Goal: Task Accomplishment & Management: Use online tool/utility

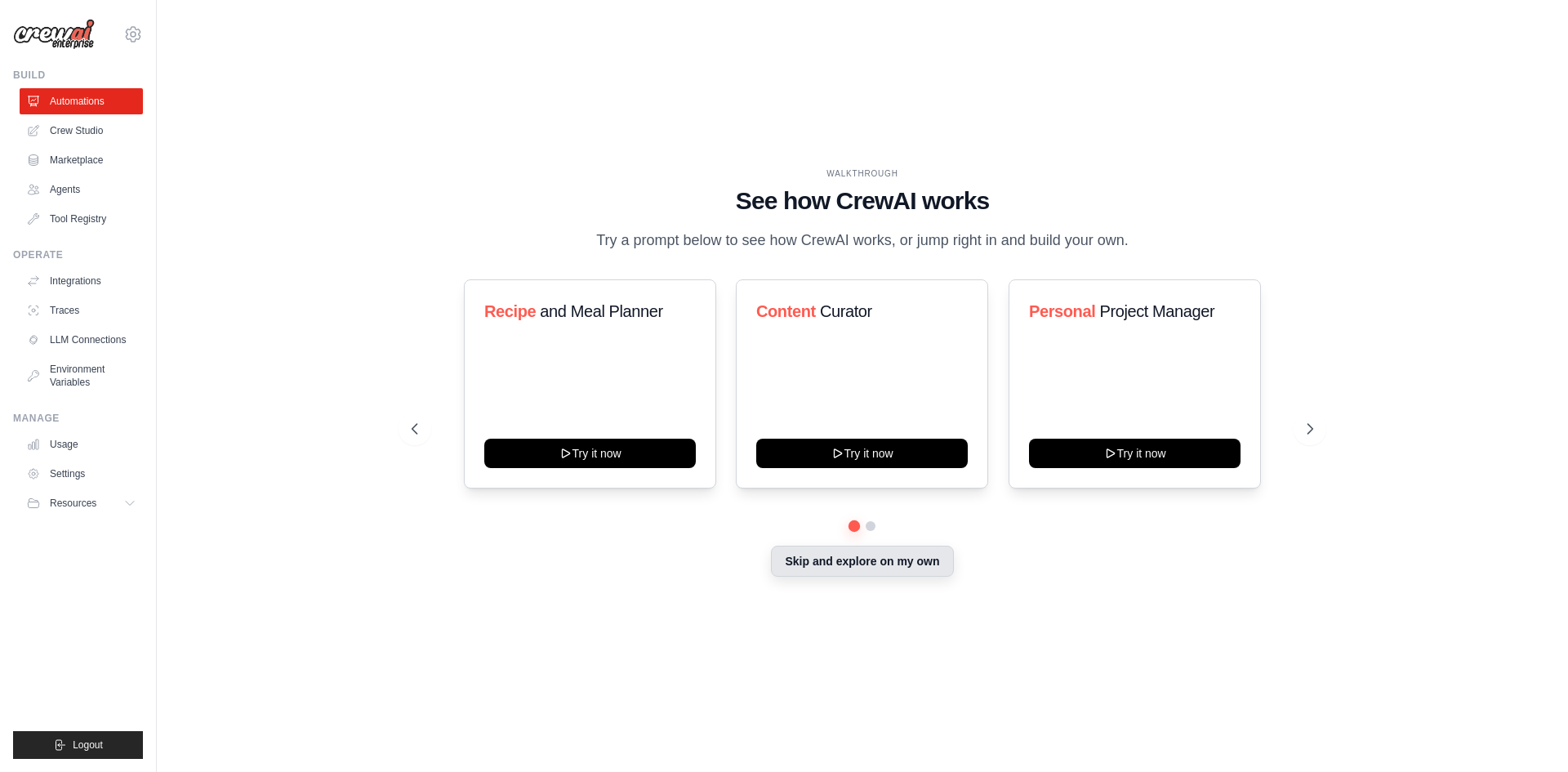
click at [897, 564] on button "Skip and explore on my own" at bounding box center [862, 561] width 183 height 31
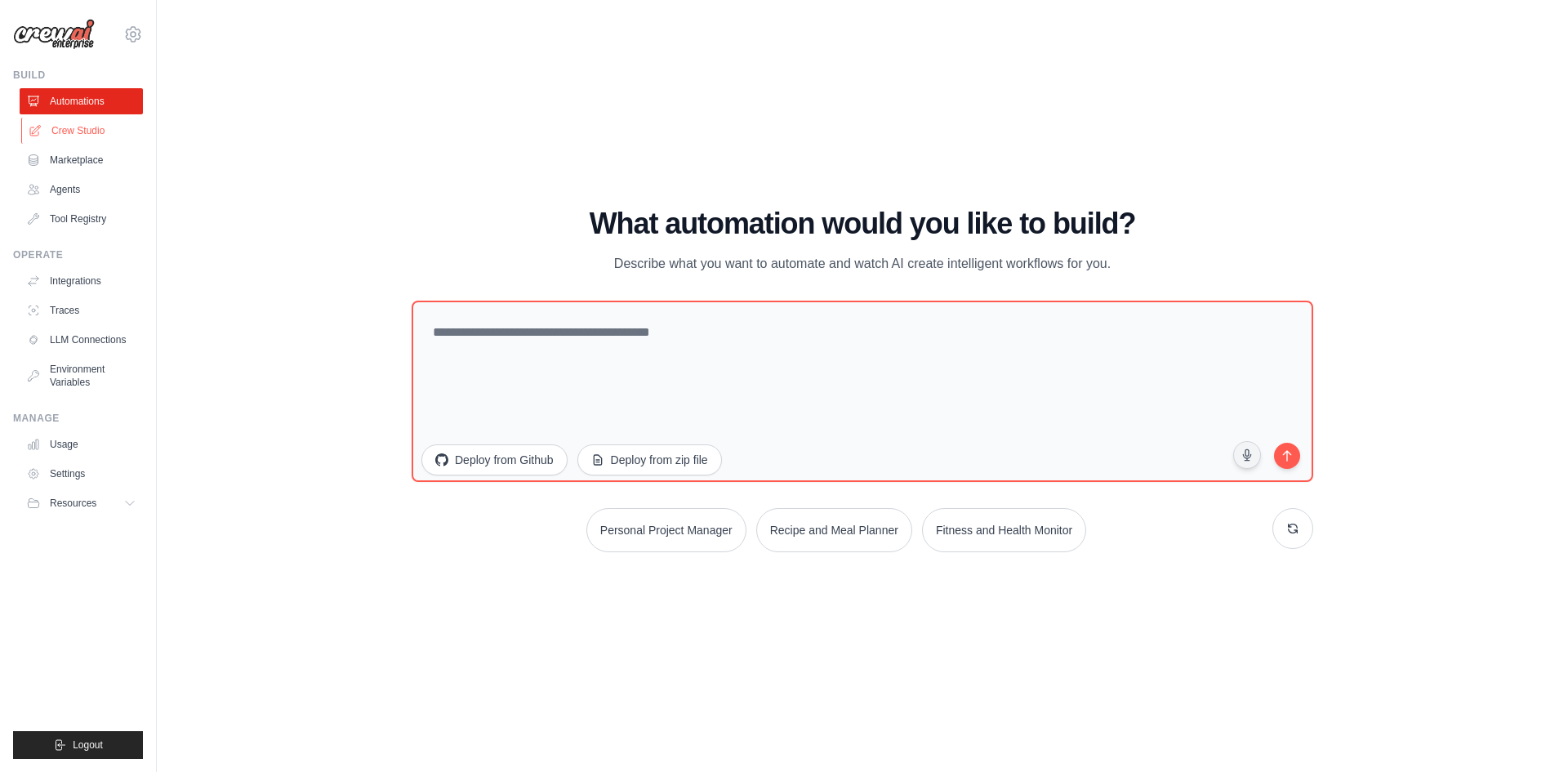
click at [62, 132] on link "Crew Studio" at bounding box center [82, 130] width 123 height 26
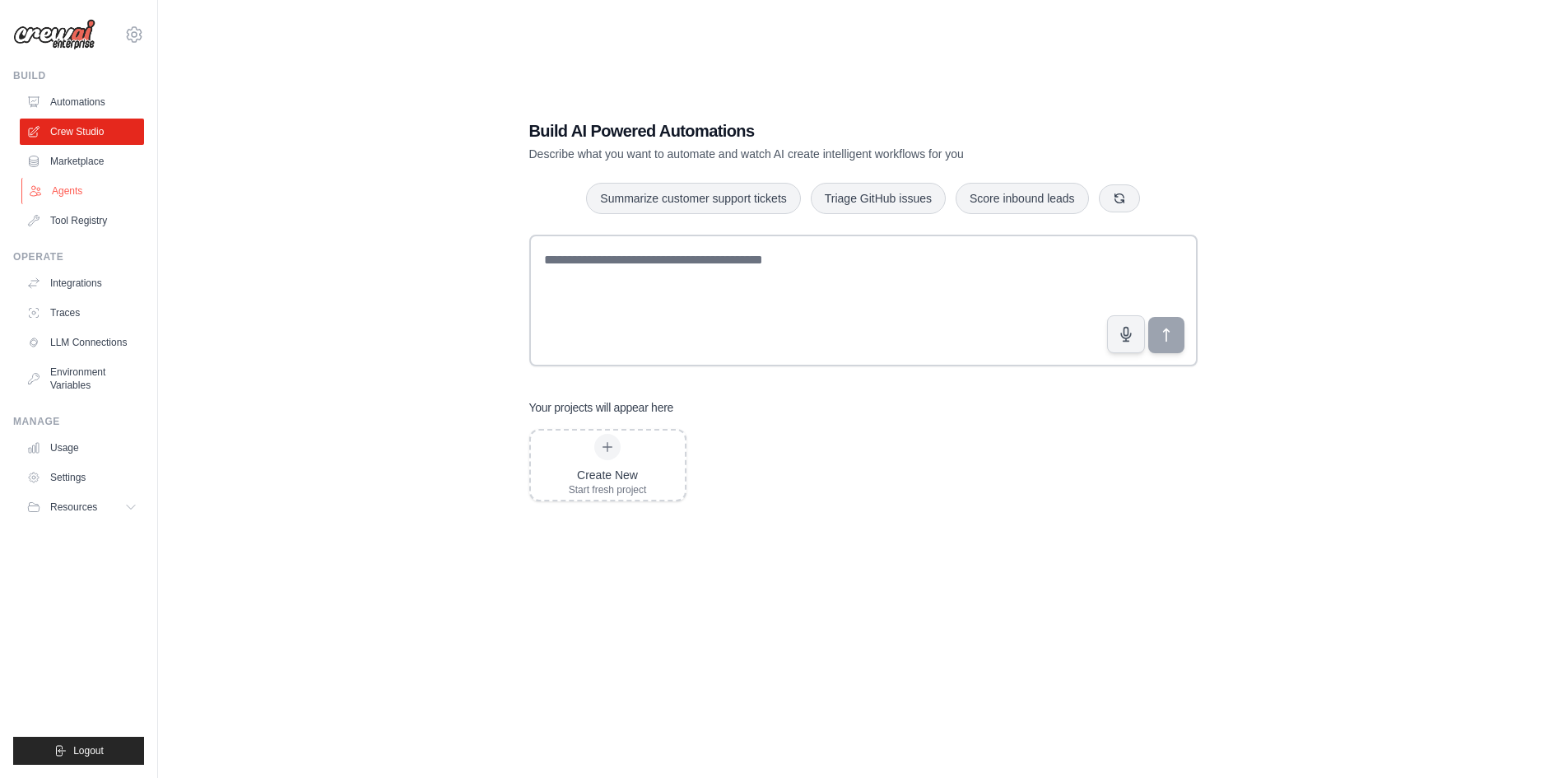
click at [93, 197] on link "Agents" at bounding box center [83, 191] width 124 height 26
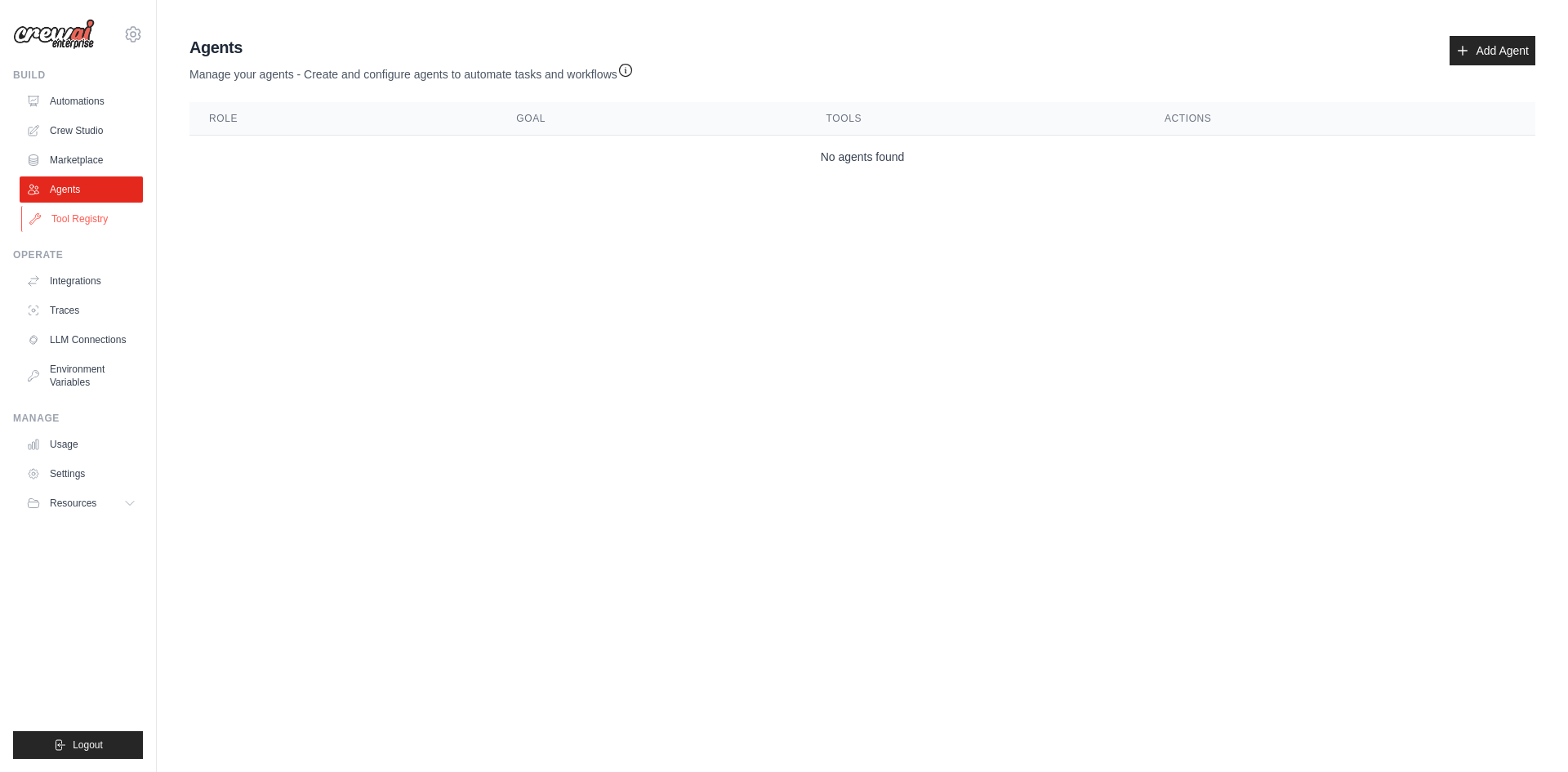
click at [80, 217] on link "Tool Registry" at bounding box center [82, 218] width 123 height 26
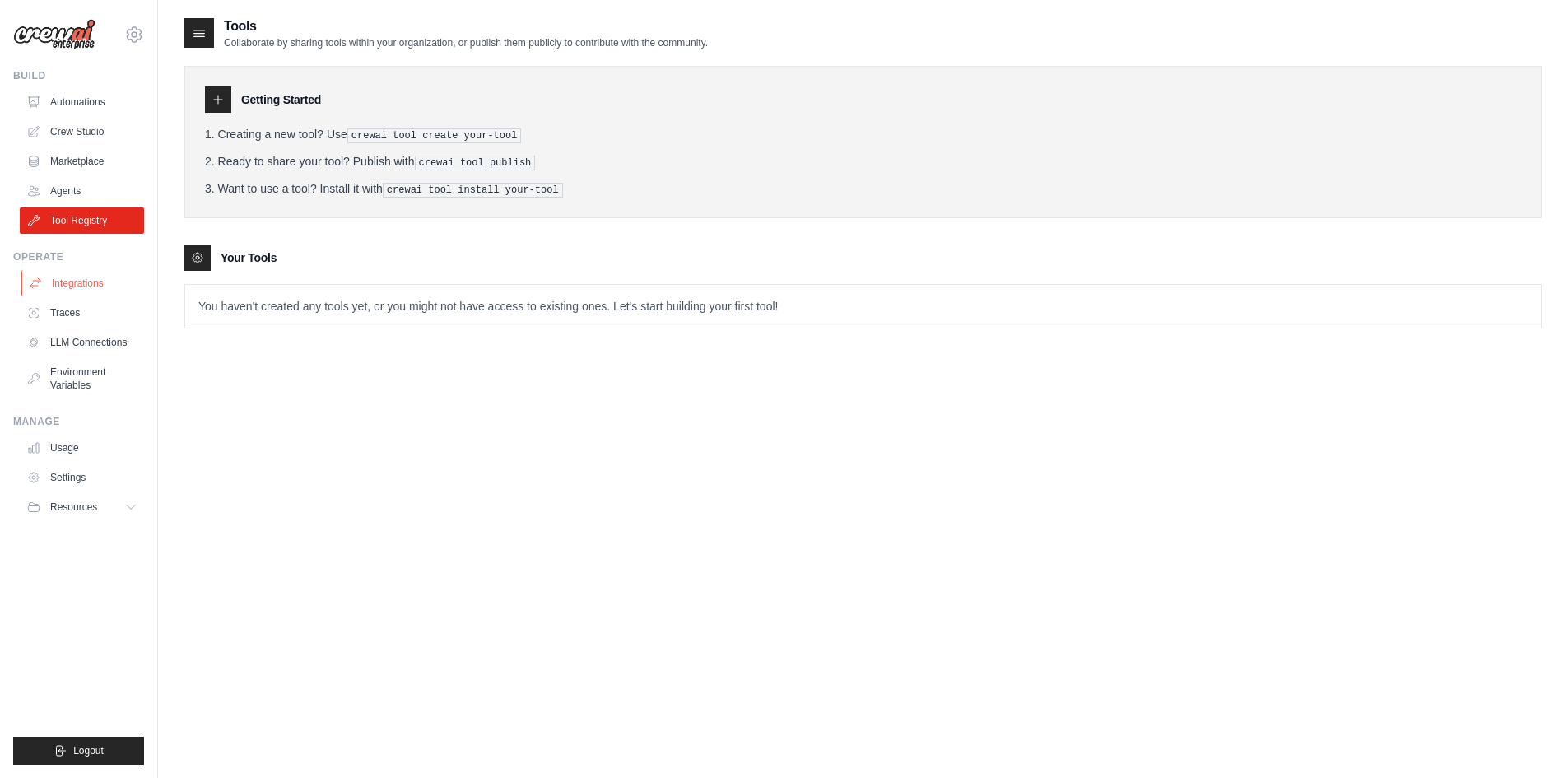
click at [132, 293] on link "Integrations" at bounding box center [83, 282] width 124 height 26
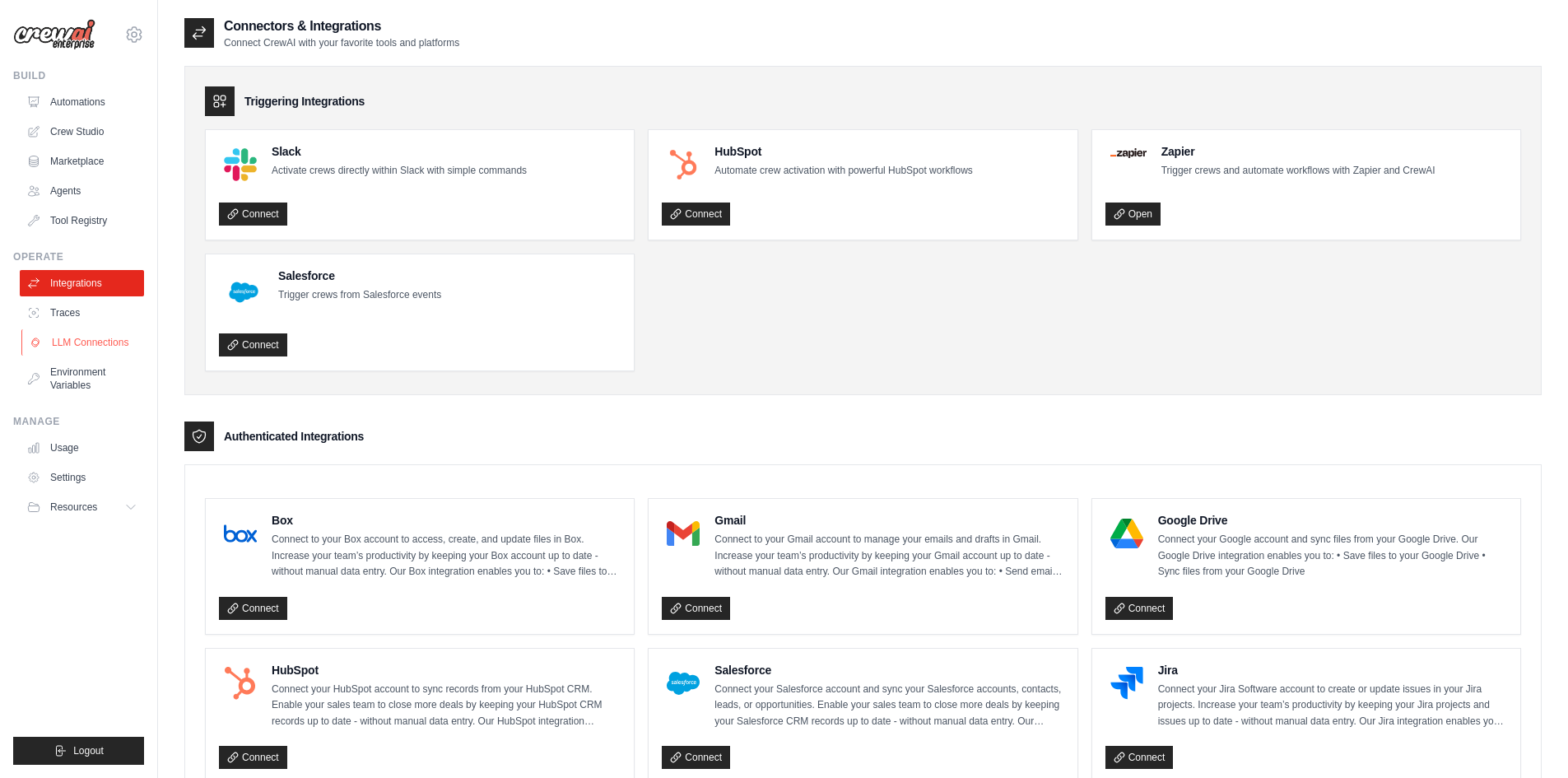
click at [93, 337] on link "LLM Connections" at bounding box center [83, 342] width 124 height 26
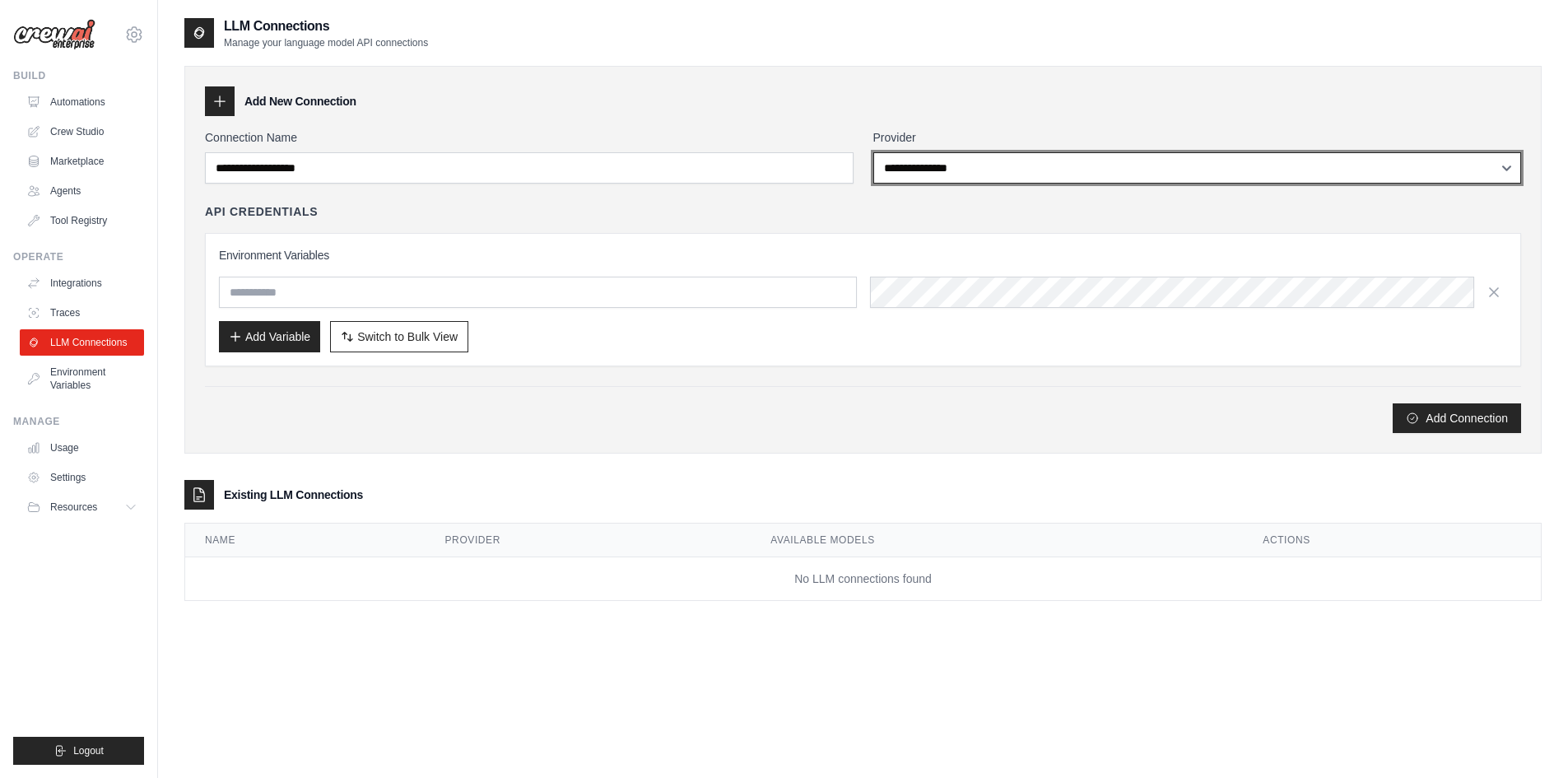
click at [987, 179] on select "**********" at bounding box center [1198, 168] width 649 height 31
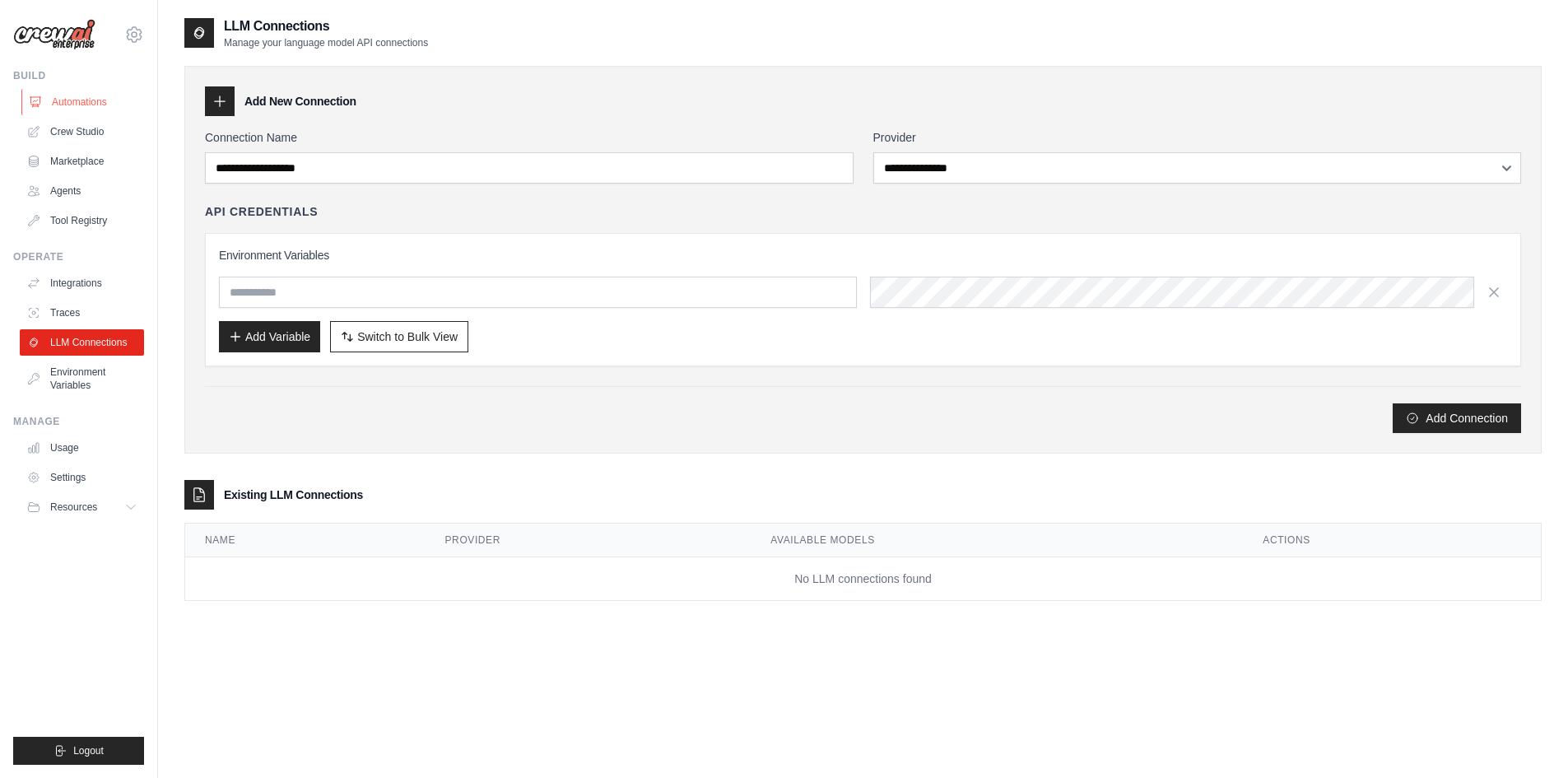
click at [84, 111] on link "Automations" at bounding box center [83, 101] width 124 height 26
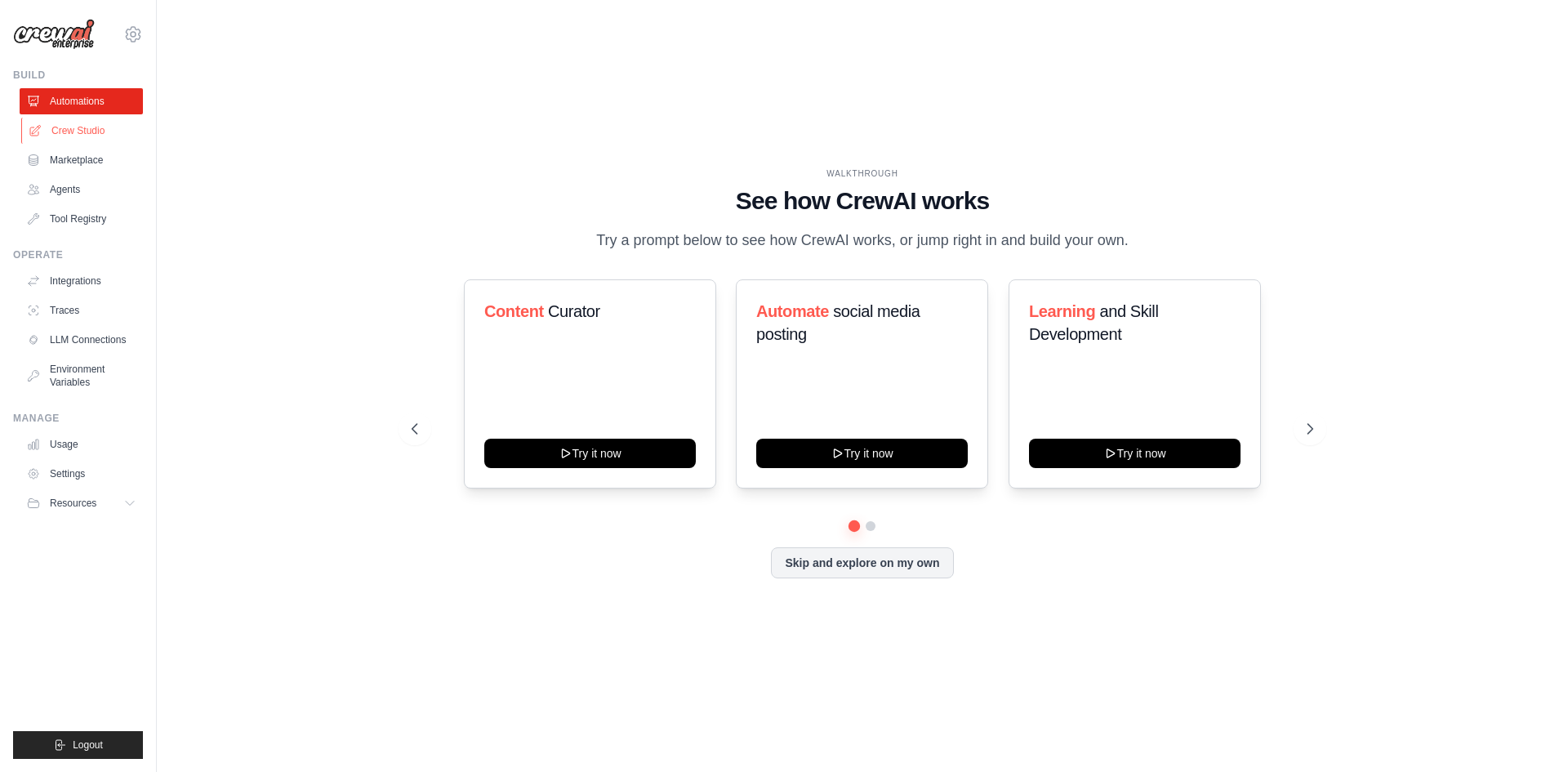
click at [99, 119] on link "Crew Studio" at bounding box center [82, 130] width 123 height 26
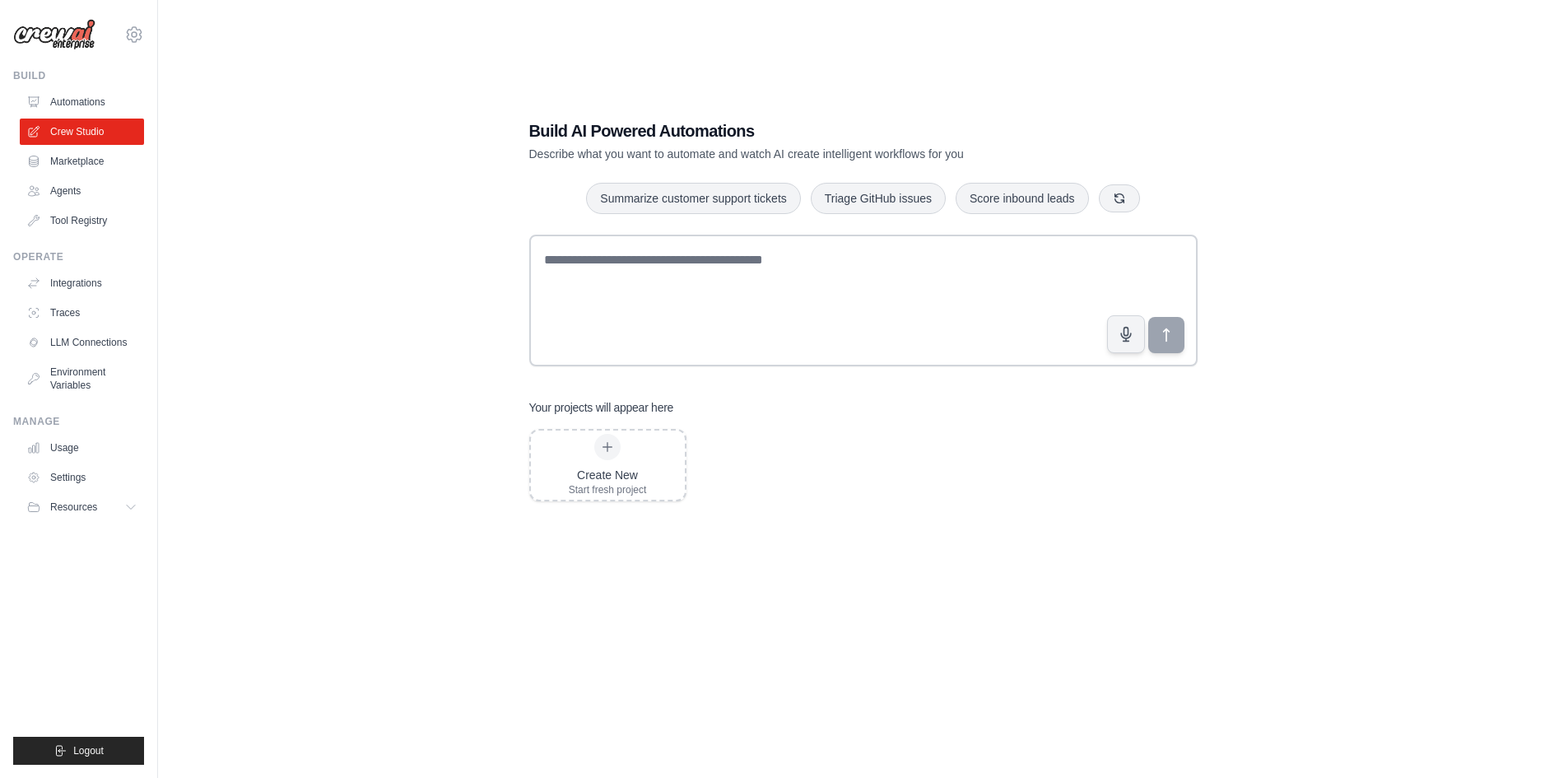
click at [81, 91] on link "Automations" at bounding box center [82, 101] width 124 height 26
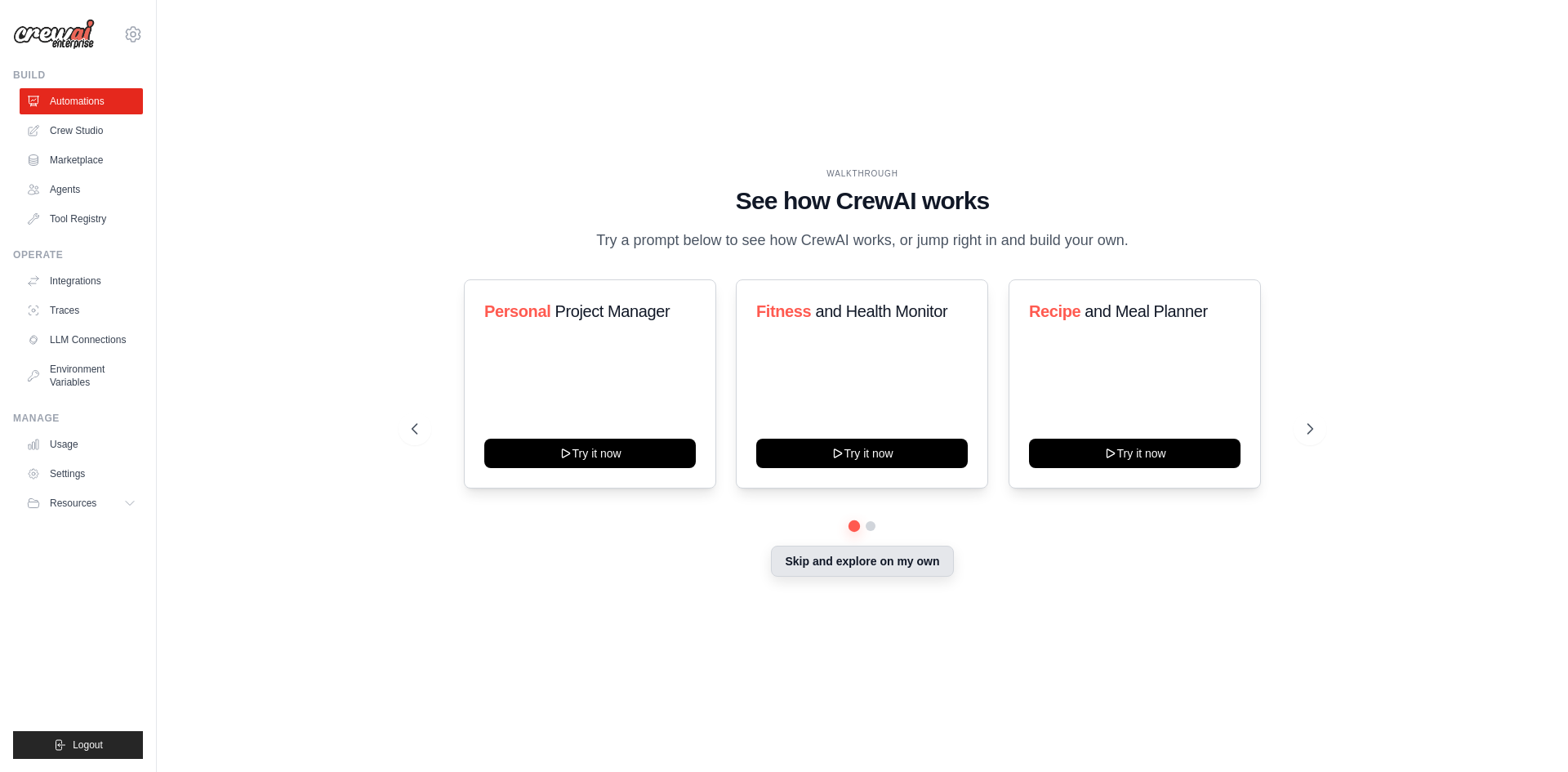
click at [870, 552] on button "Skip and explore on my own" at bounding box center [862, 561] width 183 height 31
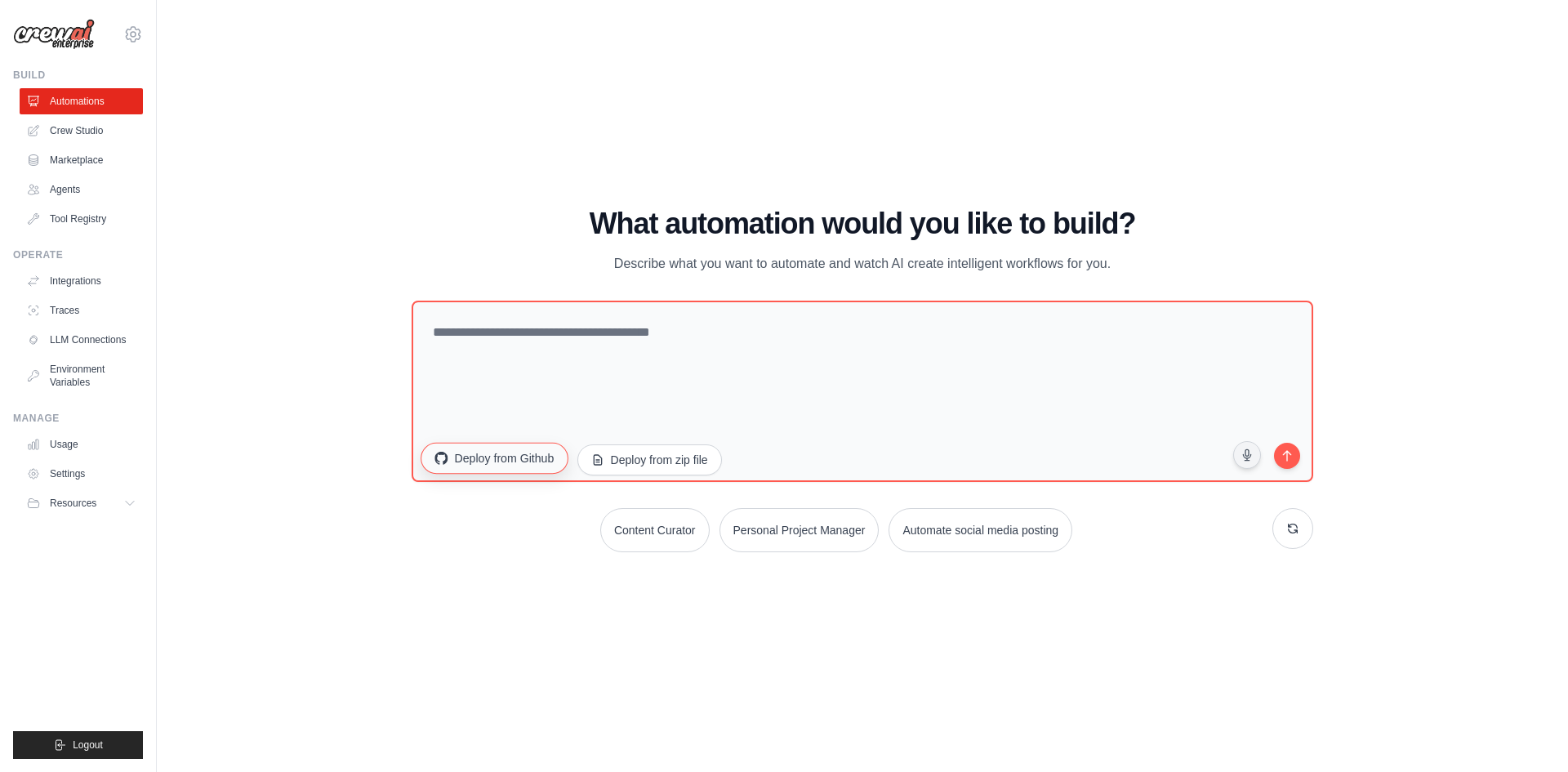
click at [521, 455] on button "Deploy from Github" at bounding box center [494, 457] width 147 height 31
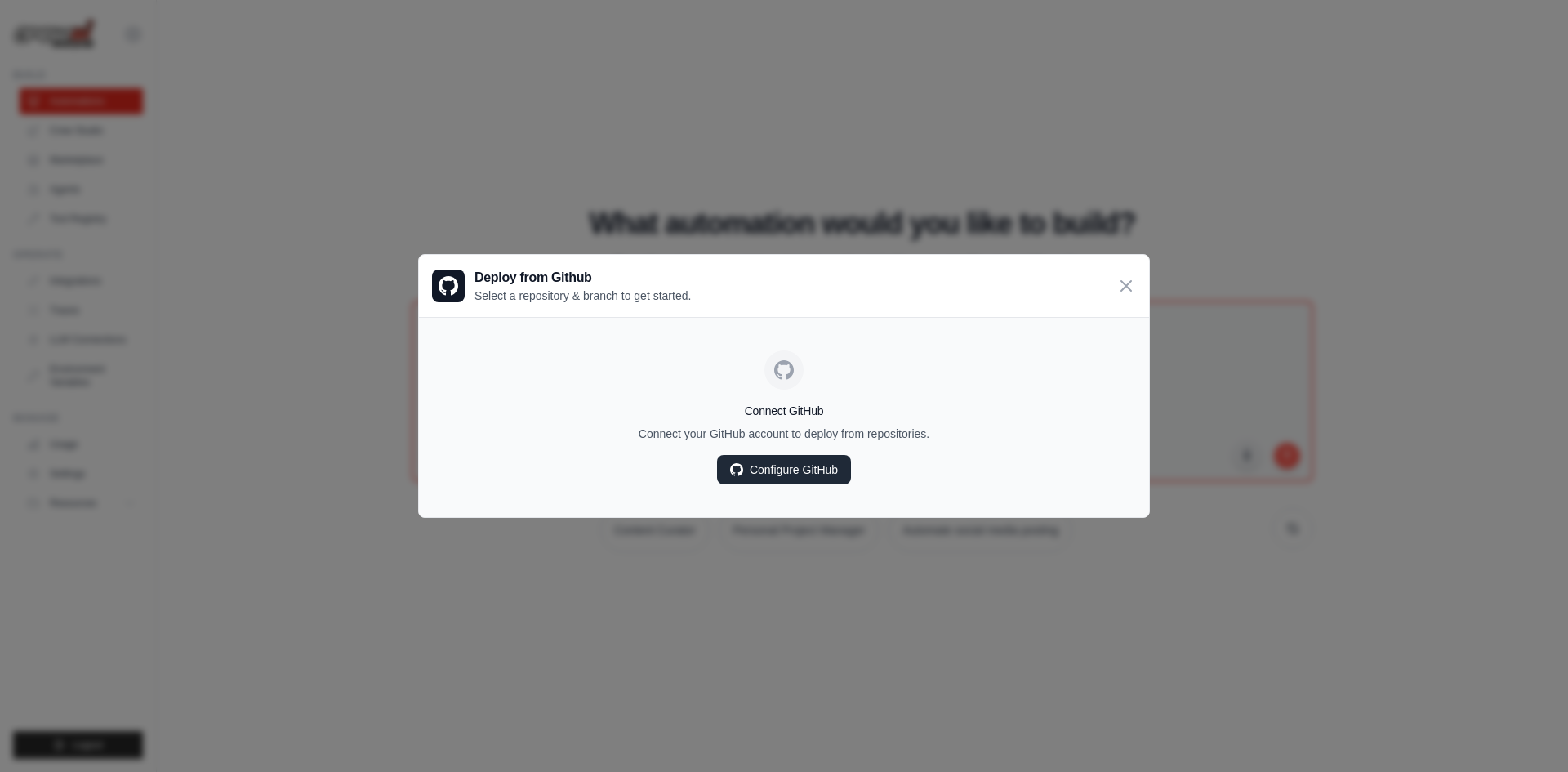
click at [796, 471] on link "Configure GitHub" at bounding box center [784, 469] width 134 height 30
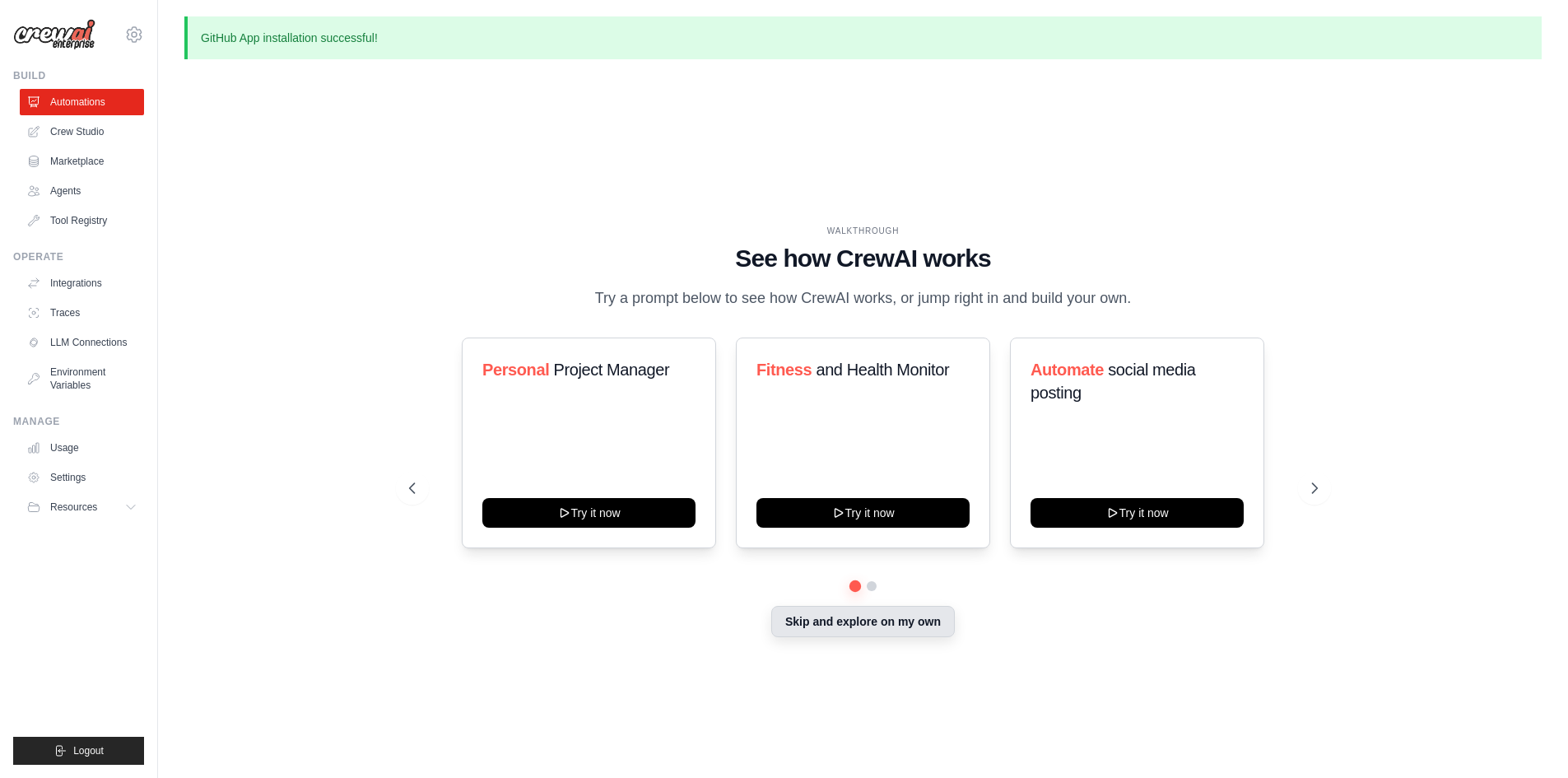
click at [869, 626] on button "Skip and explore on my own" at bounding box center [863, 621] width 184 height 31
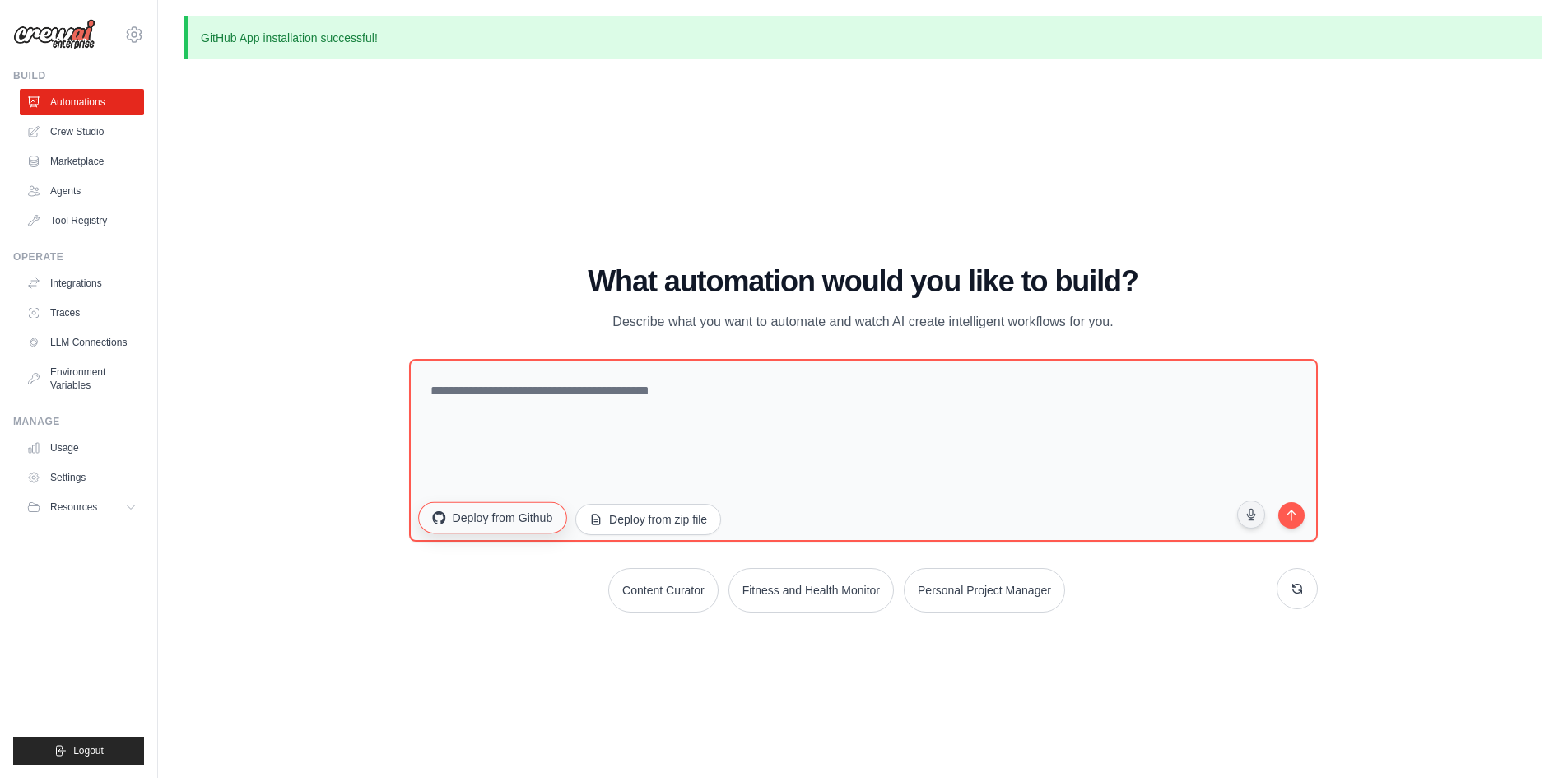
click at [488, 510] on button "Deploy from Github" at bounding box center [492, 517] width 148 height 31
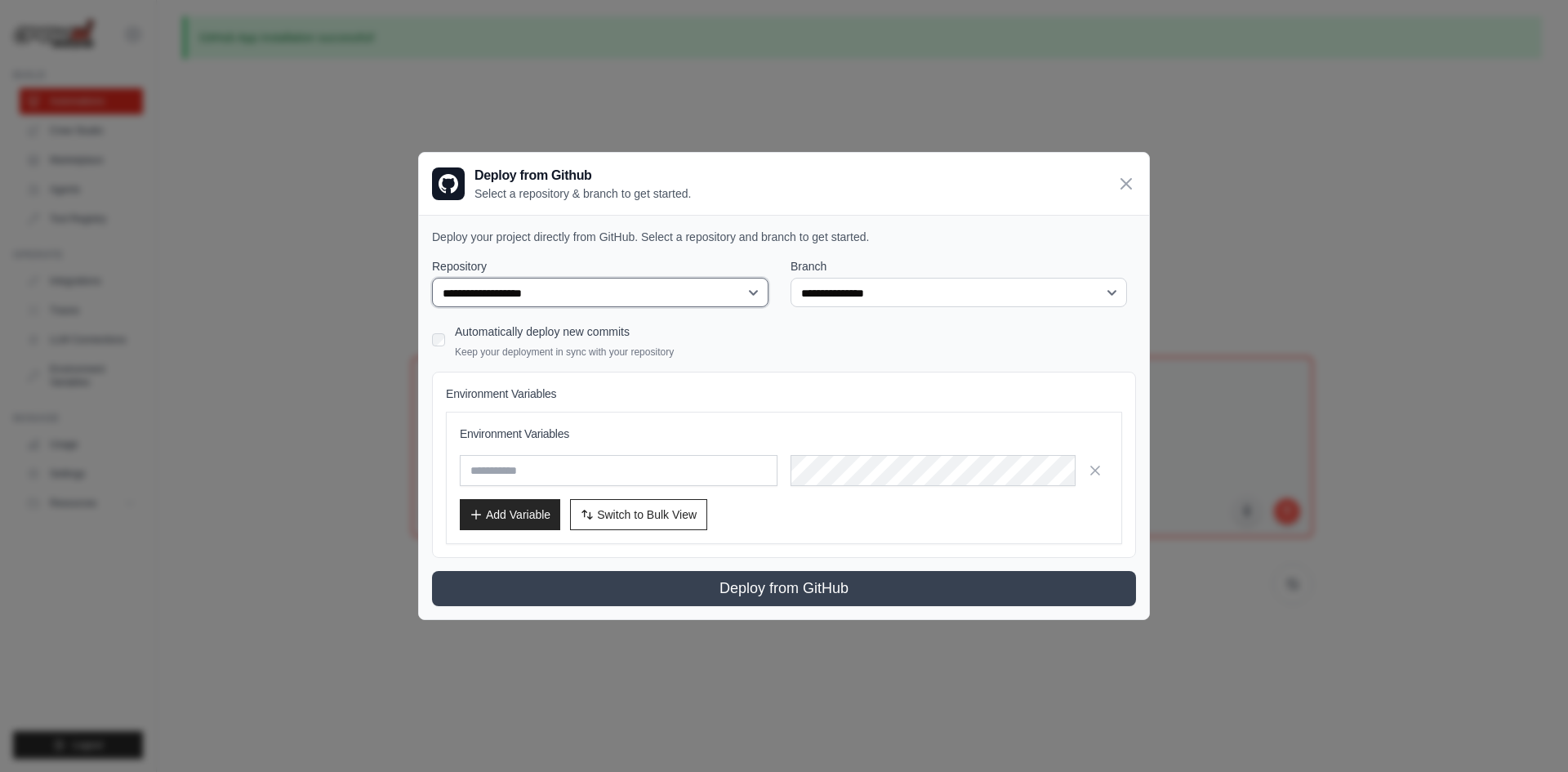
select select "**********"
click at [432, 278] on select "**********" at bounding box center [600, 293] width 336 height 31
click at [893, 292] on select "**********" at bounding box center [958, 292] width 336 height 31
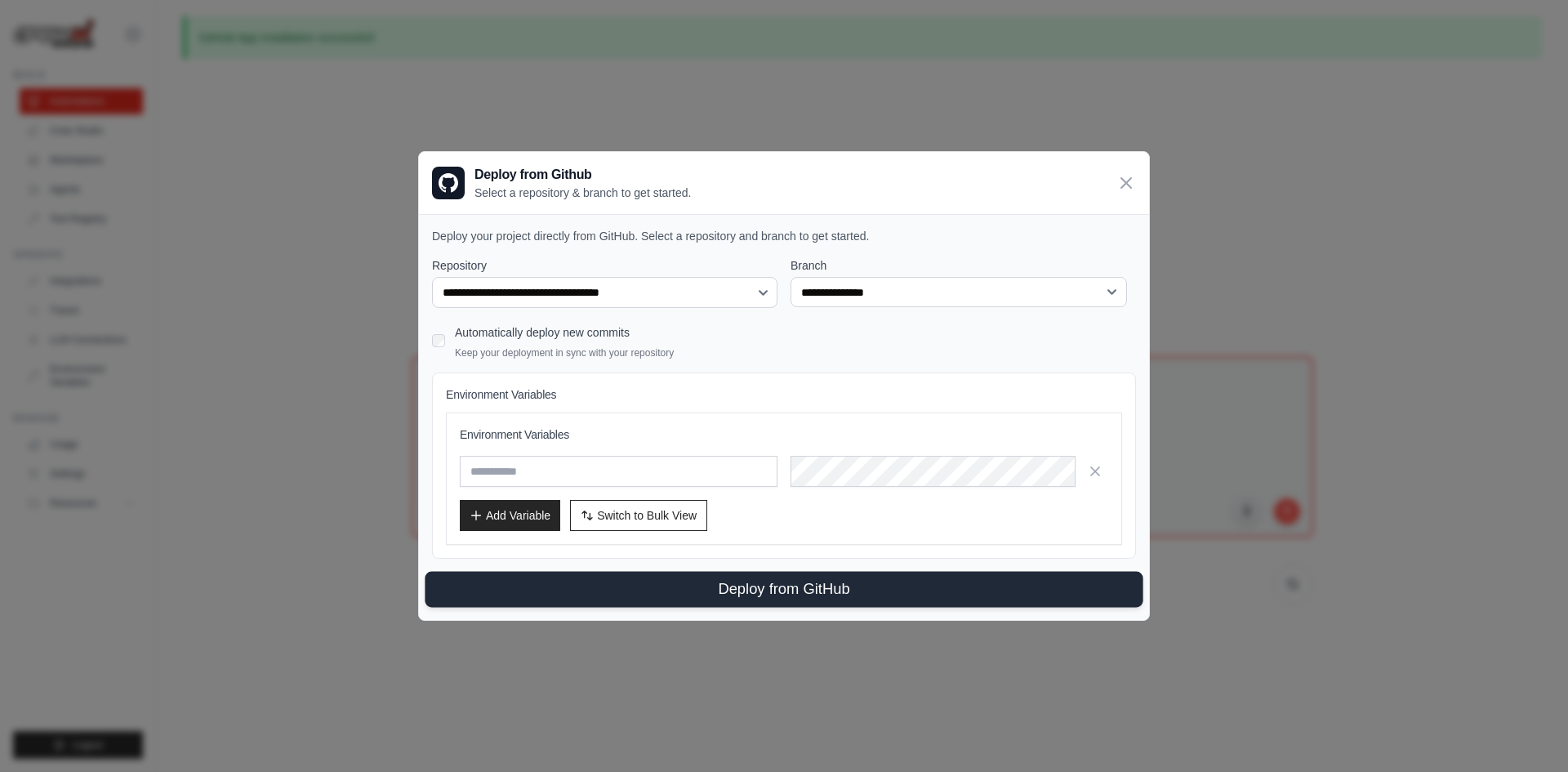
click at [811, 586] on button "Deploy from GitHub" at bounding box center [783, 590] width 718 height 36
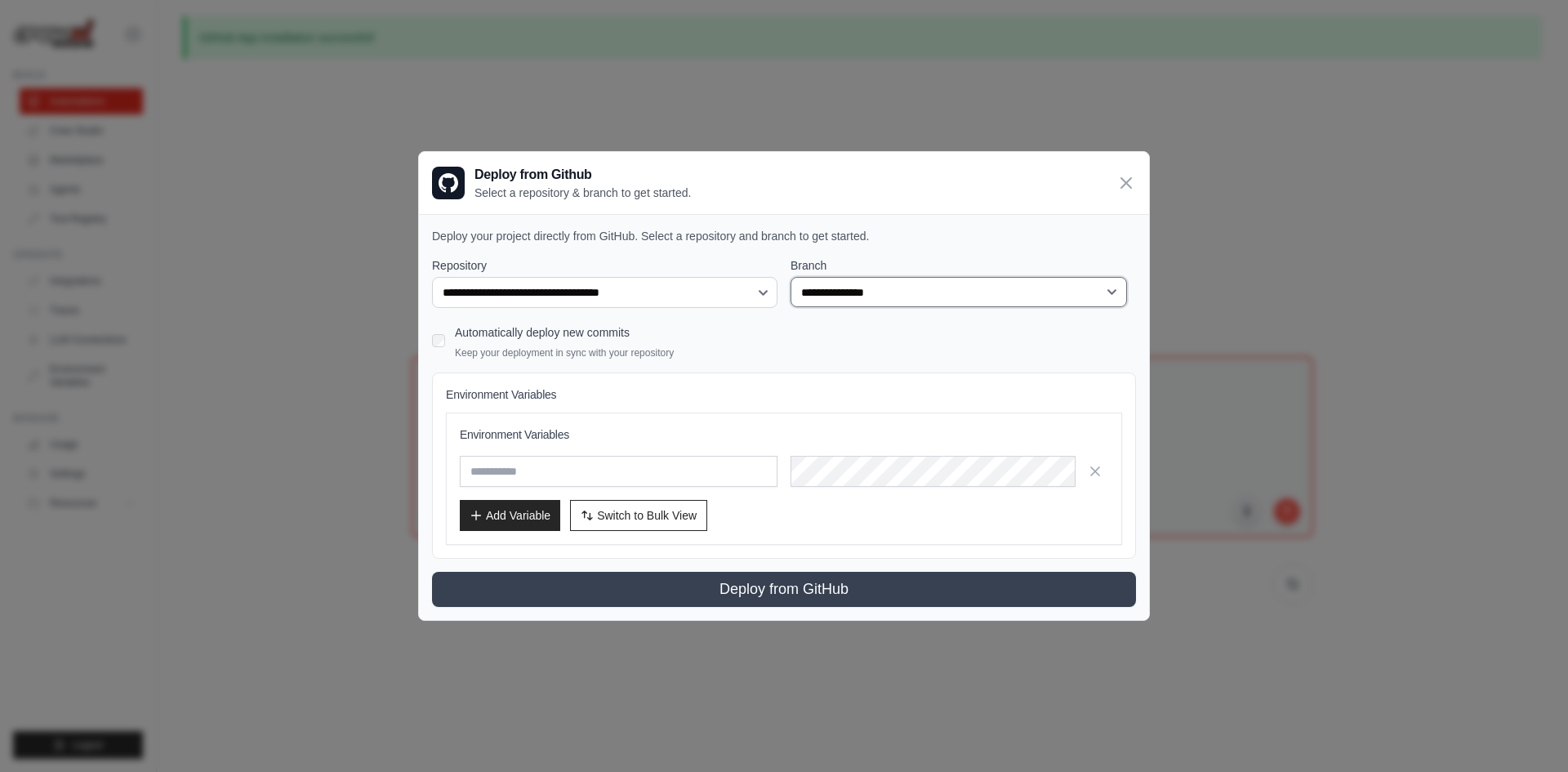
click at [790, 277] on select "**********" at bounding box center [958, 292] width 336 height 31
click at [919, 328] on div "Automatically deploy new commits Keep your deployment in sync with your reposit…" at bounding box center [784, 340] width 704 height 38
click at [790, 277] on select "**********" at bounding box center [958, 292] width 336 height 31
click at [595, 486] on div "Environment Variables Add Variable Switch to Bulk View Switch to Table View" at bounding box center [784, 478] width 649 height 104
click at [614, 473] on input "text" at bounding box center [618, 471] width 318 height 31
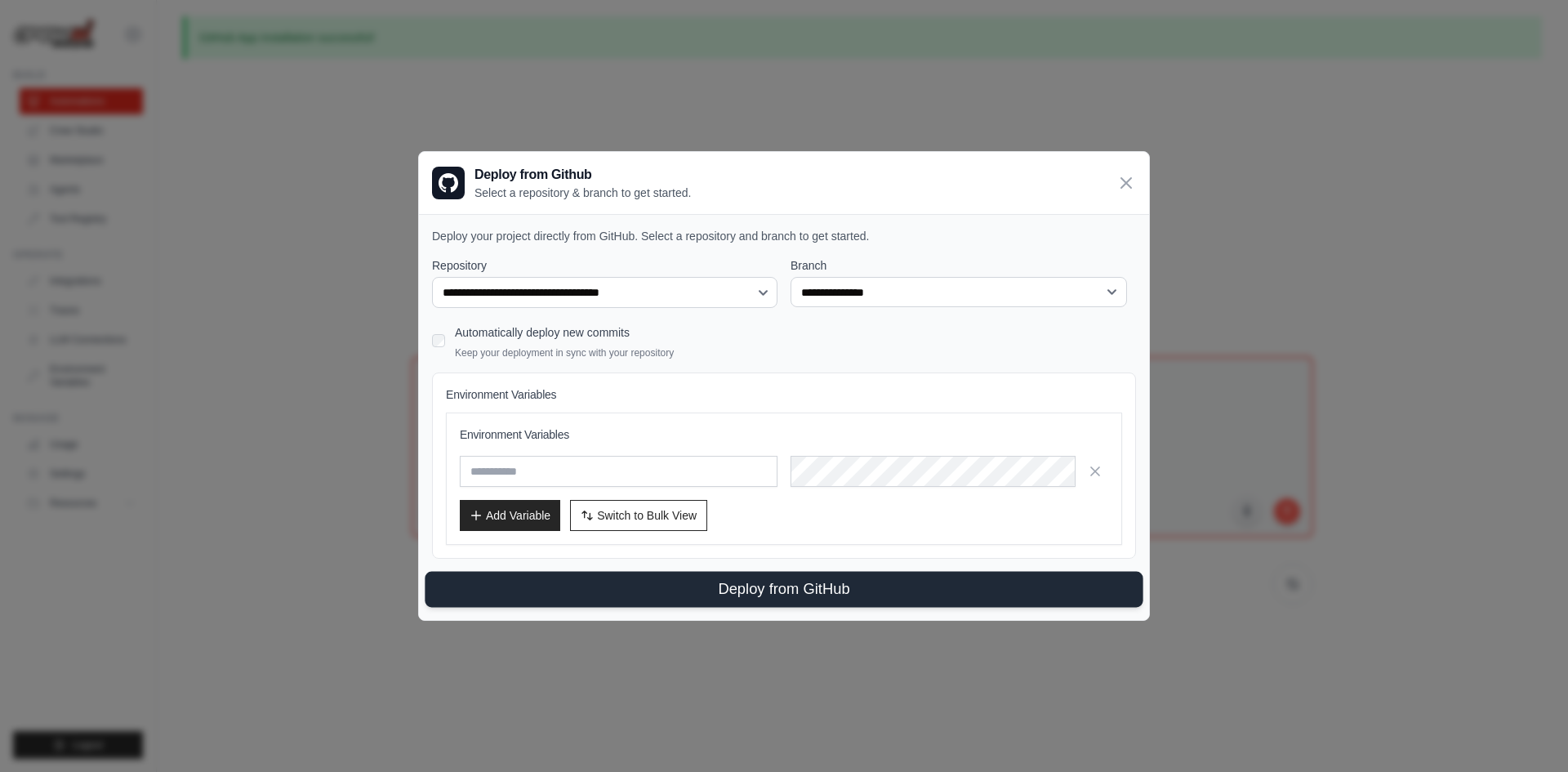
click at [683, 584] on button "Deploy from GitHub" at bounding box center [783, 590] width 718 height 36
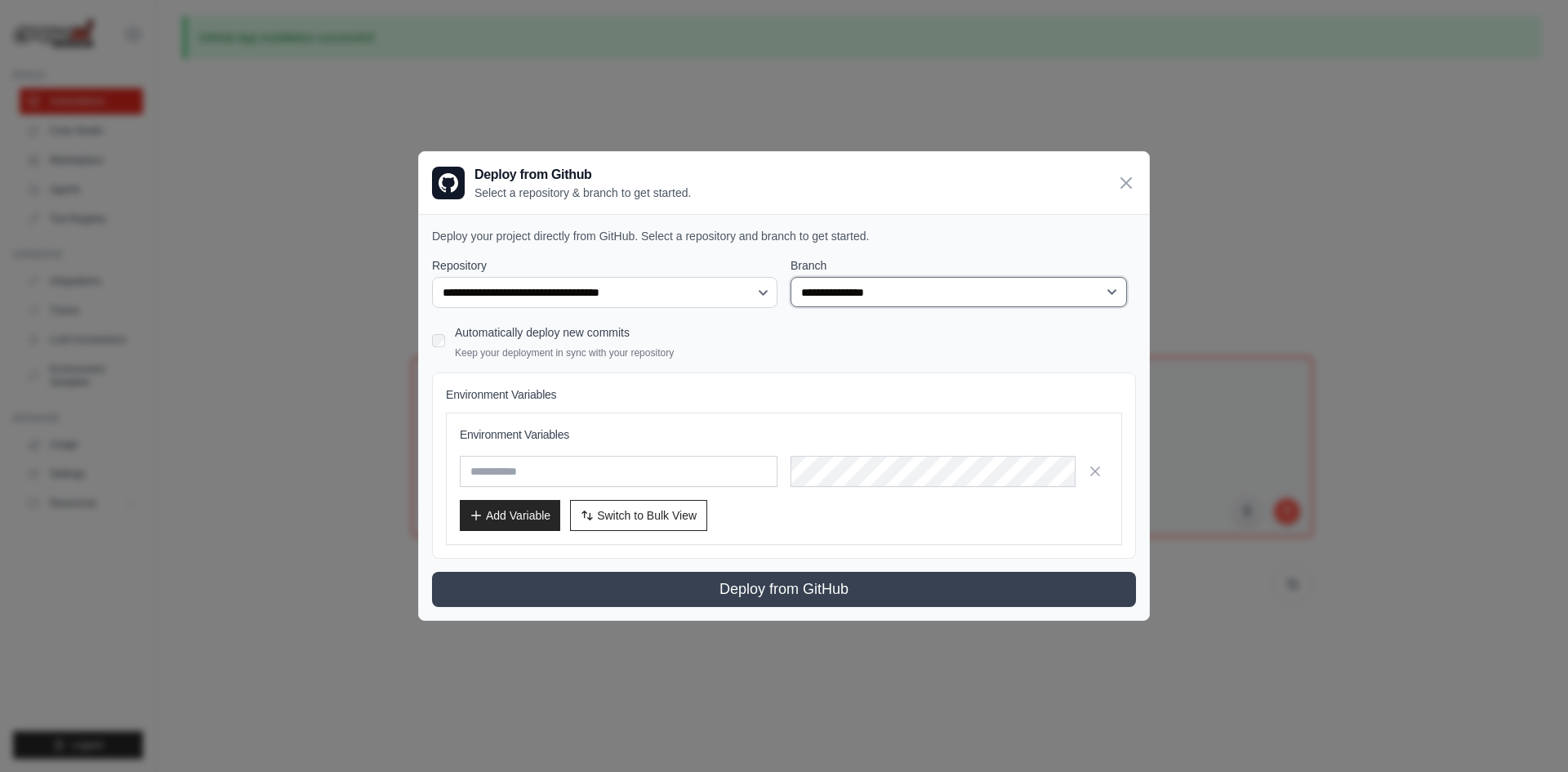
click at [790, 277] on select "**********" at bounding box center [958, 292] width 336 height 31
click at [1135, 187] on icon at bounding box center [1127, 182] width 20 height 20
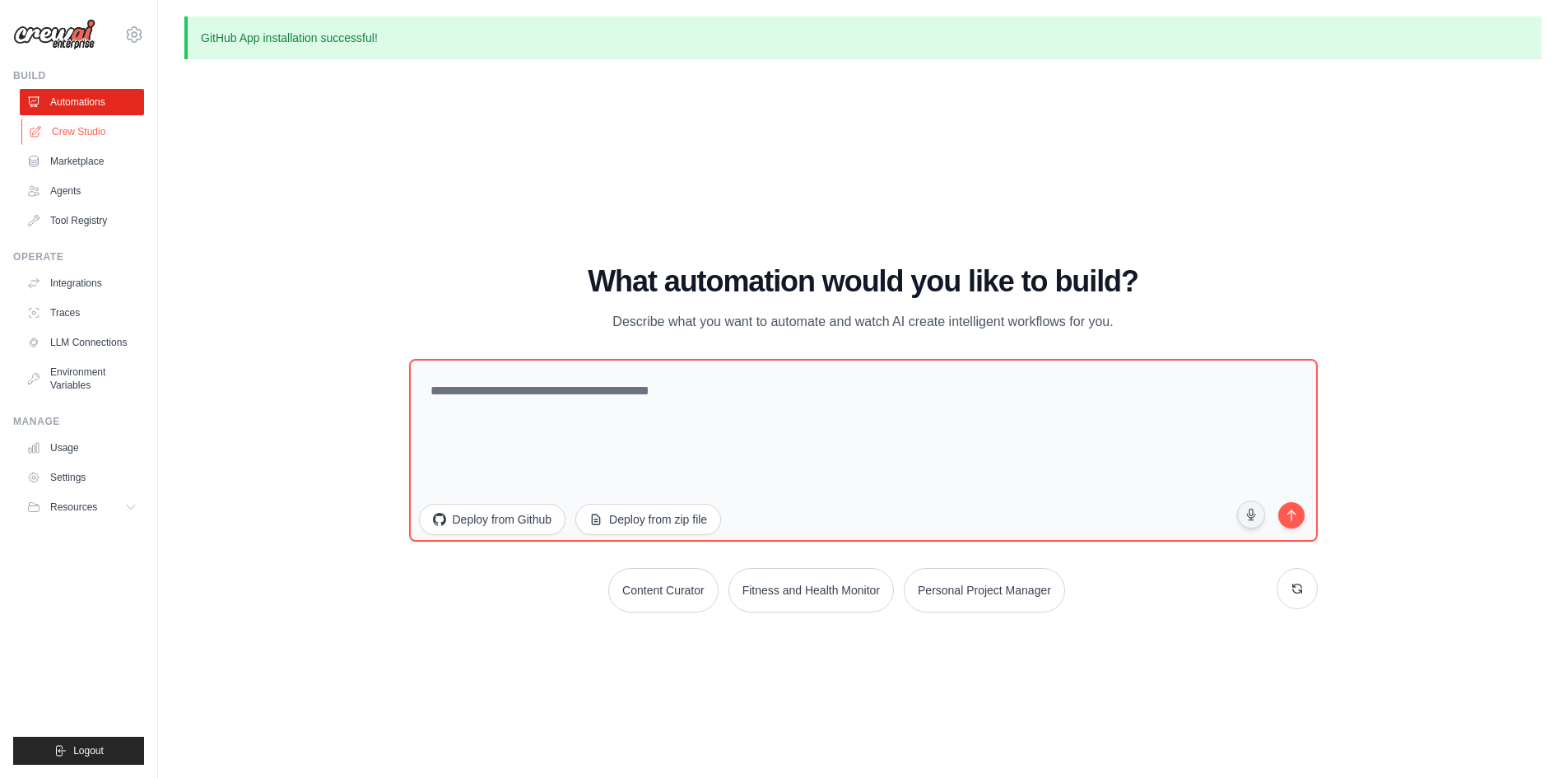
click at [65, 131] on link "Crew Studio" at bounding box center [83, 131] width 124 height 26
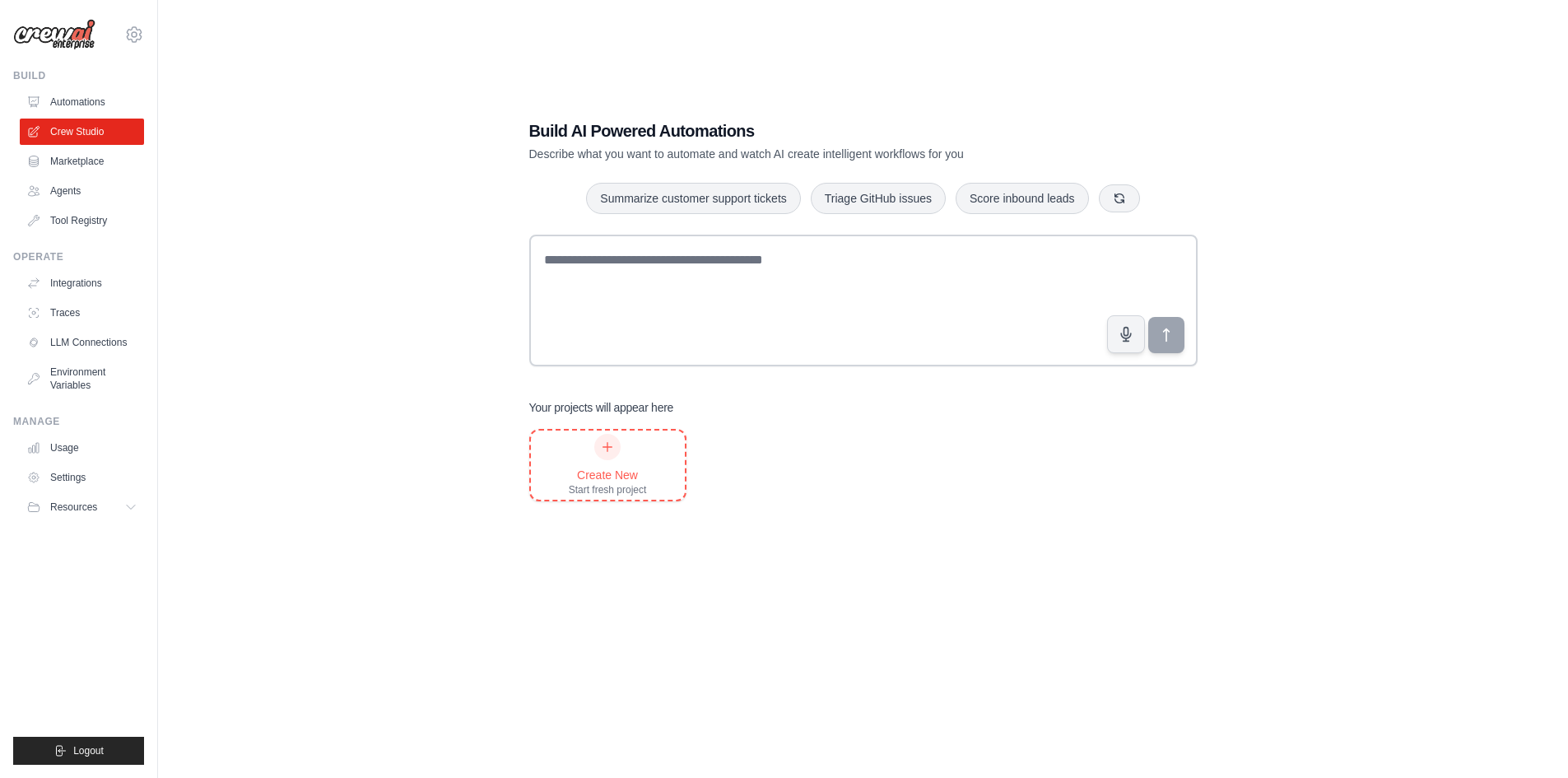
click at [653, 445] on div "Create New Start fresh project" at bounding box center [608, 465] width 154 height 69
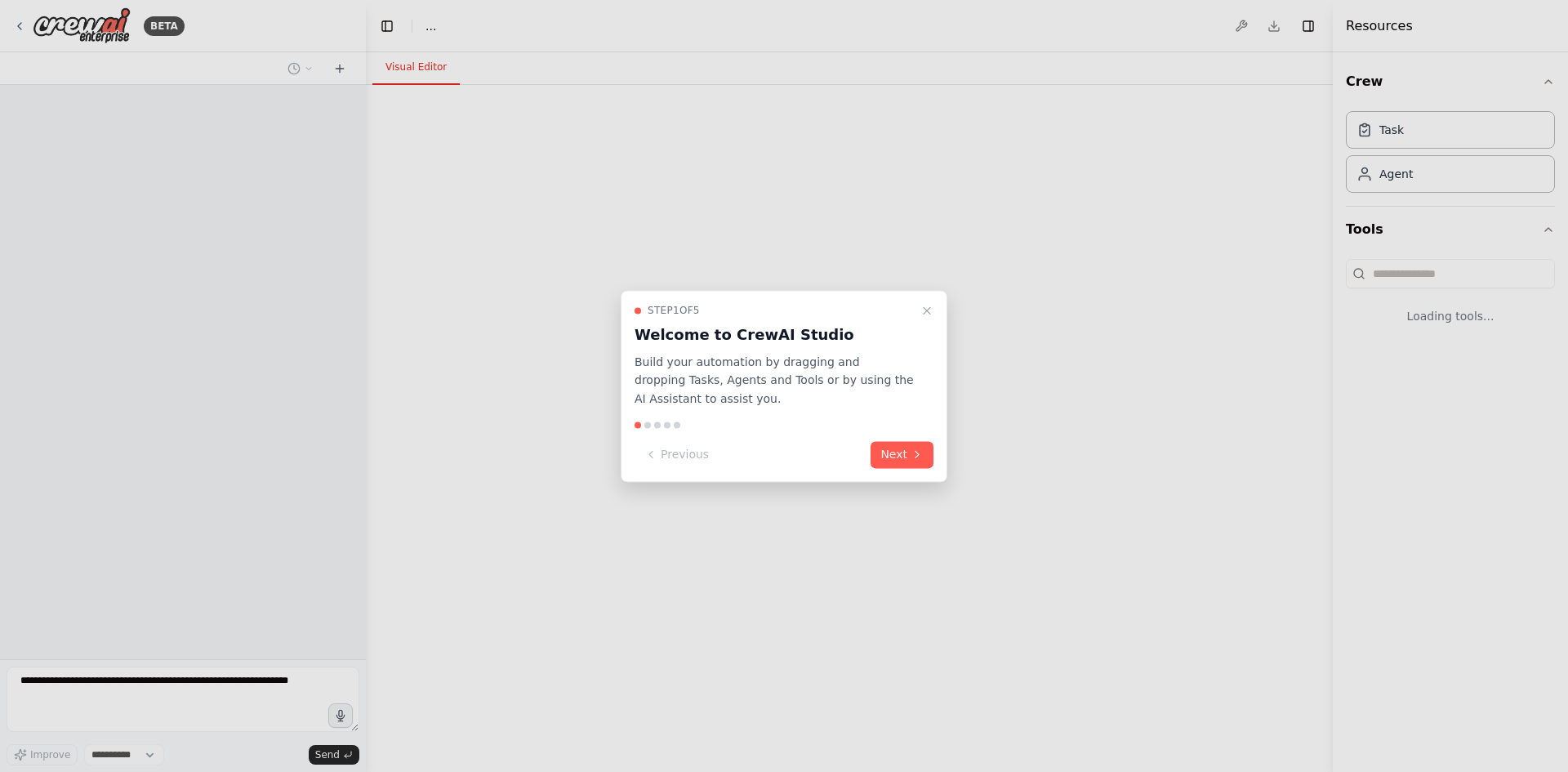
select select "****"
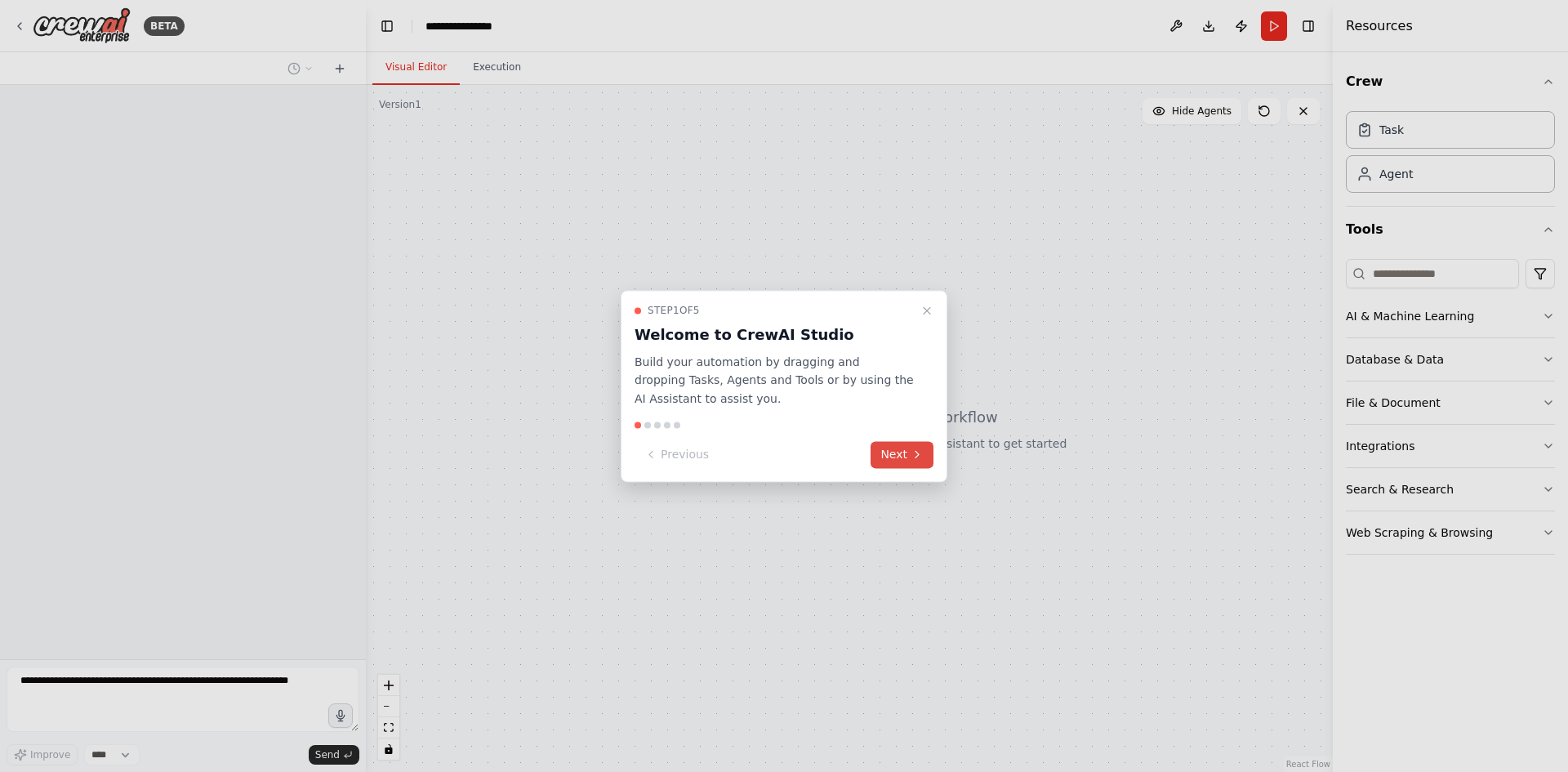
click at [904, 452] on button "Next" at bounding box center [902, 455] width 63 height 27
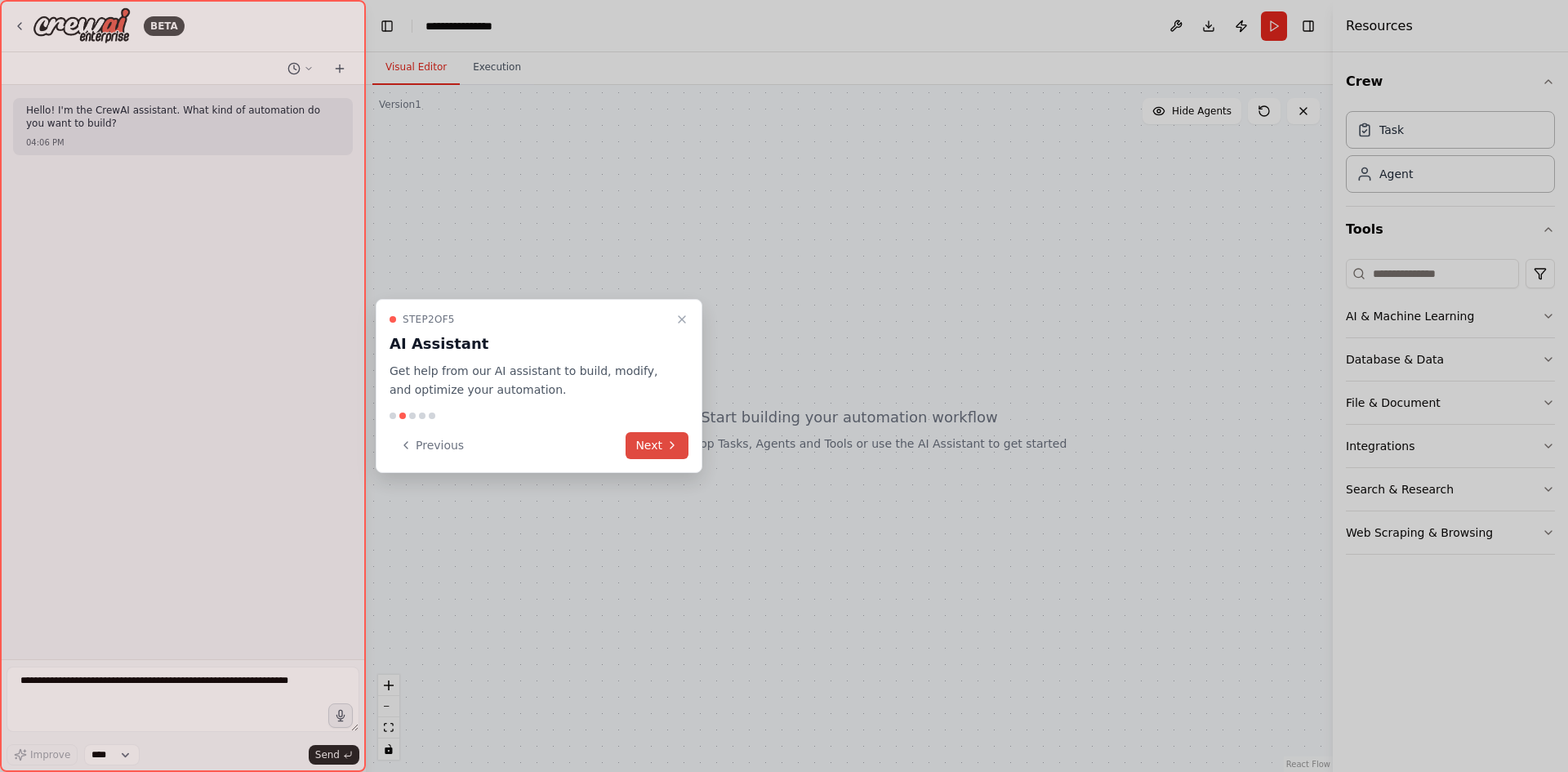
click at [666, 439] on icon at bounding box center [673, 445] width 13 height 13
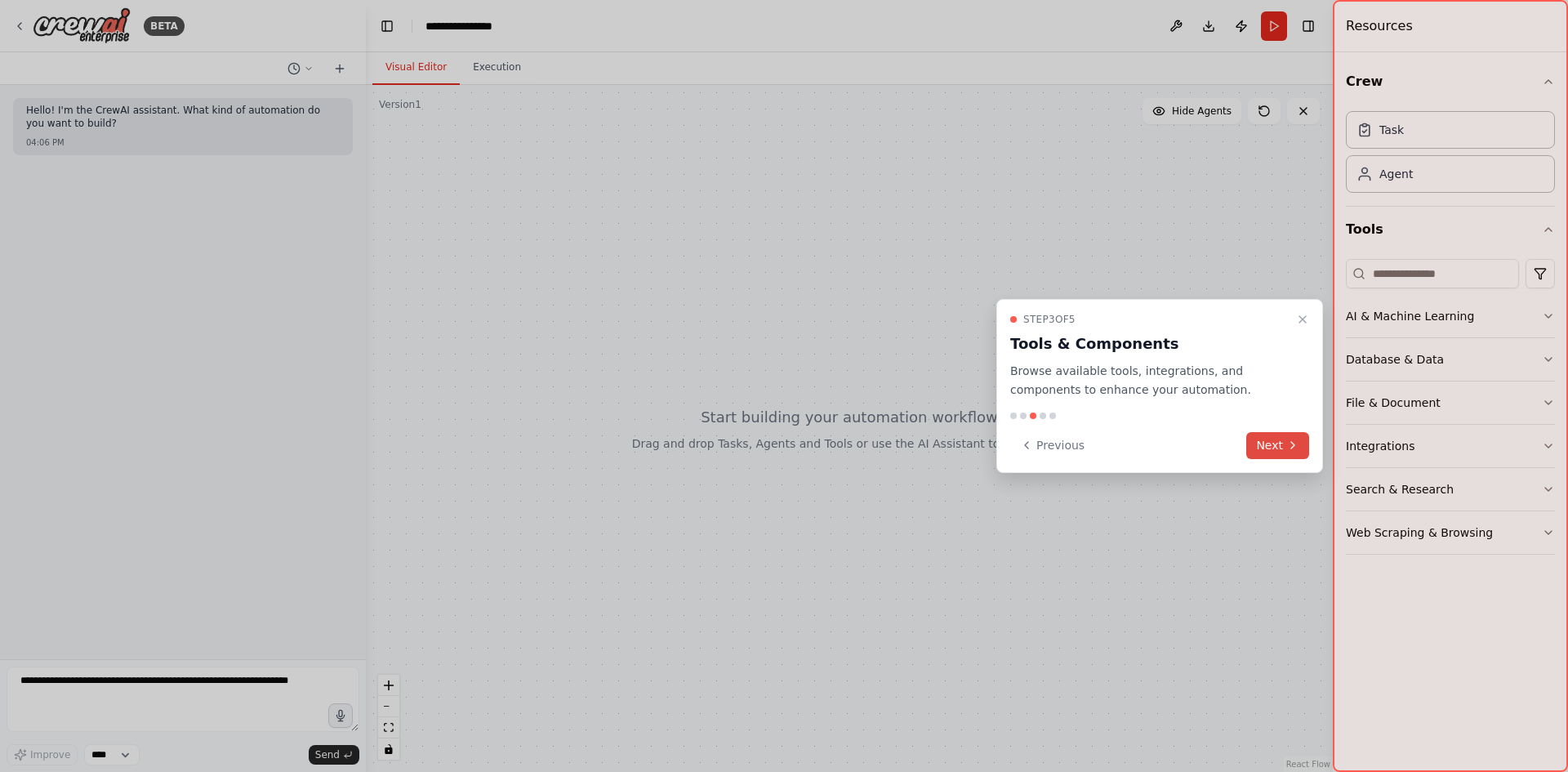
click at [1279, 447] on button "Next" at bounding box center [1278, 445] width 63 height 27
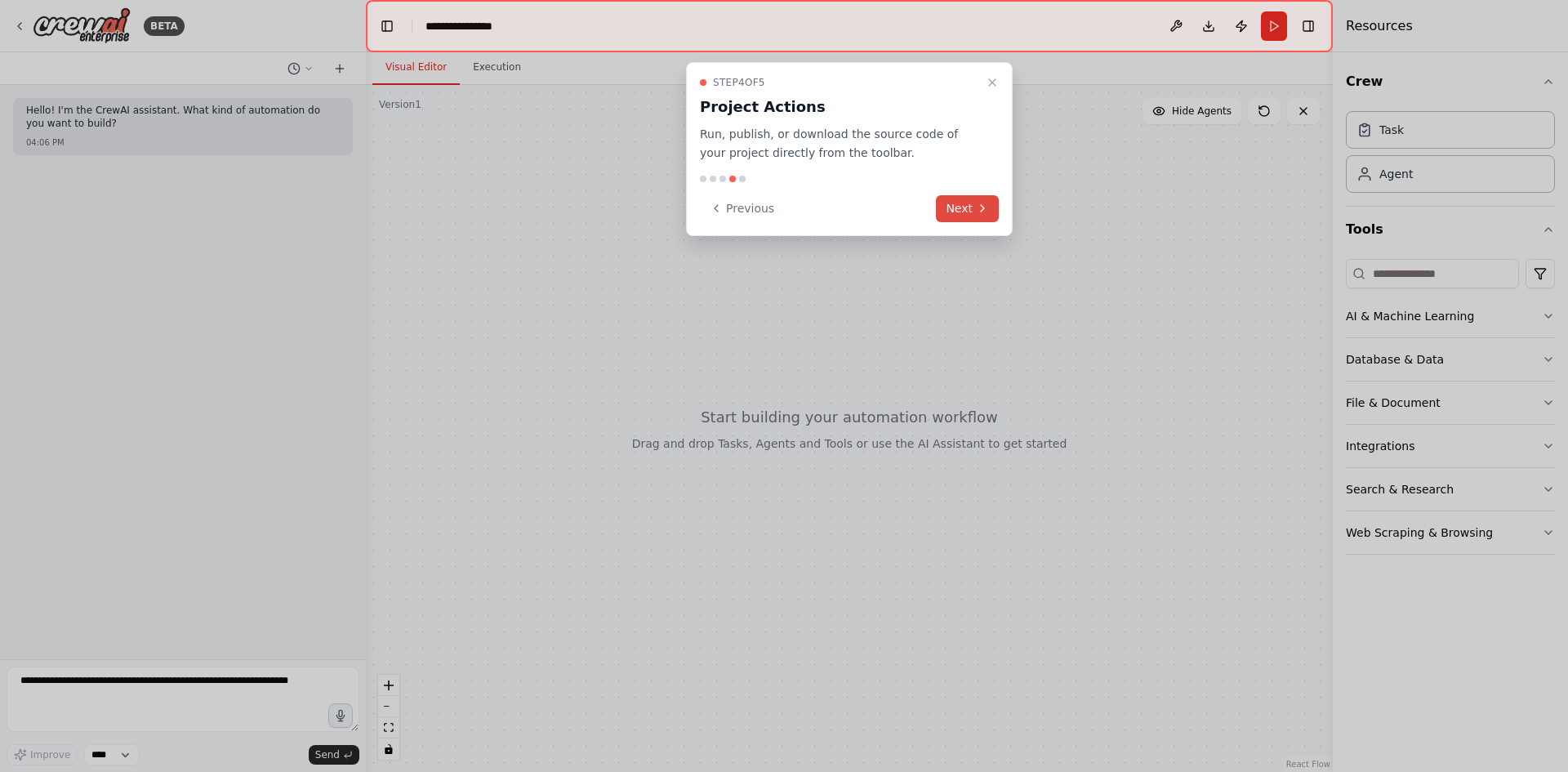
click at [968, 215] on button "Next" at bounding box center [968, 208] width 63 height 27
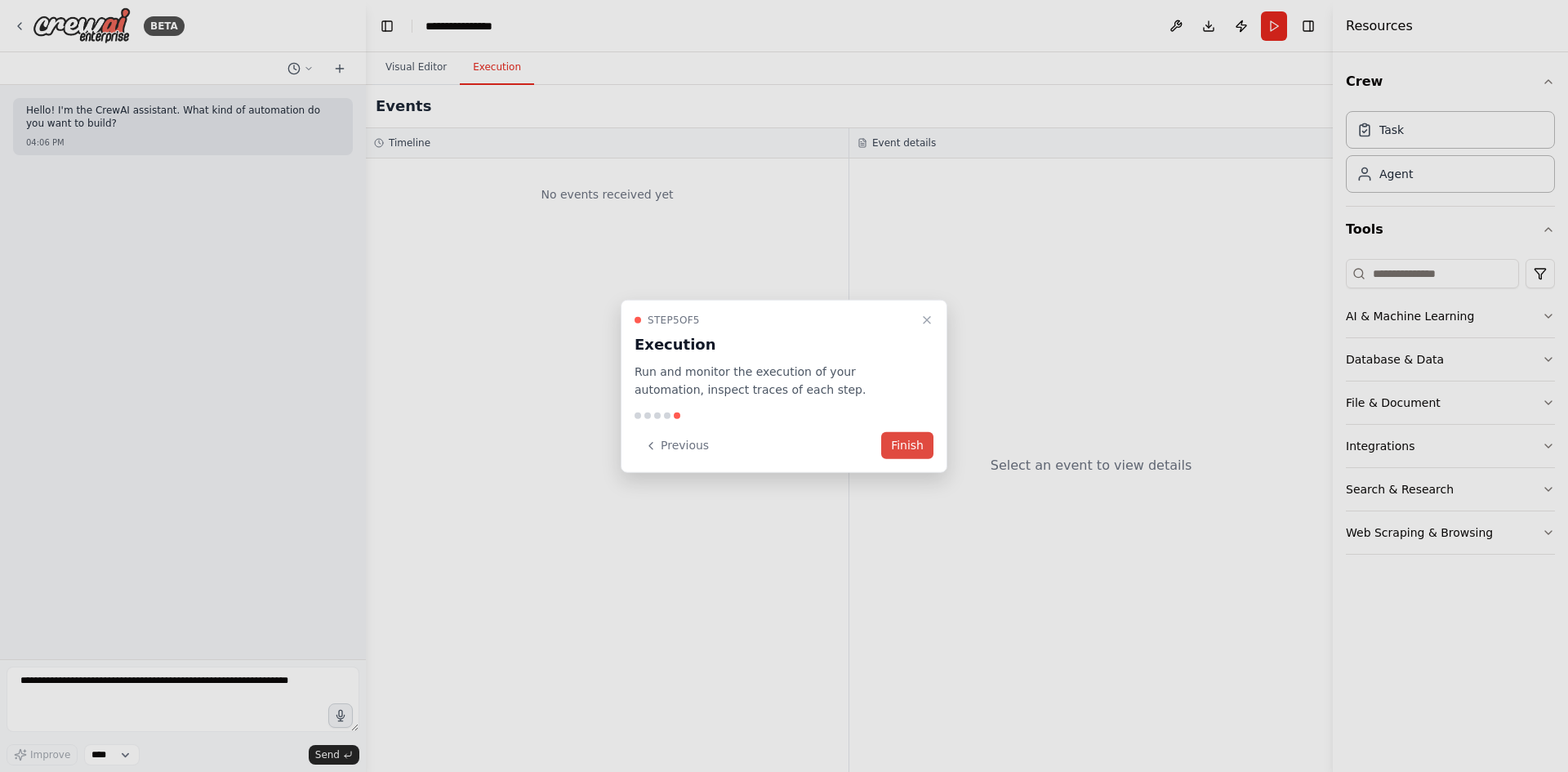
click at [916, 441] on button "Finish" at bounding box center [907, 445] width 53 height 27
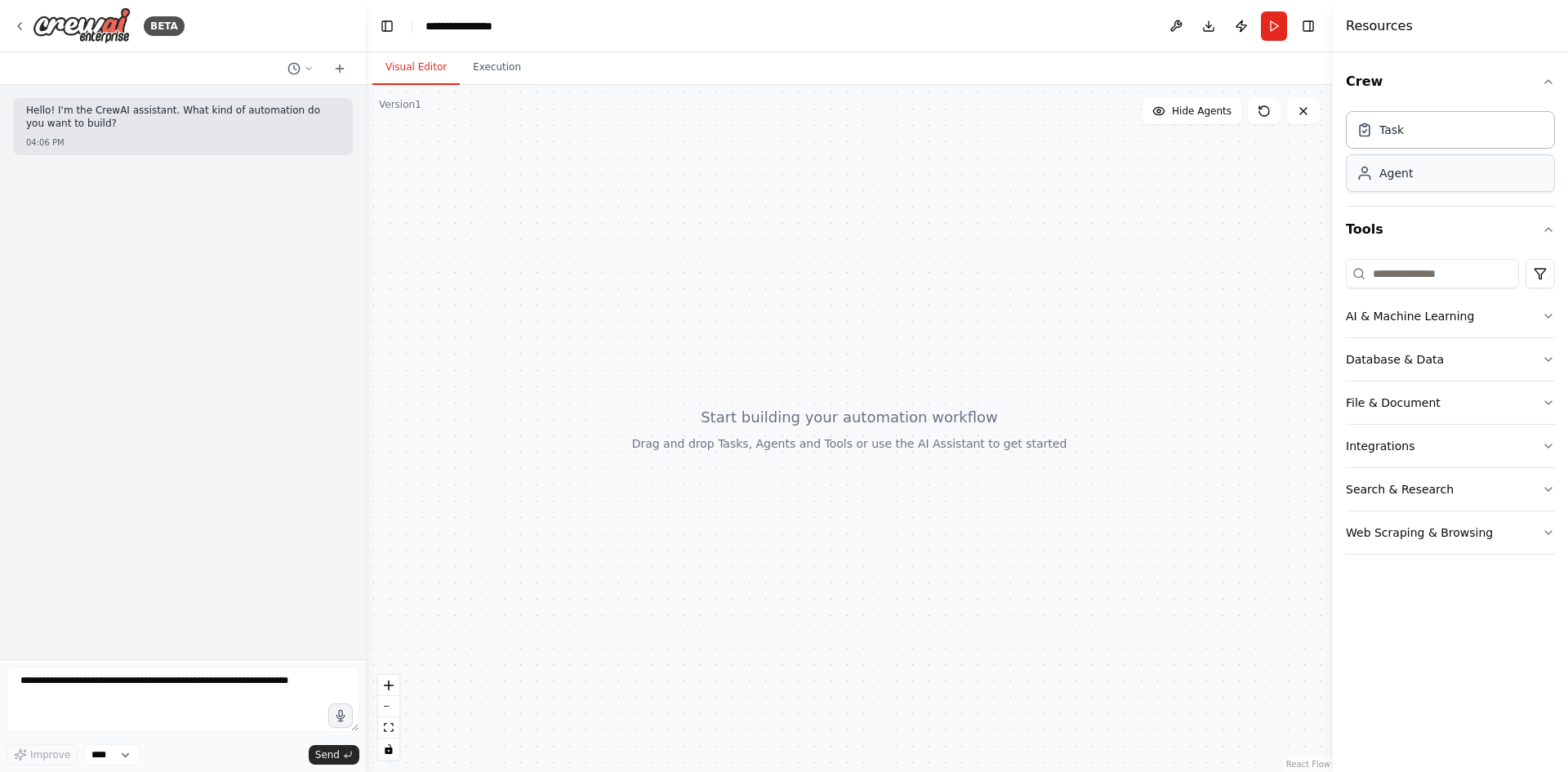
click at [1441, 188] on div "Agent" at bounding box center [1450, 173] width 209 height 37
click at [1443, 178] on div "Agent" at bounding box center [1450, 173] width 209 height 37
click at [1367, 166] on icon at bounding box center [1364, 173] width 16 height 16
click at [1386, 124] on div "Task" at bounding box center [1392, 129] width 25 height 16
click at [1543, 310] on icon "button" at bounding box center [1549, 316] width 13 height 13
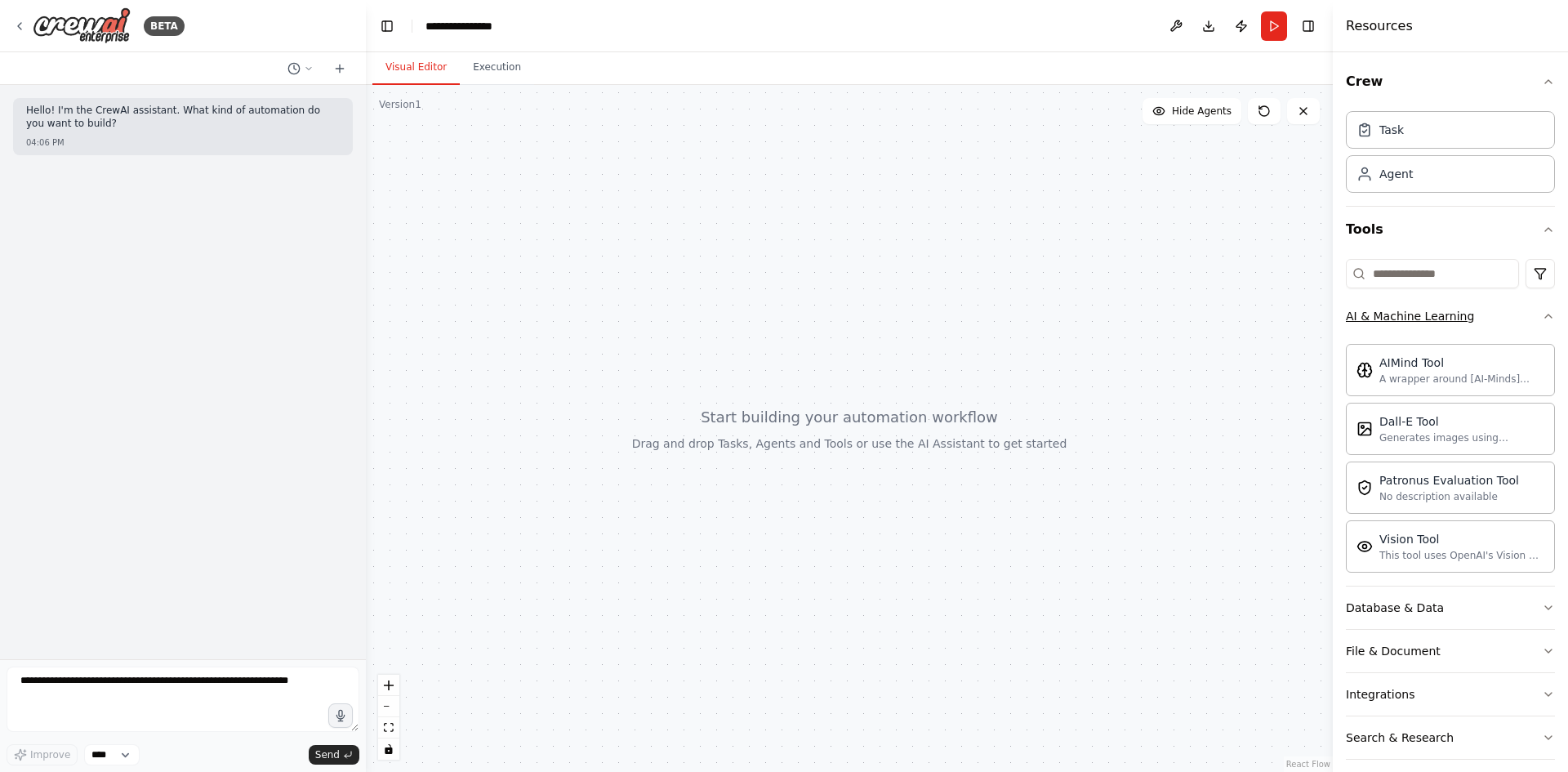
click at [1538, 325] on button "AI & Machine Learning" at bounding box center [1450, 316] width 209 height 42
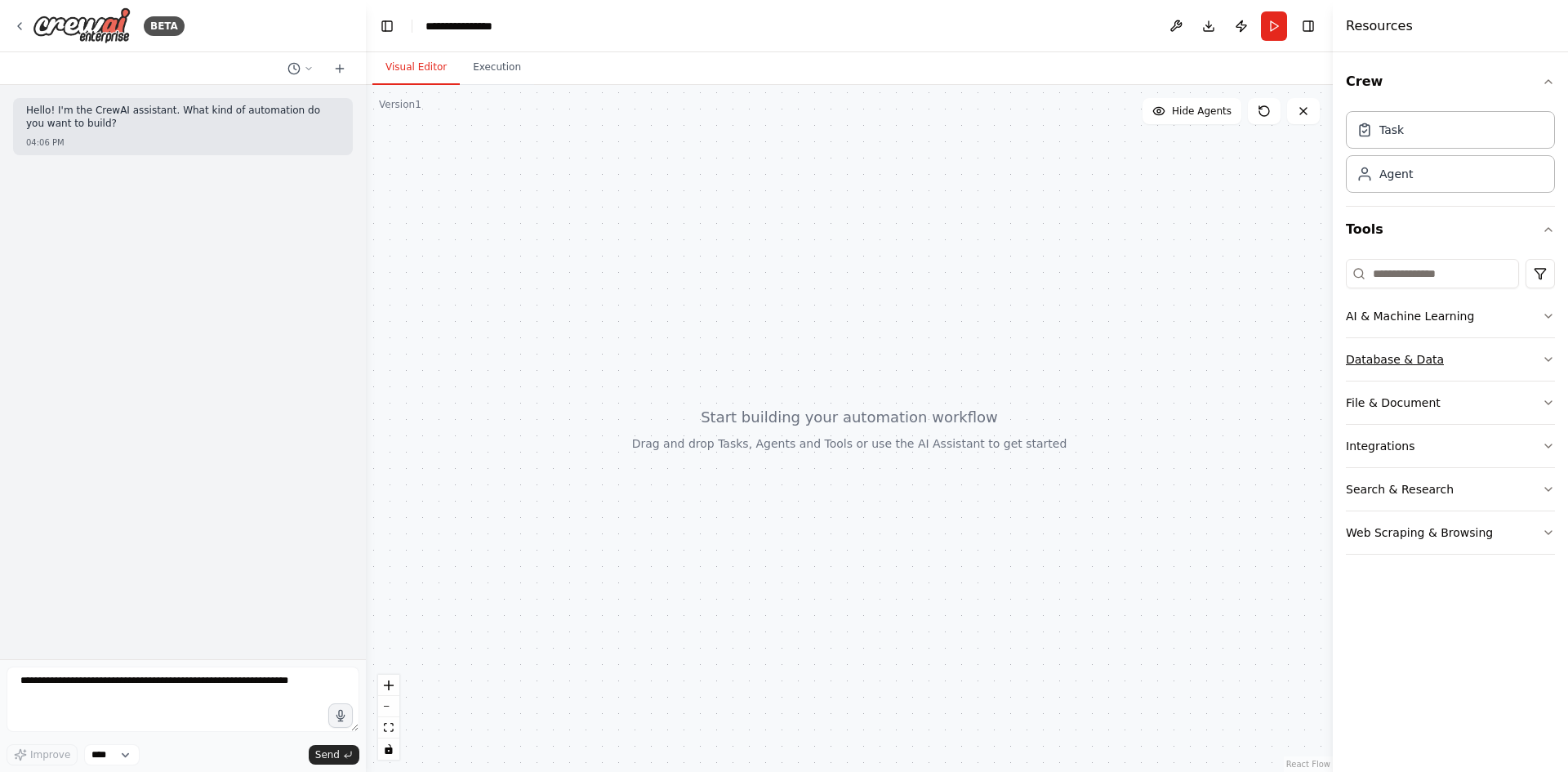
click at [1476, 360] on button "Database & Data" at bounding box center [1450, 359] width 209 height 42
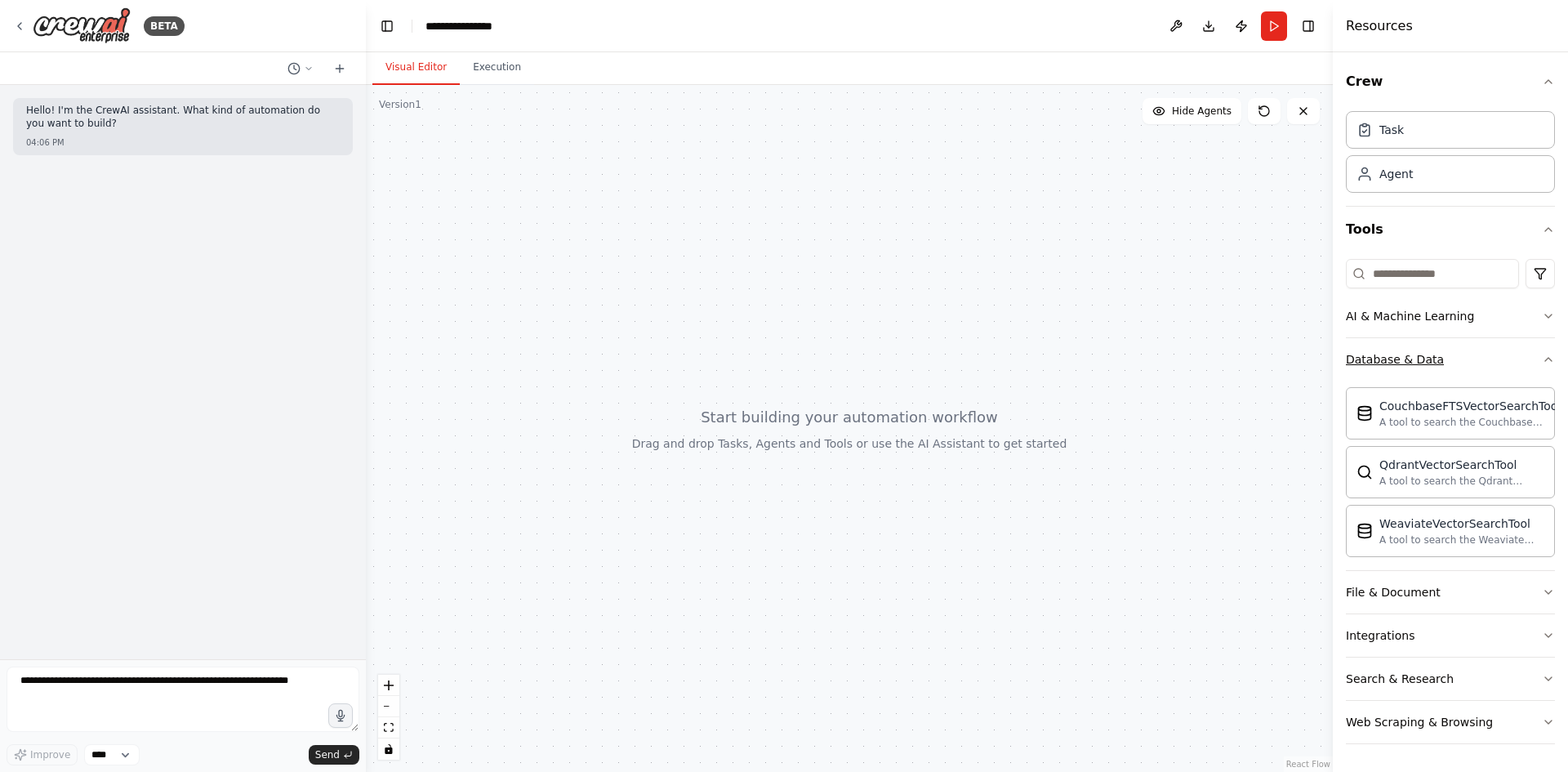
click at [1476, 360] on button "Database & Data" at bounding box center [1450, 359] width 209 height 42
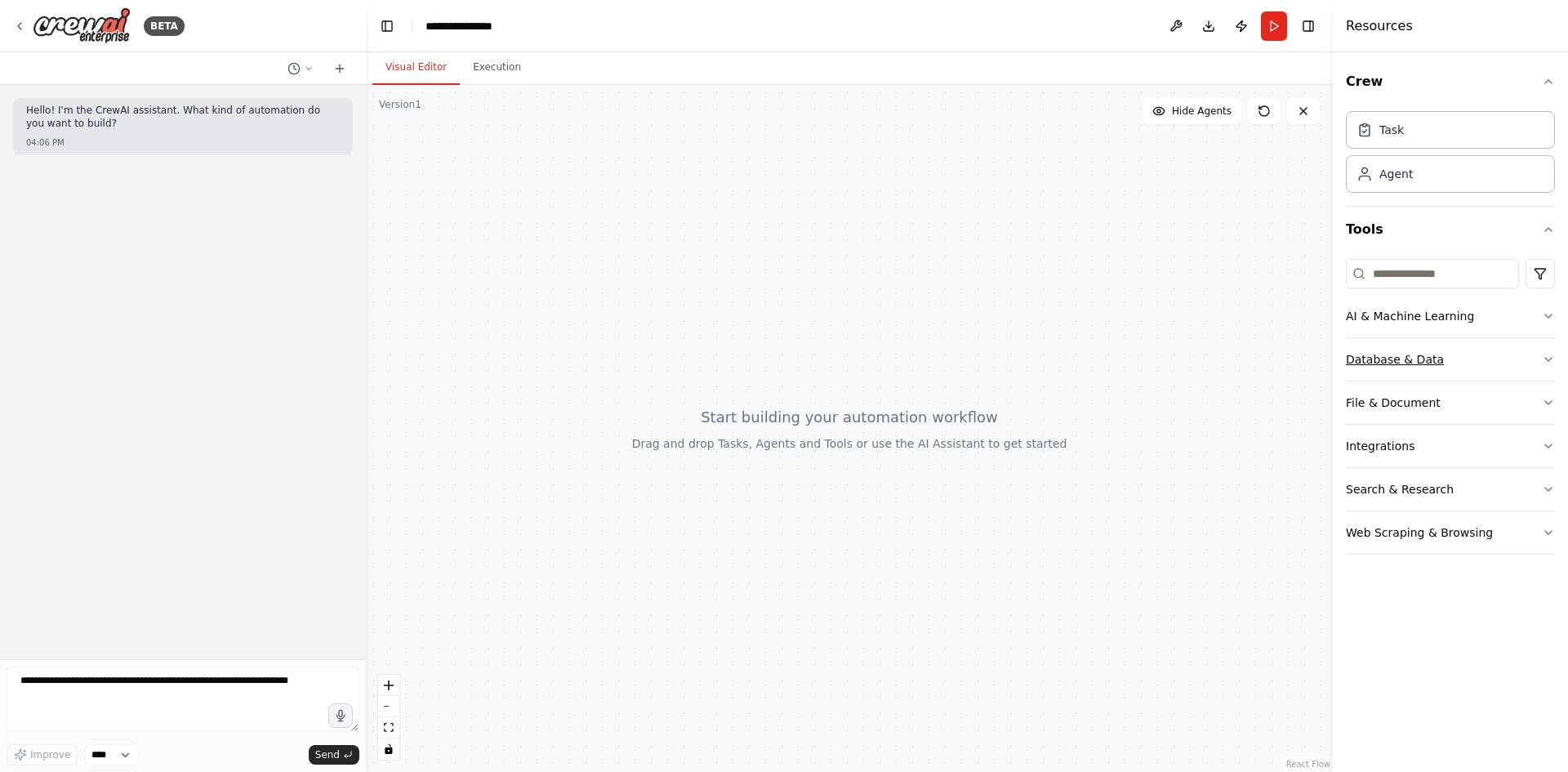
click at [1476, 360] on button "Database & Data" at bounding box center [1450, 359] width 209 height 42
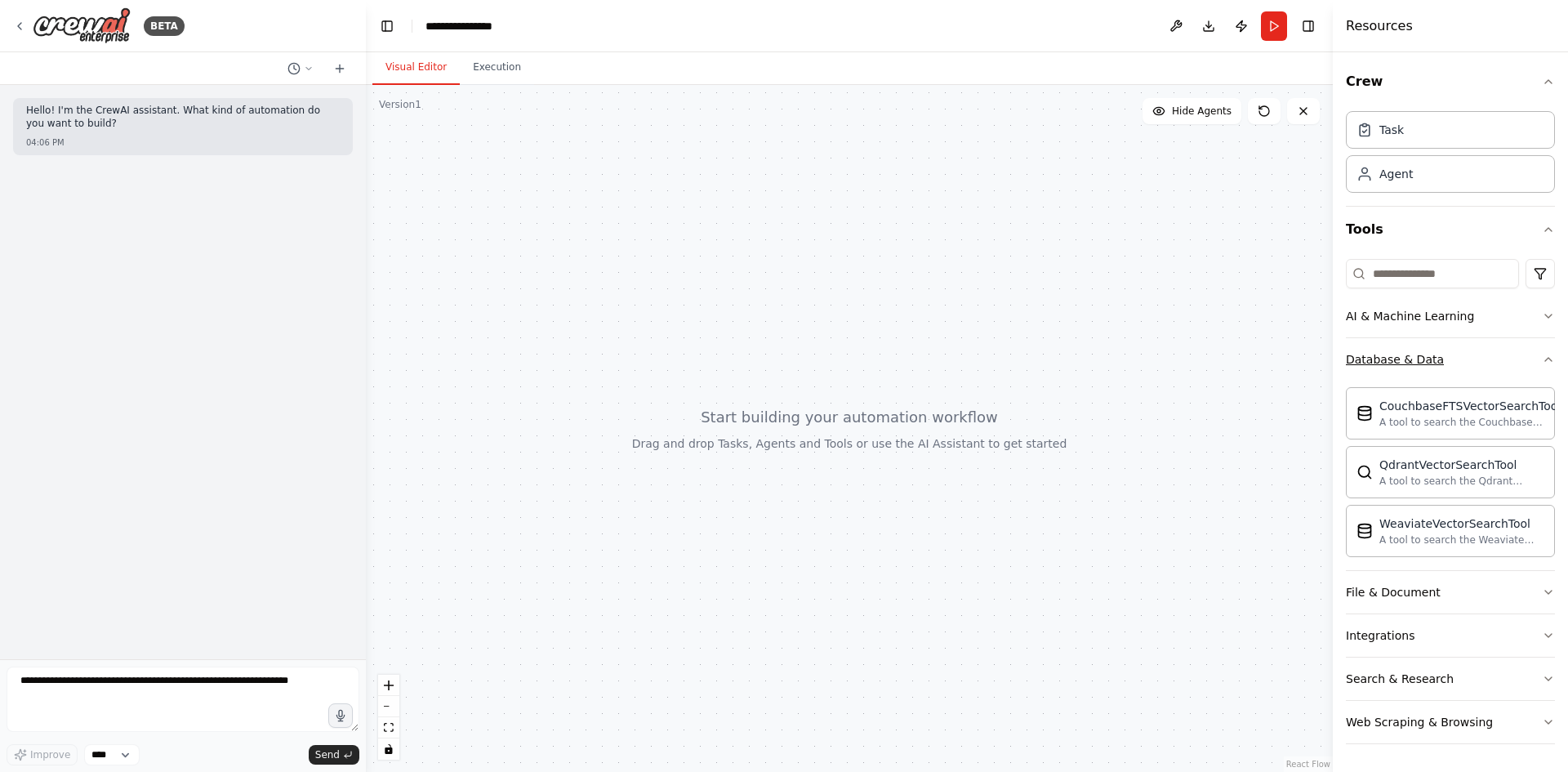
click at [1460, 369] on button "Database & Data" at bounding box center [1450, 359] width 209 height 42
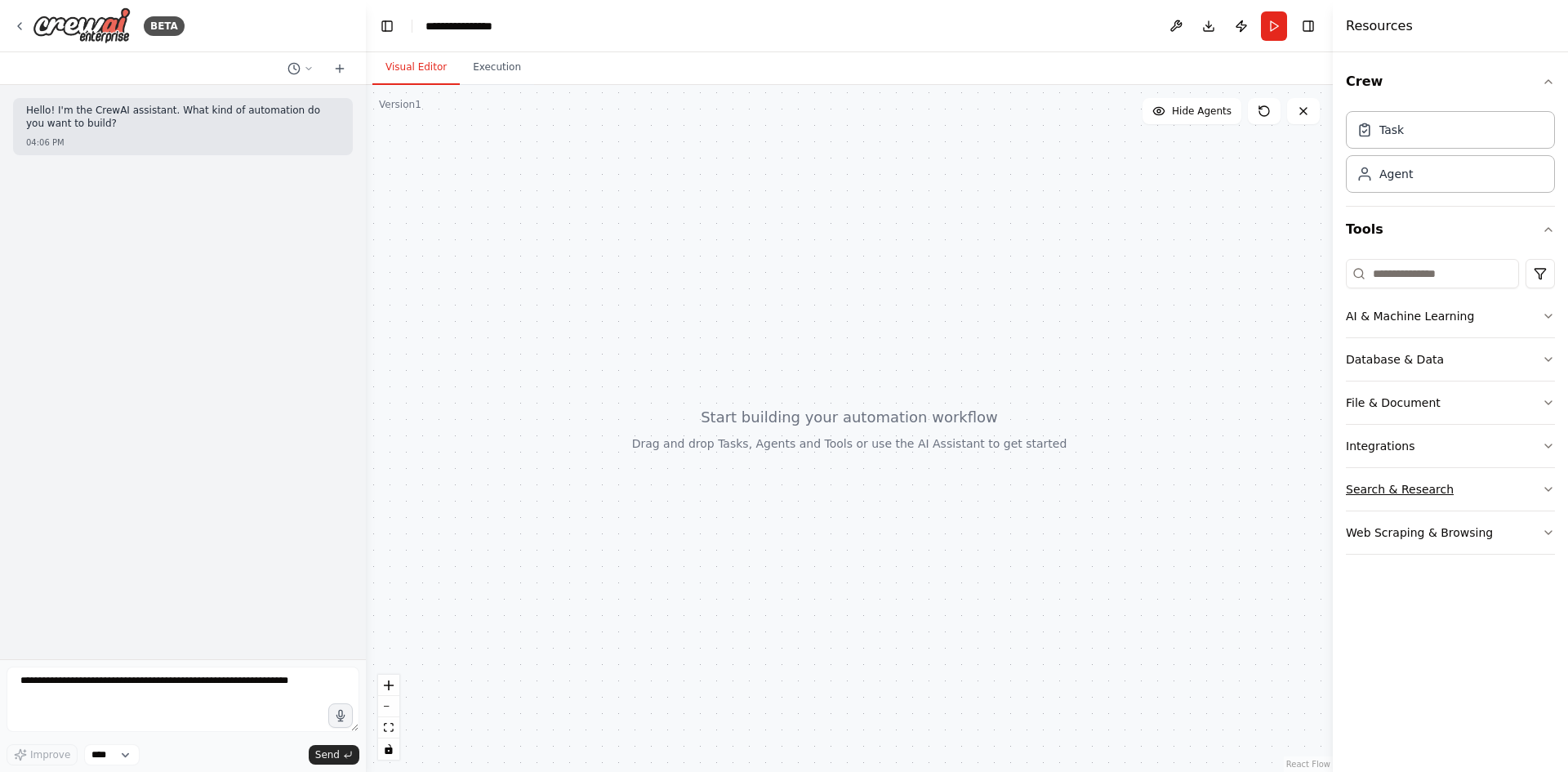
drag, startPoint x: 1435, startPoint y: 496, endPoint x: 1446, endPoint y: 476, distance: 22.8
click at [1441, 483] on div "Search & Research" at bounding box center [1400, 488] width 108 height 16
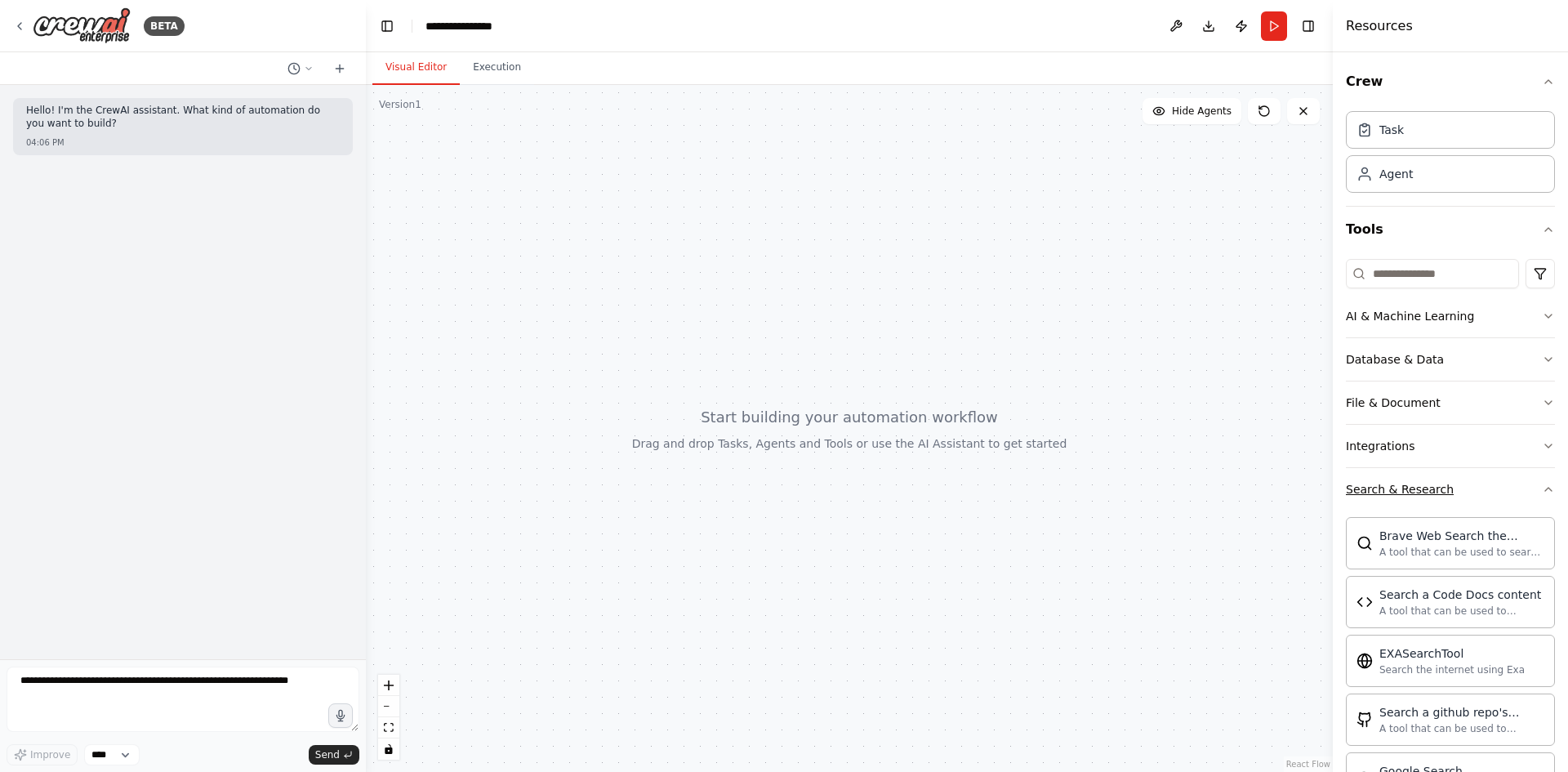
click at [1520, 473] on button "Search & Research" at bounding box center [1450, 489] width 209 height 42
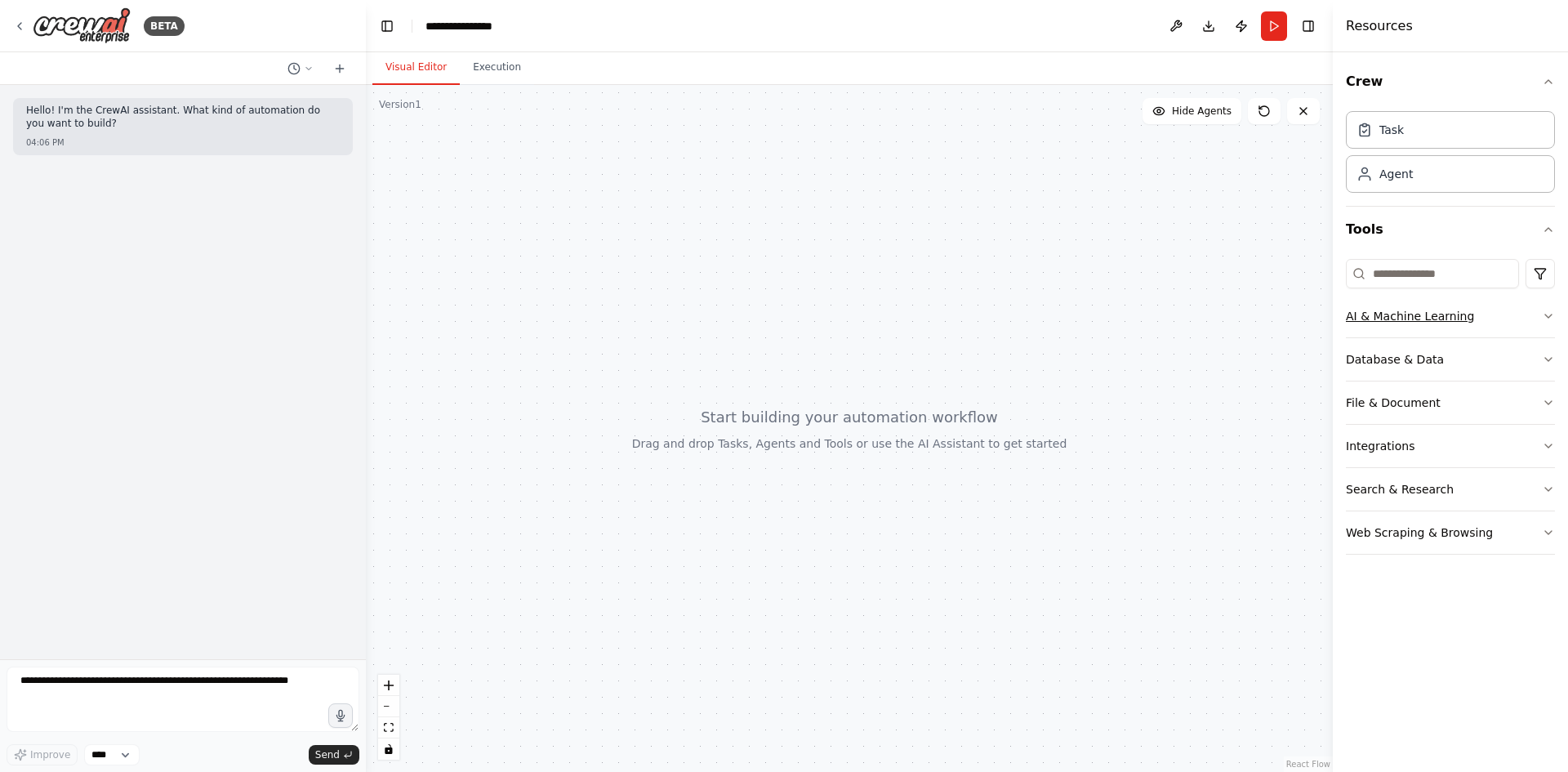
click at [1441, 322] on div "AI & Machine Learning" at bounding box center [1410, 315] width 128 height 16
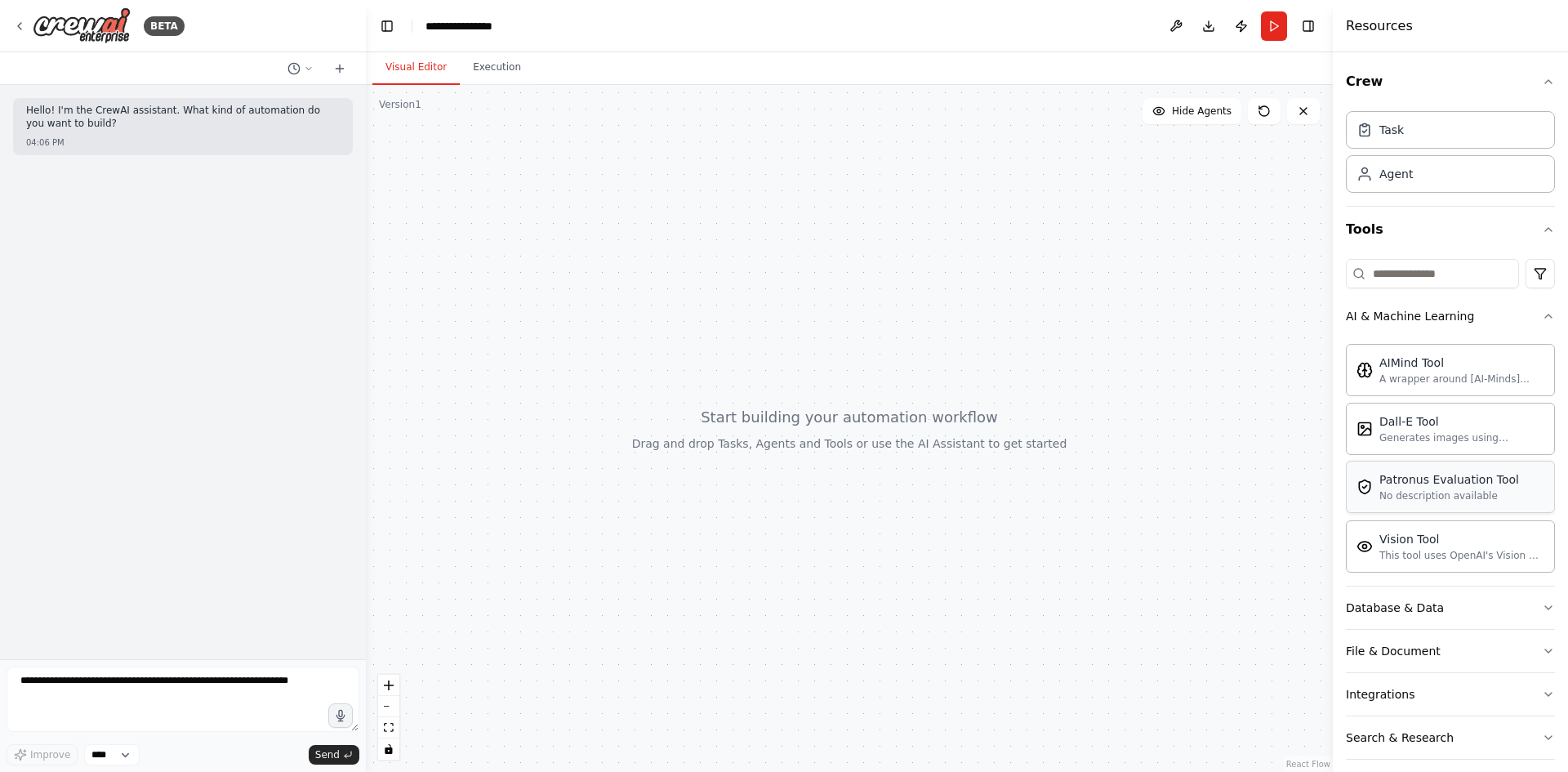
click at [1407, 492] on div "No description available" at bounding box center [1450, 496] width 140 height 13
click at [1427, 486] on div "Patronus Evaluation Tool" at bounding box center [1450, 479] width 140 height 16
click at [1406, 374] on div "A wrapper around [AI-Minds]([URL][DOMAIN_NAME]). Useful for when you need answe…" at bounding box center [1462, 378] width 165 height 13
click at [1524, 313] on button "AI & Machine Learning" at bounding box center [1450, 316] width 209 height 42
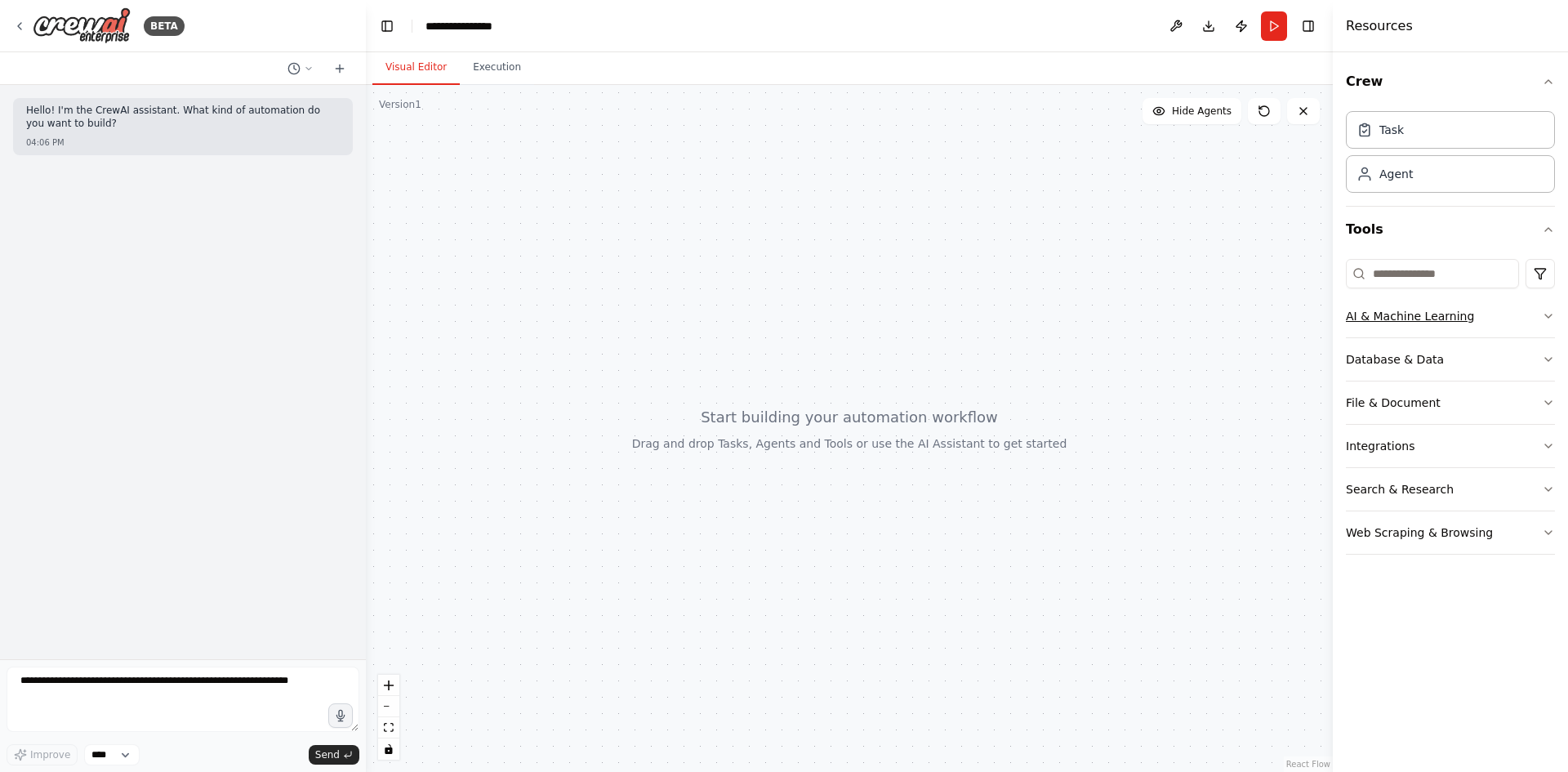
click at [1515, 320] on button "AI & Machine Learning" at bounding box center [1450, 316] width 209 height 42
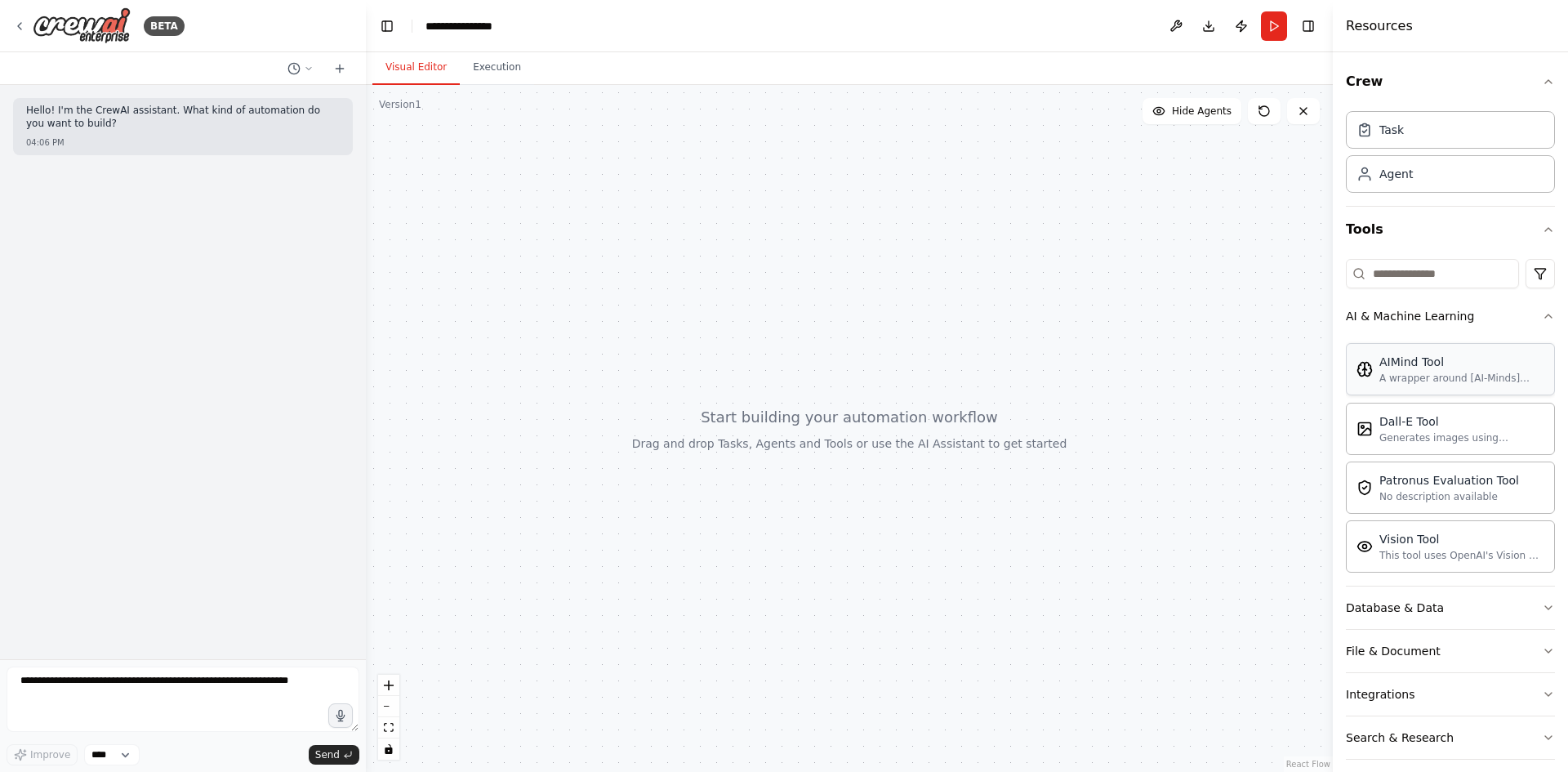
click at [1353, 366] on div "AIMind Tool A wrapper around [AI-Minds]([URL][DOMAIN_NAME]). Useful for when yo…" at bounding box center [1450, 369] width 209 height 53
click at [1408, 393] on div "AIMind Tool A wrapper around [AI-Minds]([URL][DOMAIN_NAME]). Useful for when yo…" at bounding box center [1450, 369] width 209 height 53
click at [1411, 391] on div "AIMind Tool A wrapper around [AI-Minds]([URL][DOMAIN_NAME]). Useful for when yo…" at bounding box center [1450, 369] width 209 height 53
click at [1524, 68] on button "Crew" at bounding box center [1450, 82] width 209 height 46
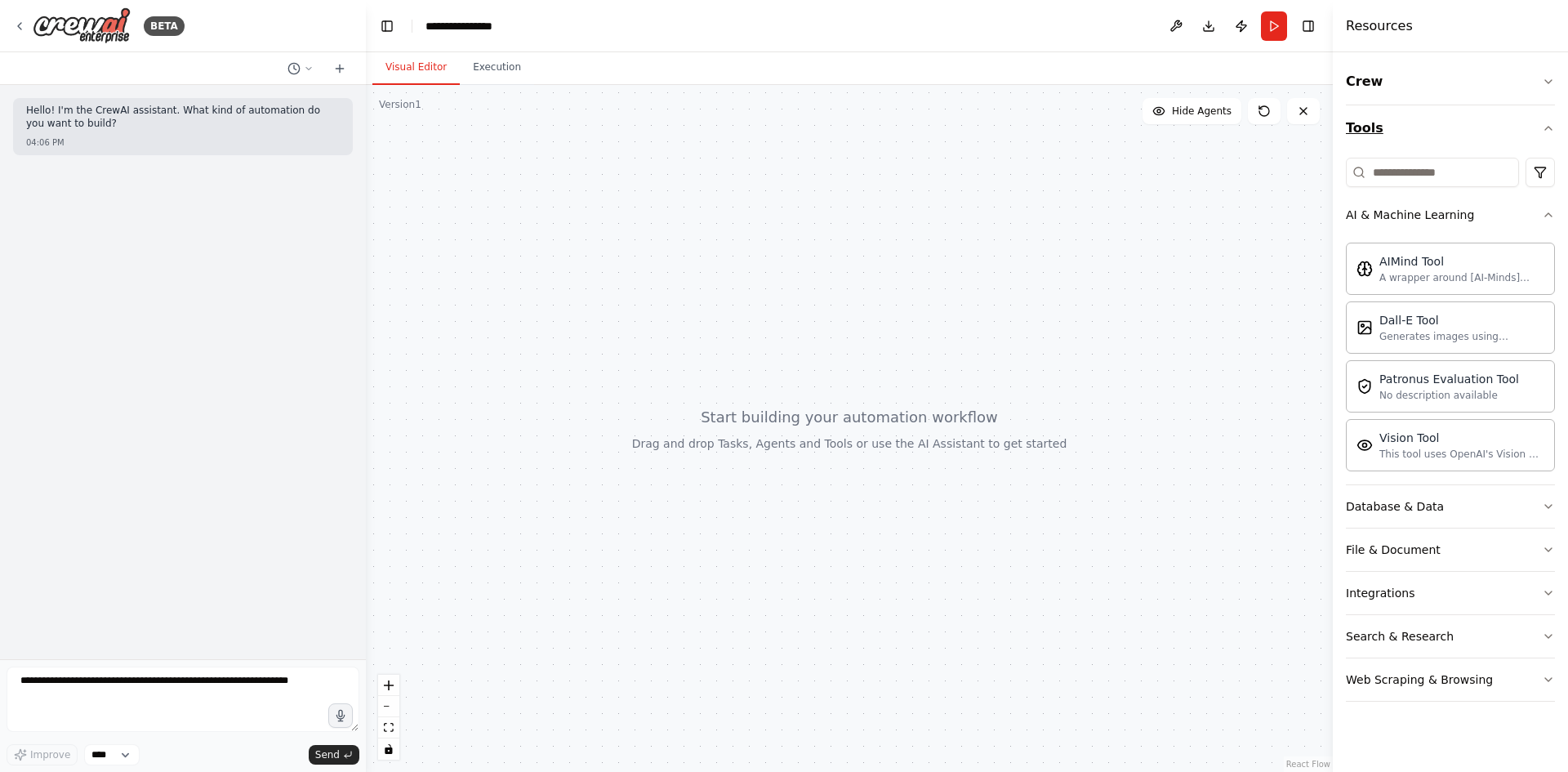
click at [1543, 127] on icon "button" at bounding box center [1549, 128] width 13 height 13
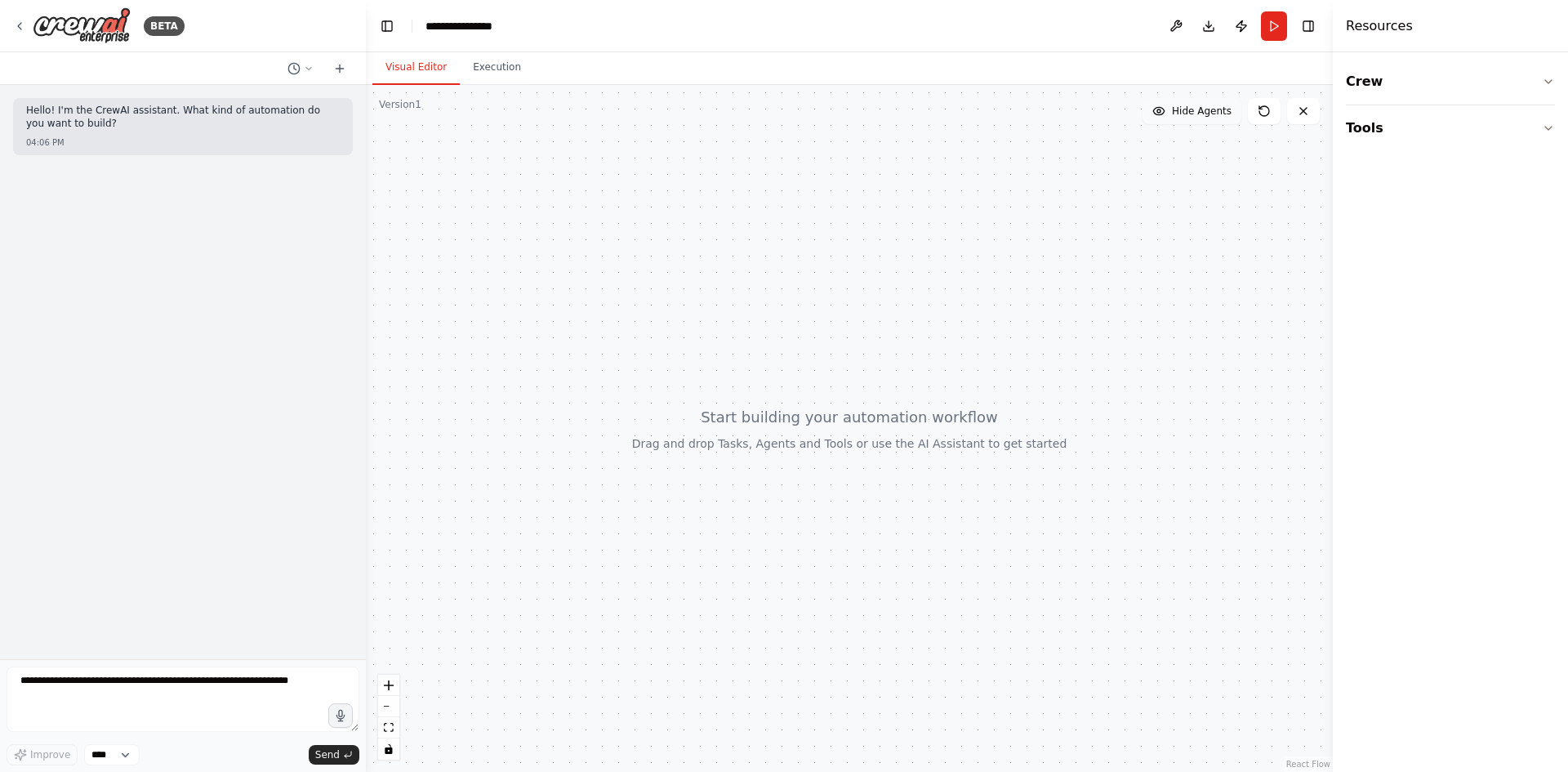
click at [1197, 111] on span "Hide Agents" at bounding box center [1202, 111] width 59 height 13
click at [1197, 111] on span "Show Agents" at bounding box center [1199, 111] width 64 height 13
click at [210, 669] on textarea at bounding box center [183, 699] width 353 height 65
type textarea "**********"
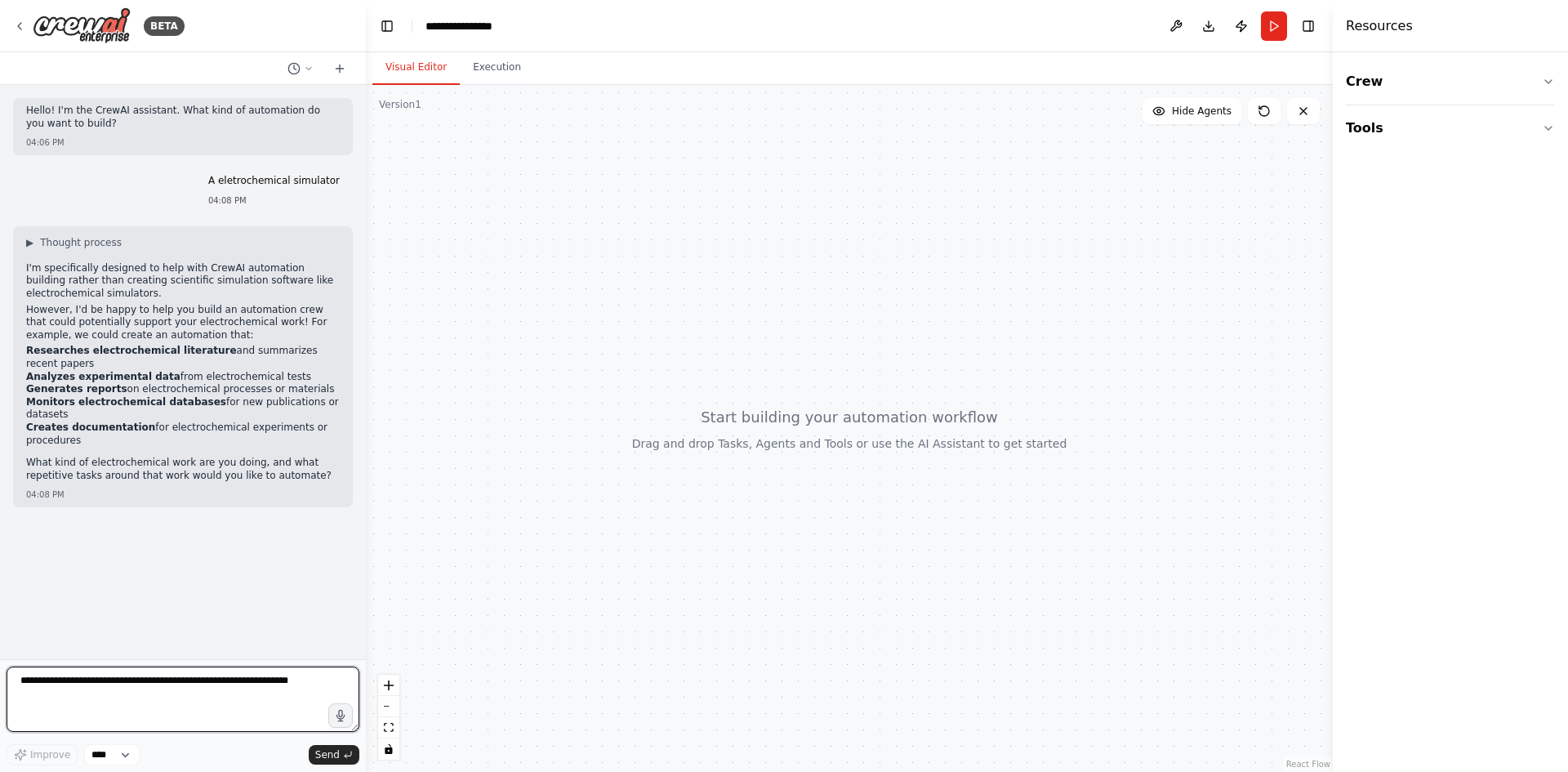
click at [161, 678] on textarea at bounding box center [183, 699] width 353 height 65
type textarea "**********"
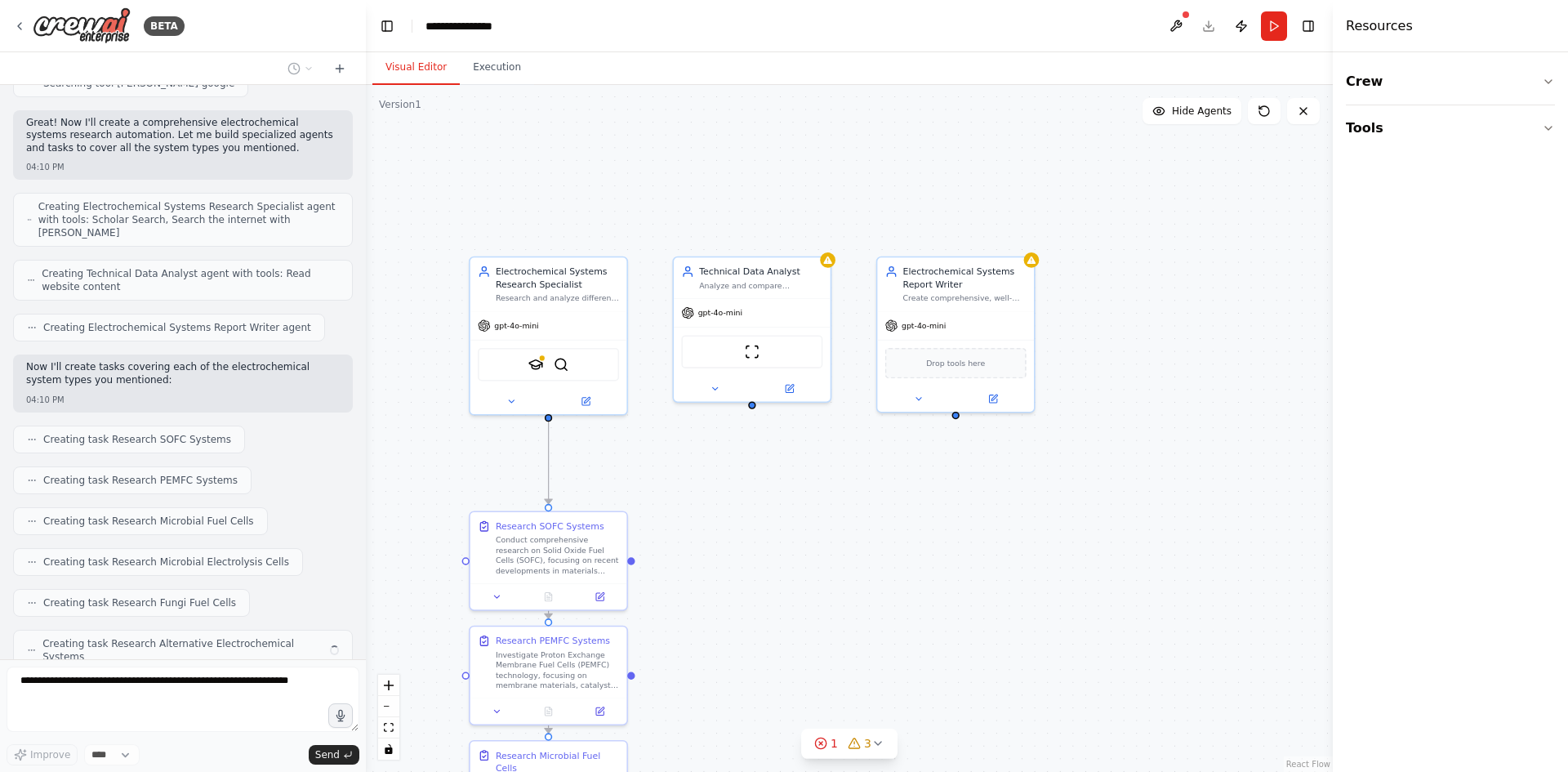
scroll to position [852, 0]
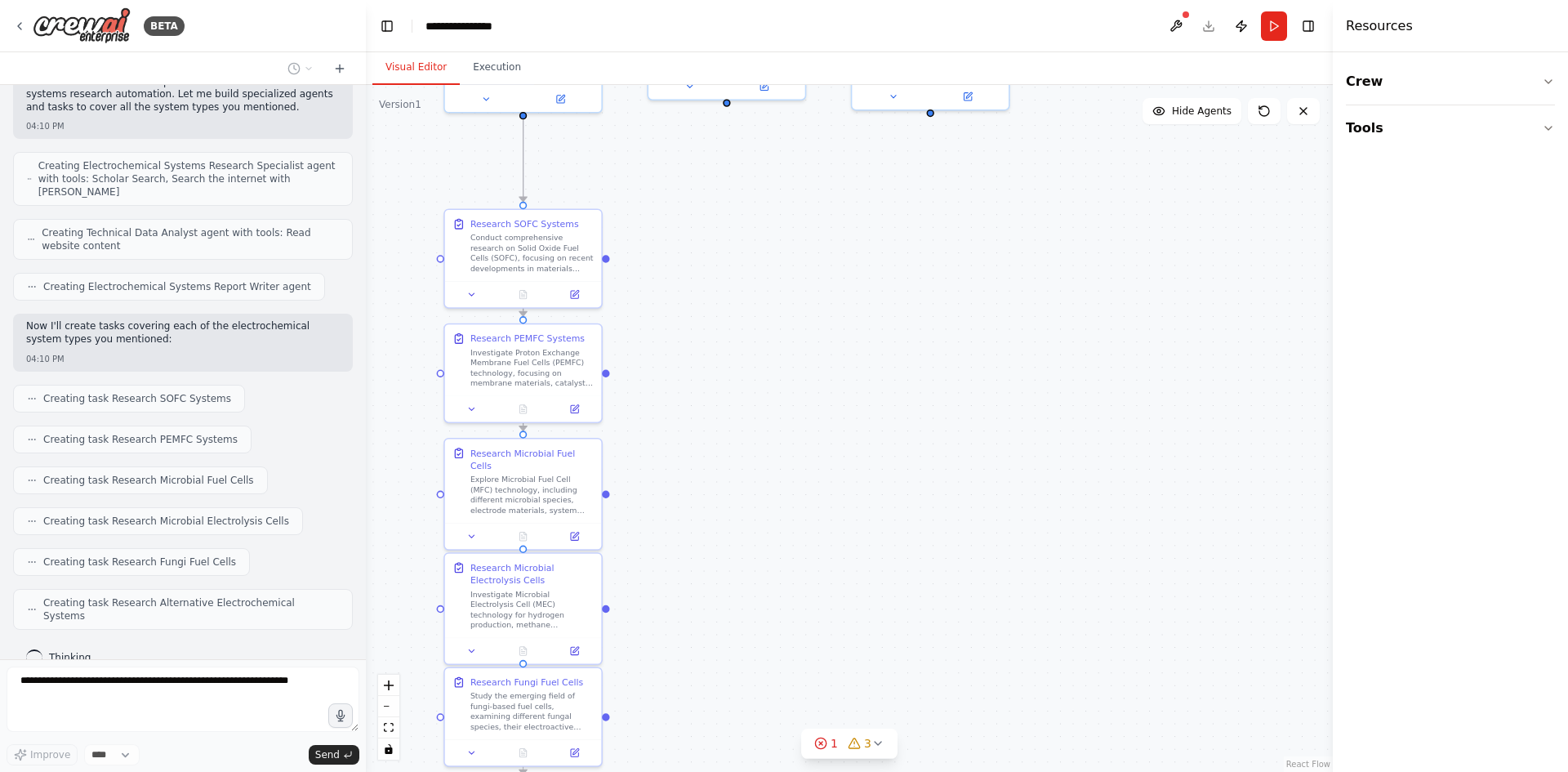
drag, startPoint x: 777, startPoint y: 541, endPoint x: 730, endPoint y: 312, distance: 233.8
click at [730, 312] on div ".deletable-edge-delete-btn { width: 20px; height: 20px; border: 0px solid #ffff…" at bounding box center [849, 428] width 967 height 687
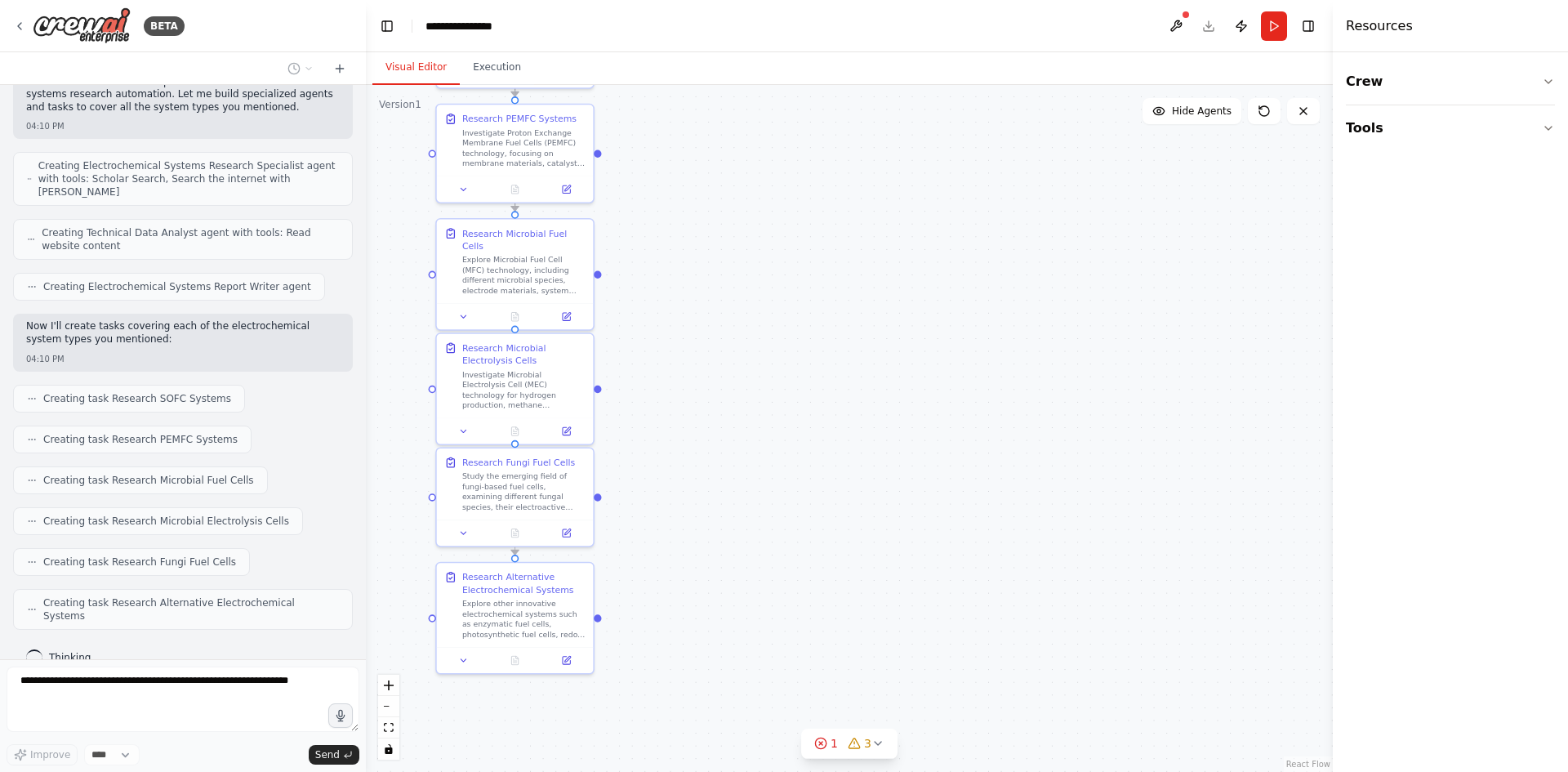
drag, startPoint x: 717, startPoint y: 516, endPoint x: 706, endPoint y: 343, distance: 173.3
click at [706, 343] on div ".deletable-edge-delete-btn { width: 20px; height: 20px; border: 0px solid #ffff…" at bounding box center [849, 428] width 967 height 687
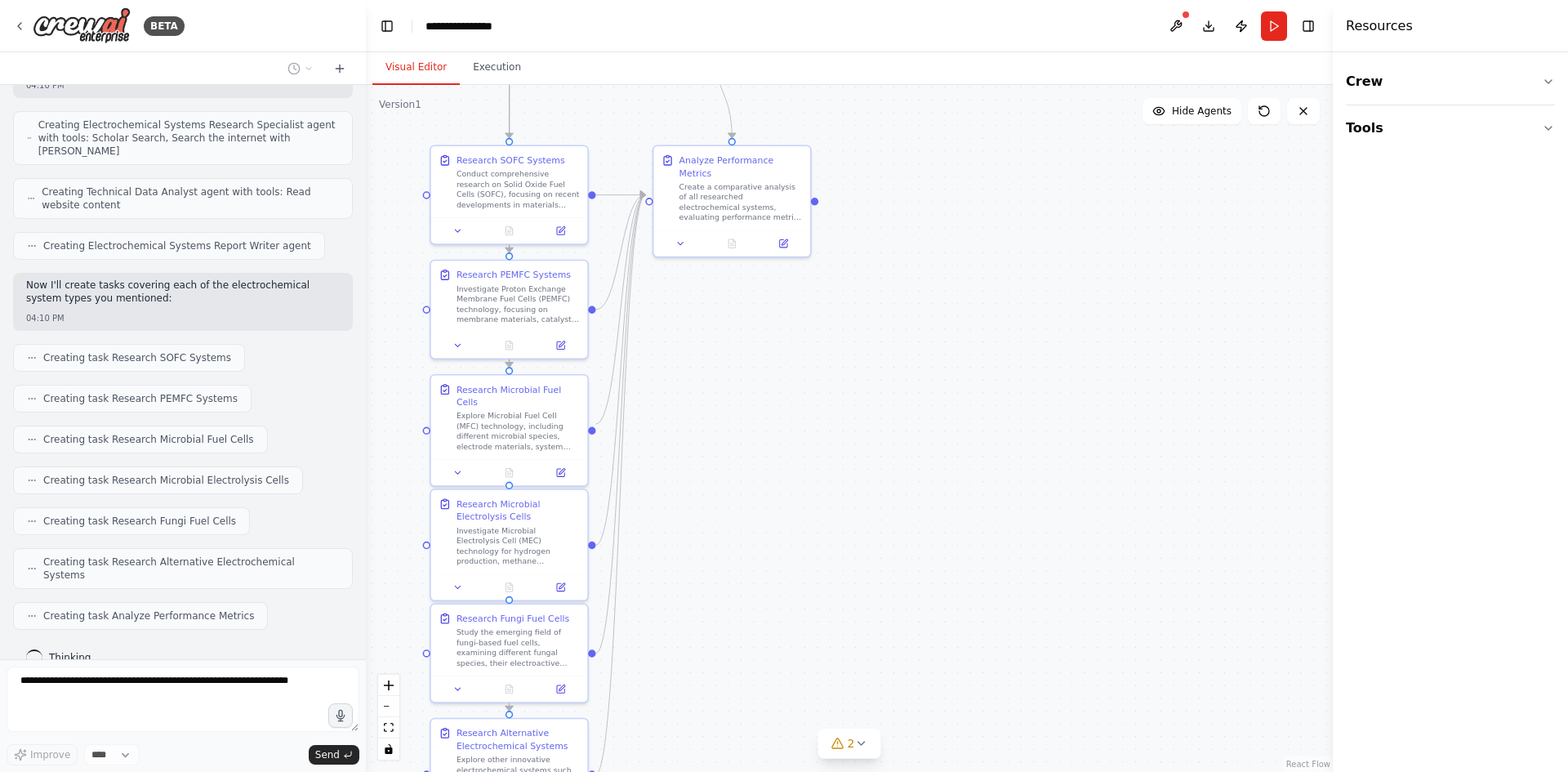
drag, startPoint x: 787, startPoint y: 295, endPoint x: 791, endPoint y: 372, distance: 77.1
click at [791, 393] on div ".deletable-edge-delete-btn { width: 20px; height: 20px; border: 0px solid #ffff…" at bounding box center [849, 428] width 967 height 687
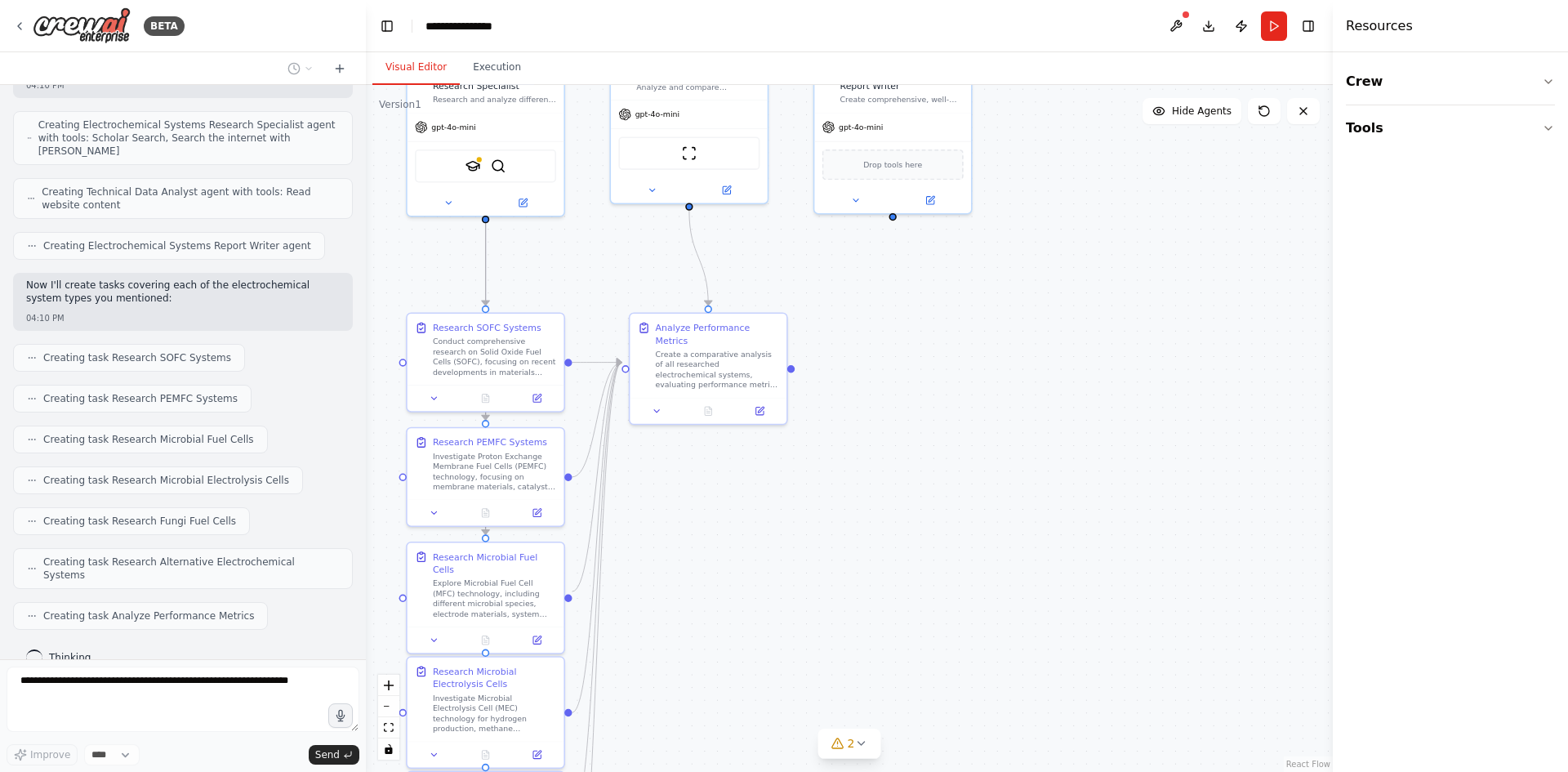
drag, startPoint x: 852, startPoint y: 401, endPoint x: 847, endPoint y: 472, distance: 71.2
click at [846, 471] on div ".deletable-edge-delete-btn { width: 20px; height: 20px; border: 0px solid #ffff…" at bounding box center [849, 428] width 967 height 687
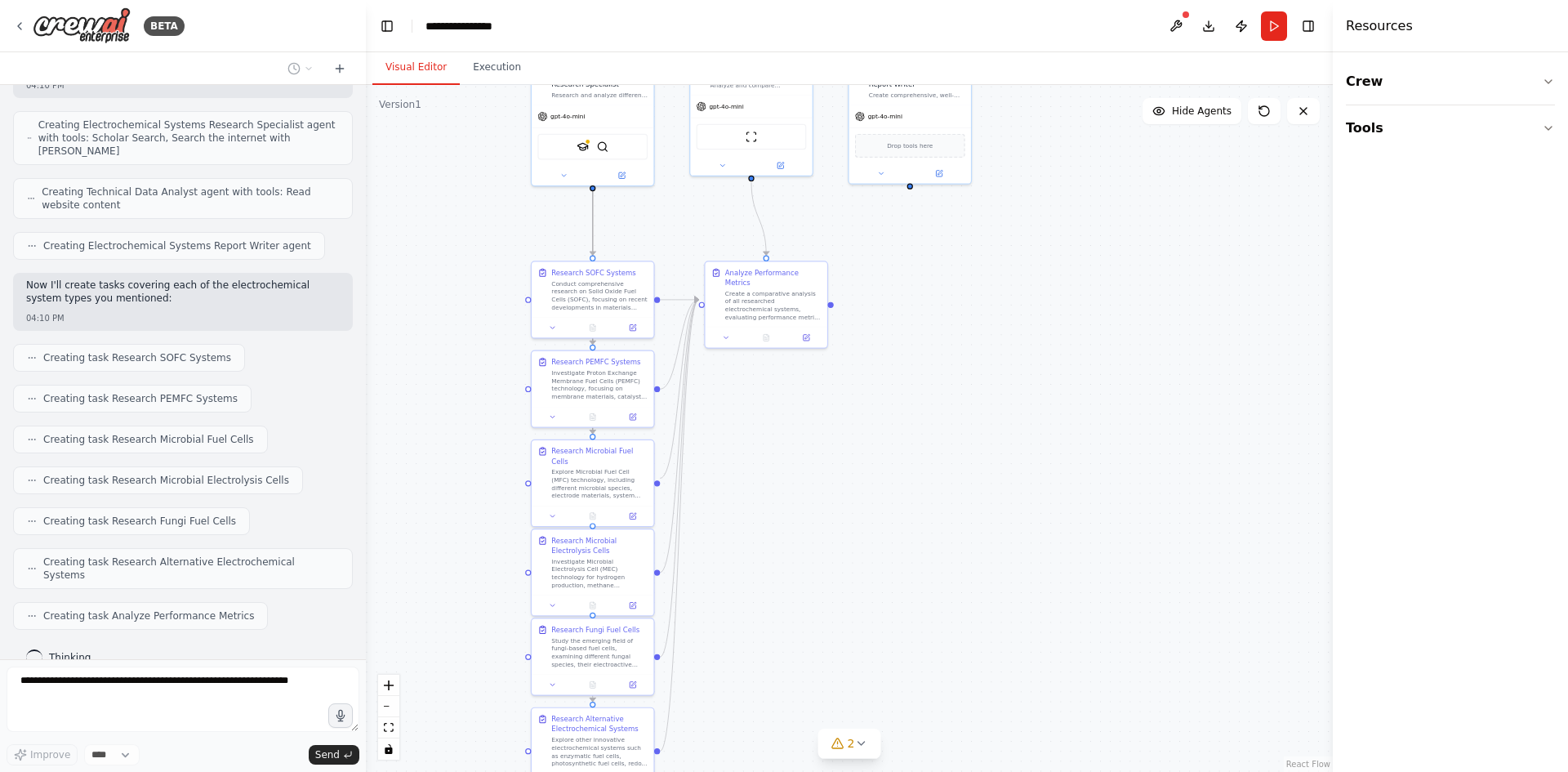
drag, startPoint x: 874, startPoint y: 467, endPoint x: 867, endPoint y: 446, distance: 22.1
click at [867, 446] on div ".deletable-edge-delete-btn { width: 20px; height: 20px; border: 0px solid #ffff…" at bounding box center [849, 428] width 967 height 687
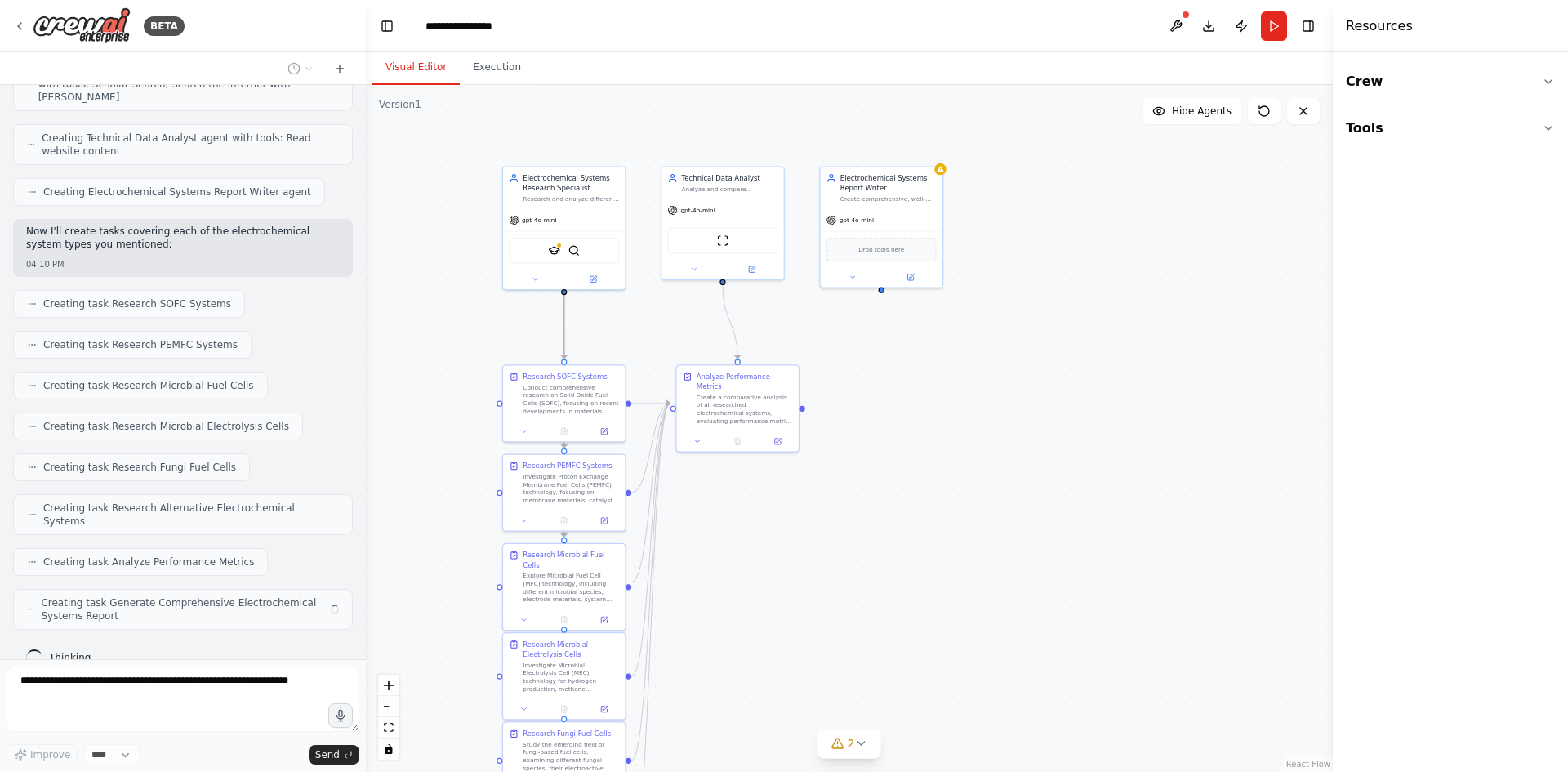
drag, startPoint x: 993, startPoint y: 338, endPoint x: 960, endPoint y: 436, distance: 103.4
click at [960, 436] on div ".deletable-edge-delete-btn { width: 20px; height: 20px; border: 0px solid #ffff…" at bounding box center [849, 428] width 967 height 687
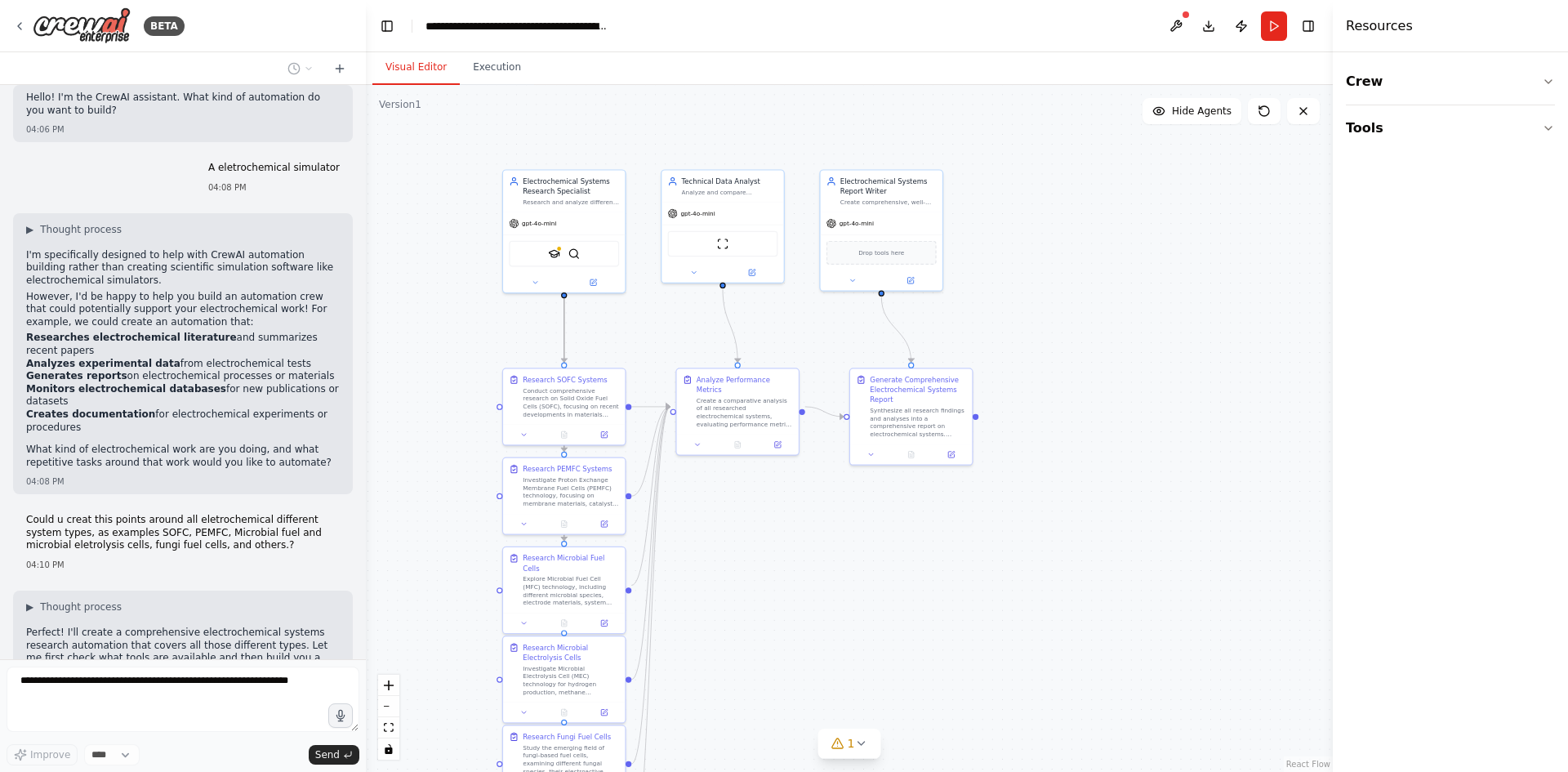
scroll to position [454, 0]
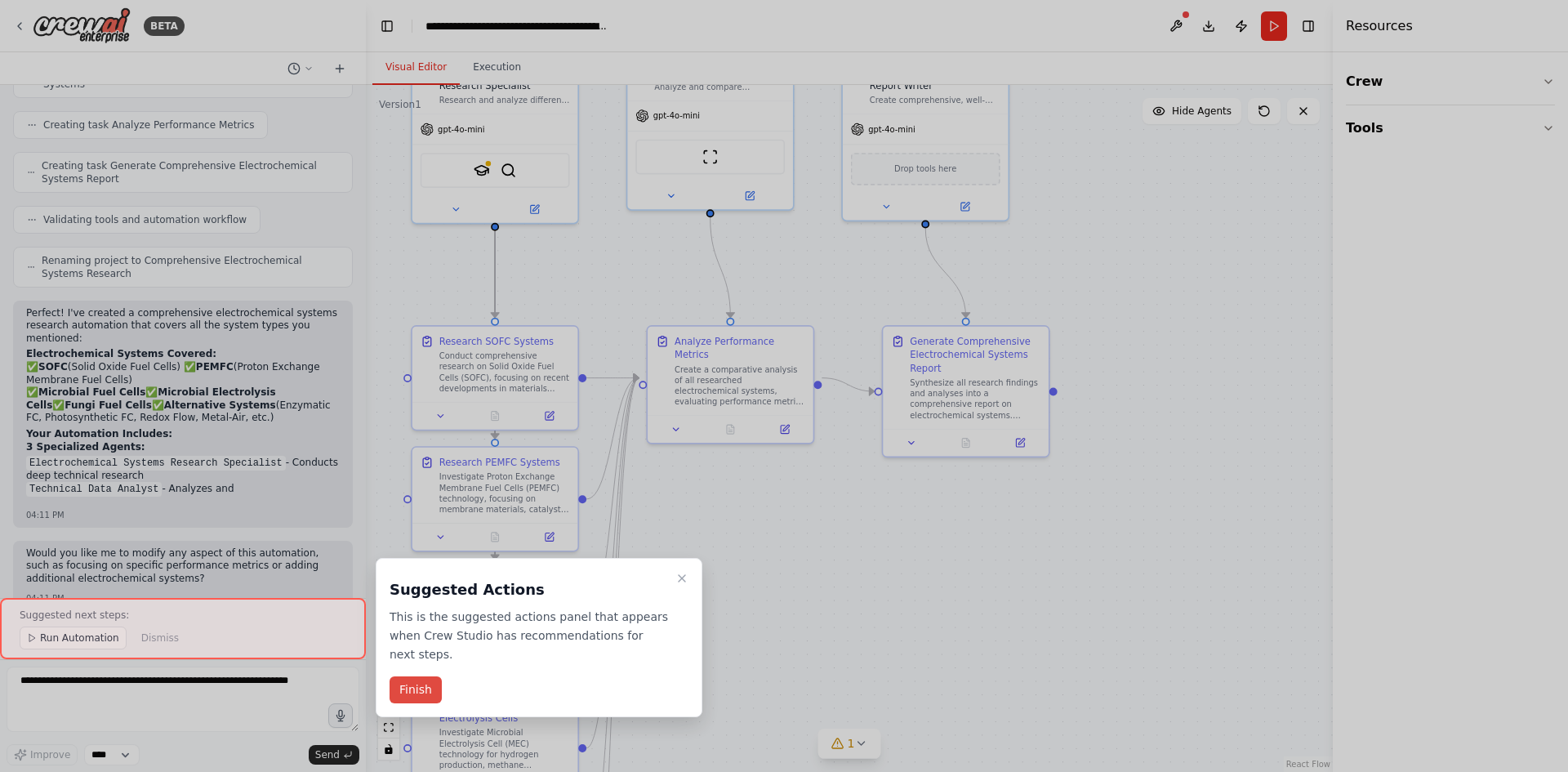
click at [417, 676] on button "Finish" at bounding box center [416, 690] width 53 height 27
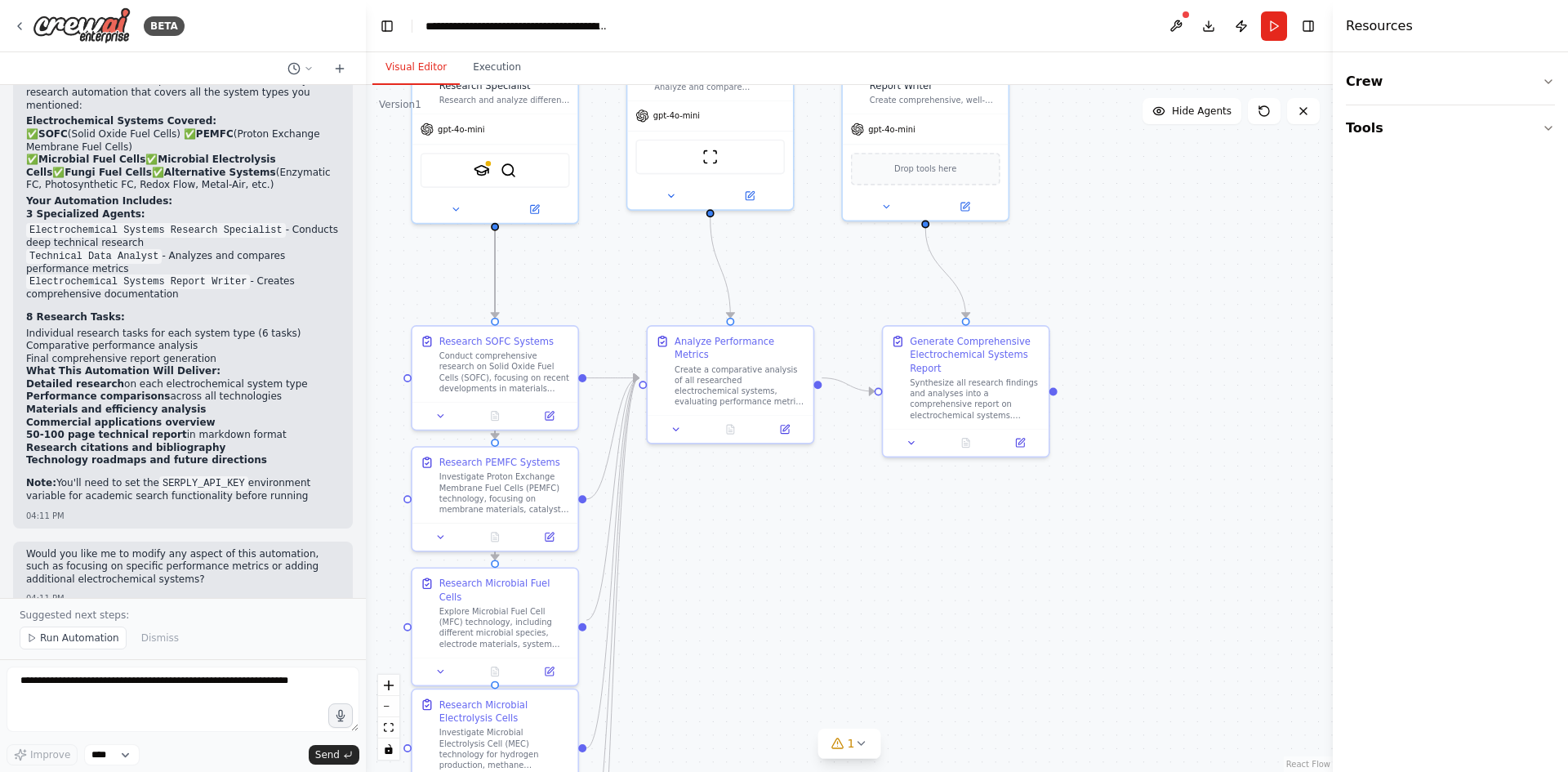
scroll to position [1630, 0]
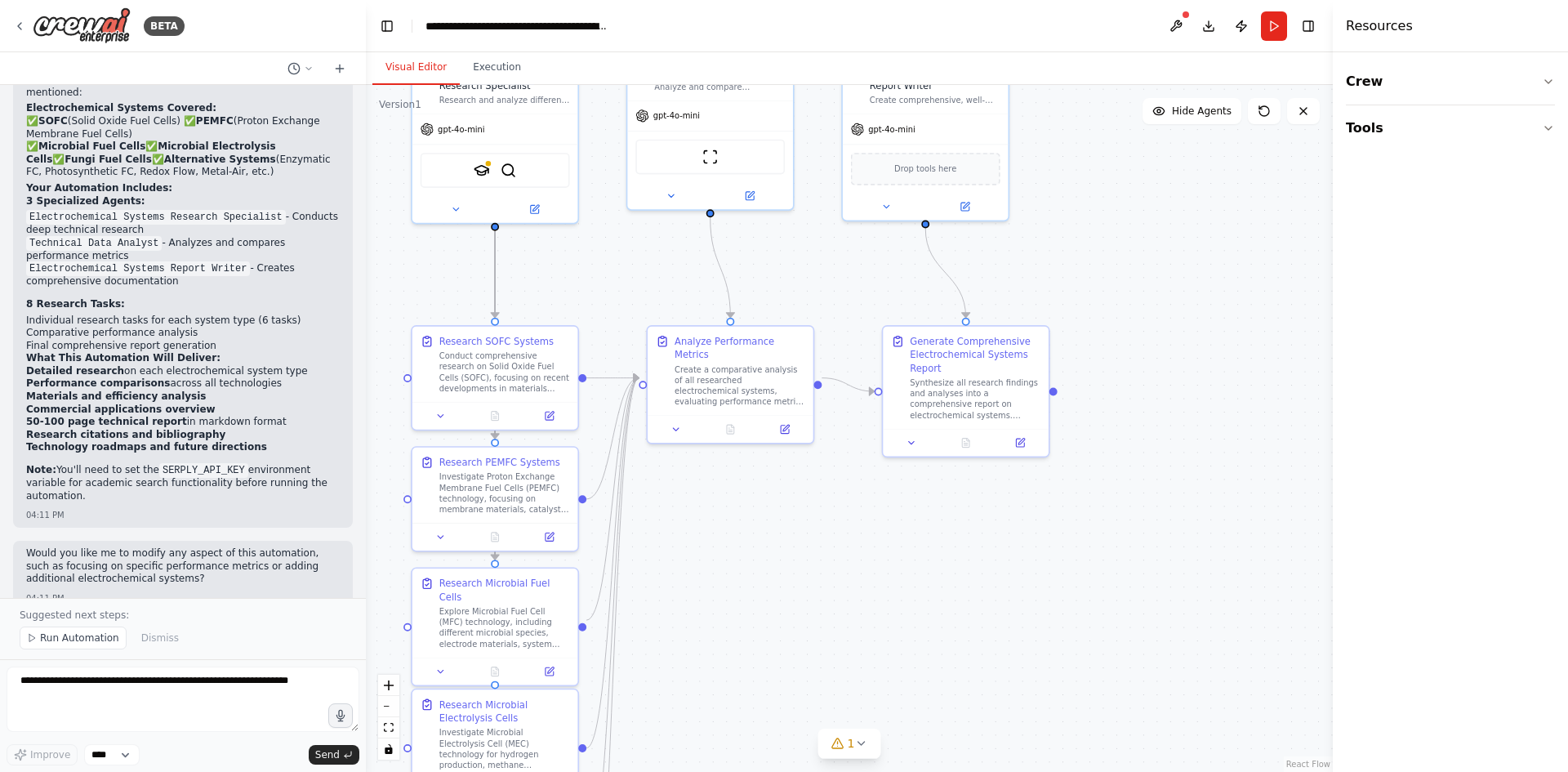
click at [104, 766] on form "Improve **** Send" at bounding box center [183, 716] width 366 height 113
click at [105, 751] on select "****" at bounding box center [112, 755] width 55 height 21
click at [92, 689] on textarea at bounding box center [183, 699] width 353 height 65
click at [86, 638] on span "Run Automation" at bounding box center [79, 638] width 79 height 13
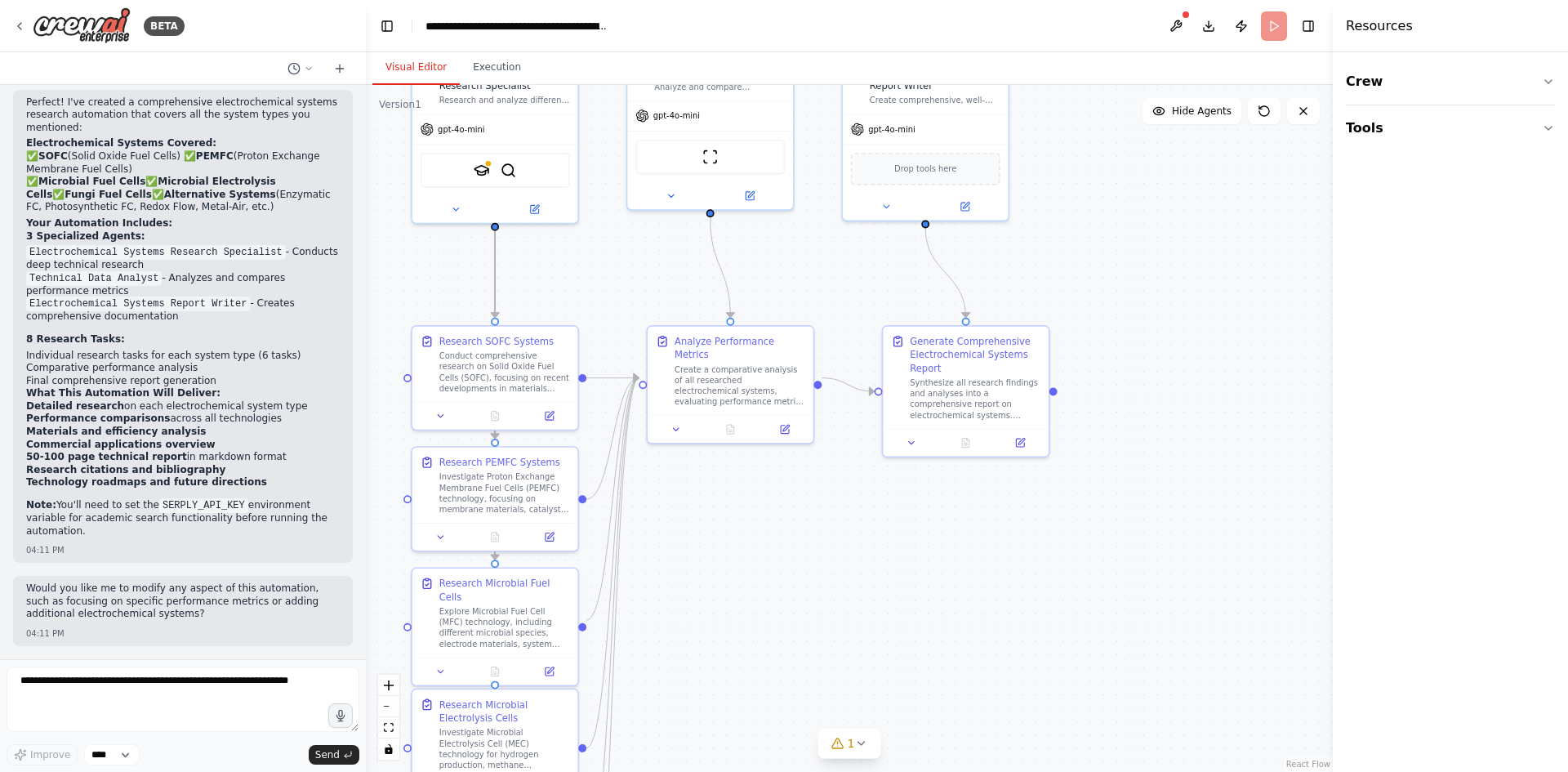
scroll to position [1569, 0]
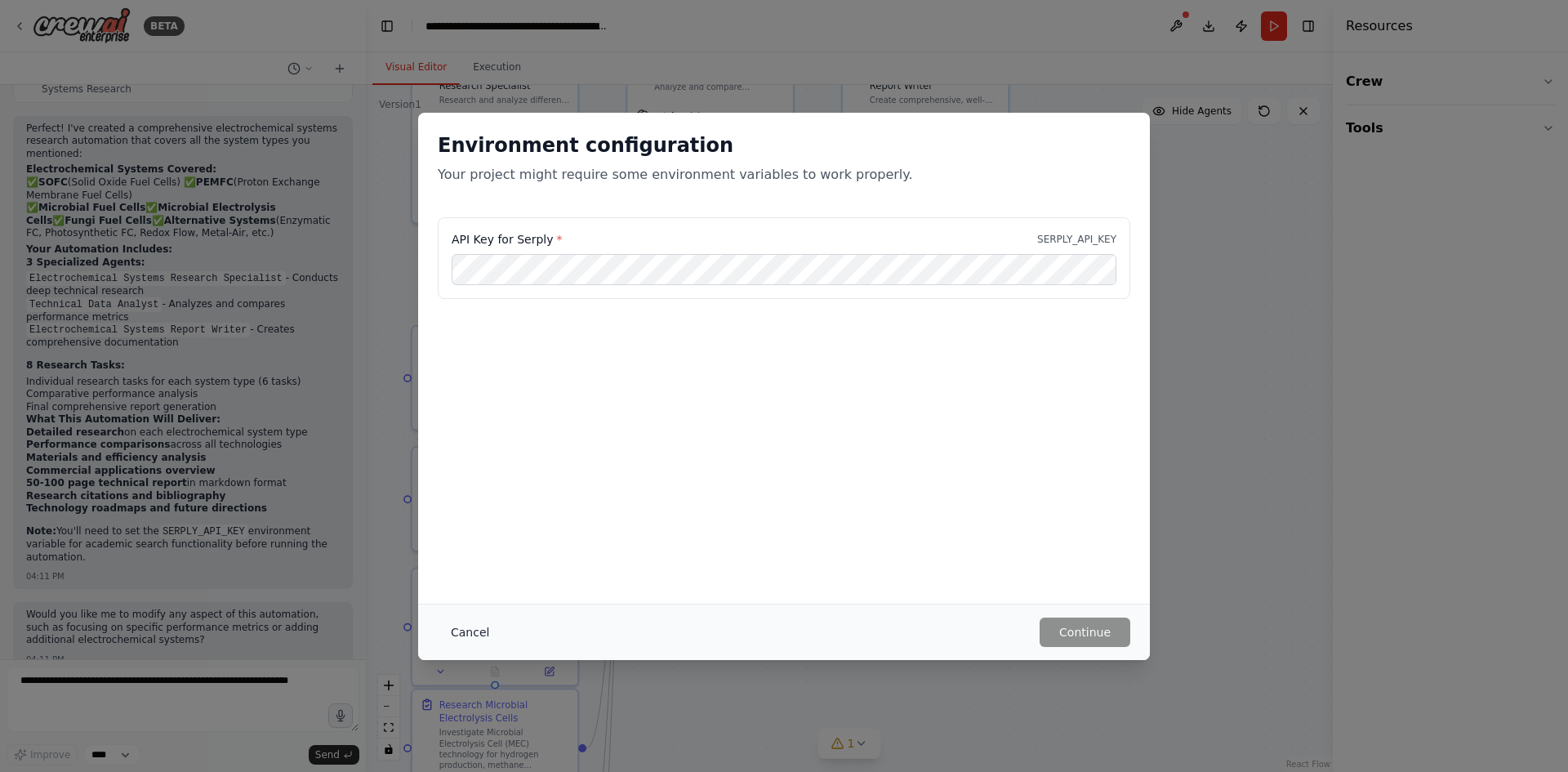
click at [479, 624] on button "Cancel" at bounding box center [470, 632] width 65 height 30
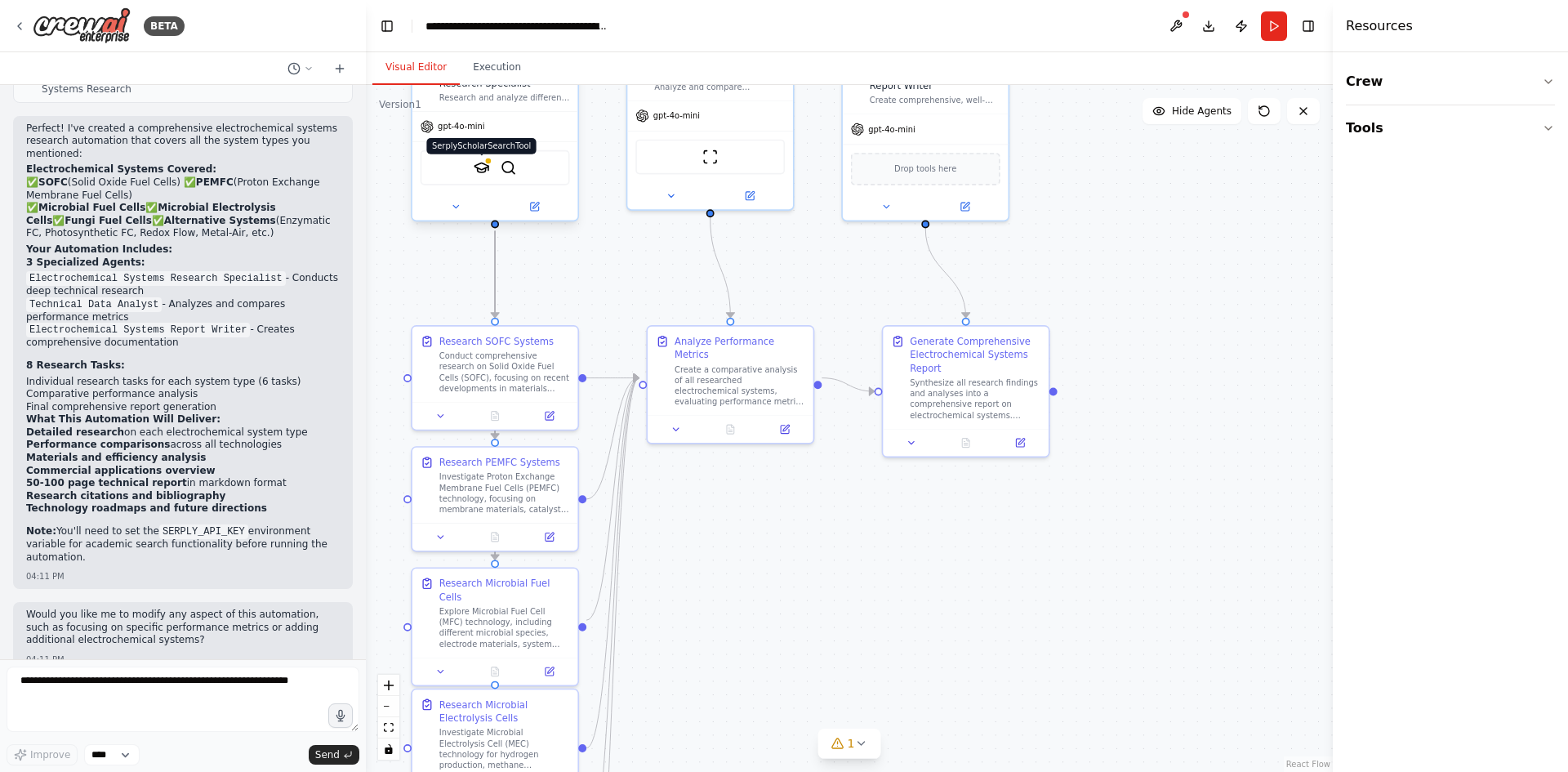
click at [485, 169] on img at bounding box center [482, 167] width 16 height 16
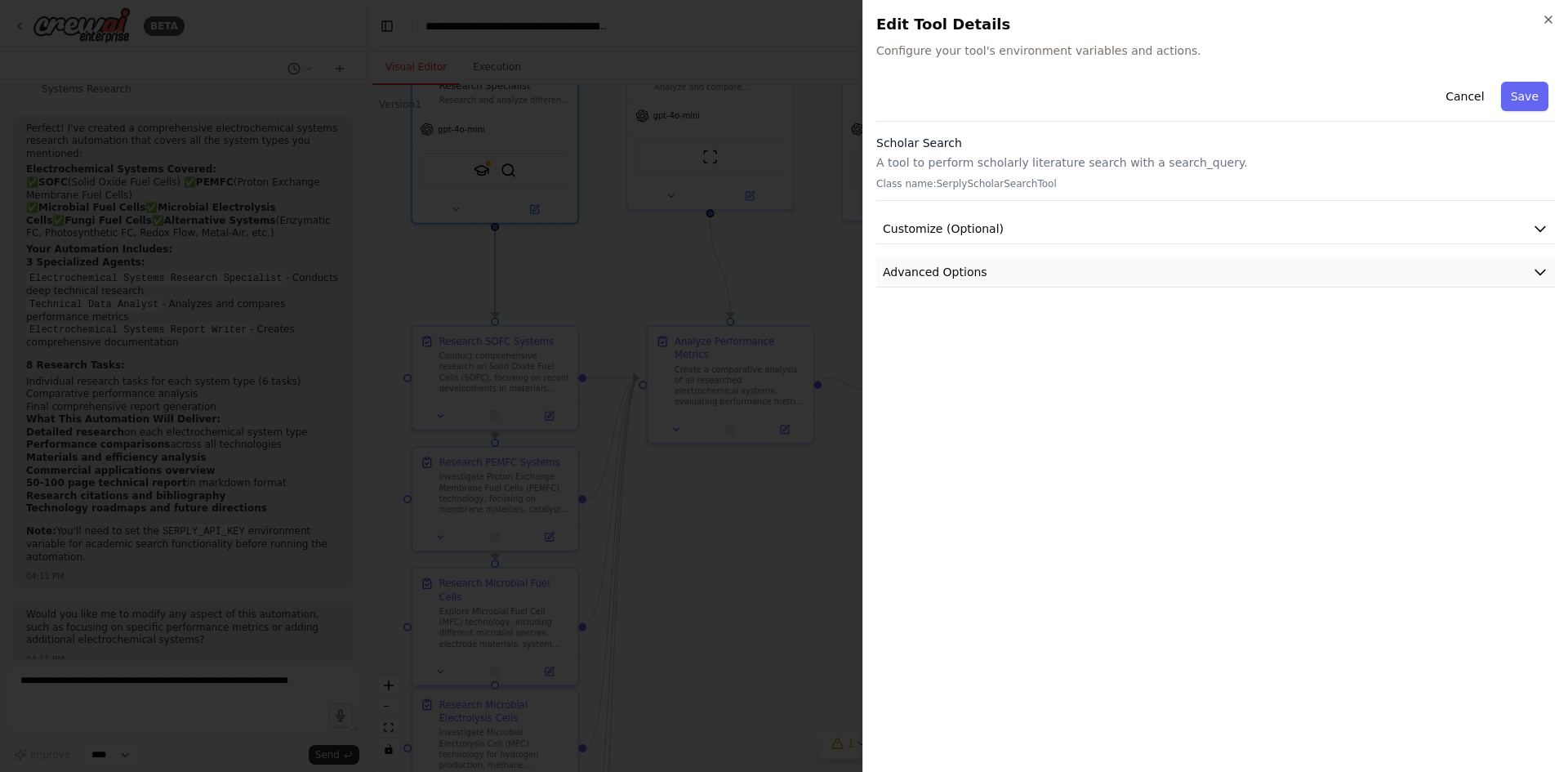
click at [1167, 267] on button "Advanced Options" at bounding box center [1215, 272] width 678 height 31
click at [1172, 240] on button "Customize (Optional)" at bounding box center [1215, 229] width 678 height 31
click at [1178, 233] on button "Customize (Optional)" at bounding box center [1215, 229] width 678 height 31
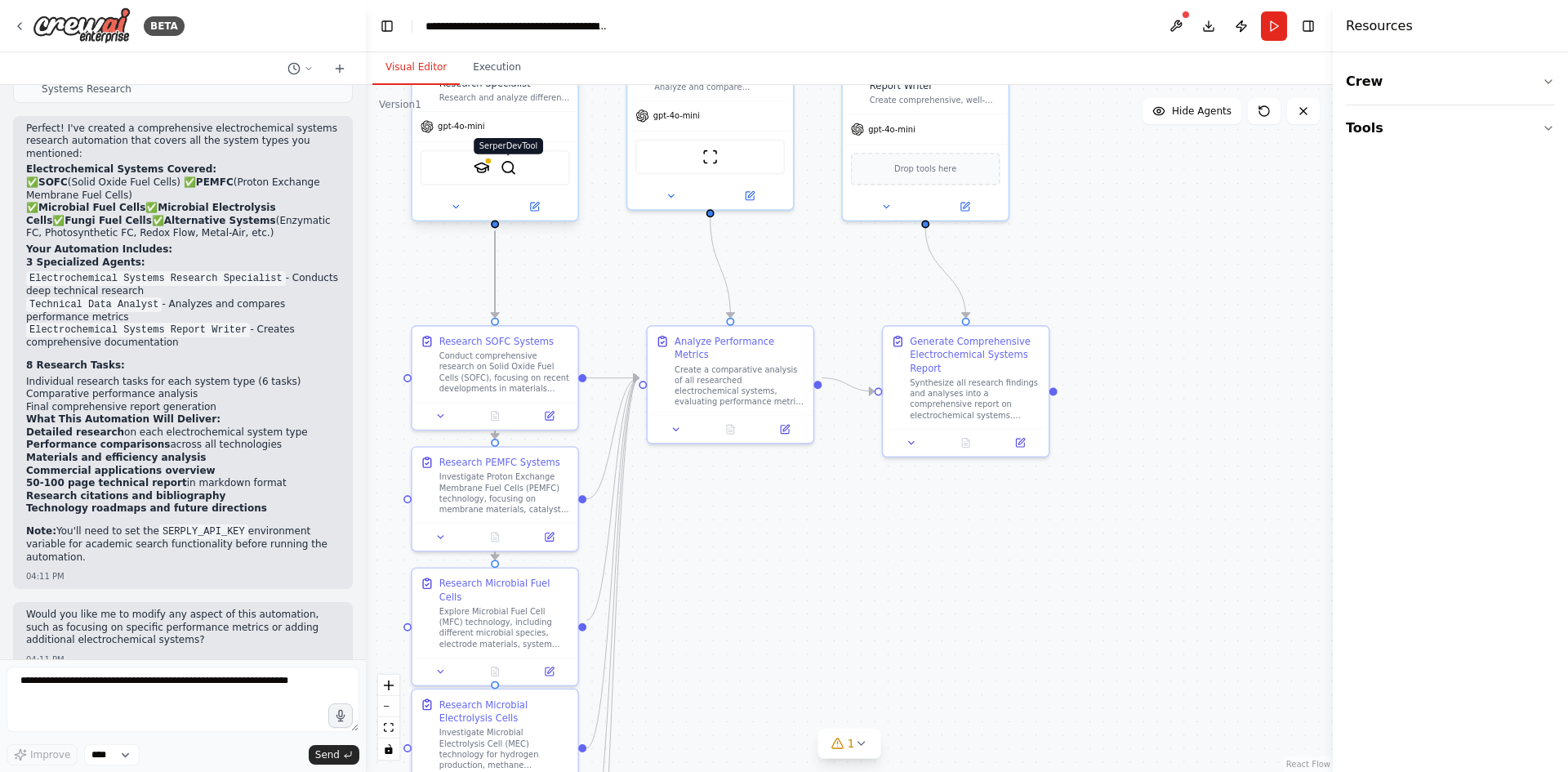
click at [510, 165] on img at bounding box center [508, 167] width 16 height 16
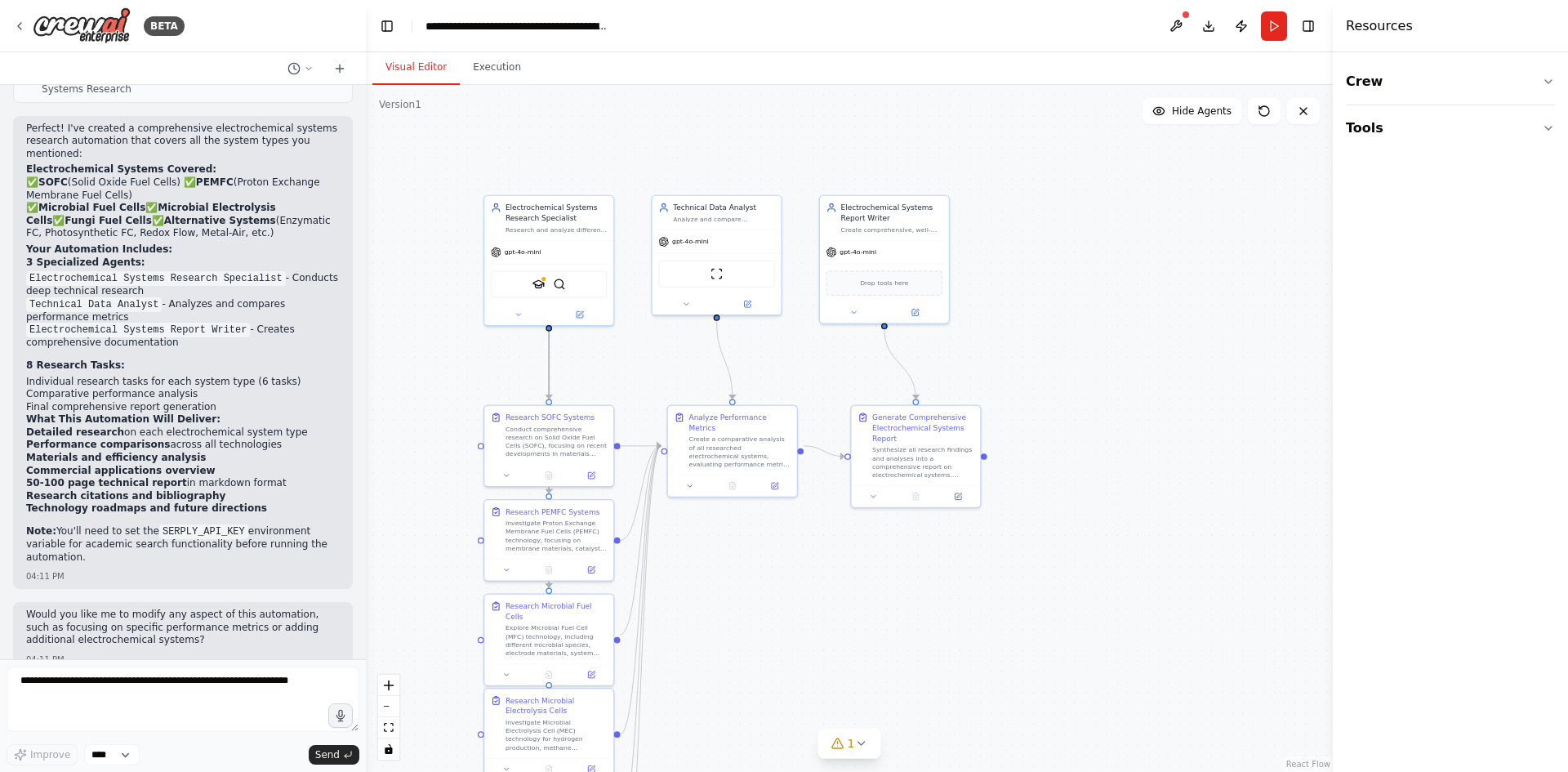
drag, startPoint x: 663, startPoint y: 291, endPoint x: 670, endPoint y: 352, distance: 61.4
click at [668, 353] on div ".deletable-edge-delete-btn { width: 20px; height: 20px; border: 0px solid #ffff…" at bounding box center [849, 428] width 967 height 687
click at [756, 305] on button at bounding box center [749, 306] width 59 height 12
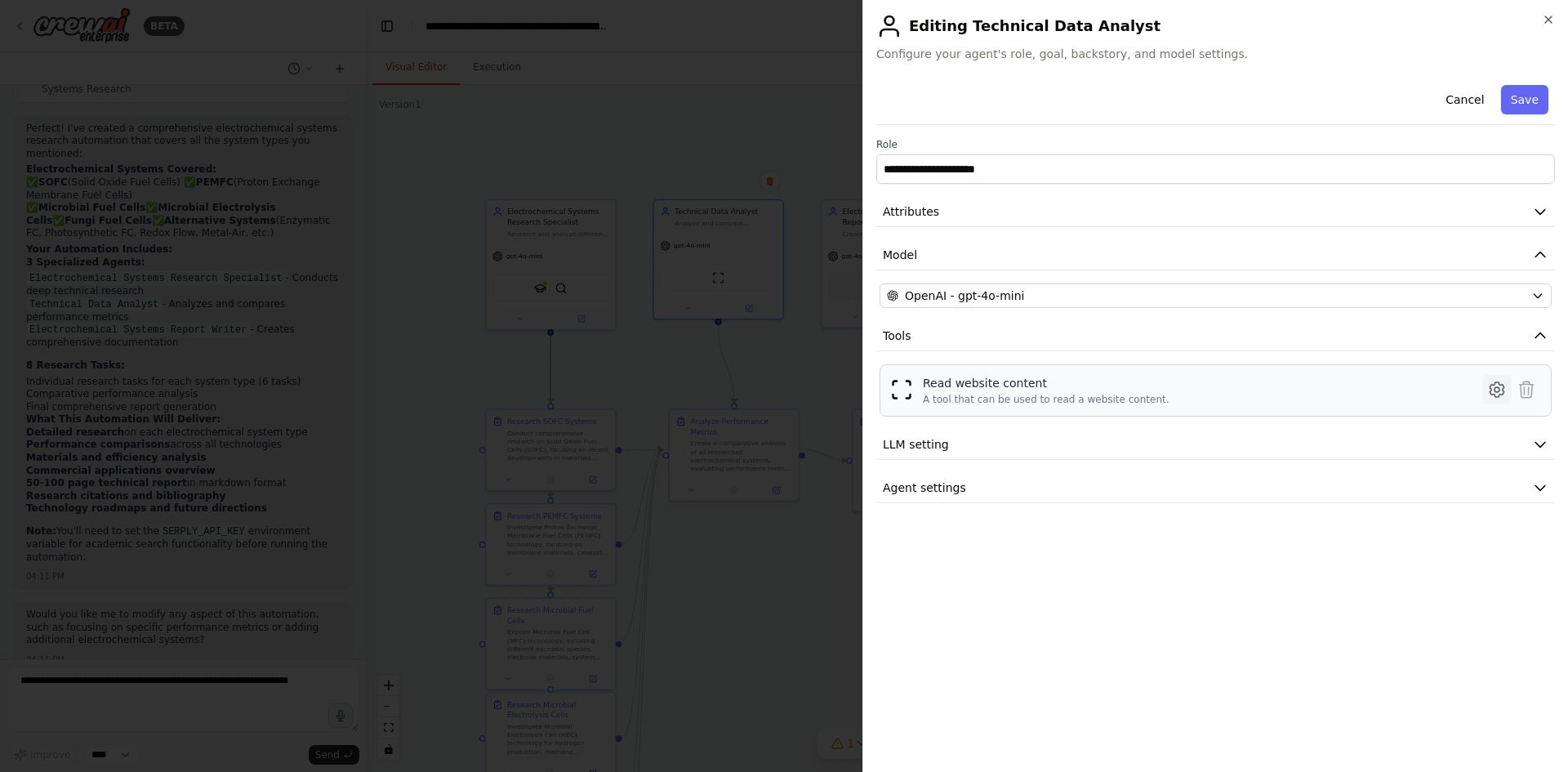
click at [1505, 400] on button at bounding box center [1496, 389] width 30 height 30
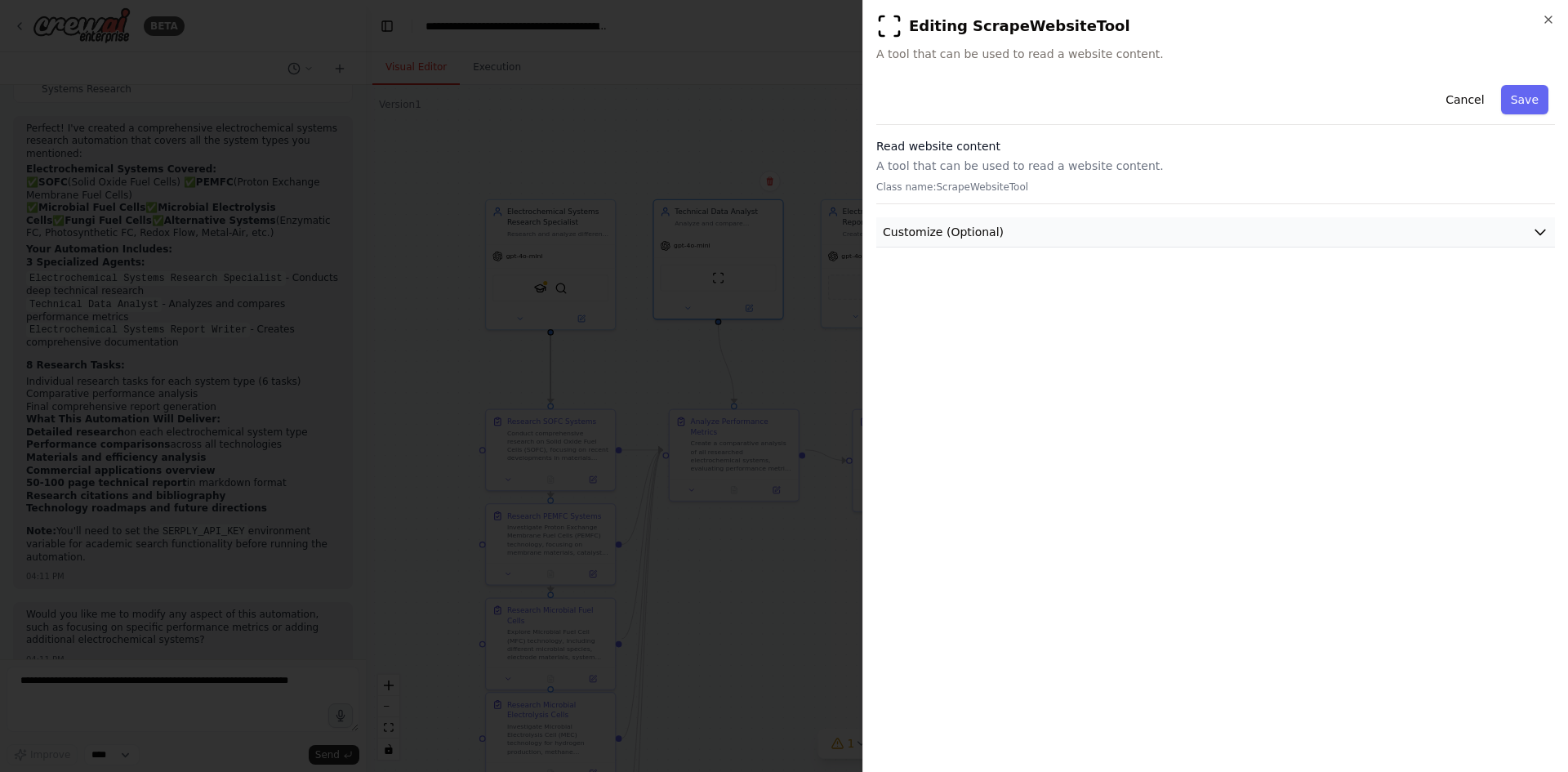
click at [1039, 231] on button "Customize (Optional)" at bounding box center [1215, 232] width 678 height 31
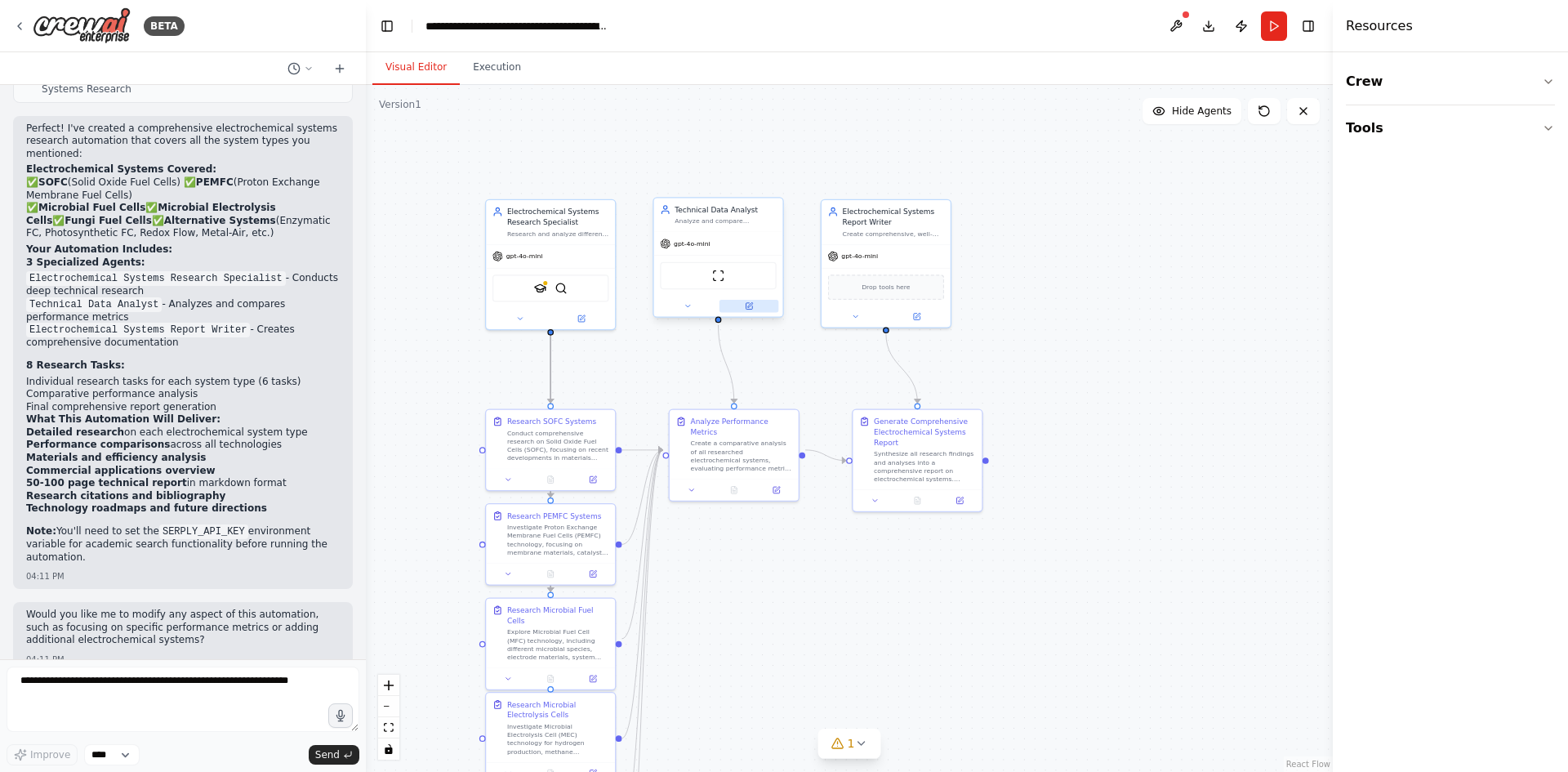
click at [745, 304] on icon at bounding box center [749, 306] width 9 height 9
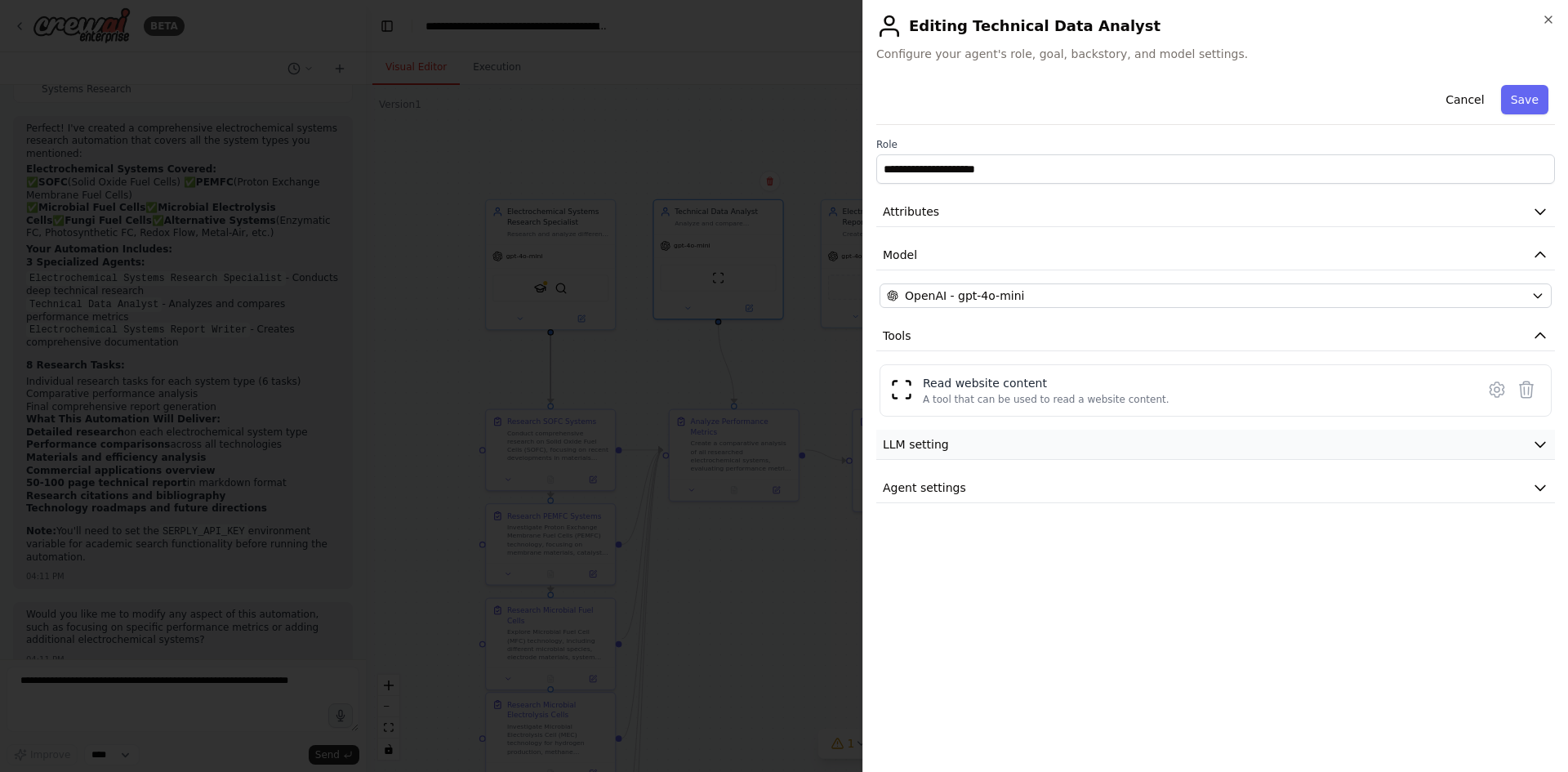
click at [1012, 454] on button "LLM setting" at bounding box center [1215, 445] width 678 height 31
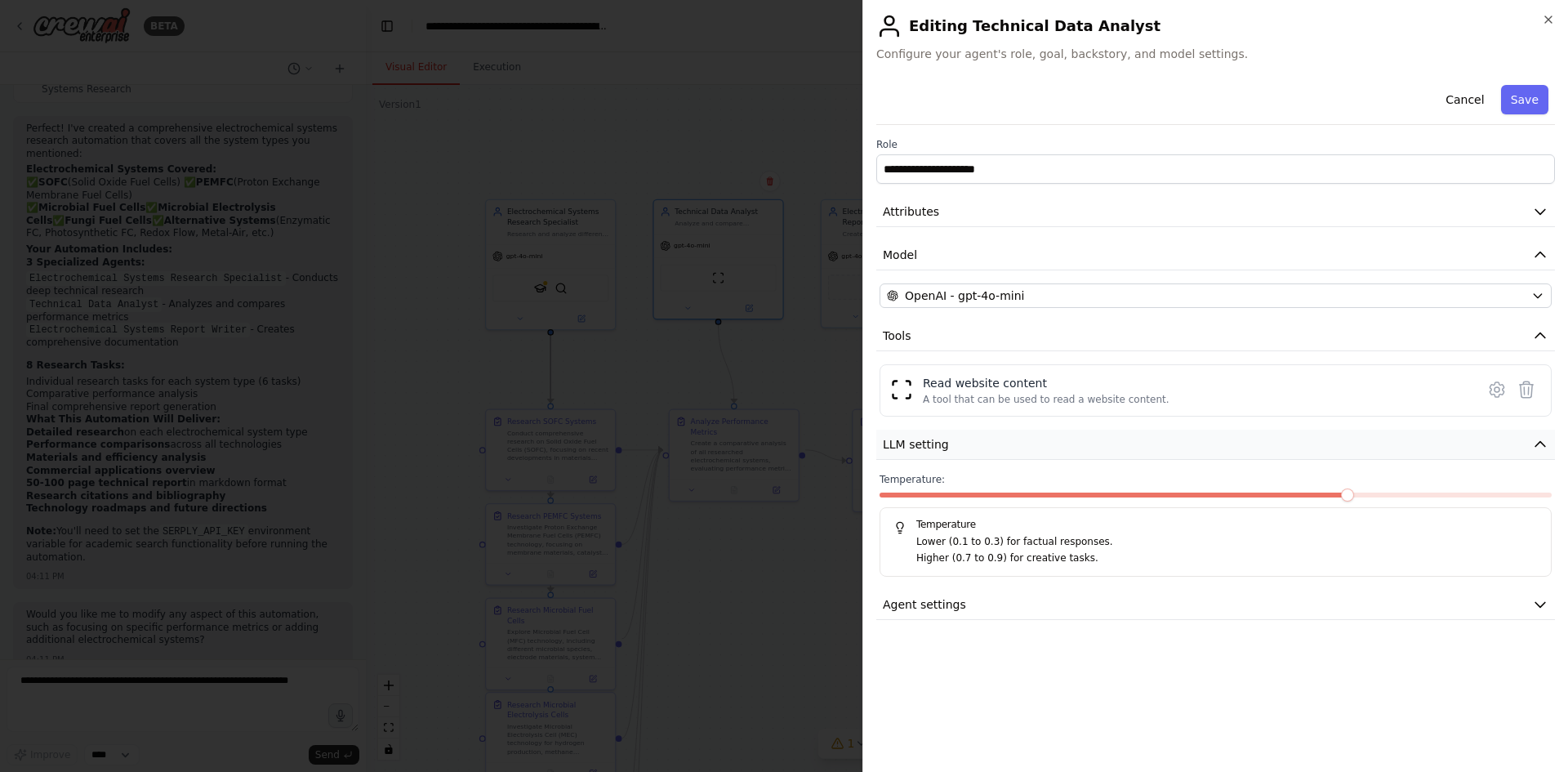
click at [1016, 449] on button "LLM setting" at bounding box center [1215, 445] width 678 height 31
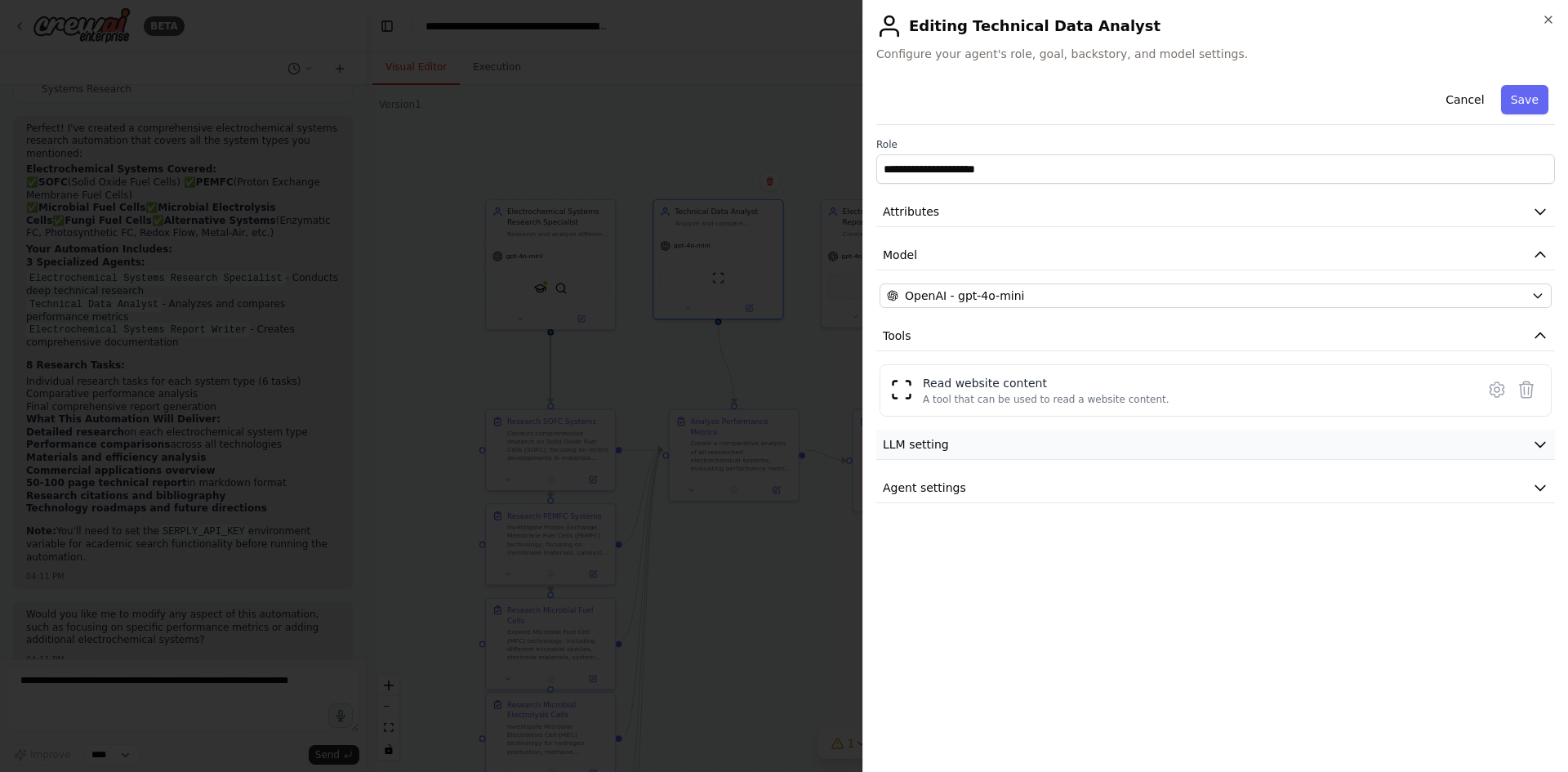
click at [1015, 455] on button "LLM setting" at bounding box center [1215, 445] width 678 height 31
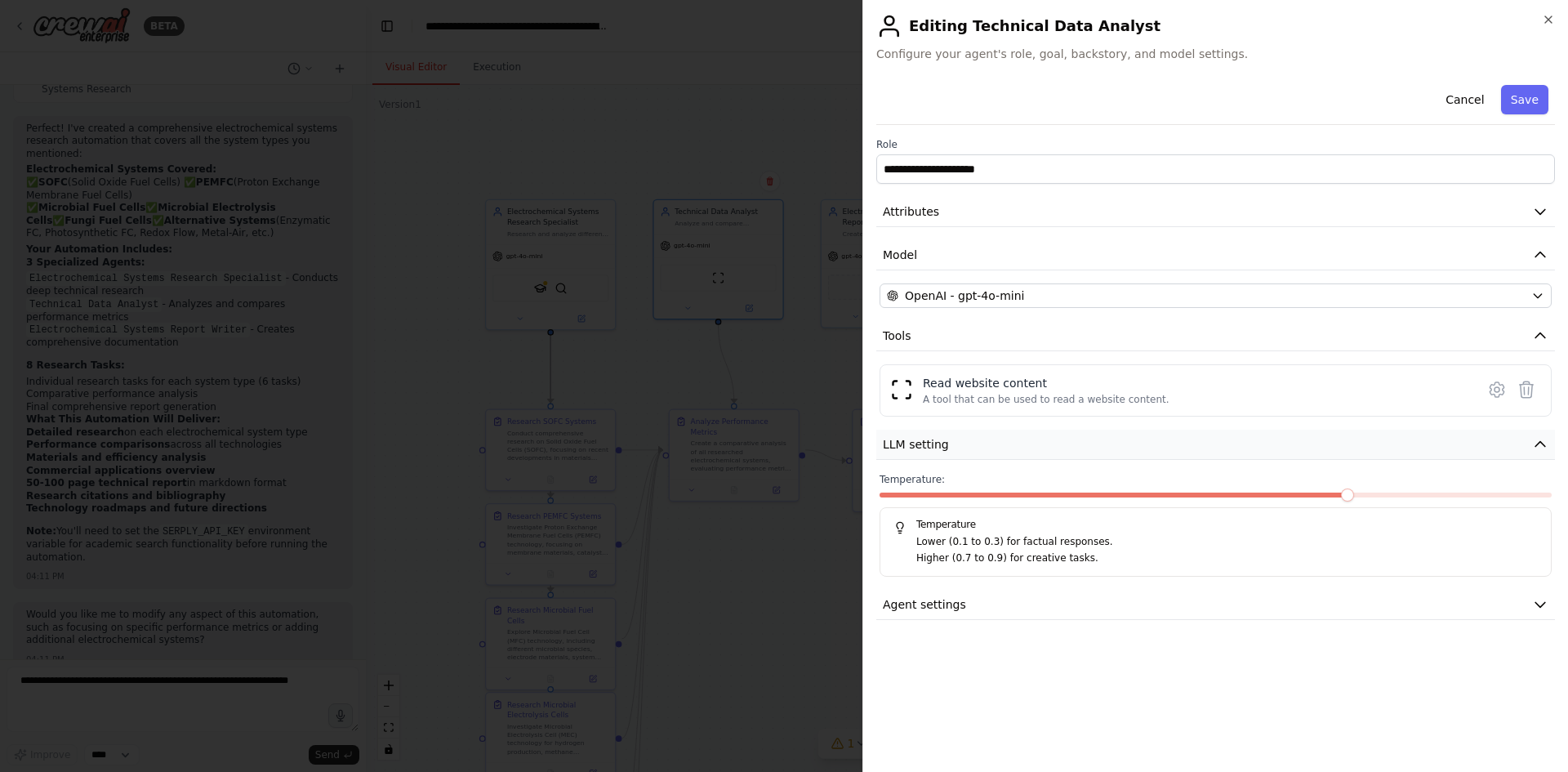
click at [1015, 455] on button "LLM setting" at bounding box center [1215, 445] width 678 height 31
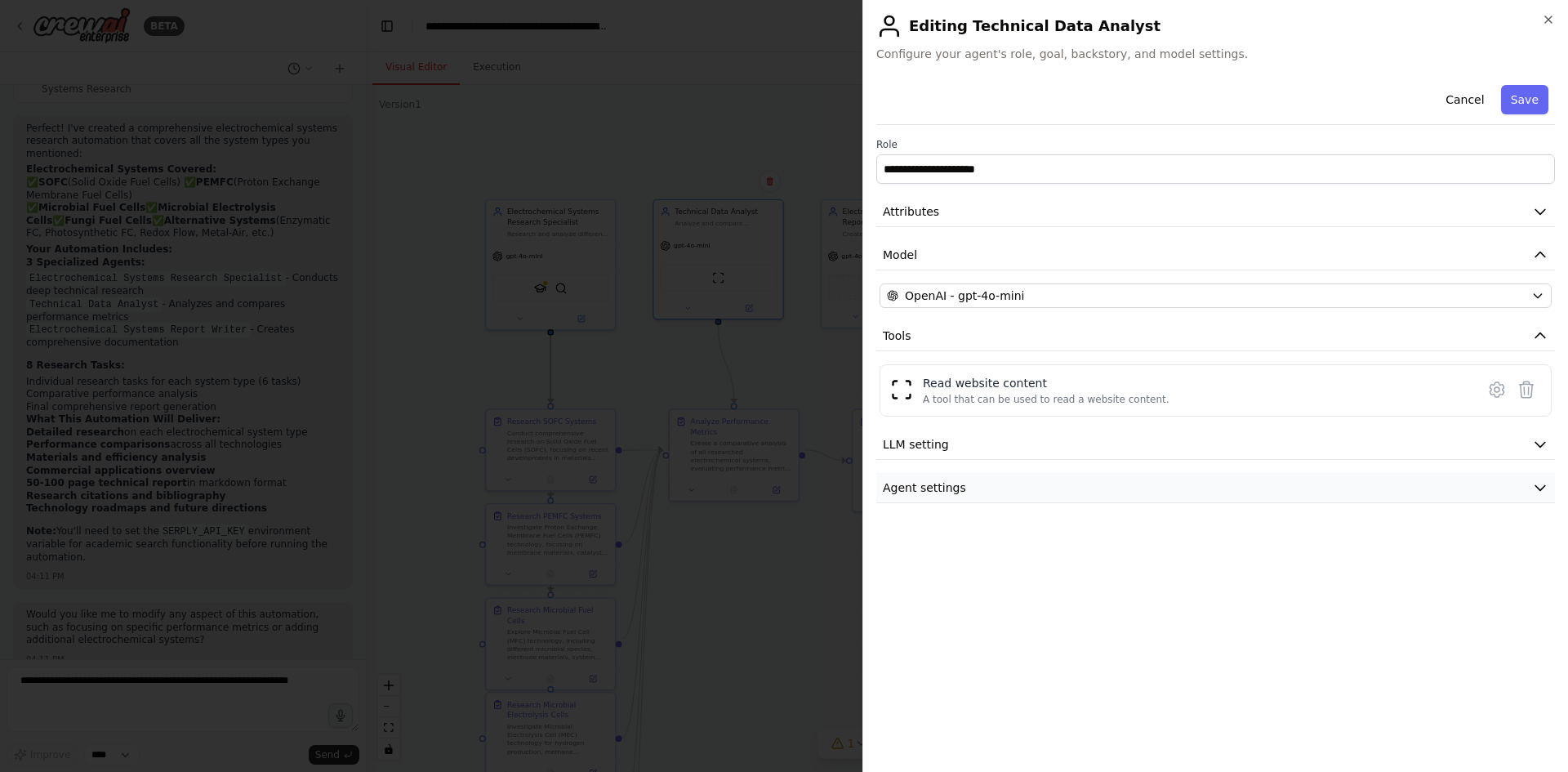
click at [992, 481] on button "Agent settings" at bounding box center [1215, 488] width 678 height 31
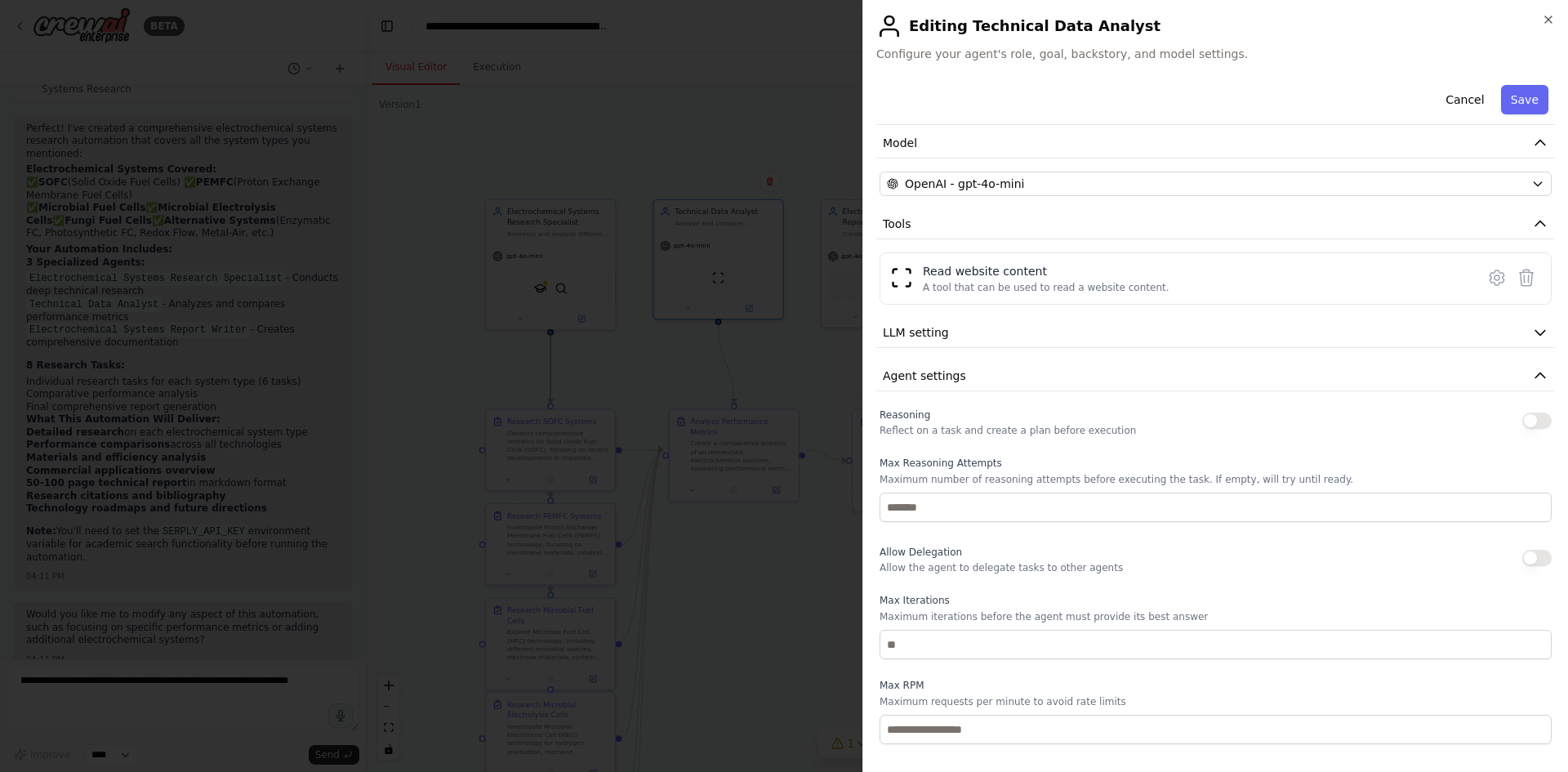
scroll to position [147, 0]
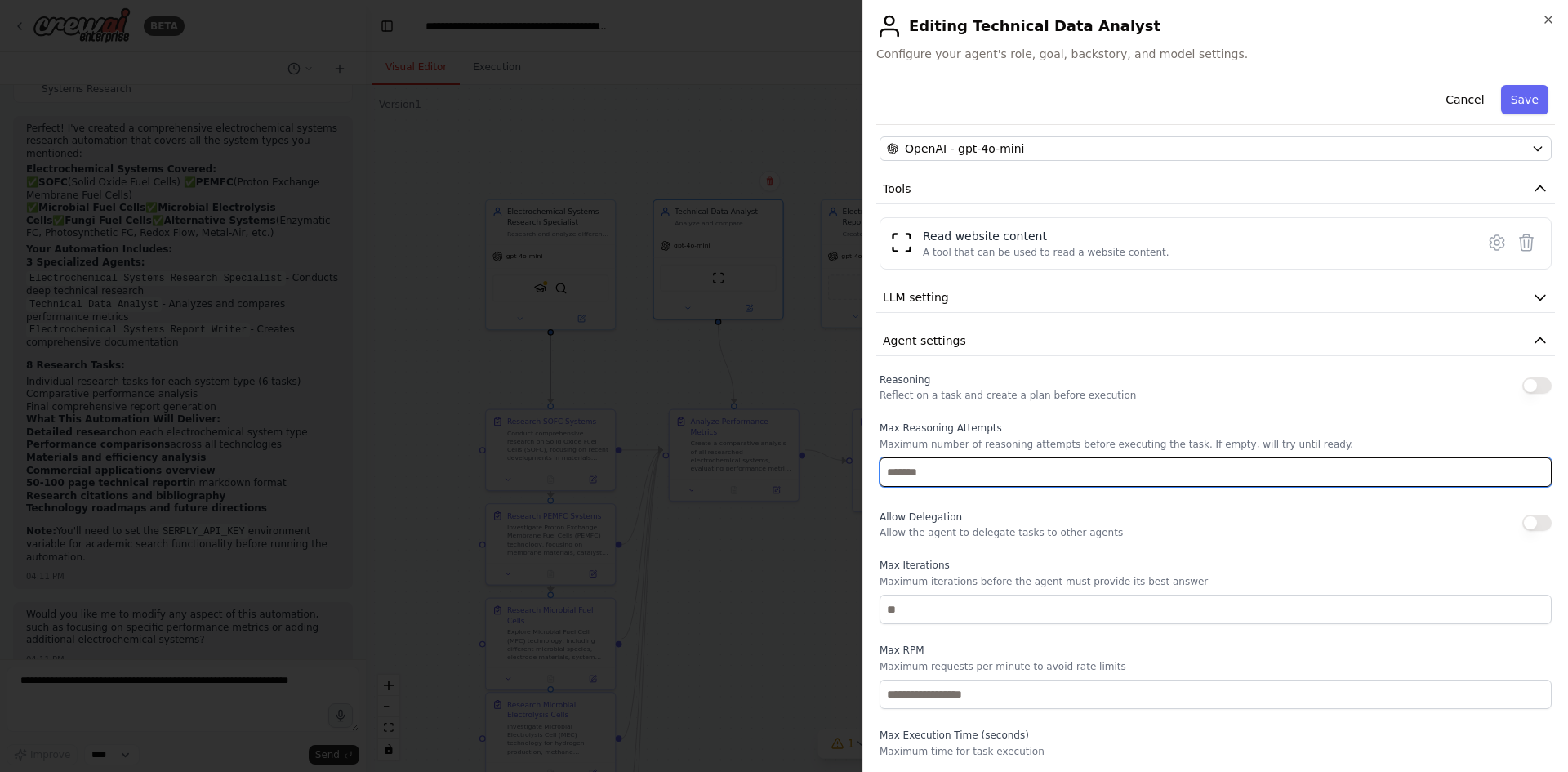
click at [1004, 481] on input "number" at bounding box center [1215, 472] width 672 height 30
click at [1007, 477] on input "number" at bounding box center [1215, 472] width 672 height 30
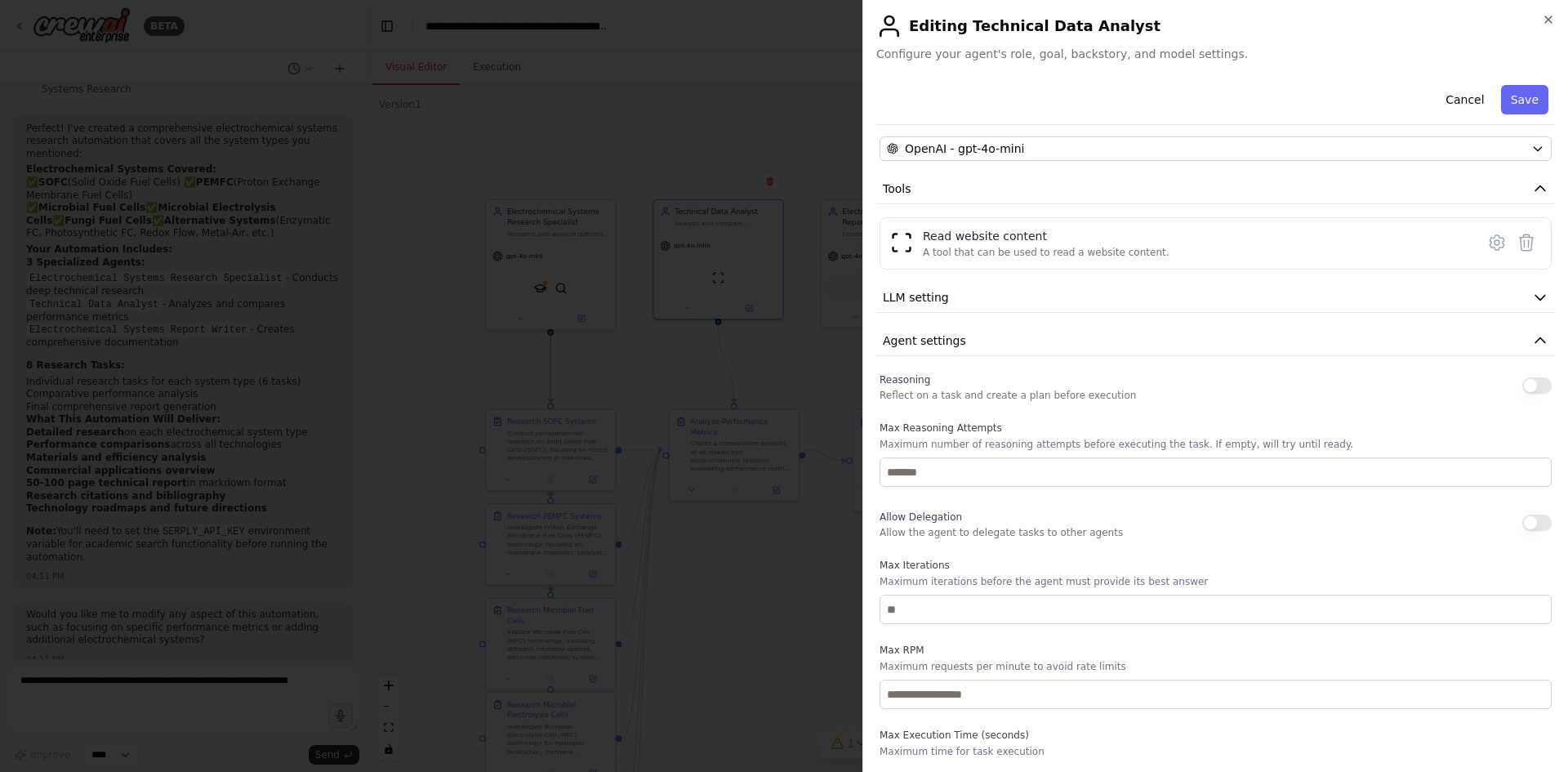
click at [1018, 535] on p "Allow the agent to delegate tasks to other agents" at bounding box center [1001, 532] width 244 height 13
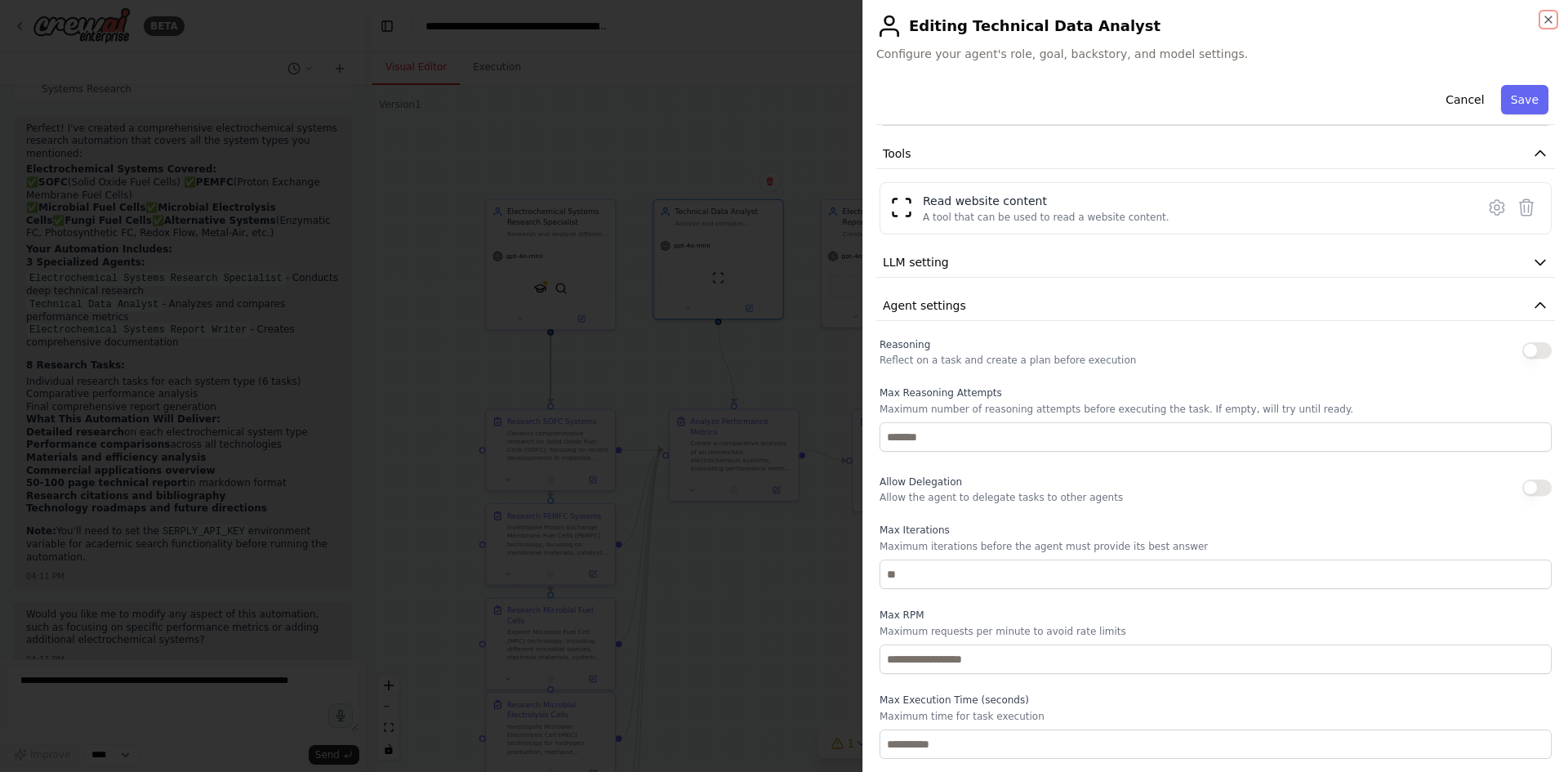
click at [1556, 14] on div "**********" at bounding box center [1215, 386] width 706 height 772
click at [1556, 0] on html "BETA Hello! I'm the CrewAI assistant. What kind of automation do you want to bu…" at bounding box center [784, 386] width 1568 height 772
click at [1544, 16] on icon "button" at bounding box center [1549, 20] width 13 height 13
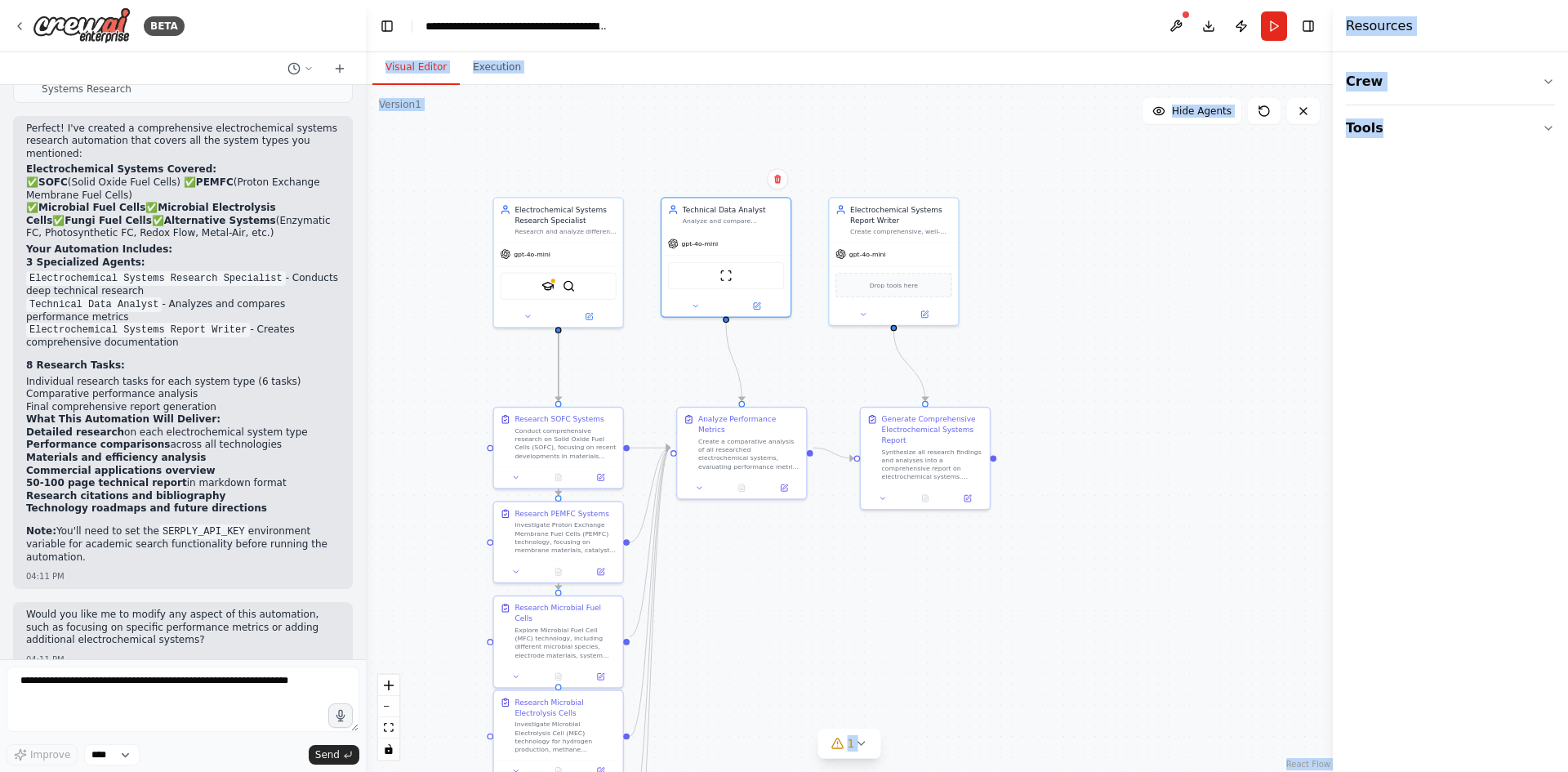
click at [981, 295] on div ".deletable-edge-delete-btn { width: 20px; height: 20px; border: 0px solid #ffff…" at bounding box center [849, 428] width 967 height 687
click at [1252, 197] on div ".deletable-edge-delete-btn { width: 20px; height: 20px; border: 0px solid #ffff…" at bounding box center [849, 428] width 967 height 687
click at [1388, 46] on div "Resources" at bounding box center [1450, 26] width 235 height 53
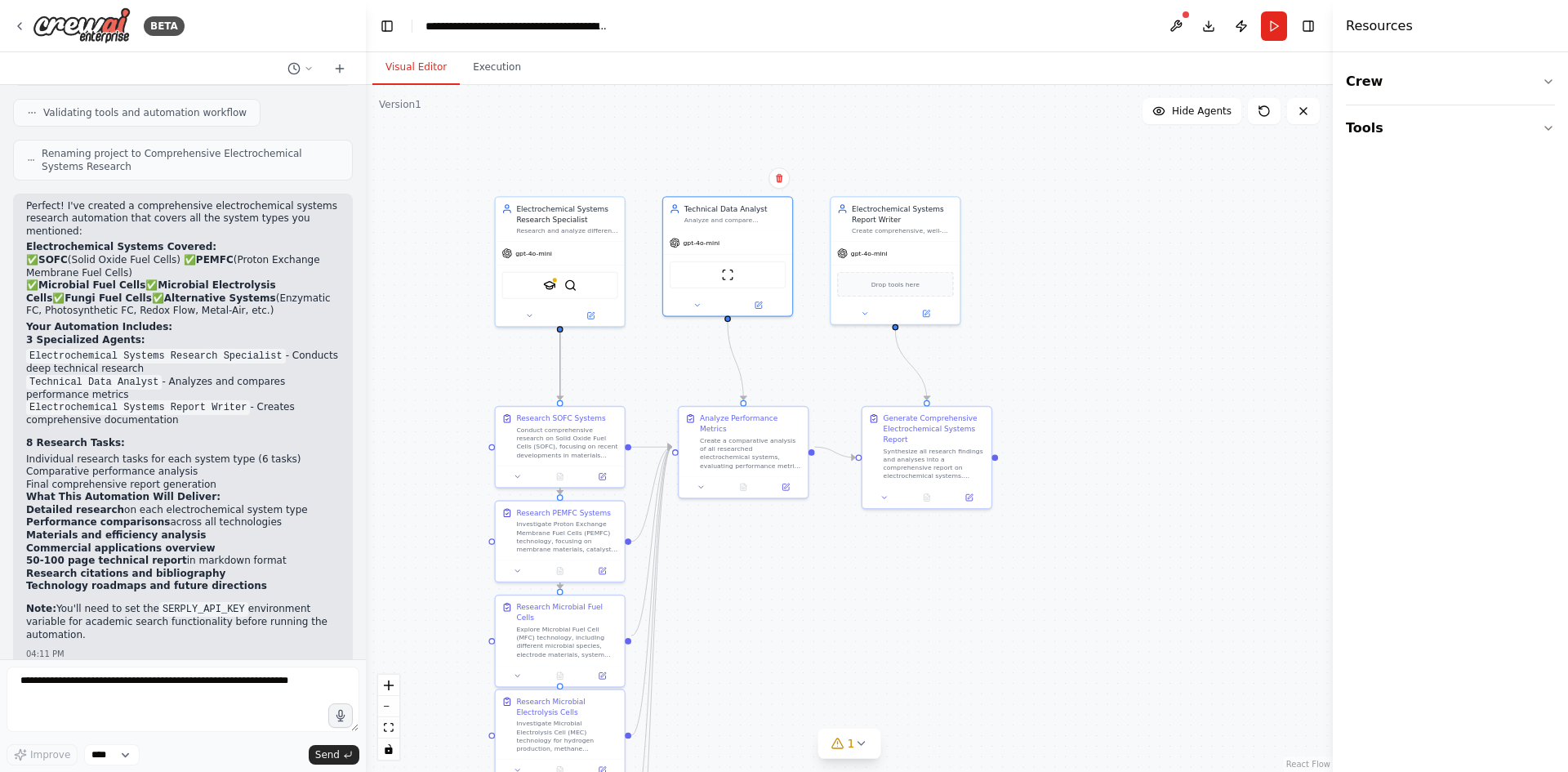
scroll to position [1569, 0]
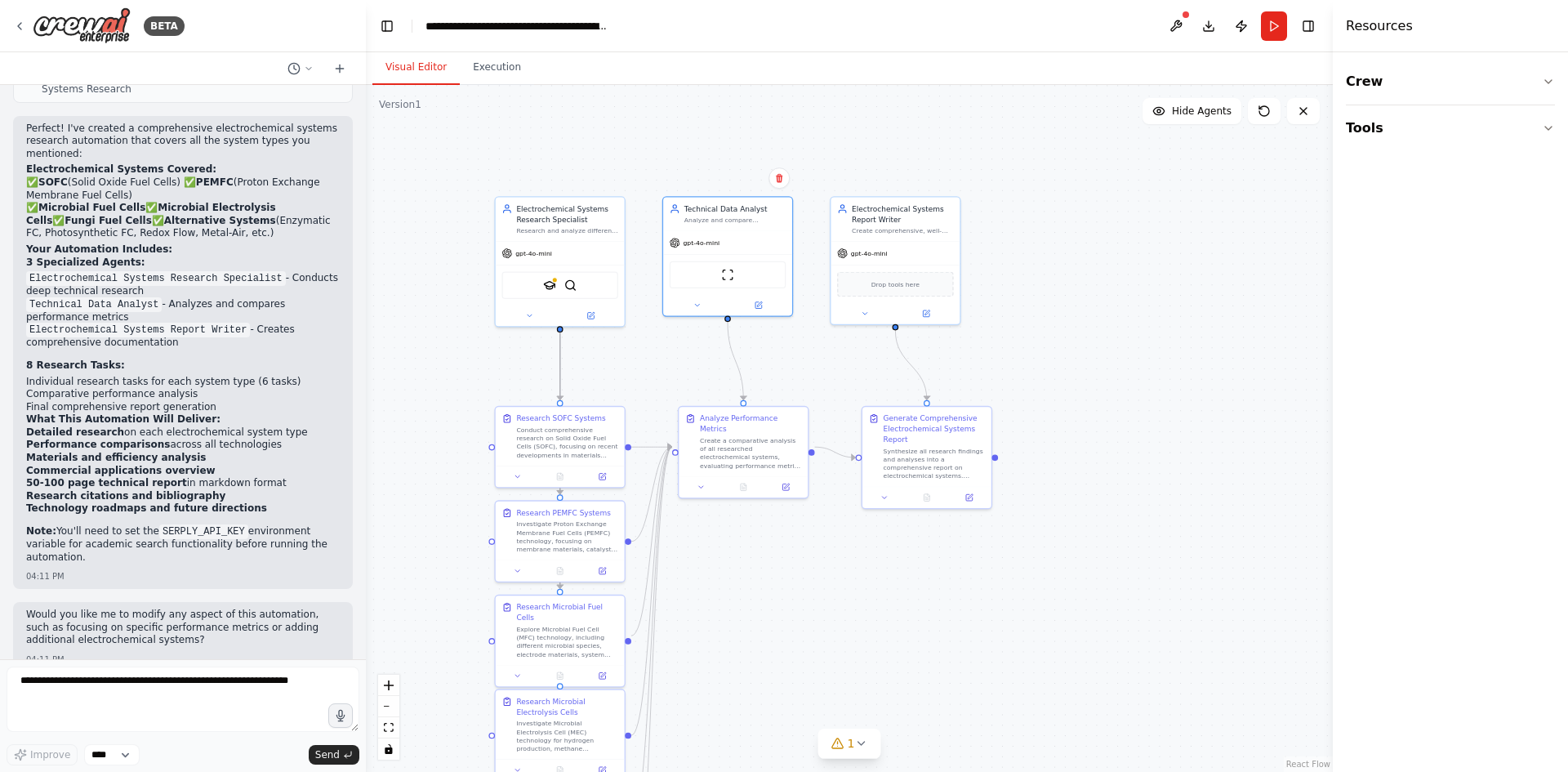
click at [711, 32] on header "**********" at bounding box center [849, 26] width 967 height 53
click at [192, 693] on textarea at bounding box center [183, 699] width 353 height 65
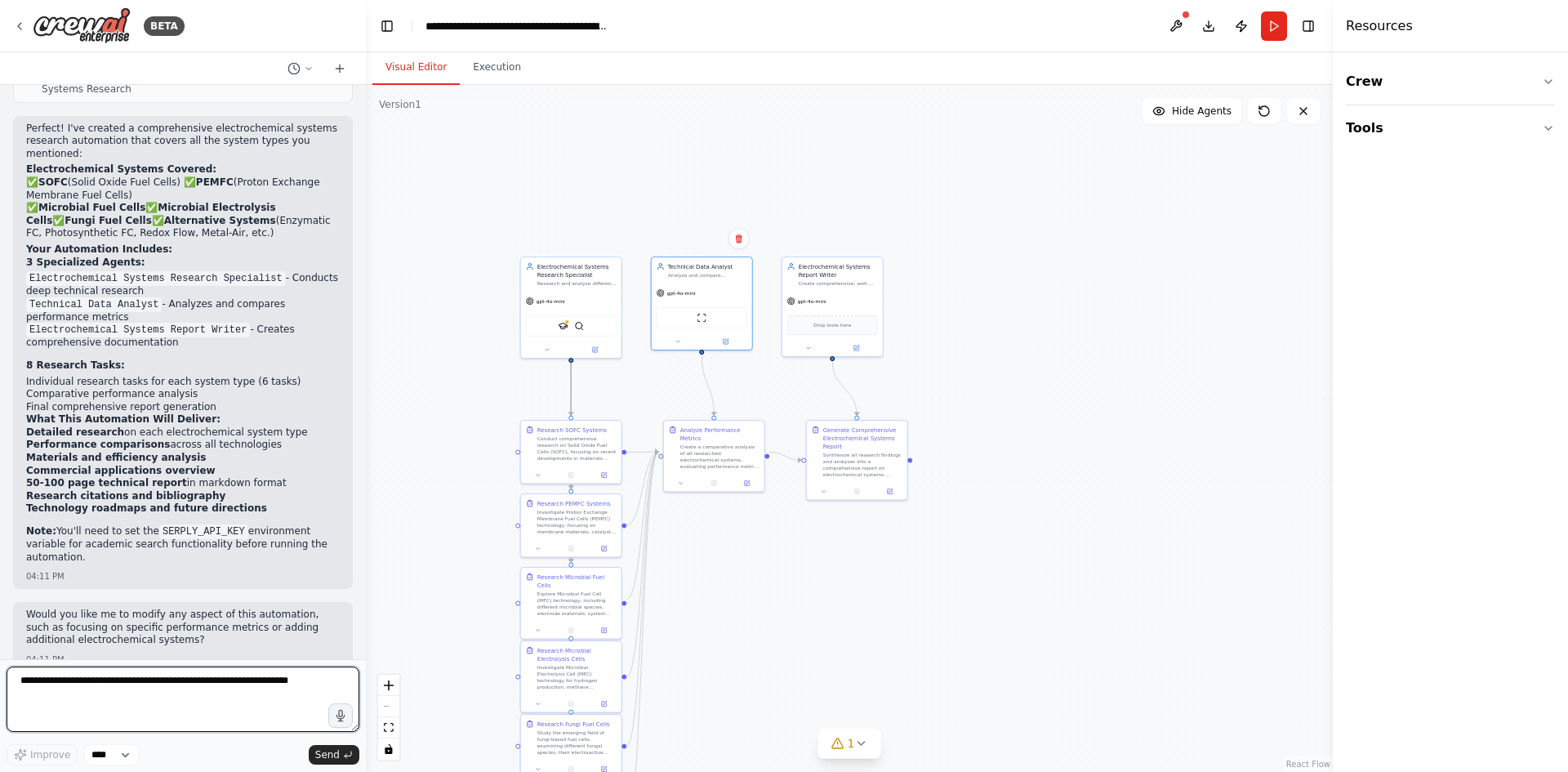
click at [180, 702] on textarea at bounding box center [183, 699] width 353 height 65
click at [178, 683] on textarea at bounding box center [183, 699] width 353 height 65
click at [128, 754] on select "****" at bounding box center [112, 755] width 55 height 21
click at [172, 688] on textarea at bounding box center [183, 699] width 353 height 65
click at [1567, 771] on div "Crew Tools" at bounding box center [1450, 412] width 235 height 719
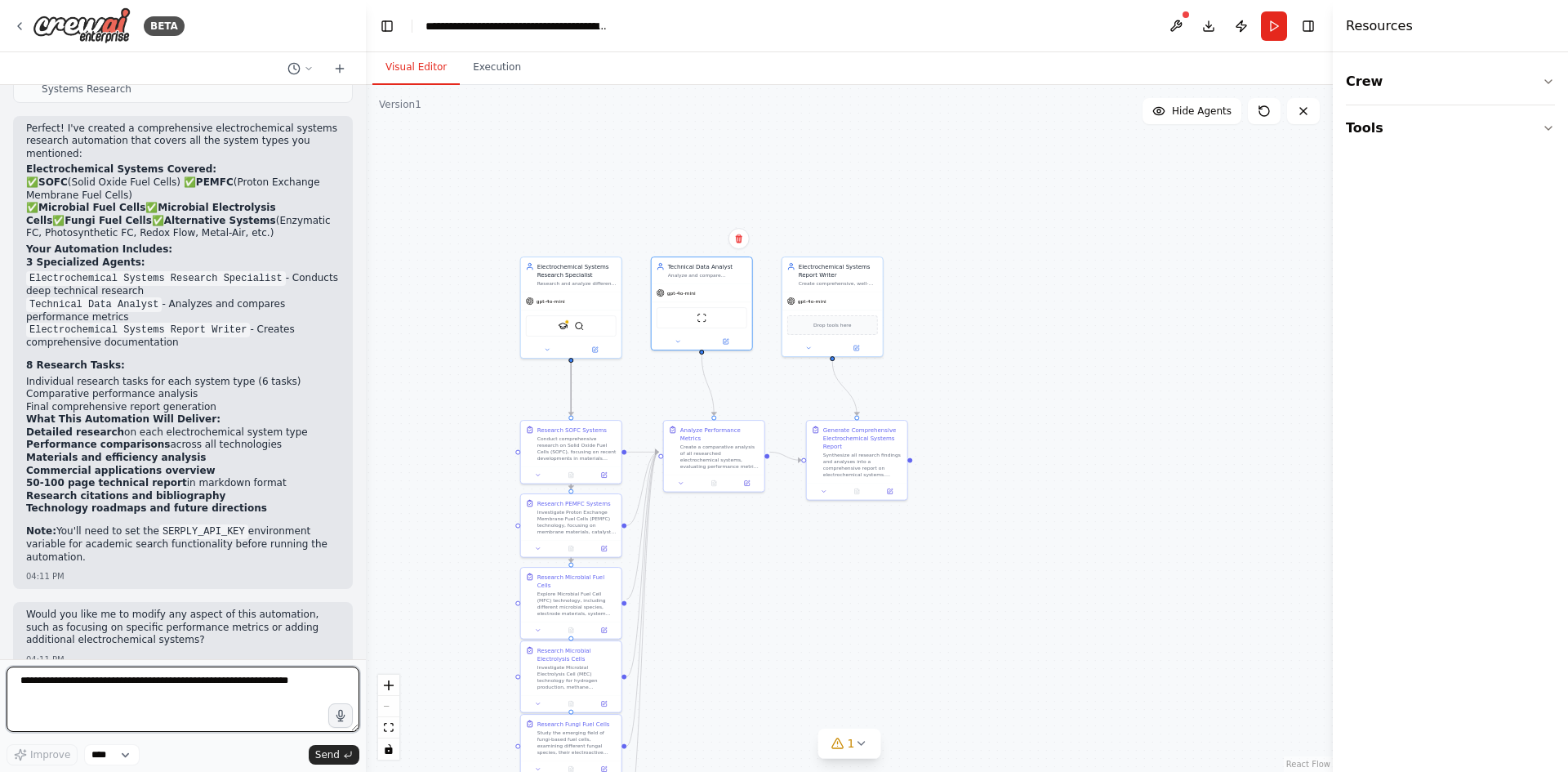
click at [105, 679] on textarea at bounding box center [183, 699] width 353 height 65
type textarea "*"
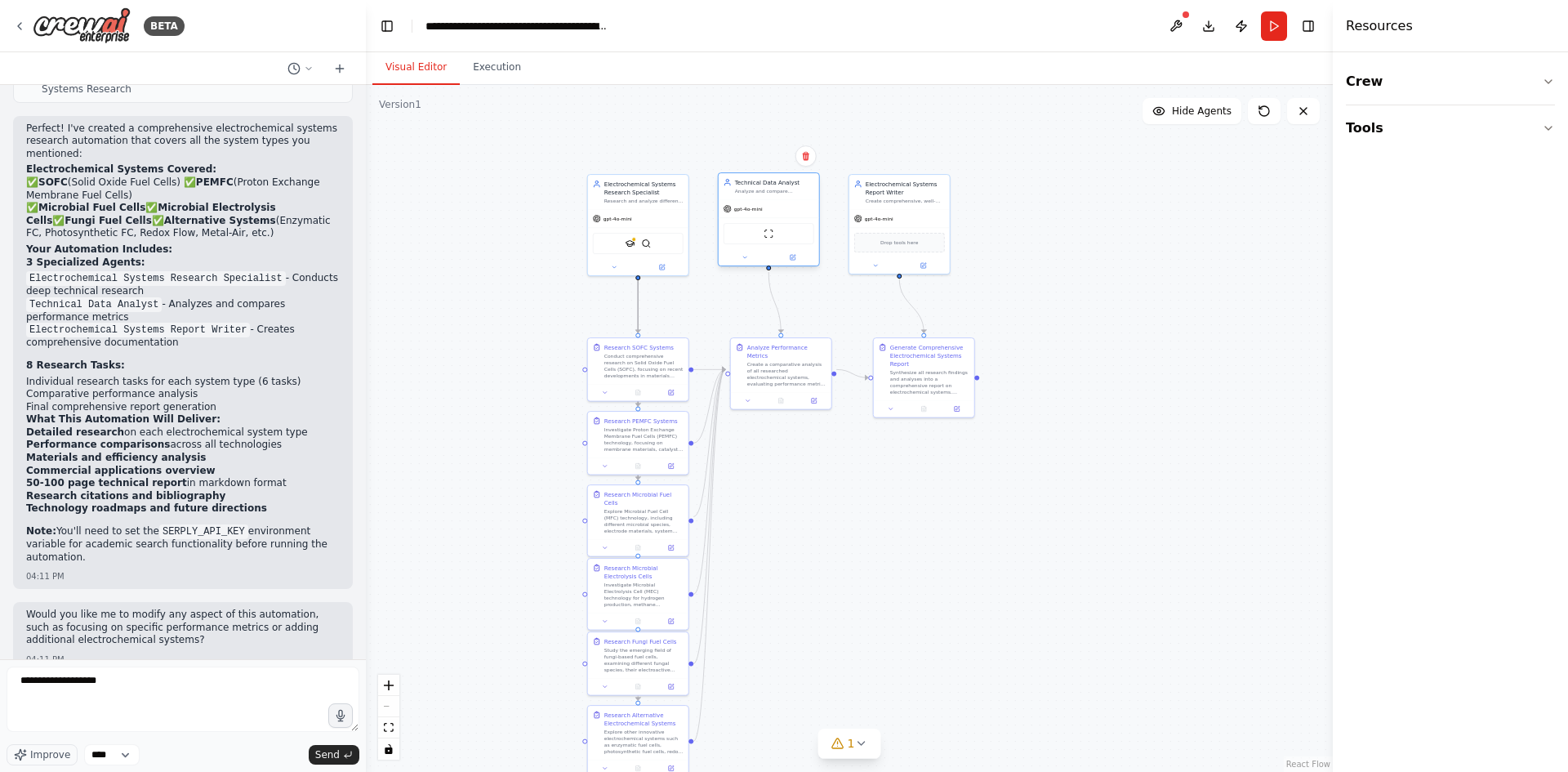
drag, startPoint x: 1128, startPoint y: 248, endPoint x: 807, endPoint y: 259, distance: 321.2
click at [1140, 233] on div ".deletable-edge-delete-btn { width: 20px; height: 20px; border: 0px solid #ffff…" at bounding box center [849, 428] width 967 height 687
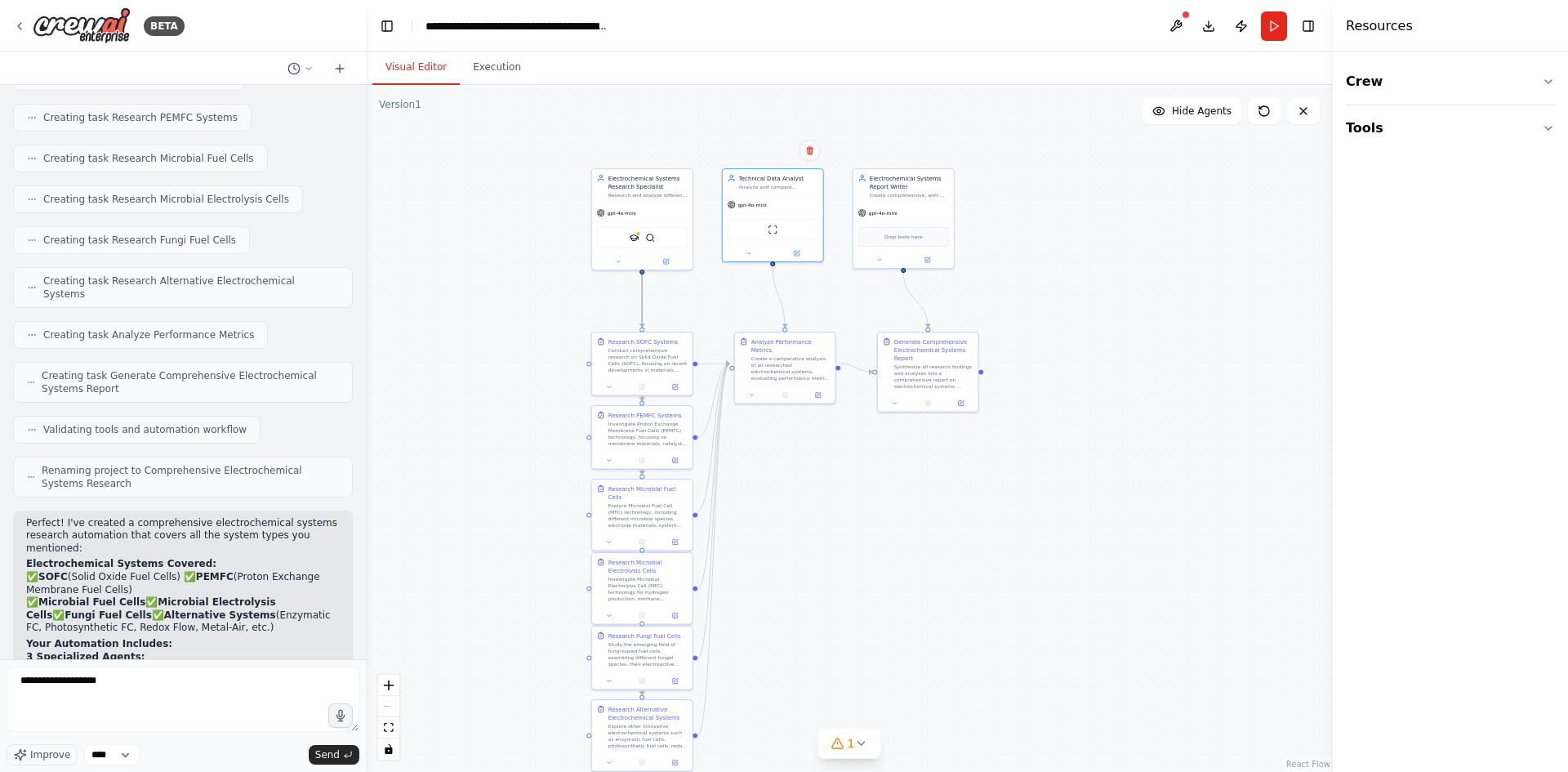
scroll to position [1275, 0]
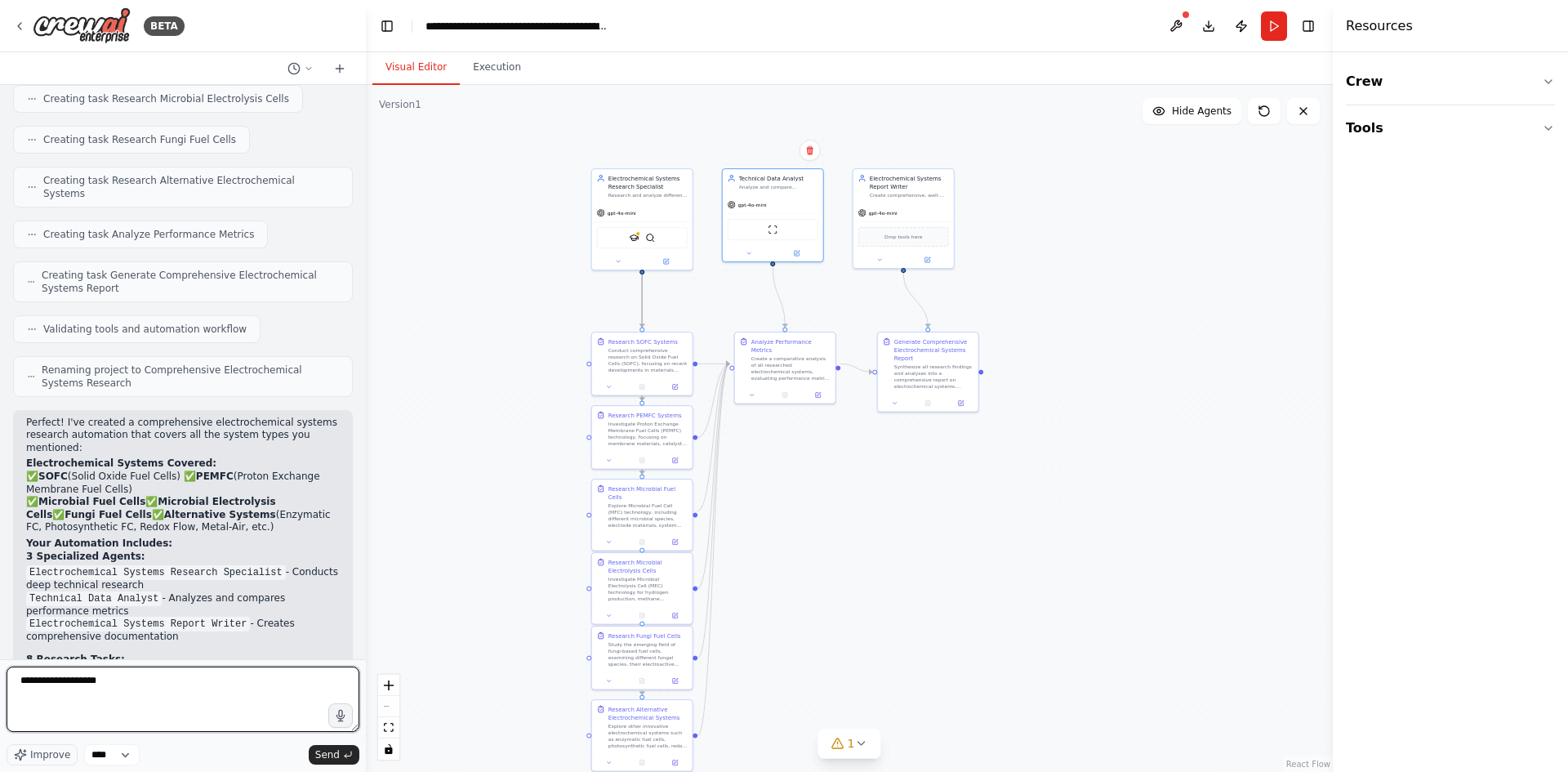
click at [131, 685] on textarea "**********" at bounding box center [183, 699] width 353 height 65
click at [345, 683] on textarea "**********" at bounding box center [183, 699] width 353 height 65
paste textarea "**********"
type textarea "**********"
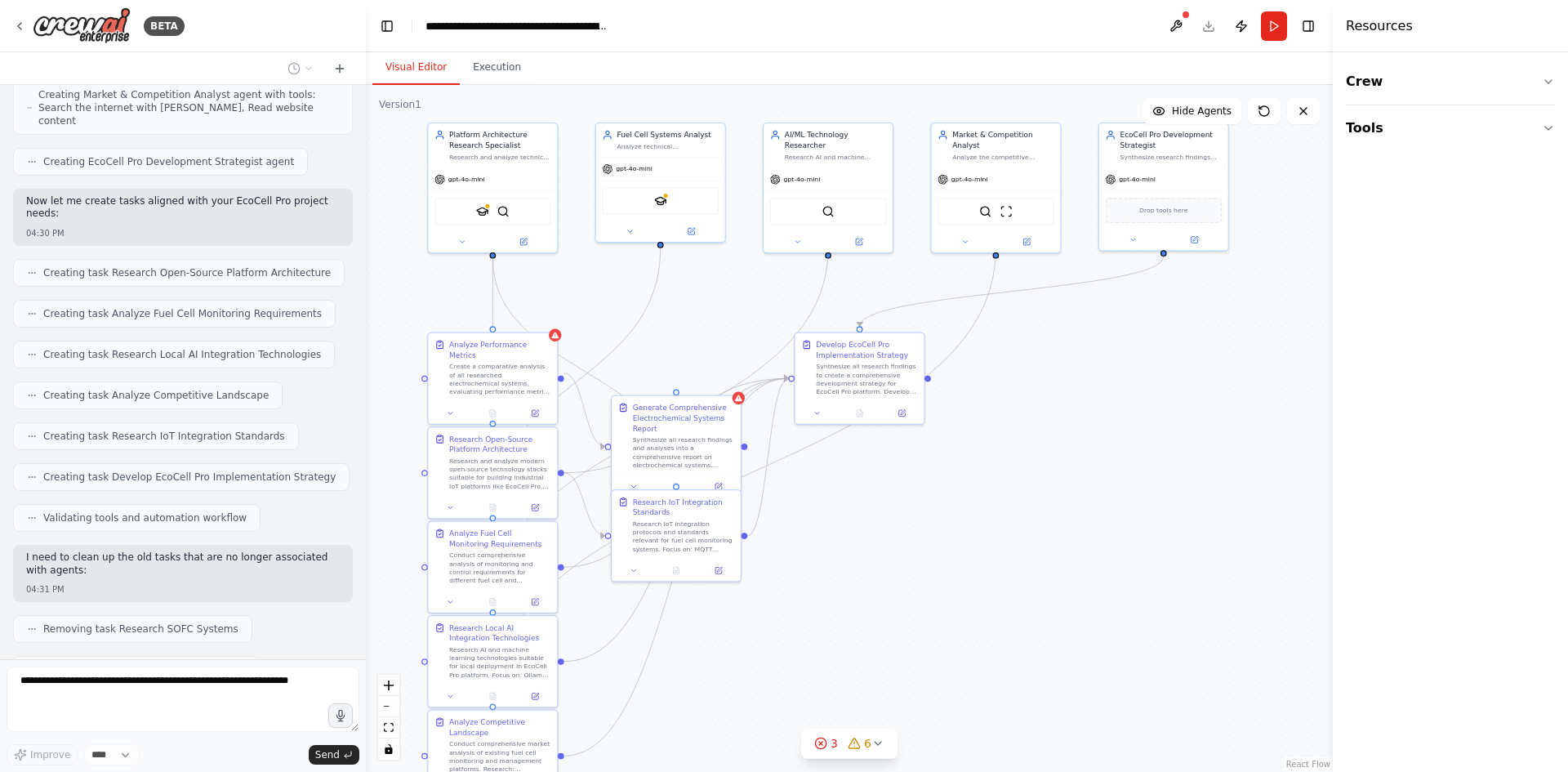
scroll to position [5565, 0]
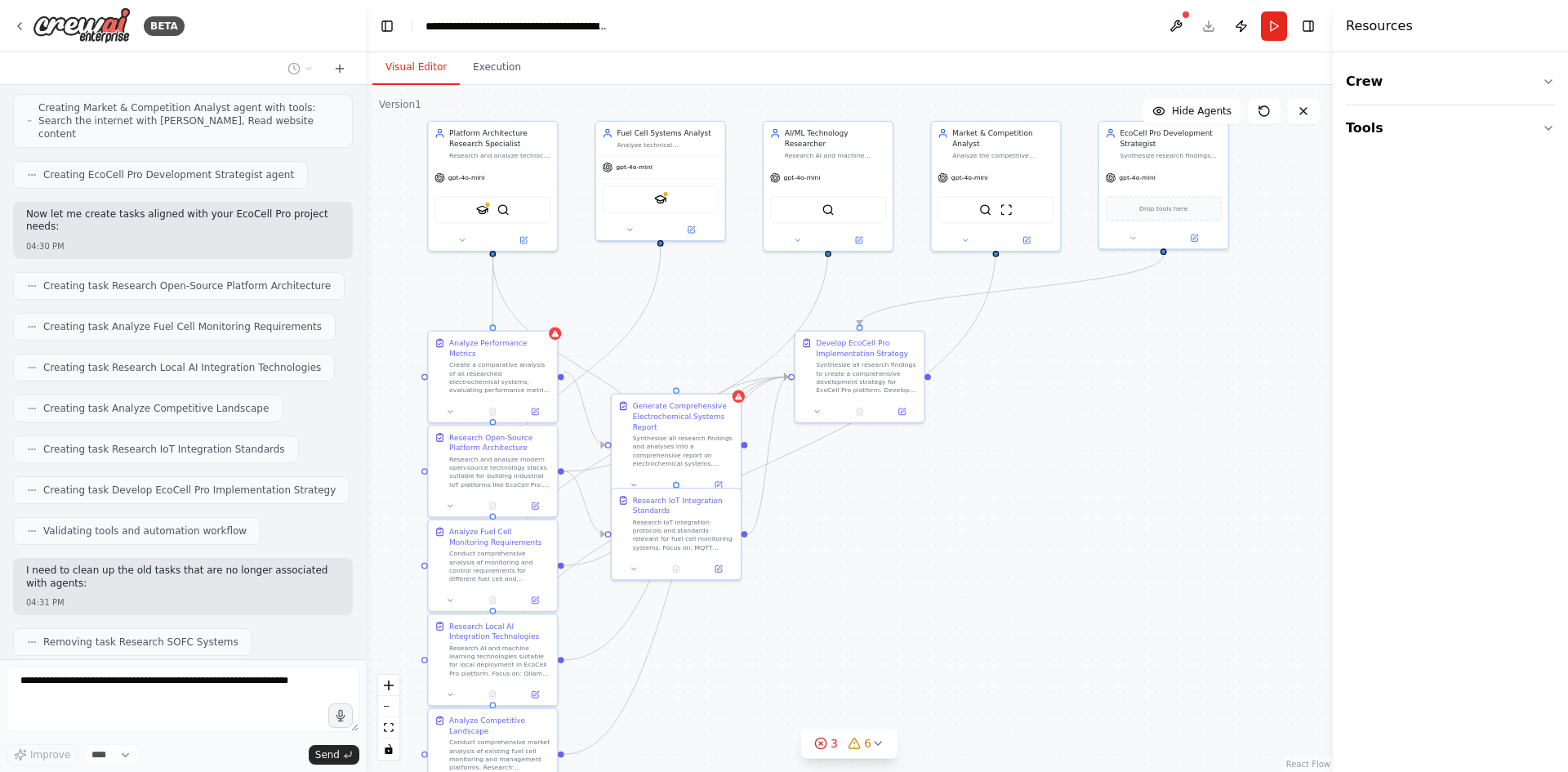
drag, startPoint x: 1155, startPoint y: 554, endPoint x: 1129, endPoint y: 554, distance: 26.0
click at [1129, 554] on div ".deletable-edge-delete-btn { width: 20px; height: 20px; border: 0px solid #ffff…" at bounding box center [849, 428] width 967 height 687
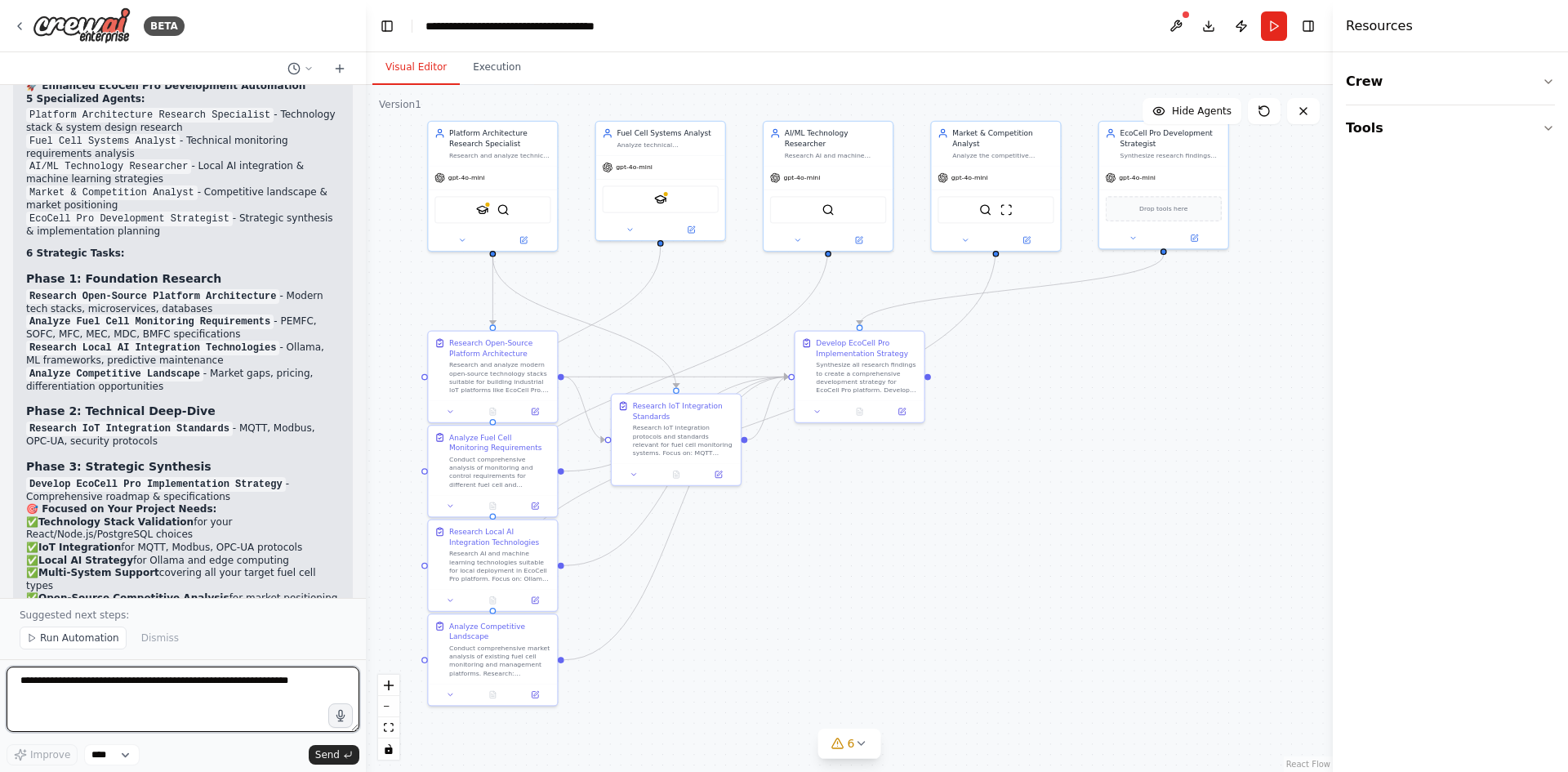
scroll to position [6621, 0]
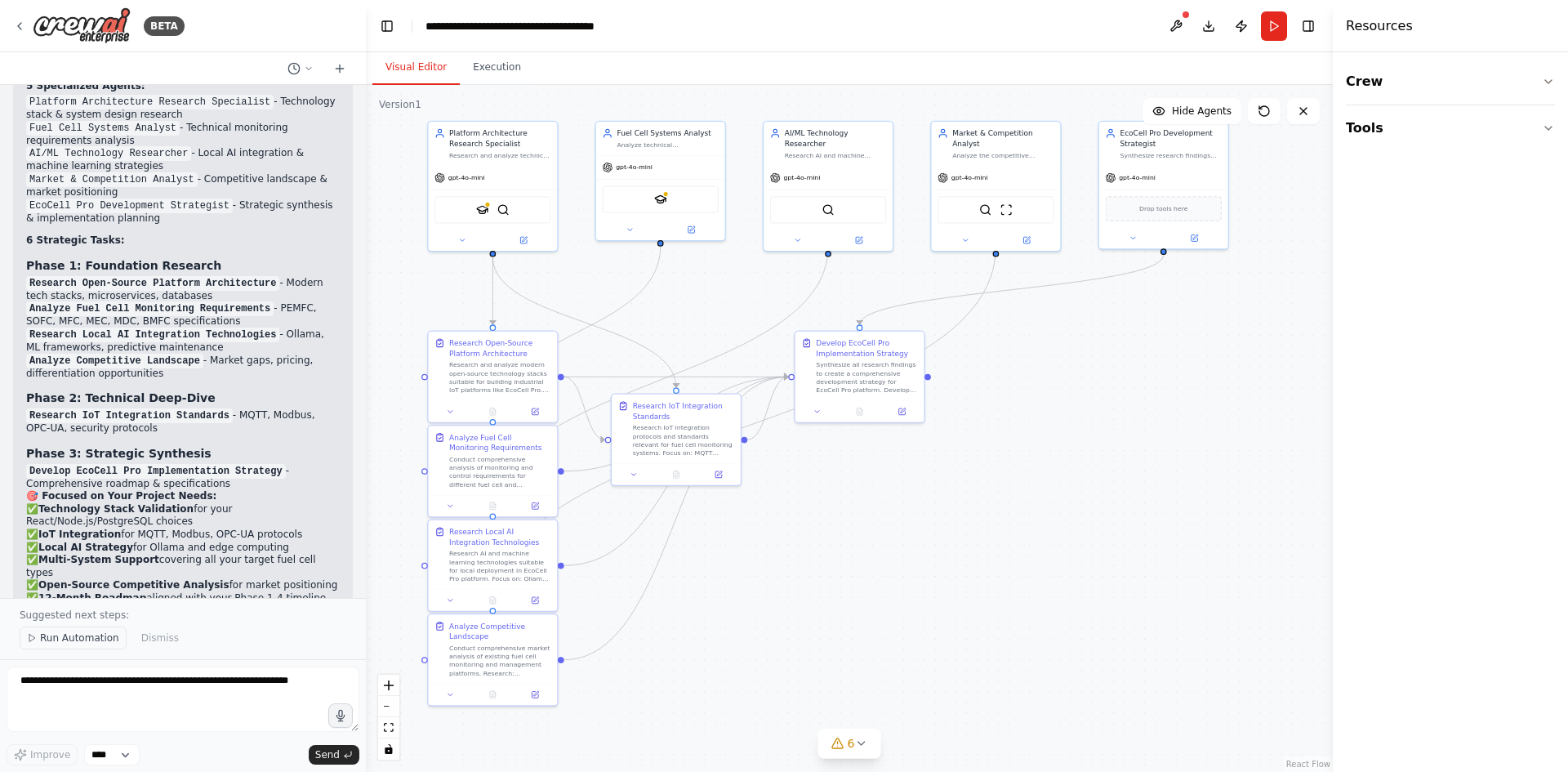
click at [51, 632] on span "Run Automation" at bounding box center [79, 638] width 79 height 13
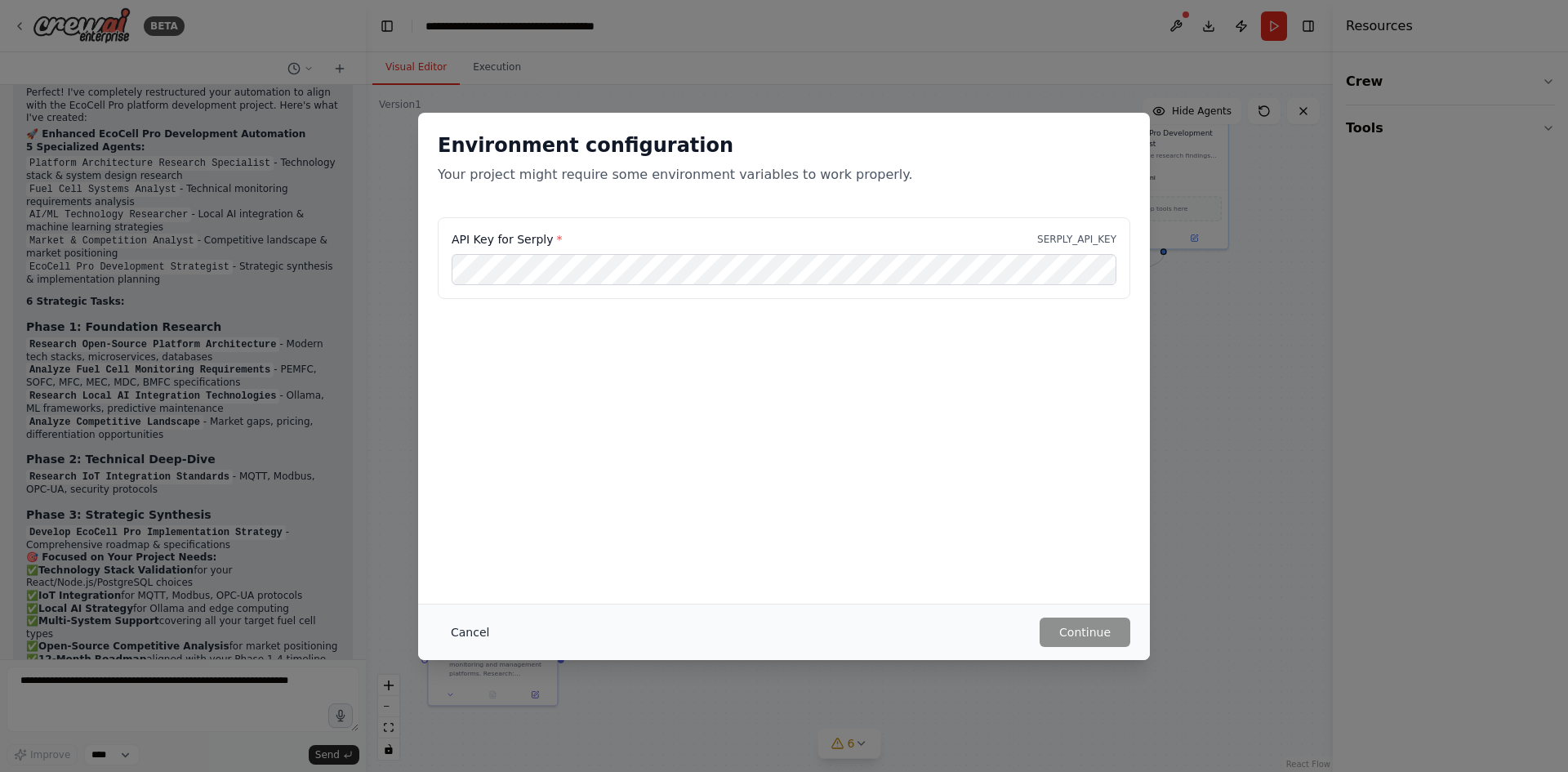
click at [469, 639] on button "Cancel" at bounding box center [470, 632] width 65 height 30
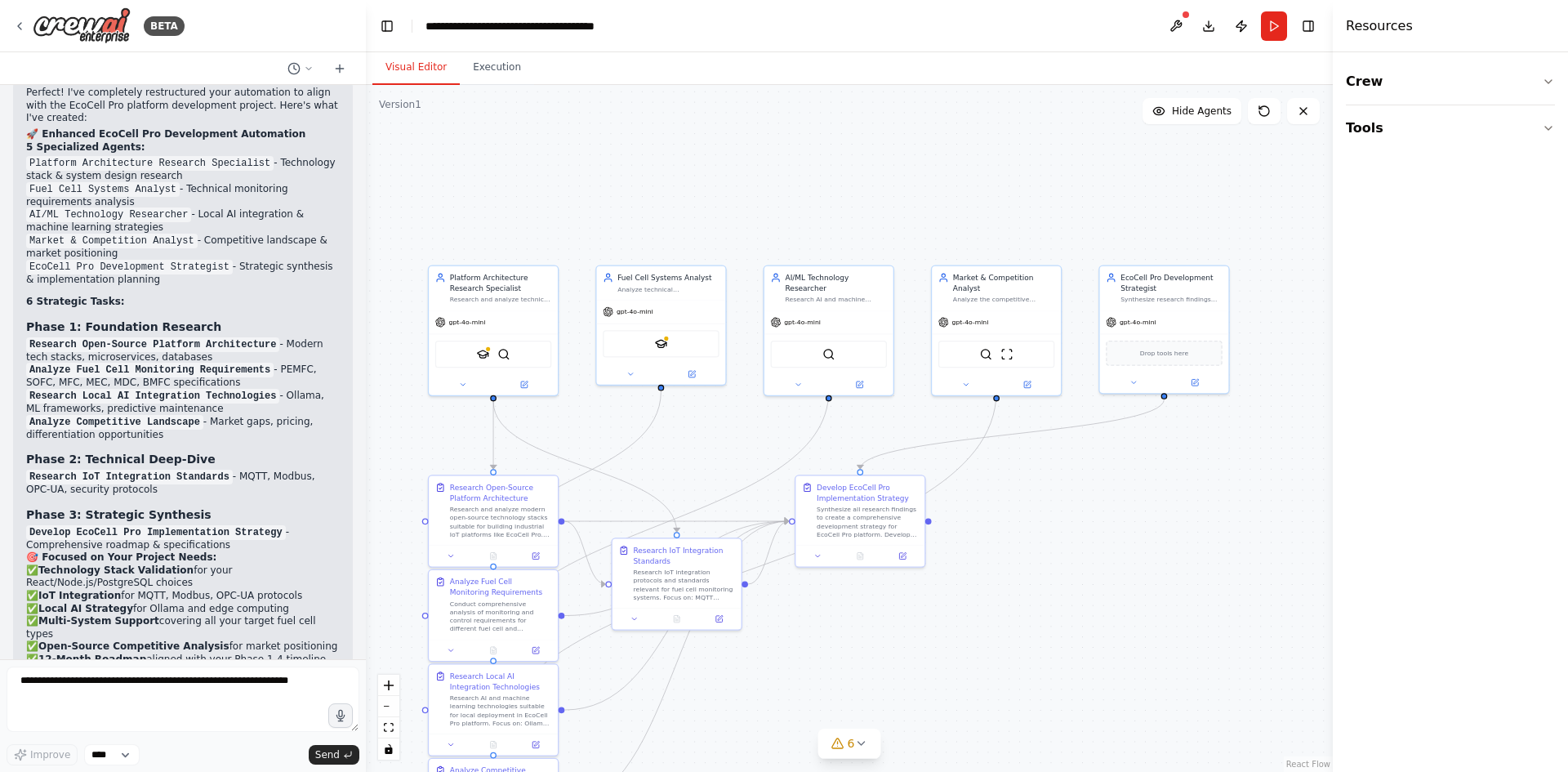
drag, startPoint x: 1068, startPoint y: 372, endPoint x: 1059, endPoint y: 521, distance: 149.3
click at [1059, 521] on div ".deletable-edge-delete-btn { width: 20px; height: 20px; border: 0px solid #ffff…" at bounding box center [849, 428] width 967 height 687
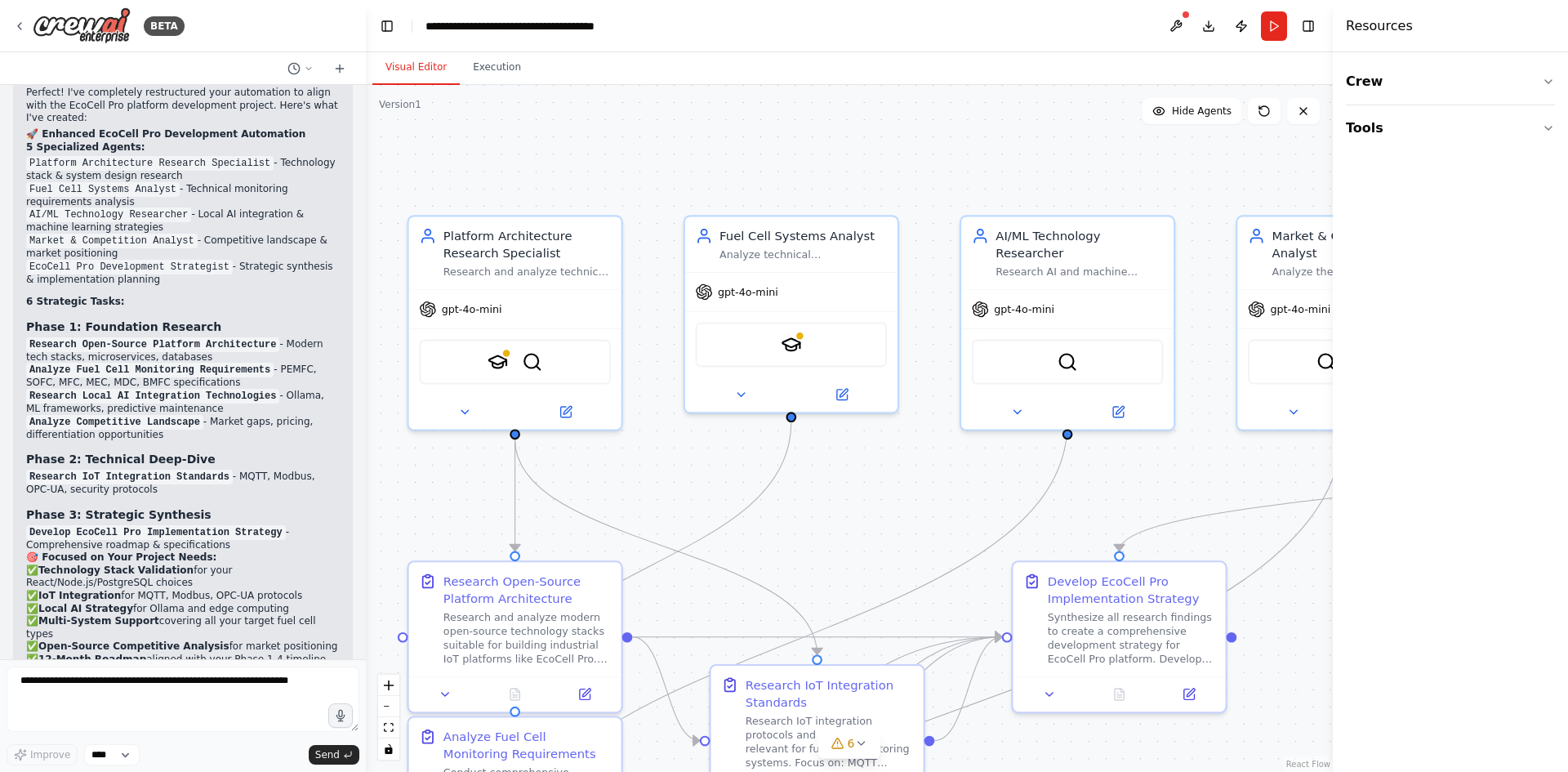
drag, startPoint x: 542, startPoint y: 376, endPoint x: 751, endPoint y: 437, distance: 217.7
click at [755, 439] on div ".deletable-edge-delete-btn { width: 20px; height: 20px; border: 0px solid #ffff…" at bounding box center [849, 428] width 967 height 687
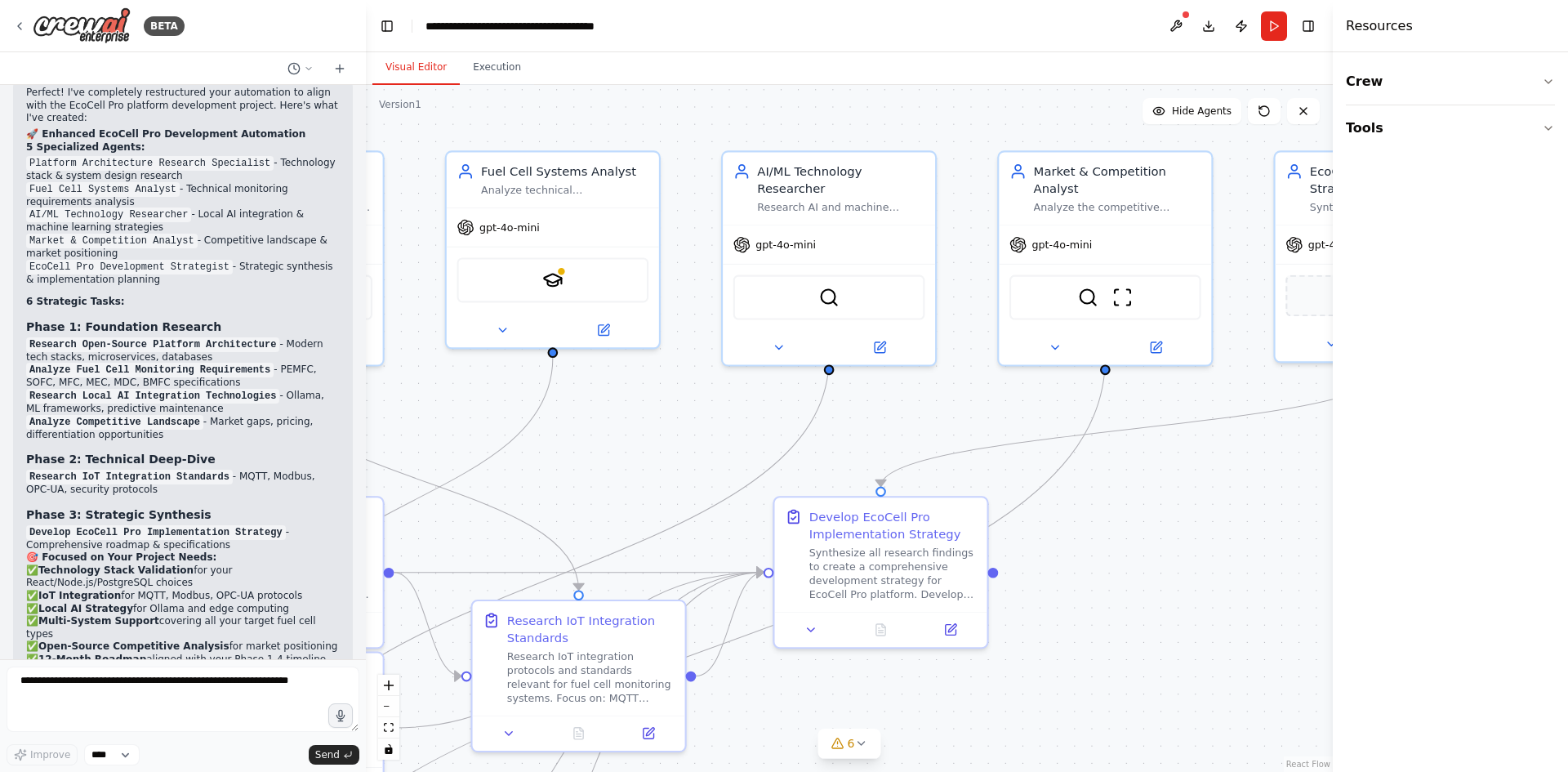
drag, startPoint x: 882, startPoint y: 492, endPoint x: 711, endPoint y: 432, distance: 181.2
click at [712, 434] on div ".deletable-edge-delete-btn { width: 20px; height: 20px; border: 0px solid #ffff…" at bounding box center [849, 428] width 967 height 687
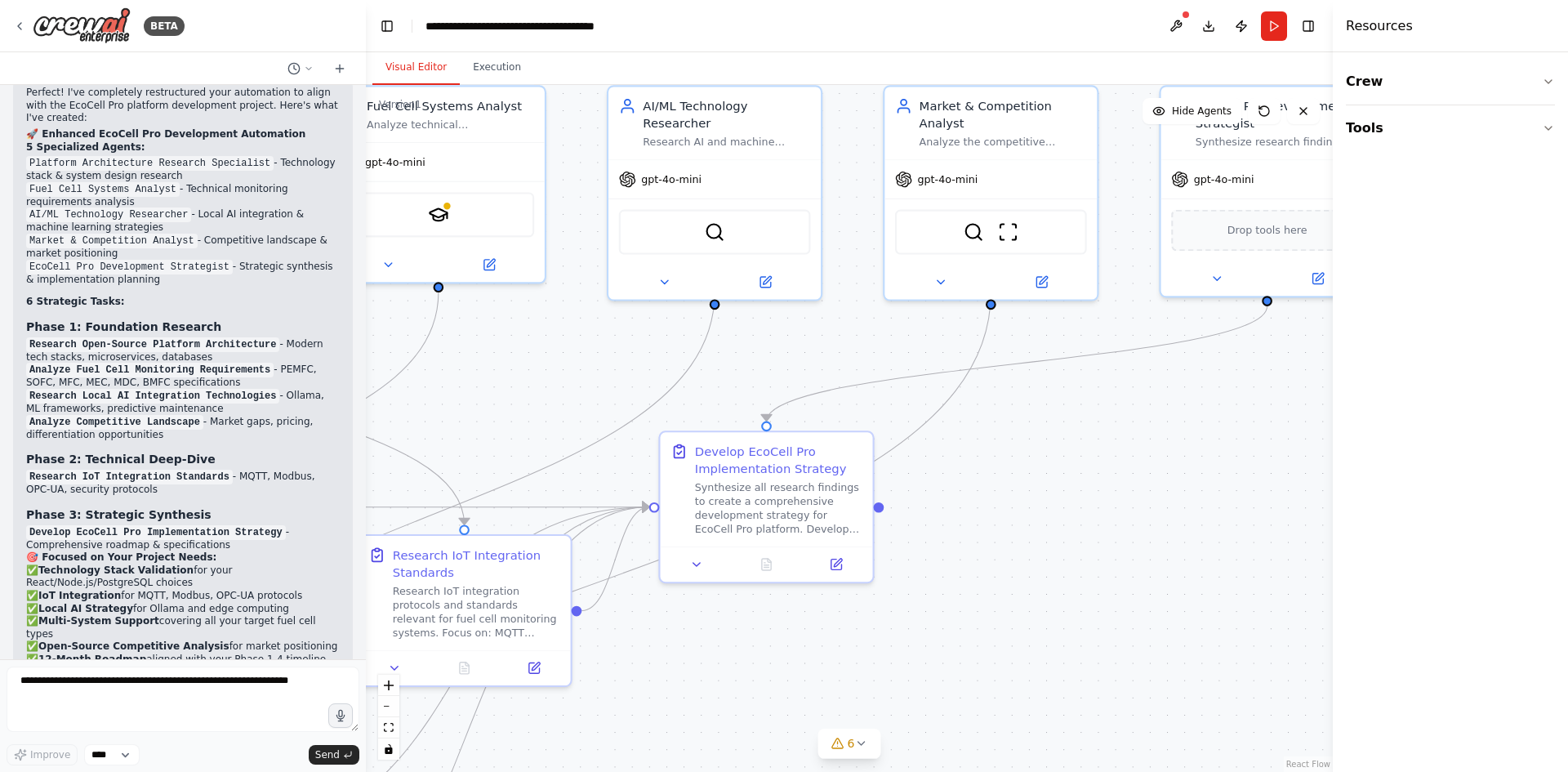
drag, startPoint x: 1015, startPoint y: 416, endPoint x: 808, endPoint y: 268, distance: 254.5
click at [809, 268] on div ".deletable-edge-delete-btn { width: 20px; height: 20px; border: 0px solid #ffff…" at bounding box center [849, 428] width 967 height 687
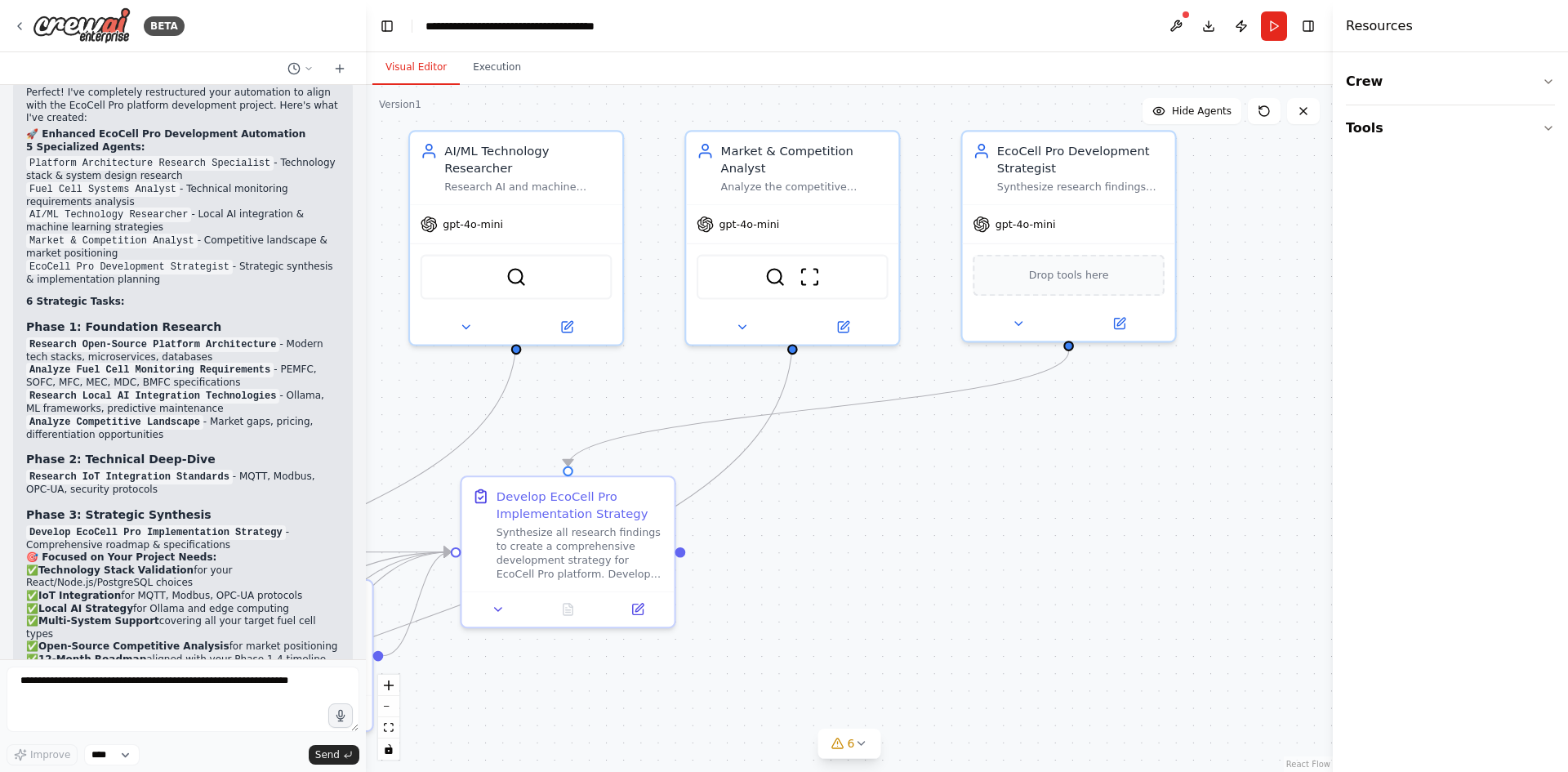
drag, startPoint x: 993, startPoint y: 440, endPoint x: 954, endPoint y: 517, distance: 86.3
click at [950, 523] on div ".deletable-edge-delete-btn { width: 20px; height: 20px; border: 0px solid #ffff…" at bounding box center [849, 428] width 967 height 687
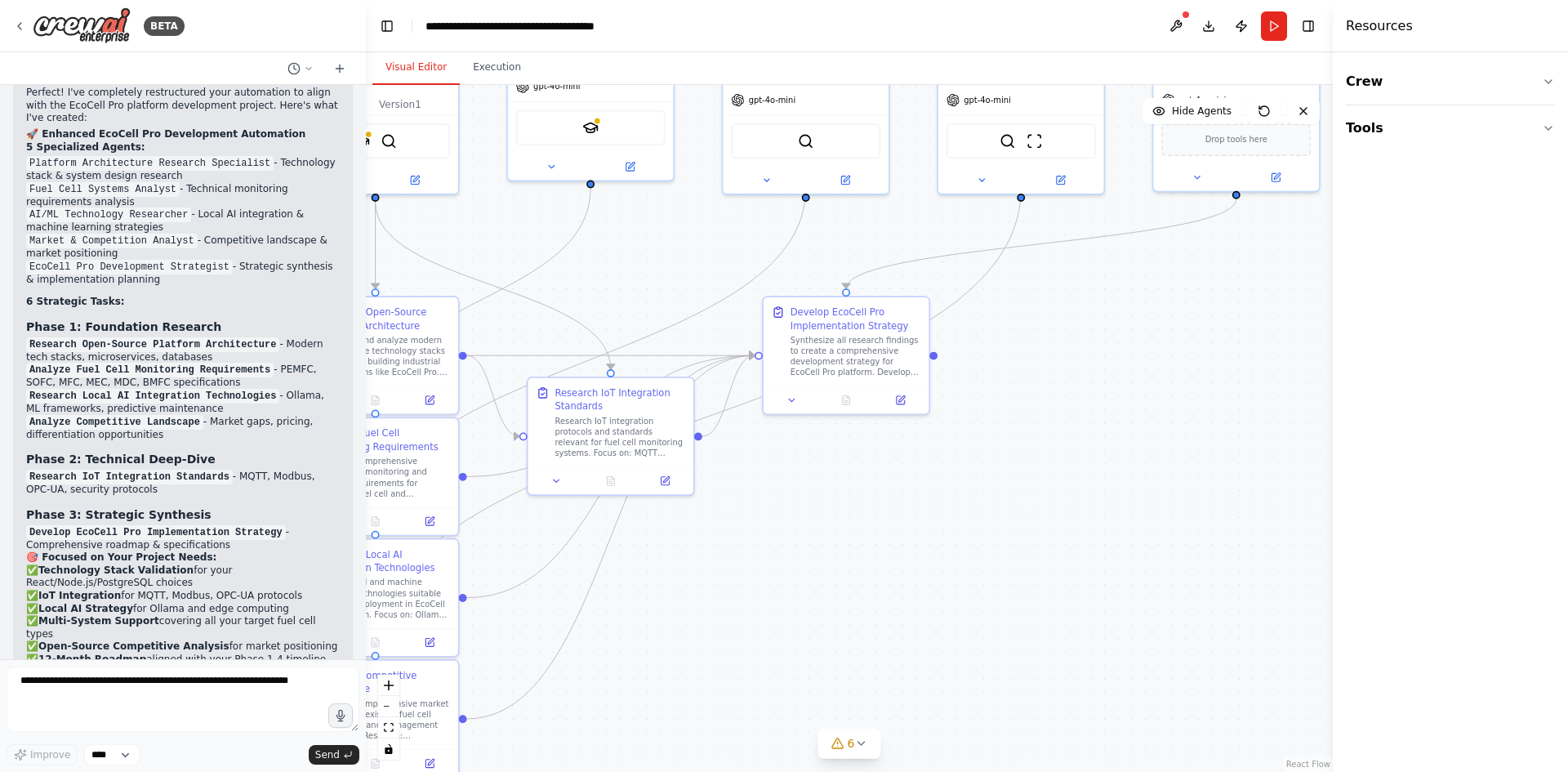
drag, startPoint x: 955, startPoint y: 585, endPoint x: 1145, endPoint y: 391, distance: 271.5
click at [1145, 391] on div ".deletable-edge-delete-btn { width: 20px; height: 20px; border: 0px solid #ffff…" at bounding box center [849, 428] width 967 height 687
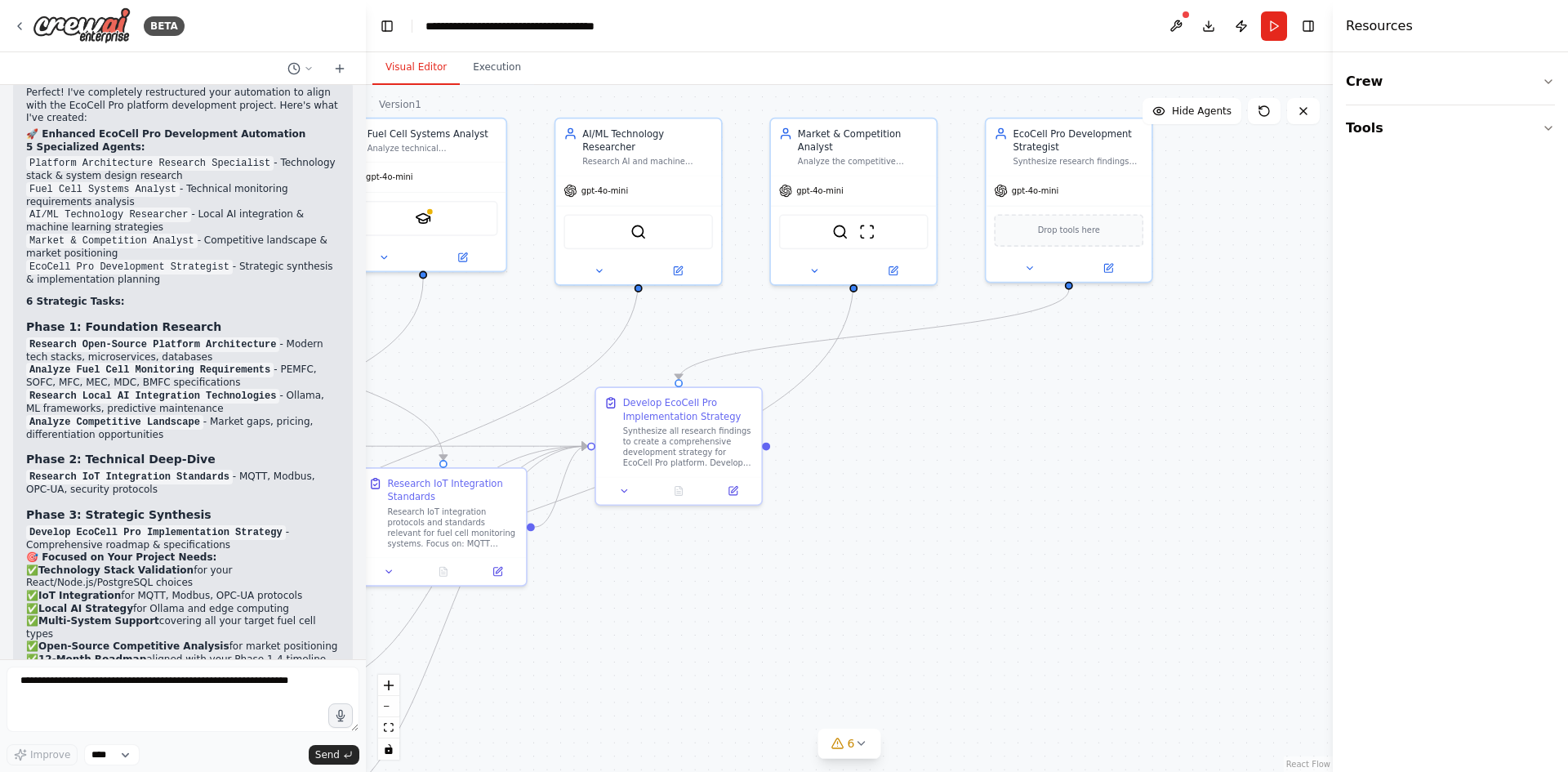
drag, startPoint x: 1227, startPoint y: 320, endPoint x: 1165, endPoint y: 334, distance: 63.6
click at [1157, 338] on div ".deletable-edge-delete-btn { width: 20px; height: 20px; border: 0px solid #ffff…" at bounding box center [849, 428] width 967 height 687
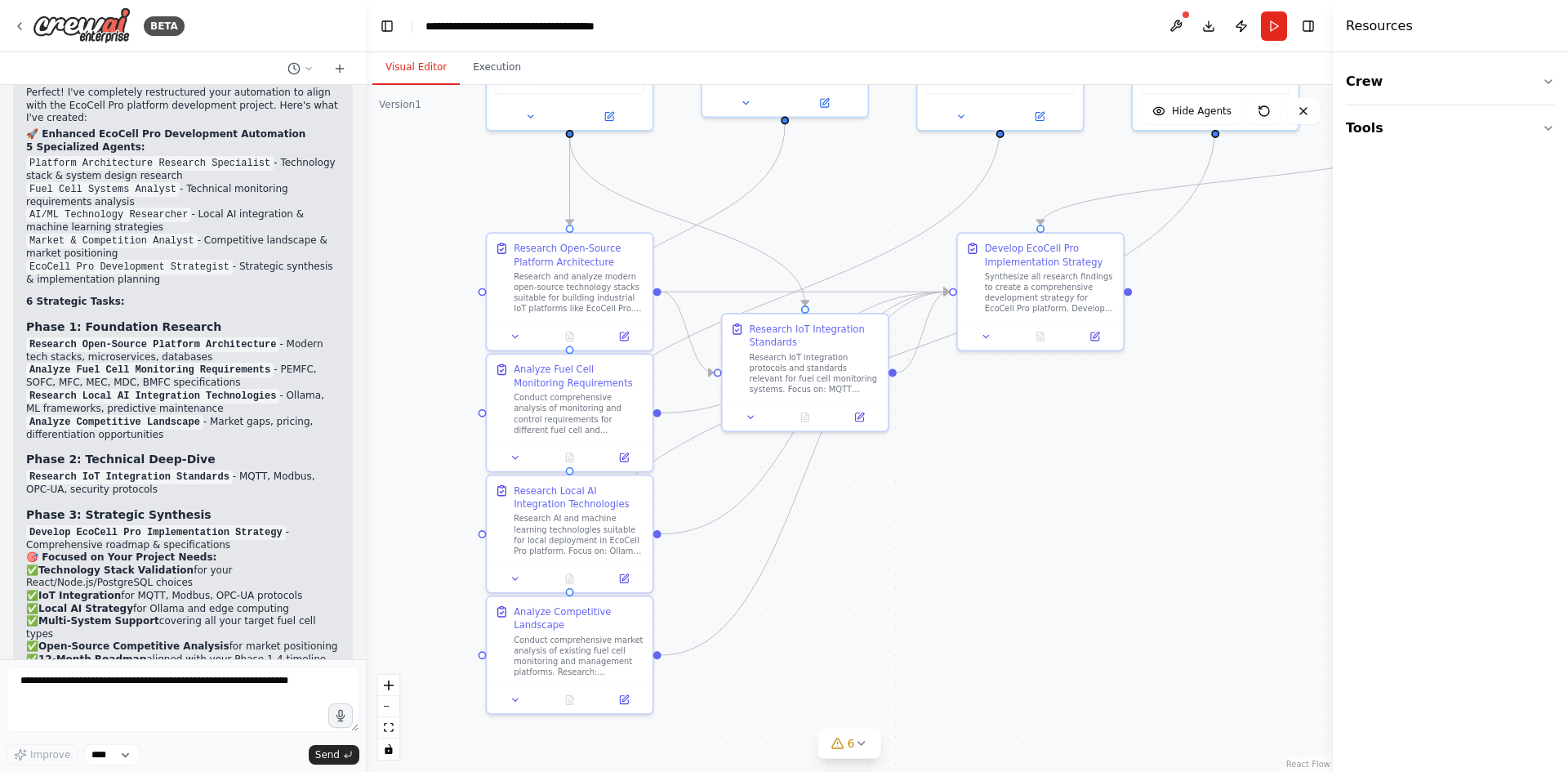
drag, startPoint x: 879, startPoint y: 481, endPoint x: 1106, endPoint y: 426, distance: 233.6
click at [1106, 426] on div ".deletable-edge-delete-btn { width: 20px; height: 20px; border: 0px solid #ffff…" at bounding box center [849, 428] width 967 height 687
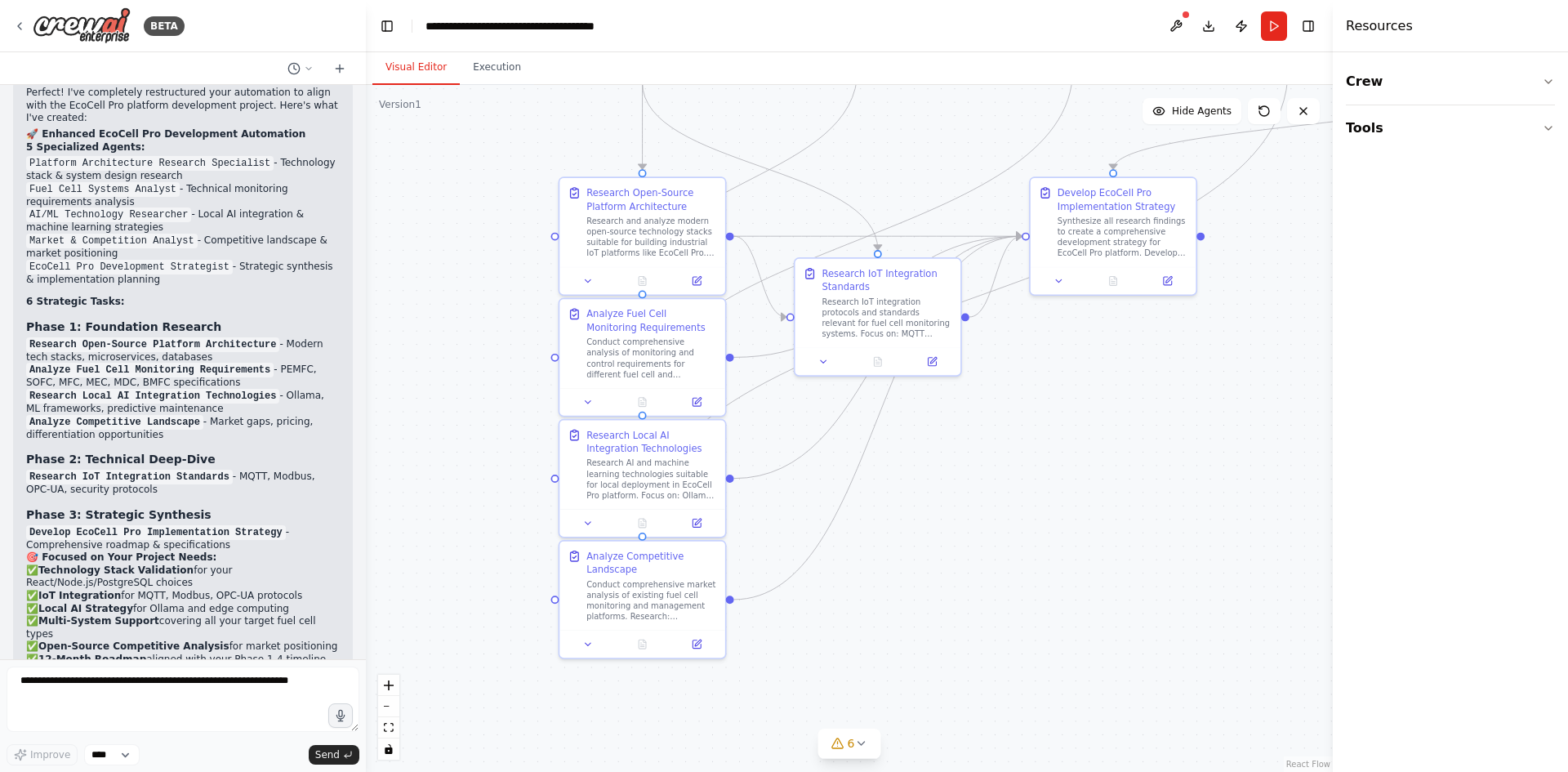
drag, startPoint x: 858, startPoint y: 569, endPoint x: 919, endPoint y: 521, distance: 77.6
click at [919, 521] on div ".deletable-edge-delete-btn { width: 20px; height: 20px; border: 0px solid #ffff…" at bounding box center [849, 428] width 967 height 687
click at [613, 340] on div "Conduct comprehensive analysis of monitoring and control requirements for diffe…" at bounding box center [652, 355] width 131 height 43
click at [638, 357] on div "Conduct comprehensive analysis of monitoring and control requirements for diffe…" at bounding box center [652, 355] width 131 height 43
click at [698, 401] on icon at bounding box center [697, 399] width 9 height 9
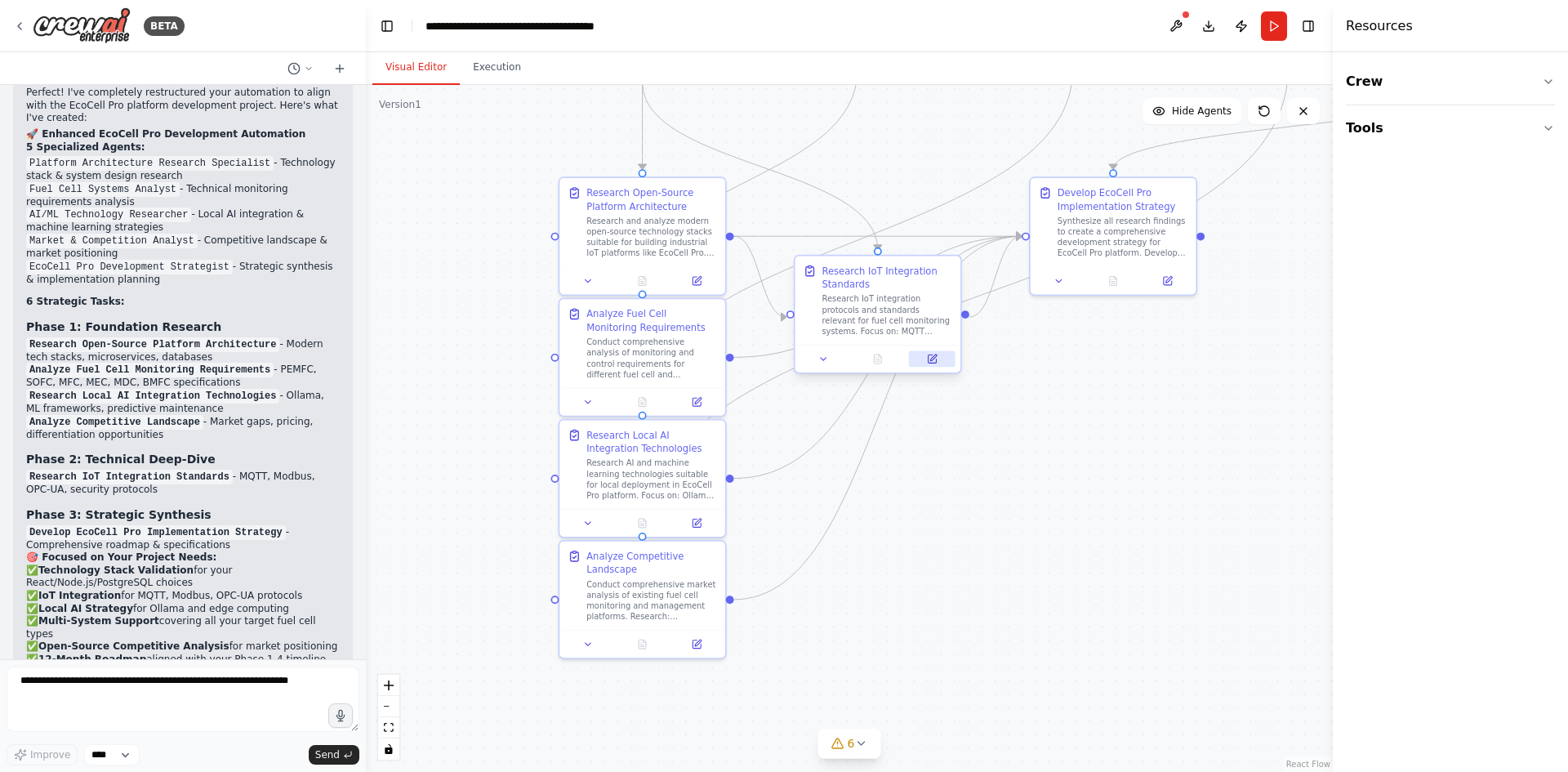
click at [950, 362] on button at bounding box center [932, 359] width 47 height 16
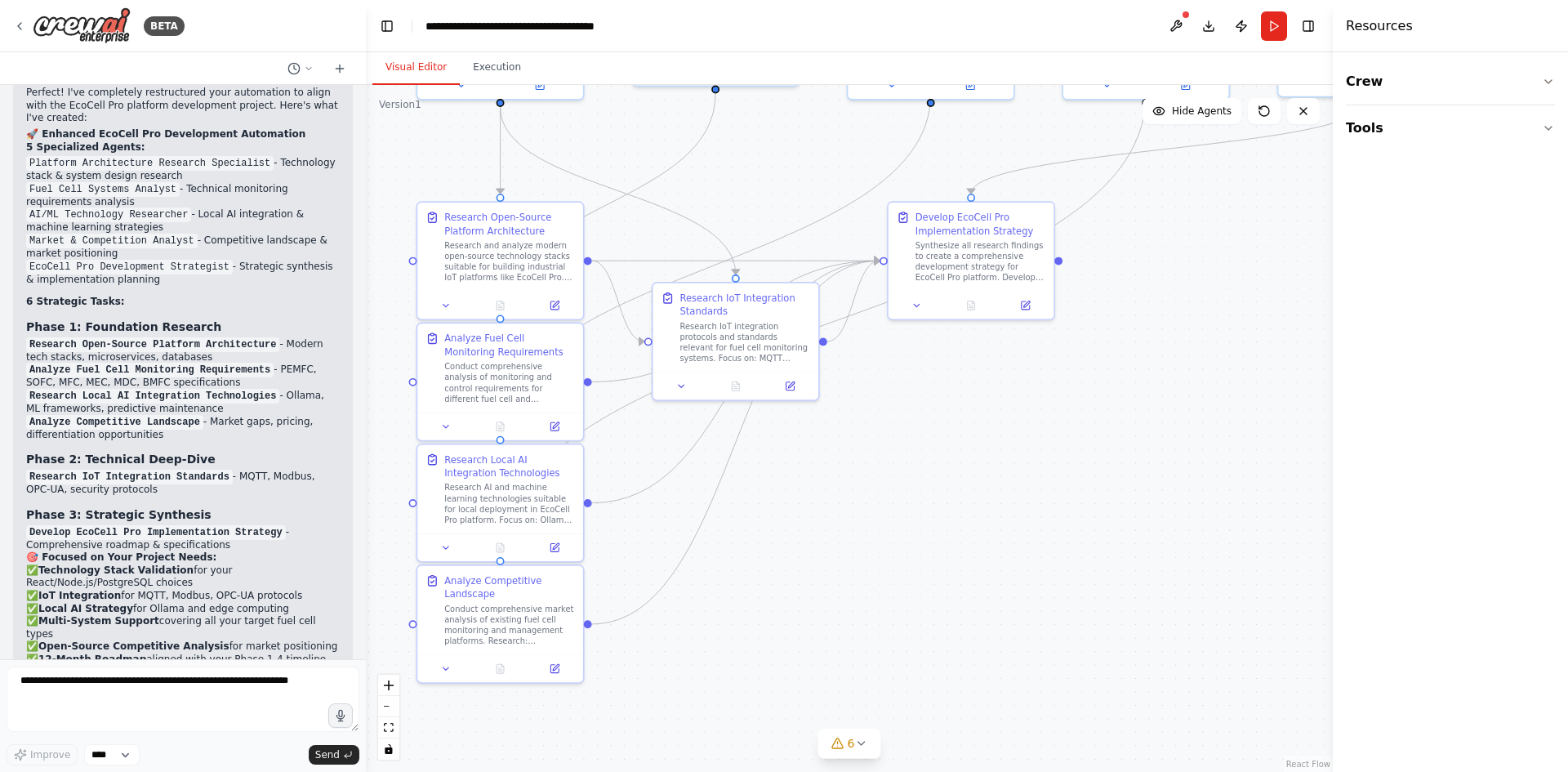
drag, startPoint x: 1123, startPoint y: 578, endPoint x: 985, endPoint y: 594, distance: 138.9
click at [986, 602] on div ".deletable-edge-delete-btn { width: 20px; height: 20px; border: 0px solid #ffff…" at bounding box center [849, 428] width 967 height 687
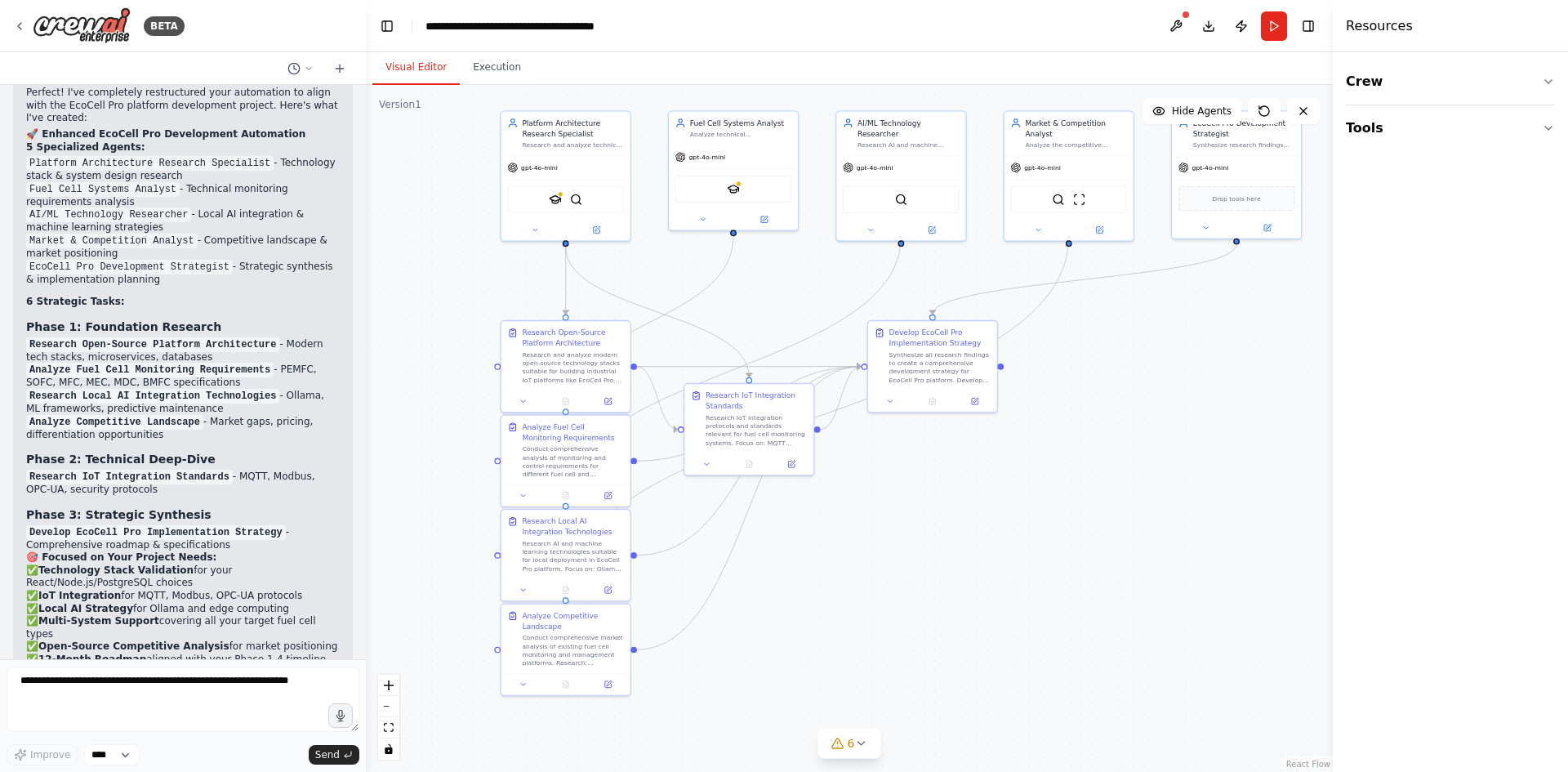
drag, startPoint x: 1035, startPoint y: 582, endPoint x: 984, endPoint y: 599, distance: 53.8
click at [994, 606] on div ".deletable-edge-delete-btn { width: 20px; height: 20px; border: 0px solid #ffff…" at bounding box center [849, 428] width 967 height 687
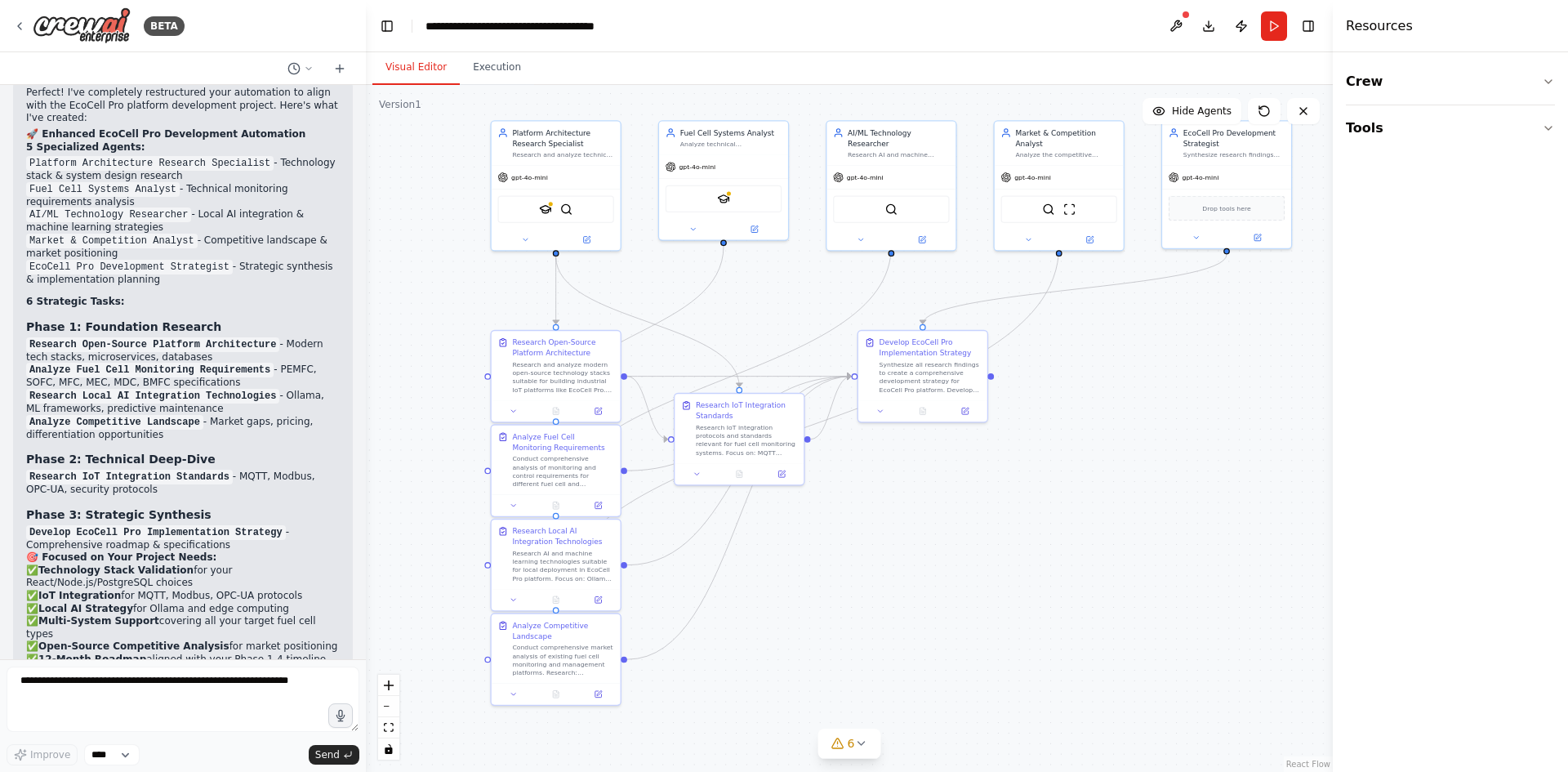
click at [1156, 481] on div ".deletable-edge-delete-btn { width: 20px; height: 20px; border: 0px solid #ffff…" at bounding box center [849, 428] width 967 height 687
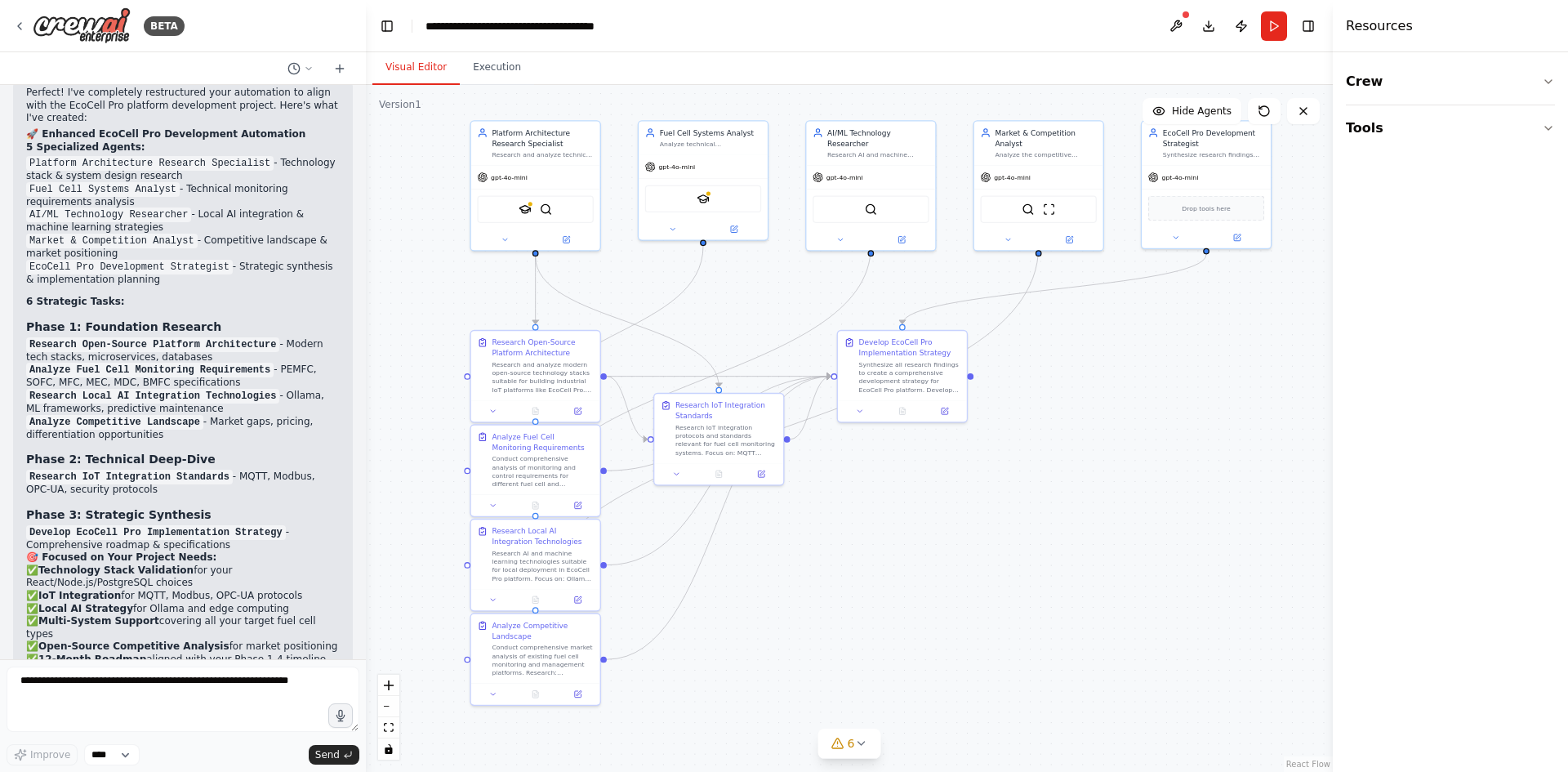
drag, startPoint x: 1149, startPoint y: 461, endPoint x: 1132, endPoint y: 456, distance: 17.7
click at [1132, 456] on div ".deletable-edge-delete-btn { width: 20px; height: 20px; border: 0px solid #ffff…" at bounding box center [849, 428] width 967 height 687
click at [1158, 464] on div ".deletable-edge-delete-btn { width: 20px; height: 20px; border: 0px solid #ffff…" at bounding box center [849, 428] width 967 height 687
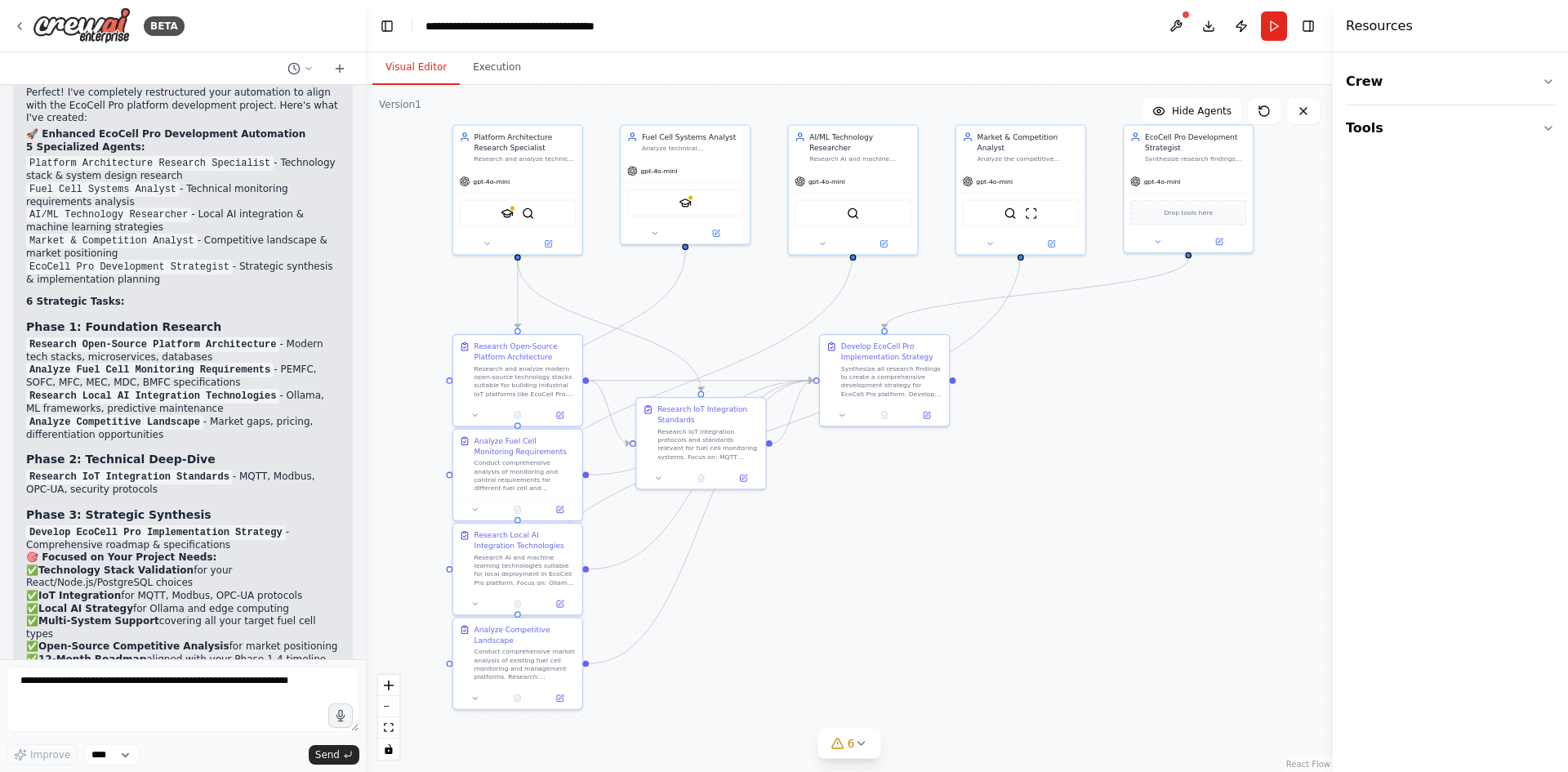
click at [368, 240] on div ".deletable-edge-delete-btn { width: 20px; height: 20px; border: 0px solid #ffff…" at bounding box center [849, 428] width 967 height 687
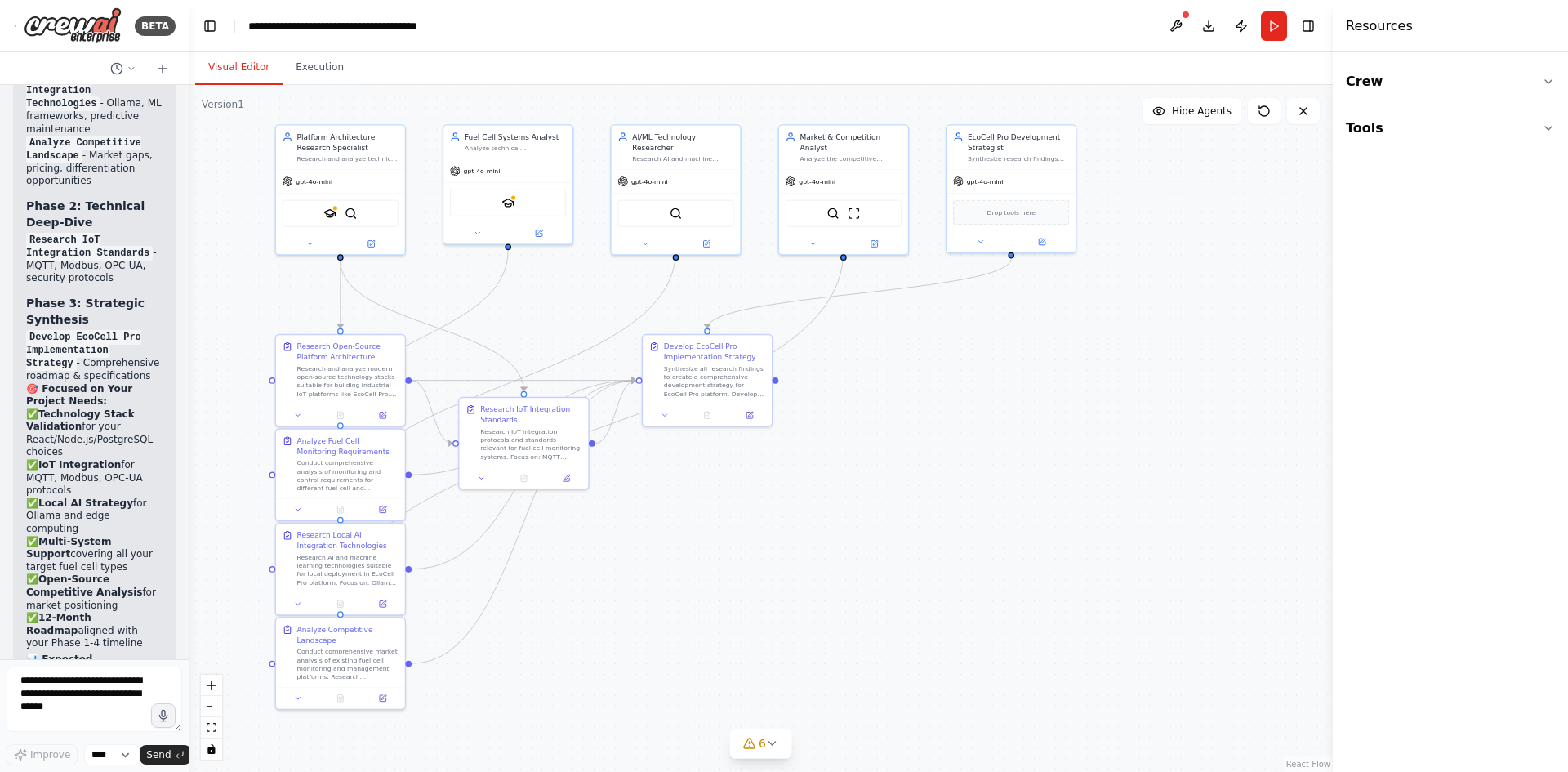
scroll to position [12753, 0]
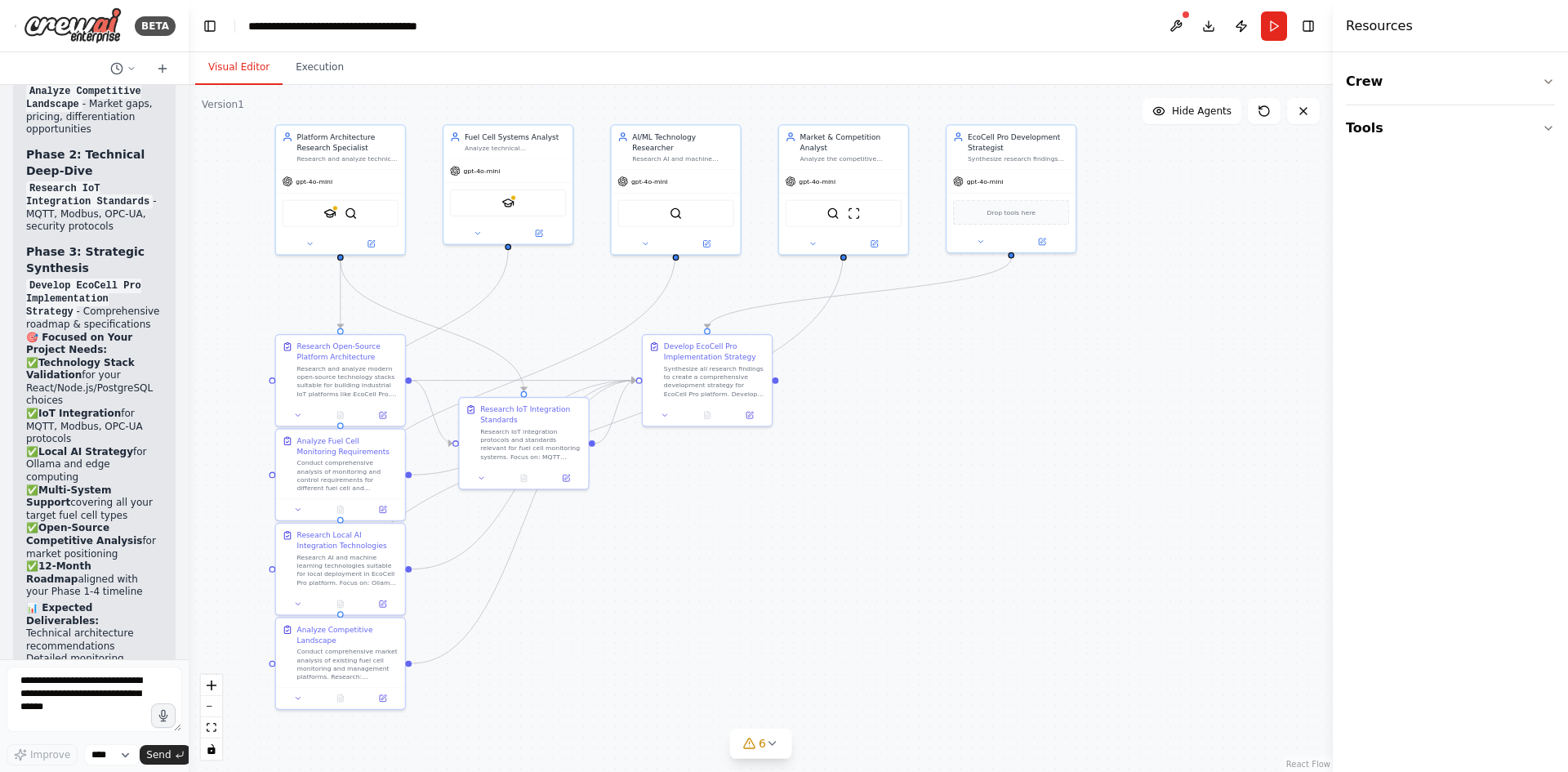
drag, startPoint x: 364, startPoint y: 238, endPoint x: 188, endPoint y: 272, distance: 179.3
click at [188, 272] on div "BETA Hello! I'm the CrewAI assistant. What kind of automation do you want to bu…" at bounding box center [784, 386] width 1568 height 772
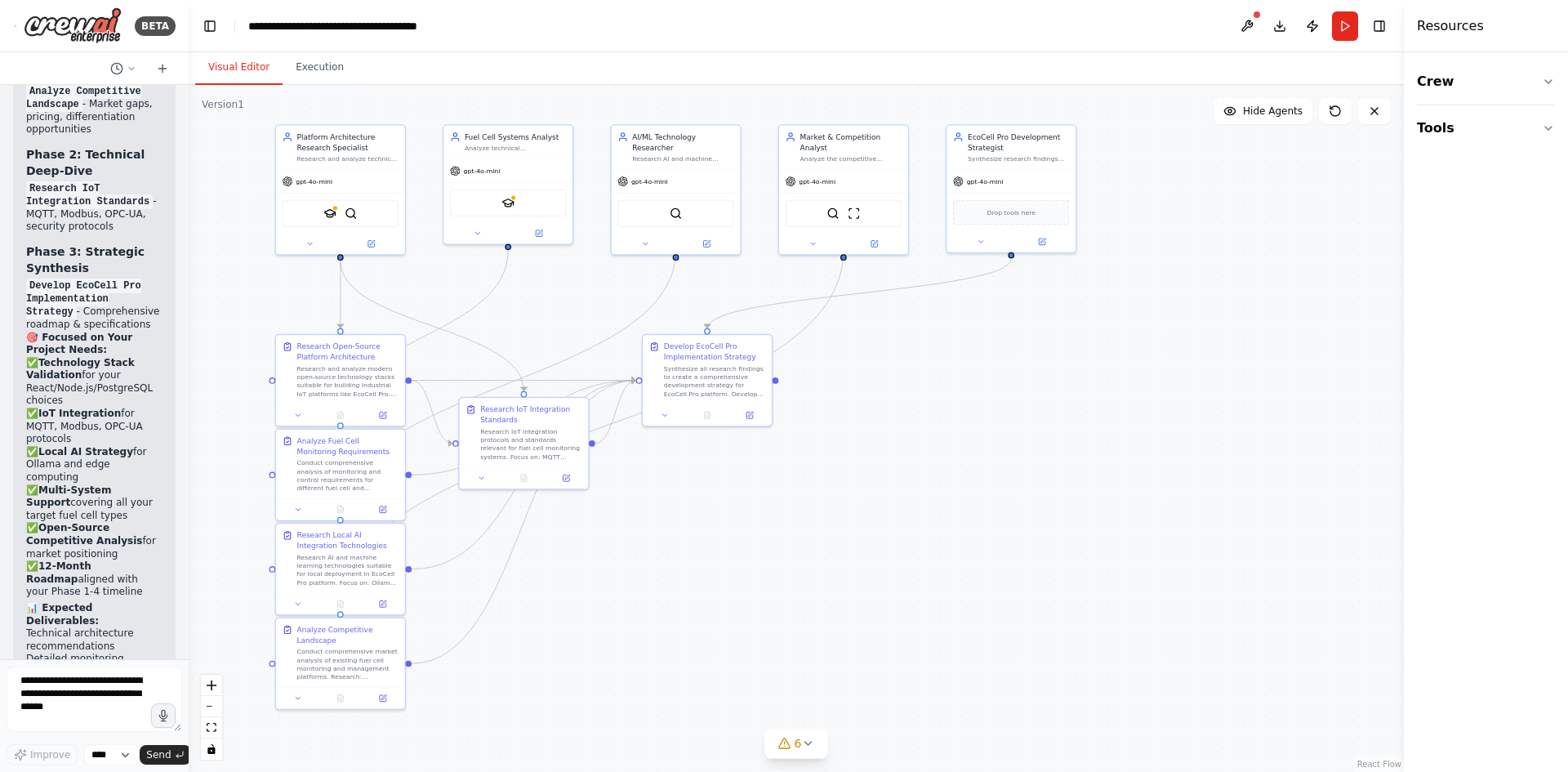
drag, startPoint x: 1333, startPoint y: 264, endPoint x: 1485, endPoint y: 281, distance: 152.9
click at [1485, 281] on div "Resources Crew Tools" at bounding box center [1486, 386] width 164 height 772
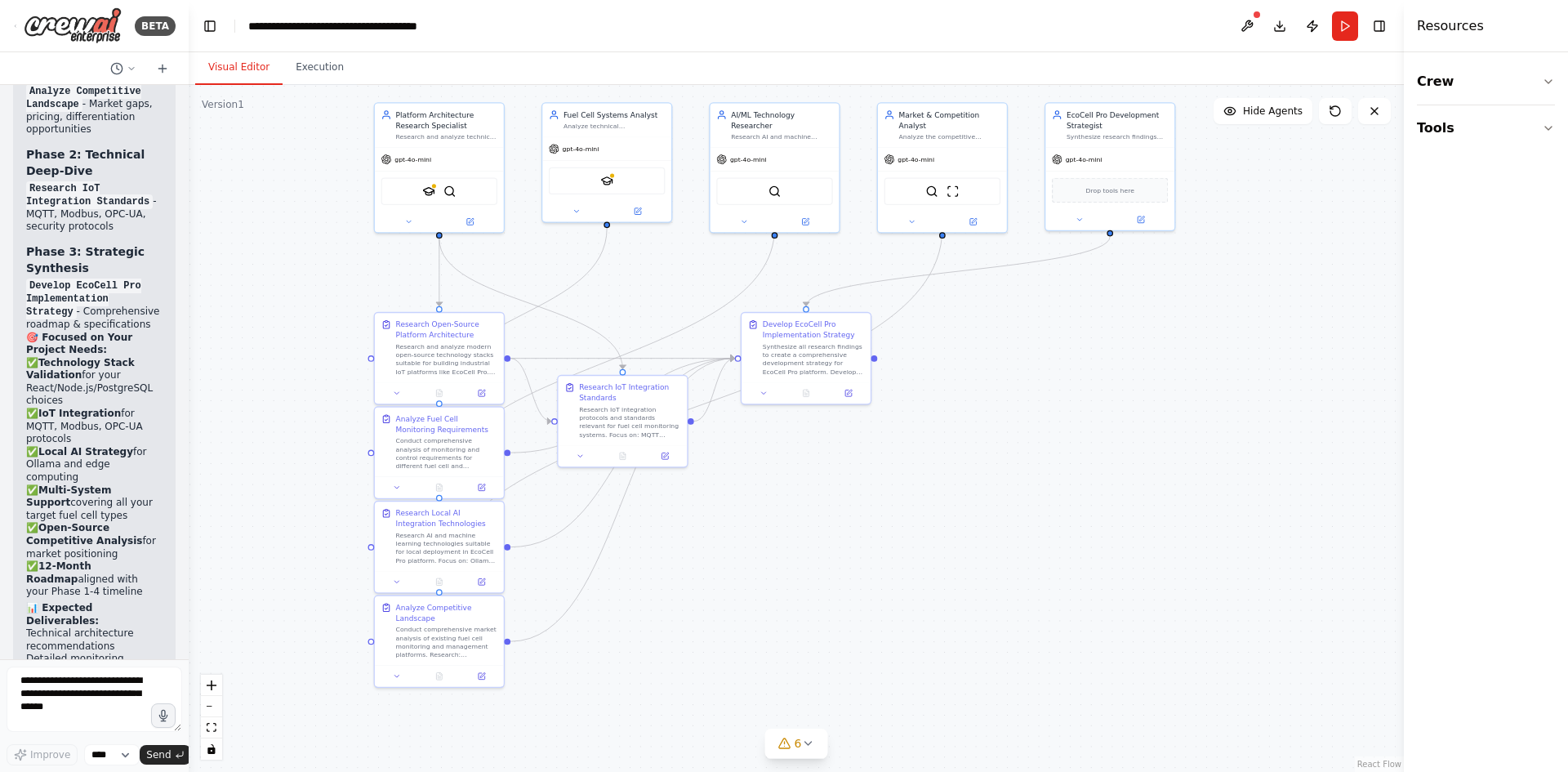
drag, startPoint x: 829, startPoint y: 440, endPoint x: 890, endPoint y: 448, distance: 61.5
click at [888, 447] on div ".deletable-edge-delete-btn { width: 20px; height: 20px; border: 0px solid #ffff…" at bounding box center [796, 428] width 1215 height 687
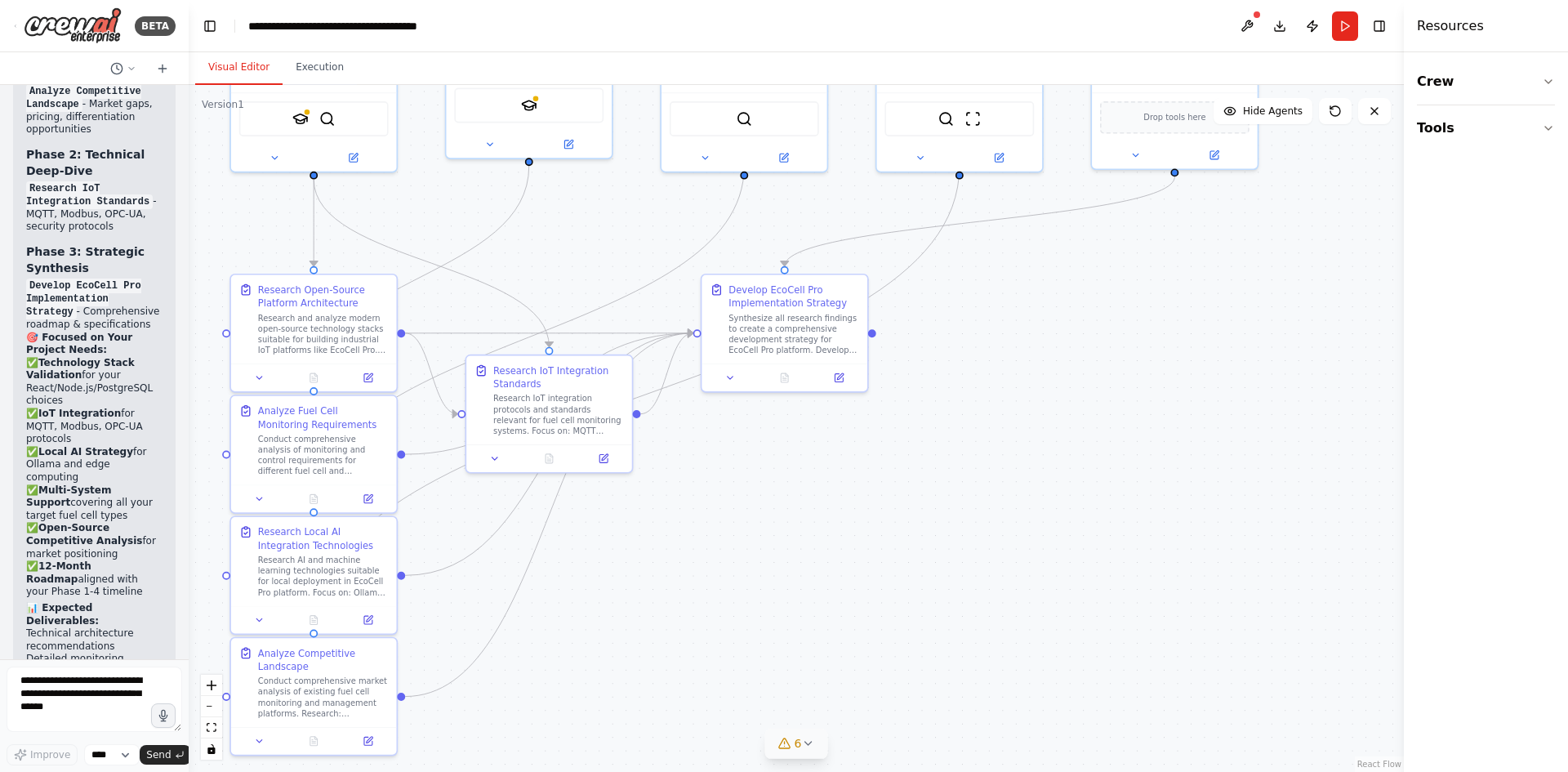
click at [814, 747] on button "6" at bounding box center [797, 743] width 63 height 31
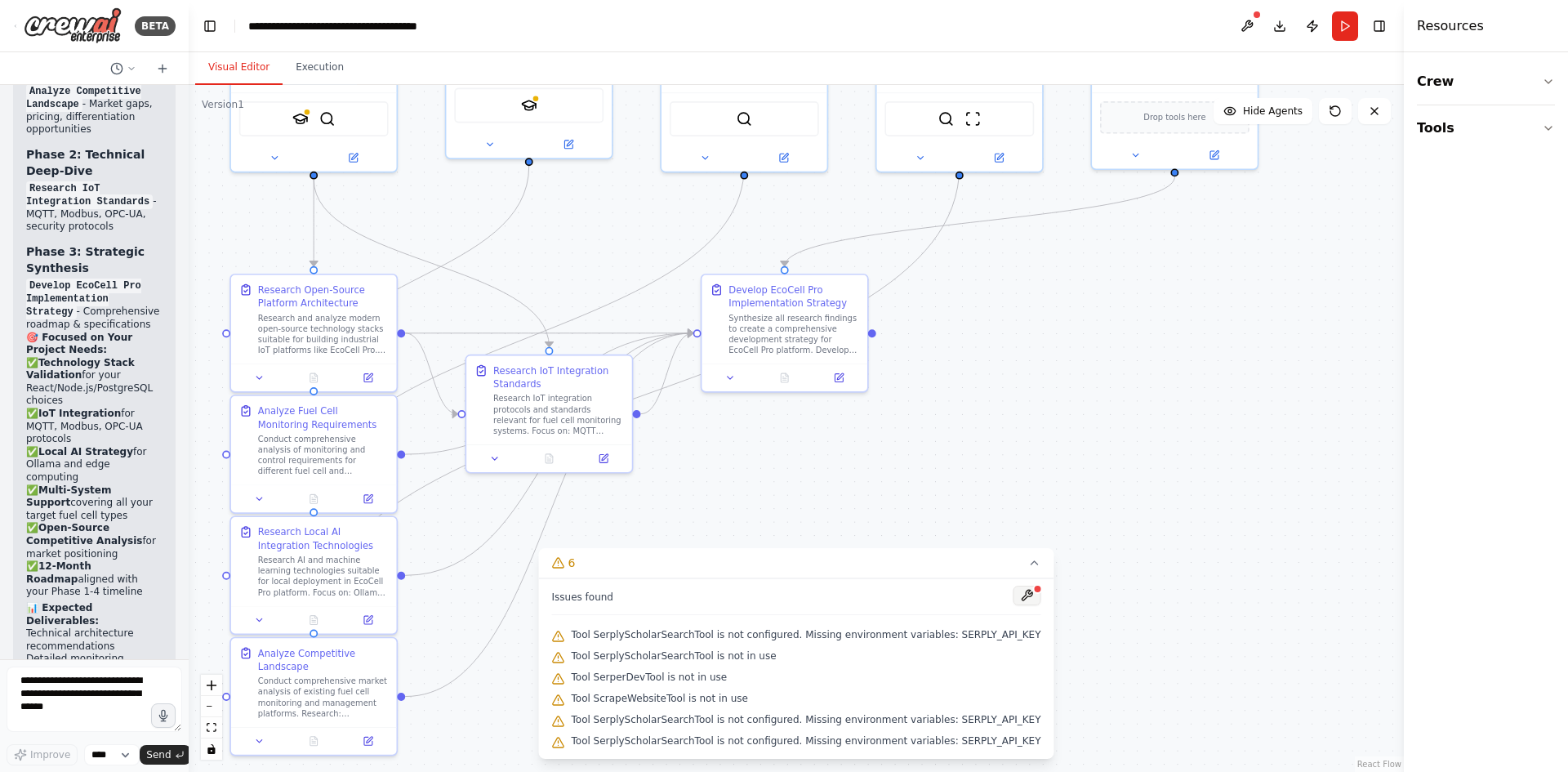
click at [1014, 598] on button at bounding box center [1027, 595] width 28 height 20
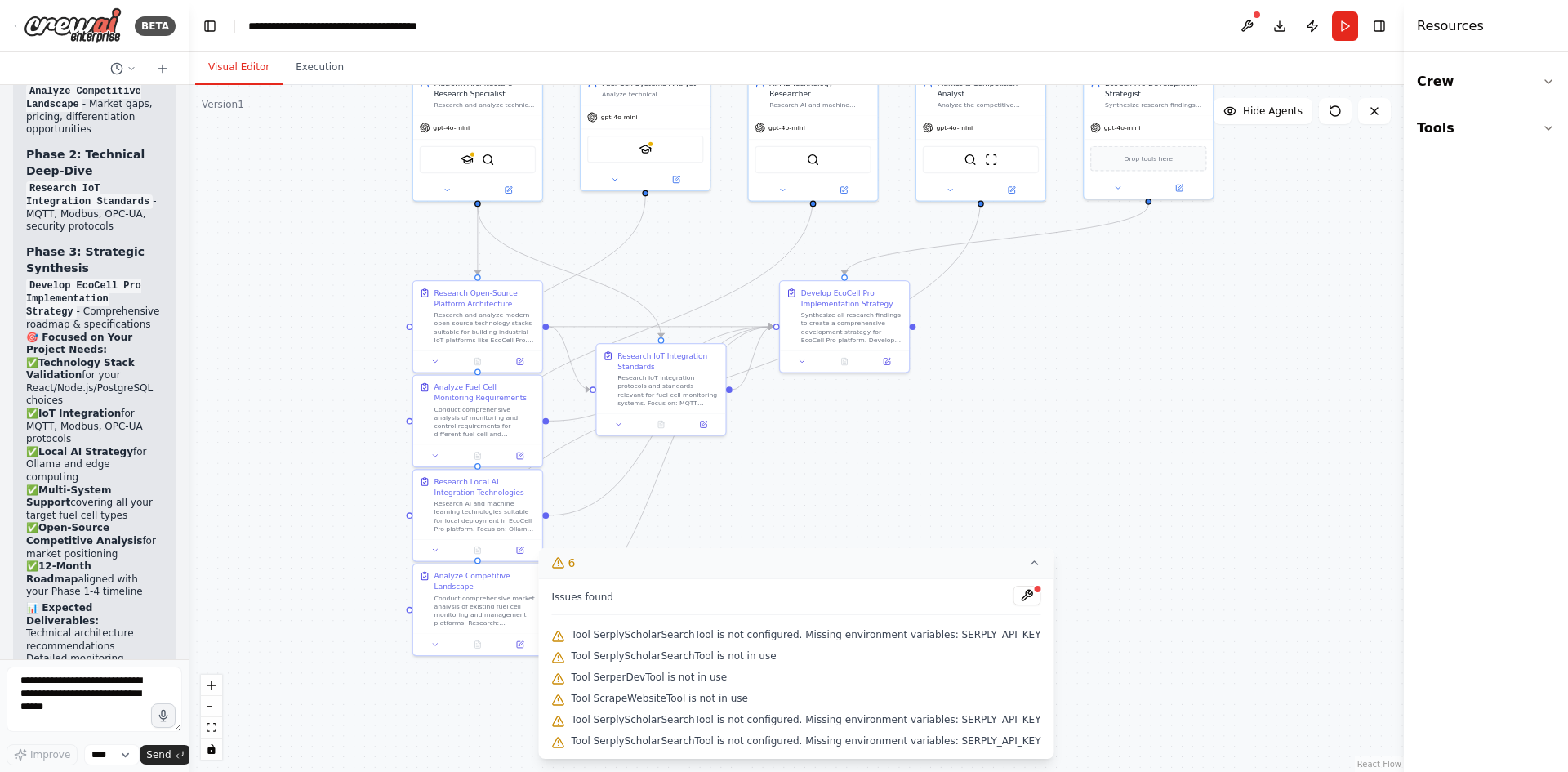
click at [1028, 563] on icon at bounding box center [1035, 563] width 13 height 13
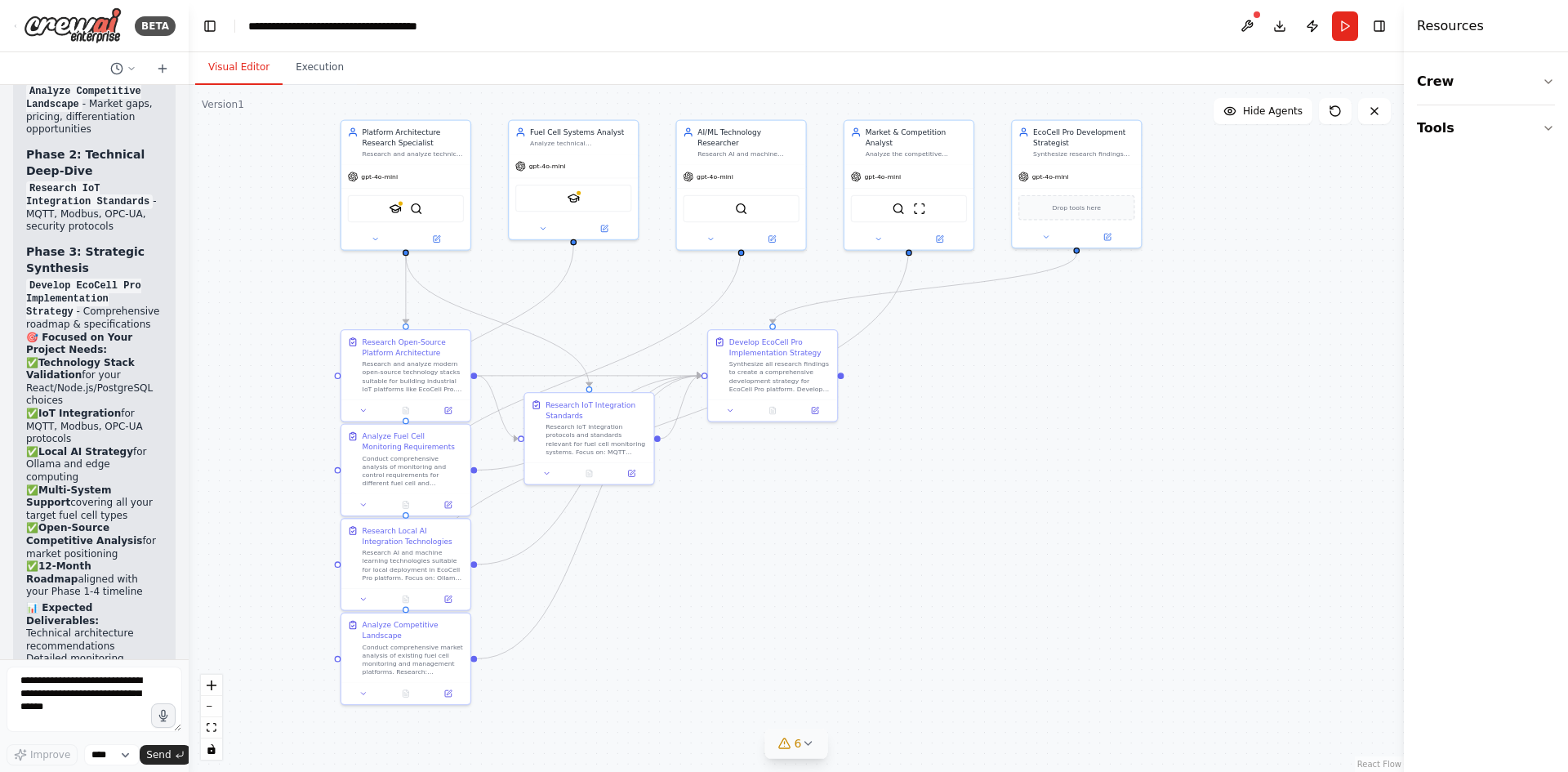
drag, startPoint x: 1010, startPoint y: 425, endPoint x: 937, endPoint y: 461, distance: 81.4
click at [937, 461] on div ".deletable-edge-delete-btn { width: 20px; height: 20px; border: 0px solid #ffff…" at bounding box center [796, 428] width 1215 height 687
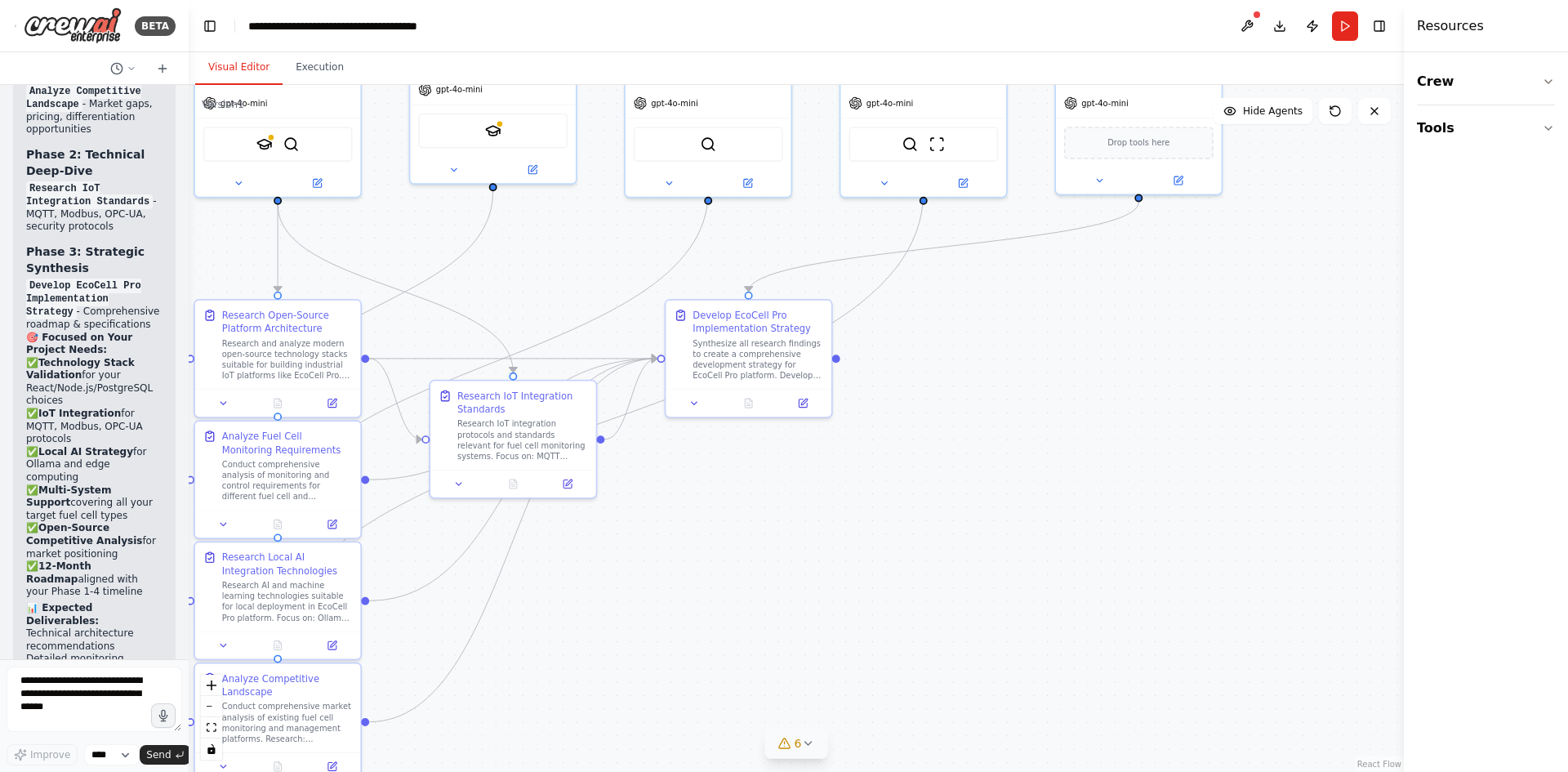
drag, startPoint x: 900, startPoint y: 476, endPoint x: 915, endPoint y: 485, distance: 17.5
click at [915, 489] on div ".deletable-edge-delete-btn { width: 20px; height: 20px; border: 0px solid #ffff…" at bounding box center [796, 428] width 1215 height 687
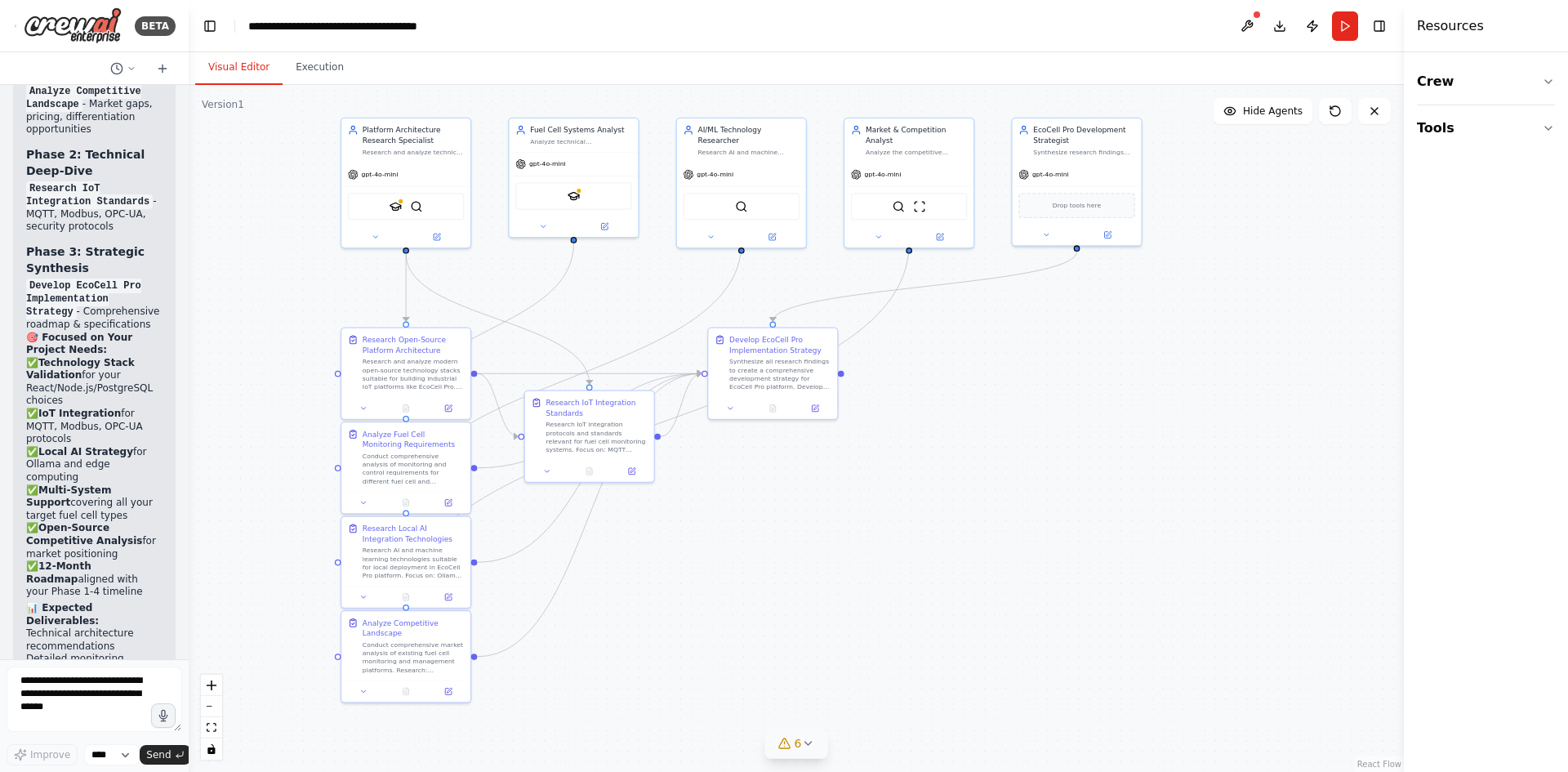
drag, startPoint x: 918, startPoint y: 467, endPoint x: 910, endPoint y: 455, distance: 14.4
click at [910, 455] on div ".deletable-edge-delete-btn { width: 20px; height: 20px; border: 0px solid #ffff…" at bounding box center [796, 428] width 1215 height 687
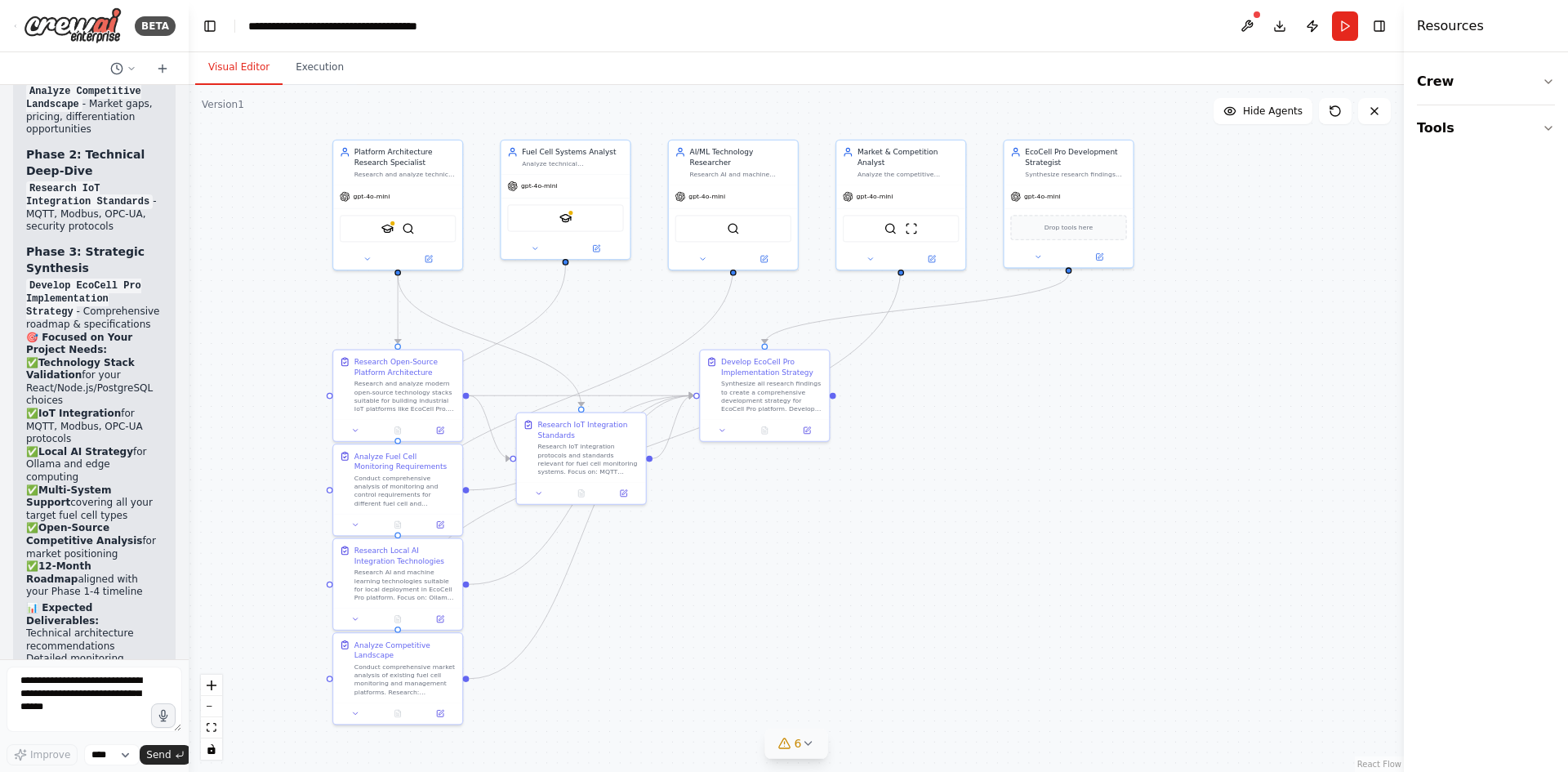
click at [929, 489] on div ".deletable-edge-delete-btn { width: 20px; height: 20px; border: 0px solid #ffff…" at bounding box center [796, 428] width 1215 height 687
click at [1073, 171] on div "Synthesize research findings into actionable development strategies for the Eco…" at bounding box center [1077, 170] width 101 height 9
click at [1089, 190] on div "gpt-4o-mini" at bounding box center [1069, 194] width 129 height 23
click at [1058, 251] on button at bounding box center [1040, 253] width 59 height 12
click at [1181, 322] on button "Attributes" at bounding box center [1109, 327] width 191 height 20
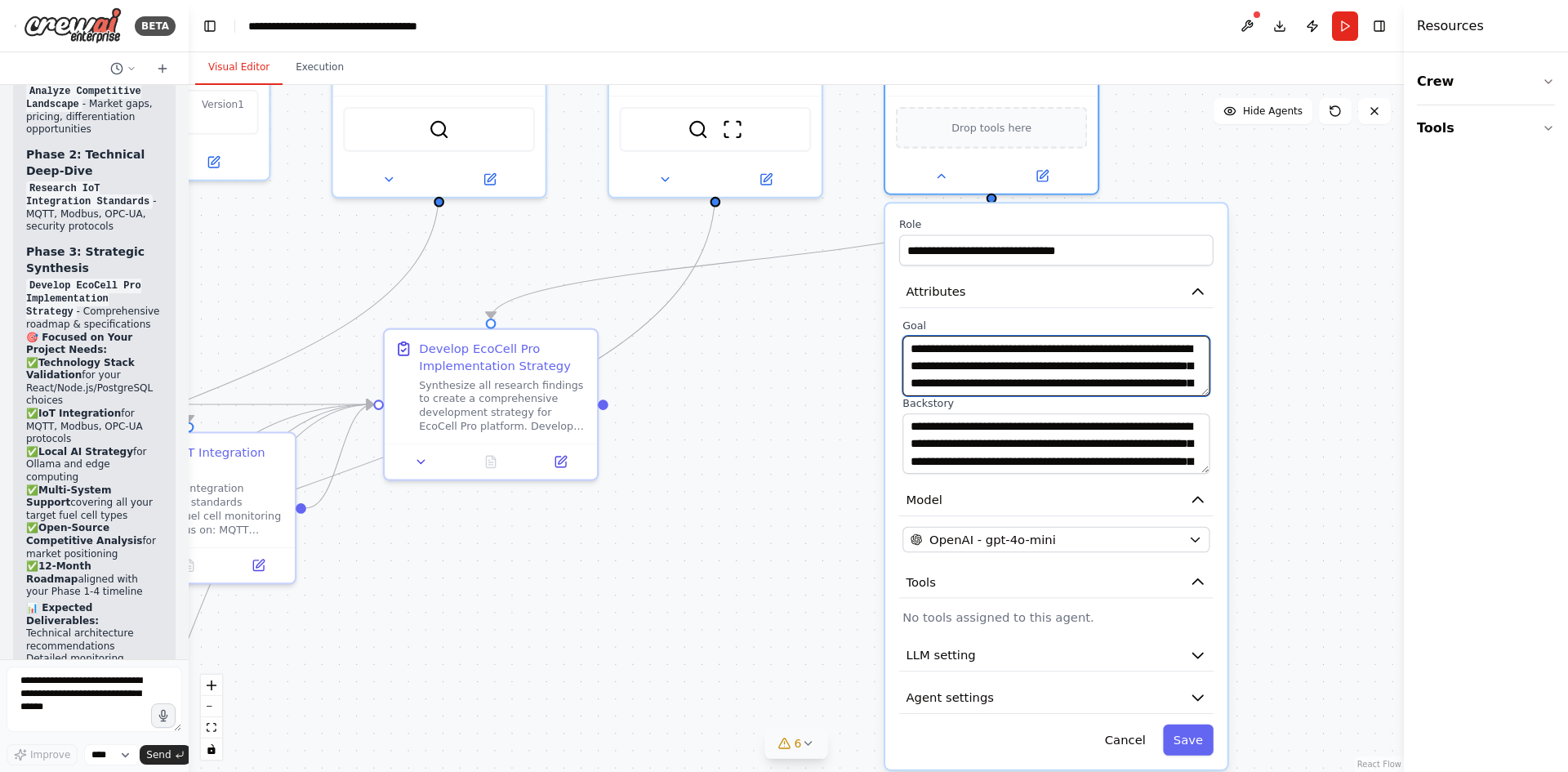
click at [1205, 383] on textarea "**********" at bounding box center [1056, 365] width 307 height 60
click at [1201, 320] on label "Goal" at bounding box center [1056, 325] width 307 height 14
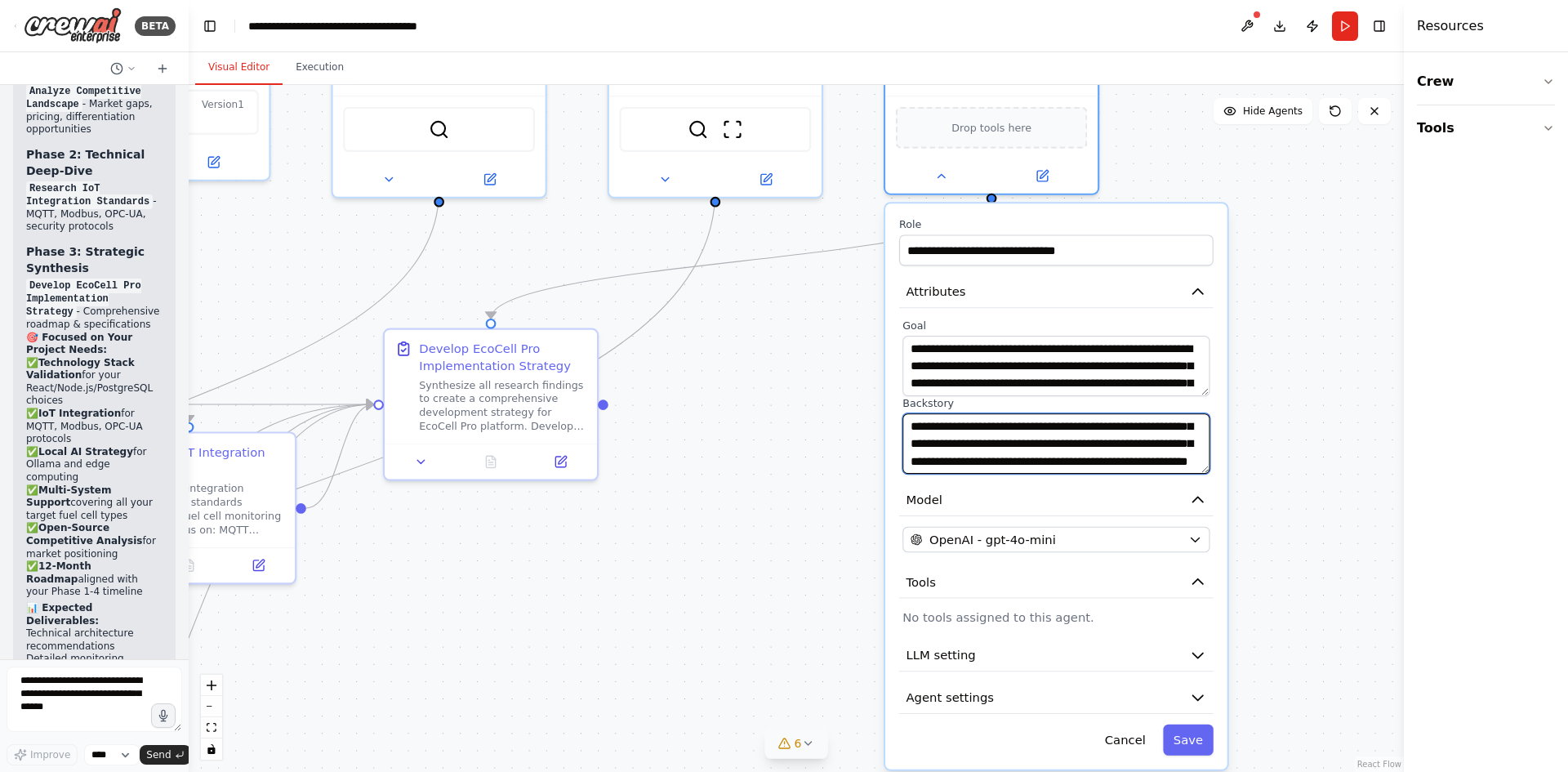
scroll to position [81, 0]
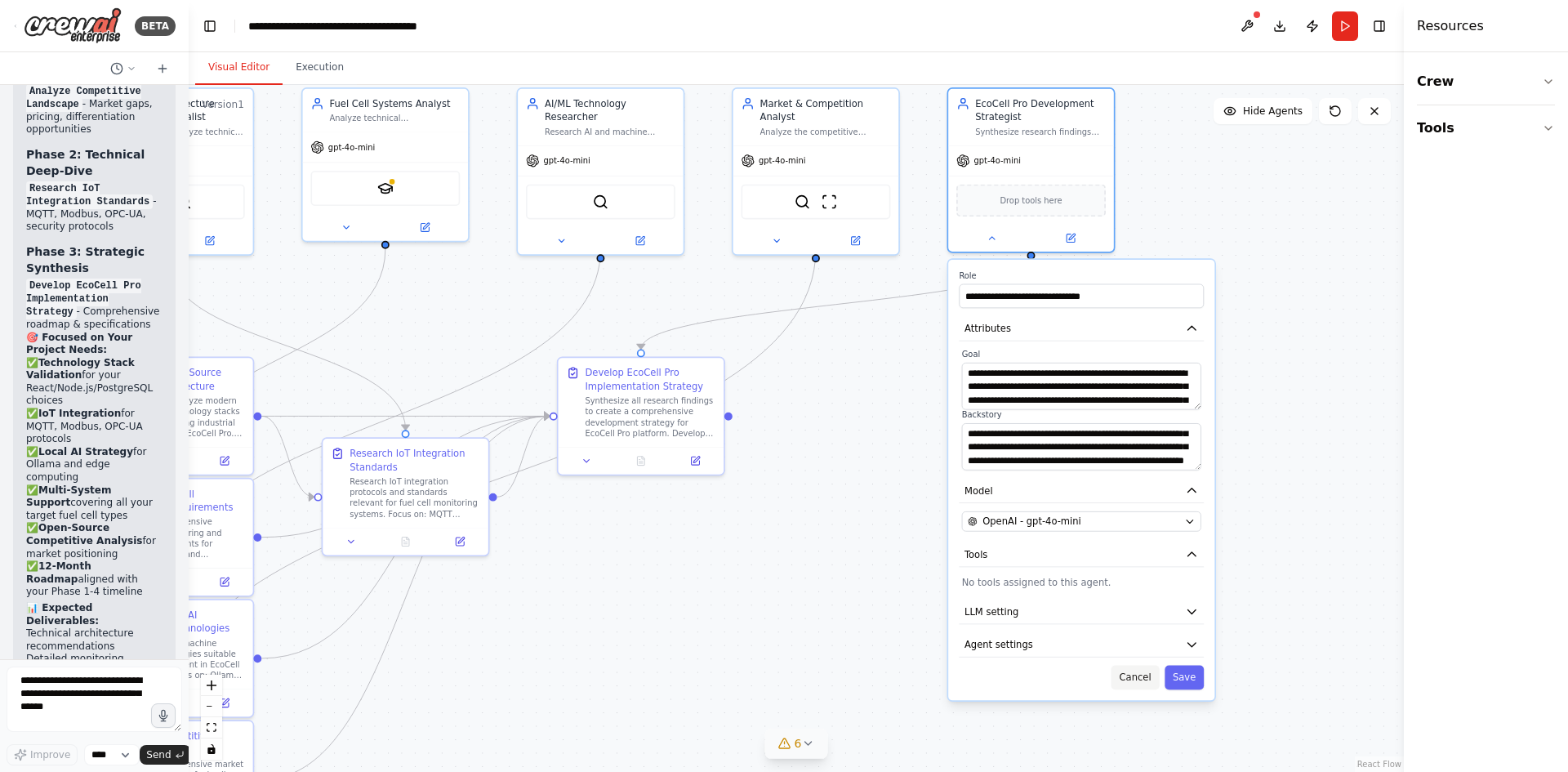
click at [1145, 670] on button "Cancel" at bounding box center [1135, 678] width 48 height 25
click at [1138, 678] on button "Cancel" at bounding box center [1135, 678] width 48 height 25
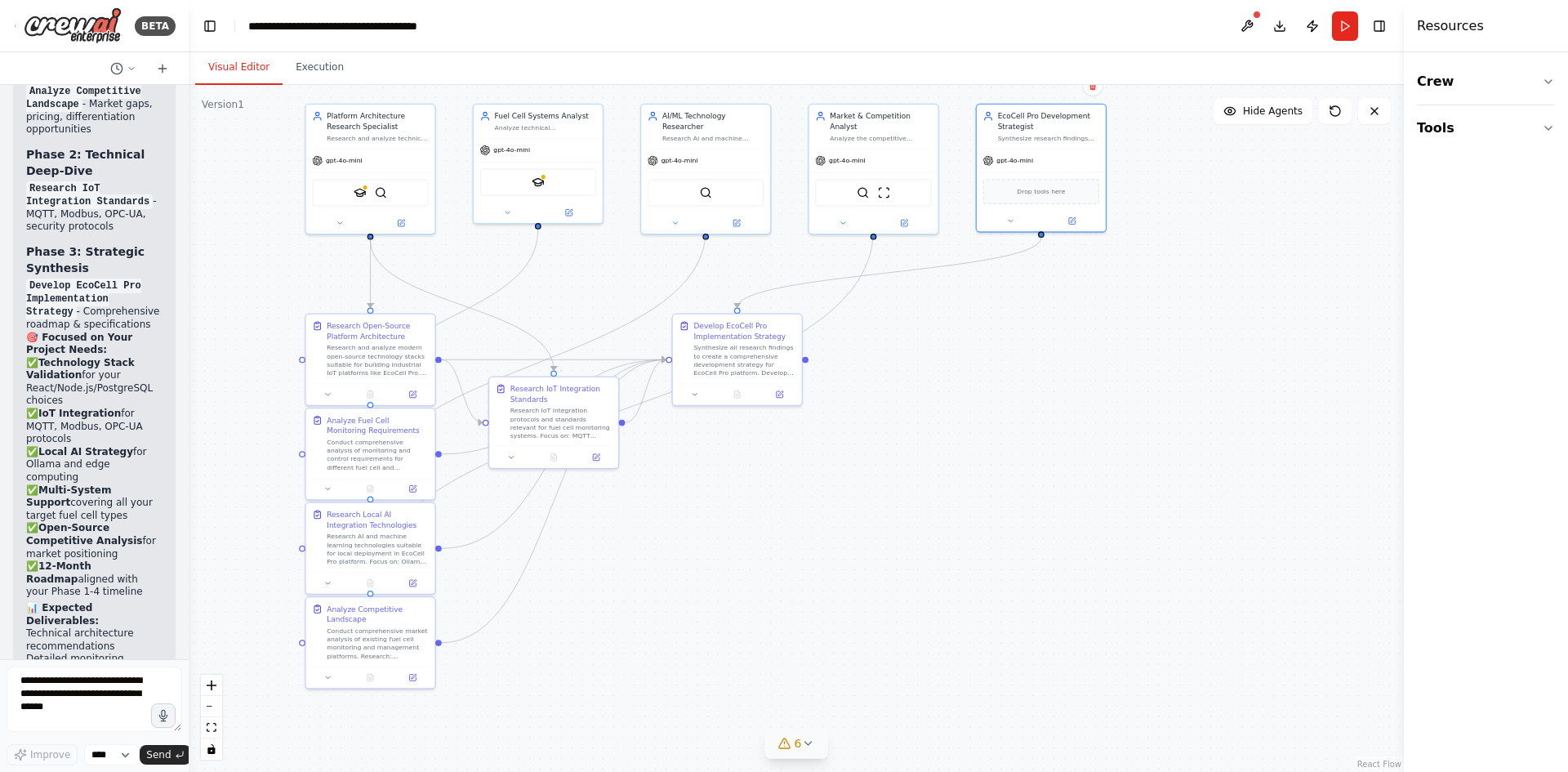
drag, startPoint x: 914, startPoint y: 390, endPoint x: 937, endPoint y: 338, distance: 56.9
click at [937, 338] on div ".deletable-edge-delete-btn { width: 20px; height: 20px; border: 0px solid #ffff…" at bounding box center [796, 428] width 1215 height 687
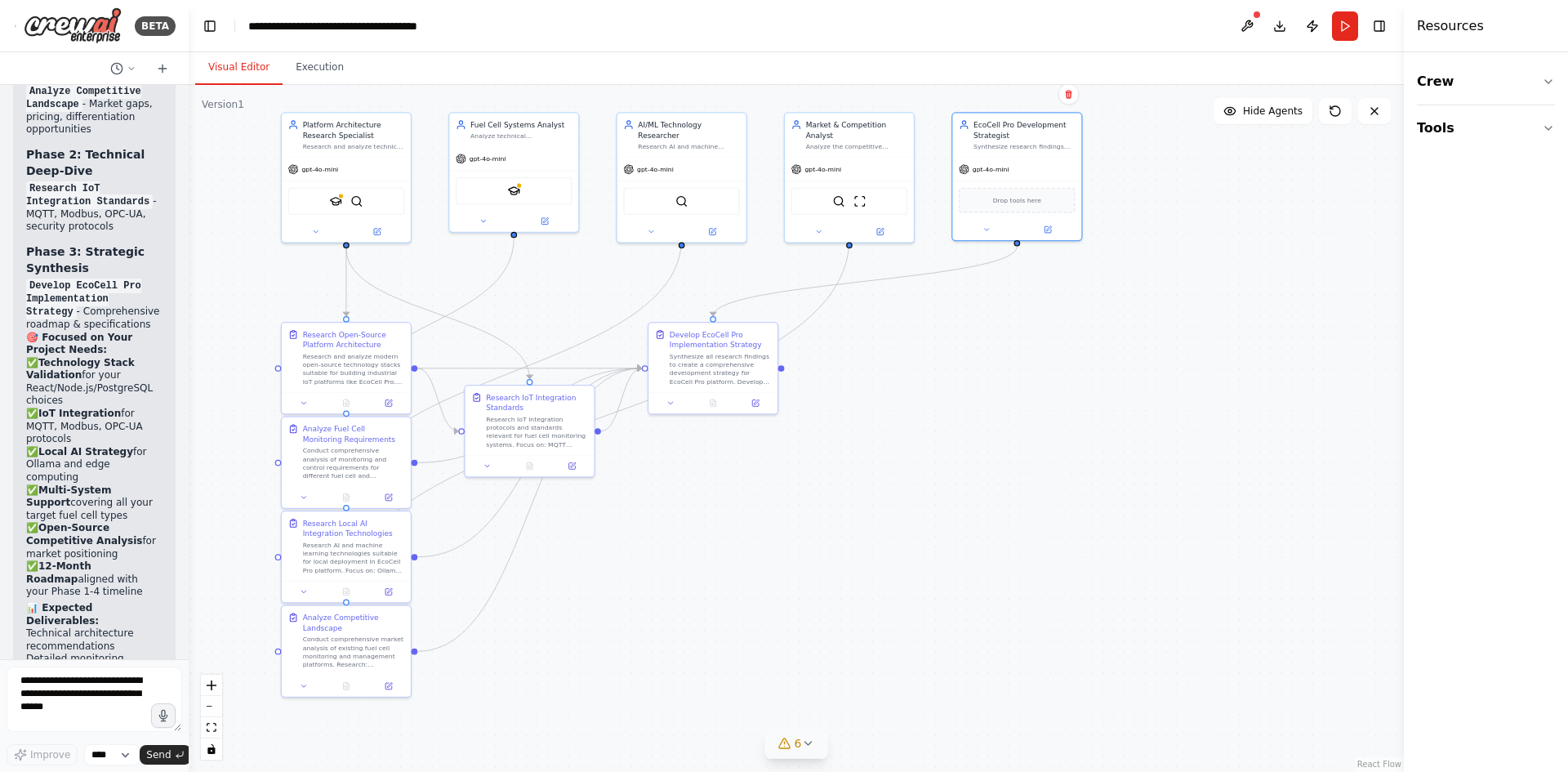
drag, startPoint x: 970, startPoint y: 362, endPoint x: 946, endPoint y: 363, distance: 24.0
click at [946, 363] on div ".deletable-edge-delete-btn { width: 20px; height: 20px; border: 0px solid #ffff…" at bounding box center [796, 428] width 1215 height 687
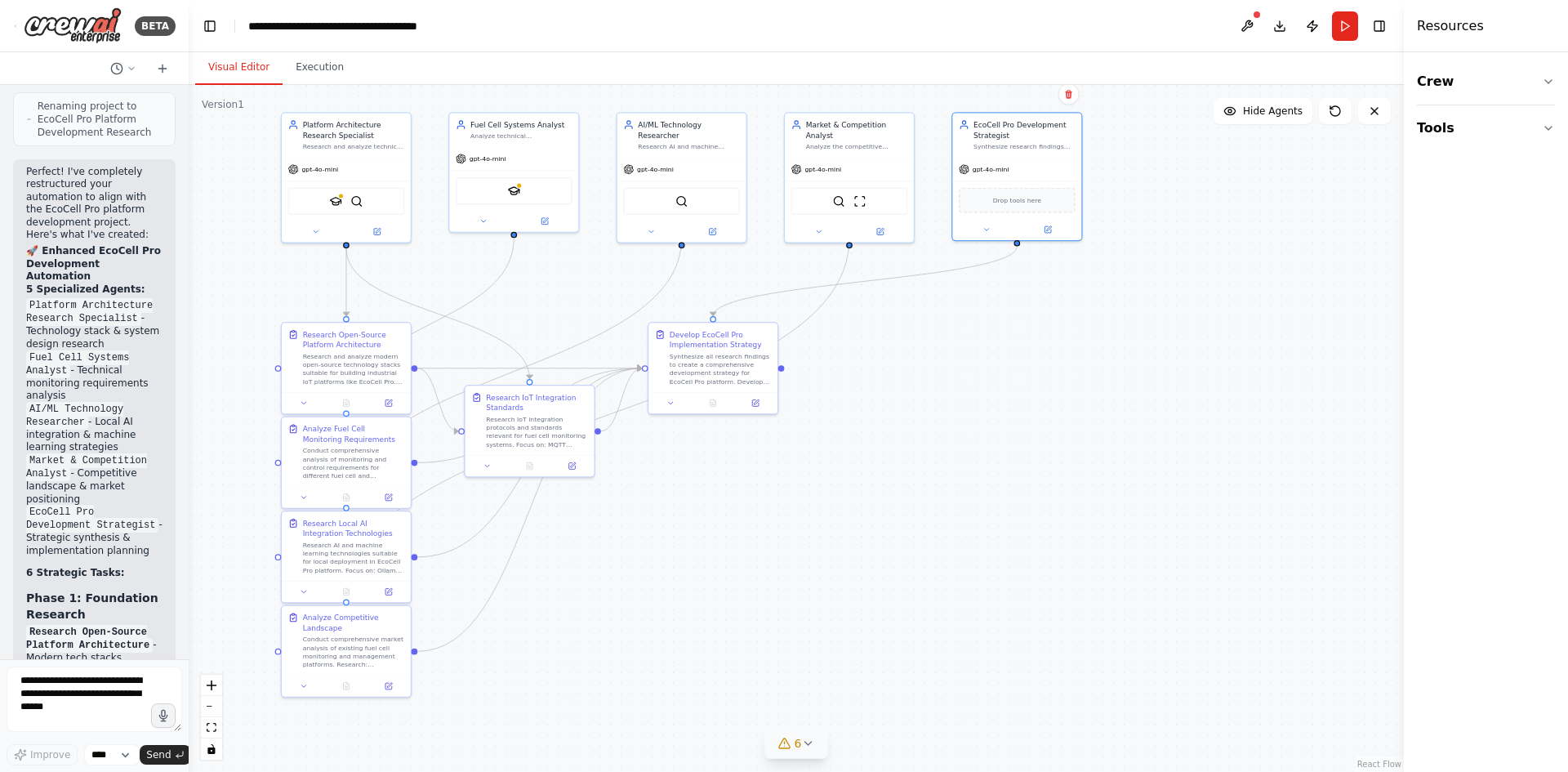
scroll to position [12073, 0]
